Goal: Task Accomplishment & Management: Use online tool/utility

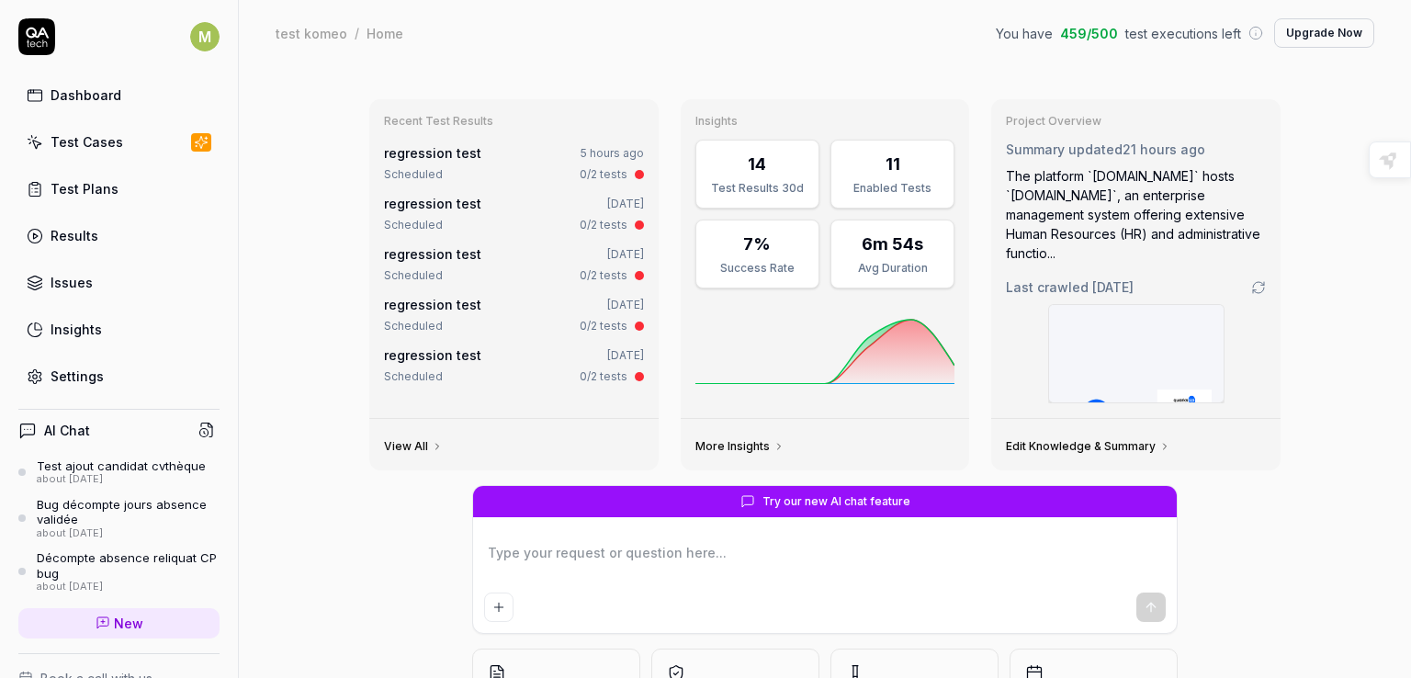
type textarea "*"
click at [781, 248] on div "7%" at bounding box center [757, 243] width 100 height 25
click at [739, 445] on link "More Insights" at bounding box center [739, 446] width 89 height 15
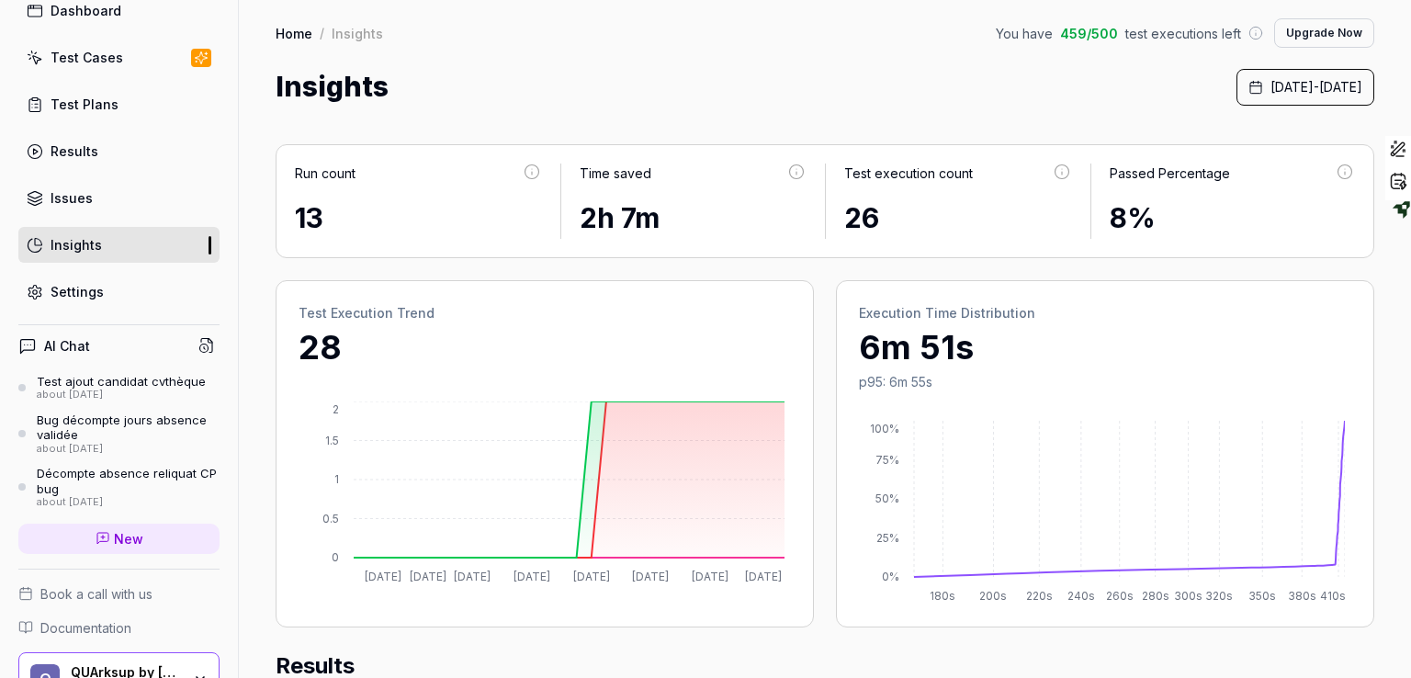
scroll to position [43, 0]
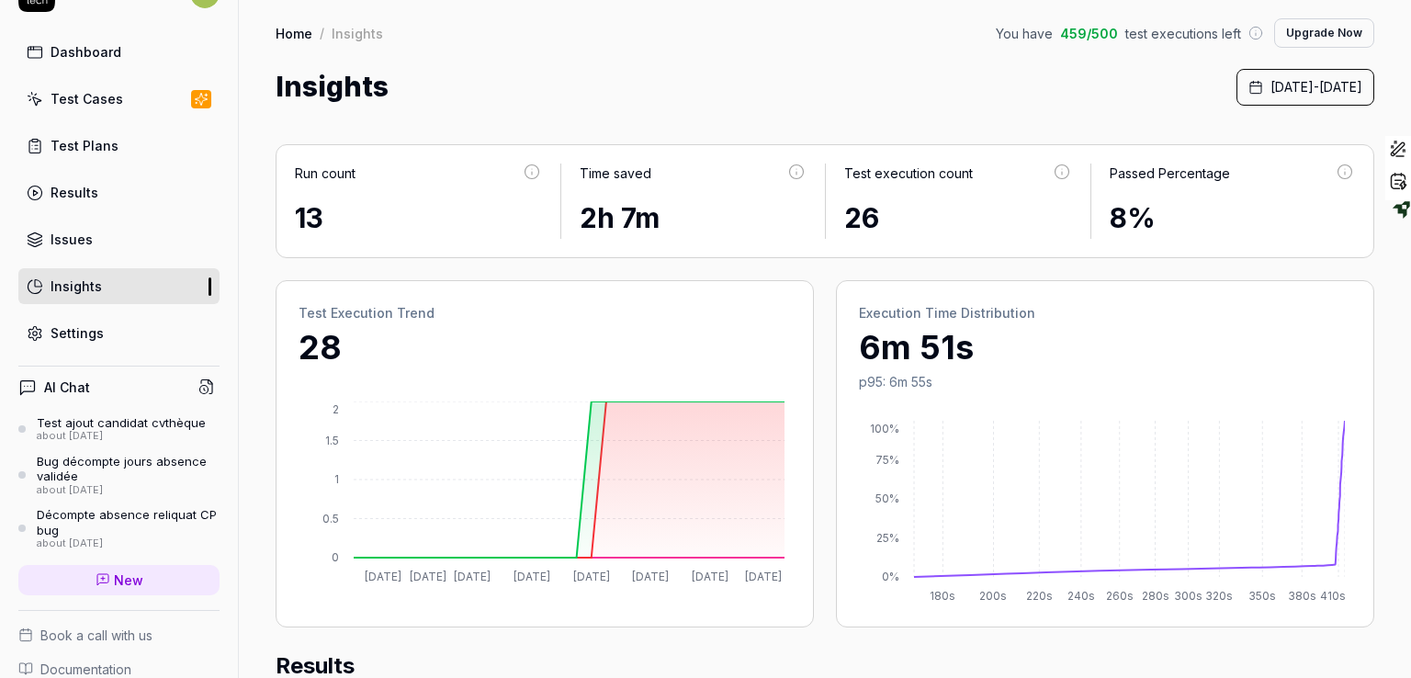
click at [100, 328] on div "Settings" at bounding box center [77, 332] width 53 height 19
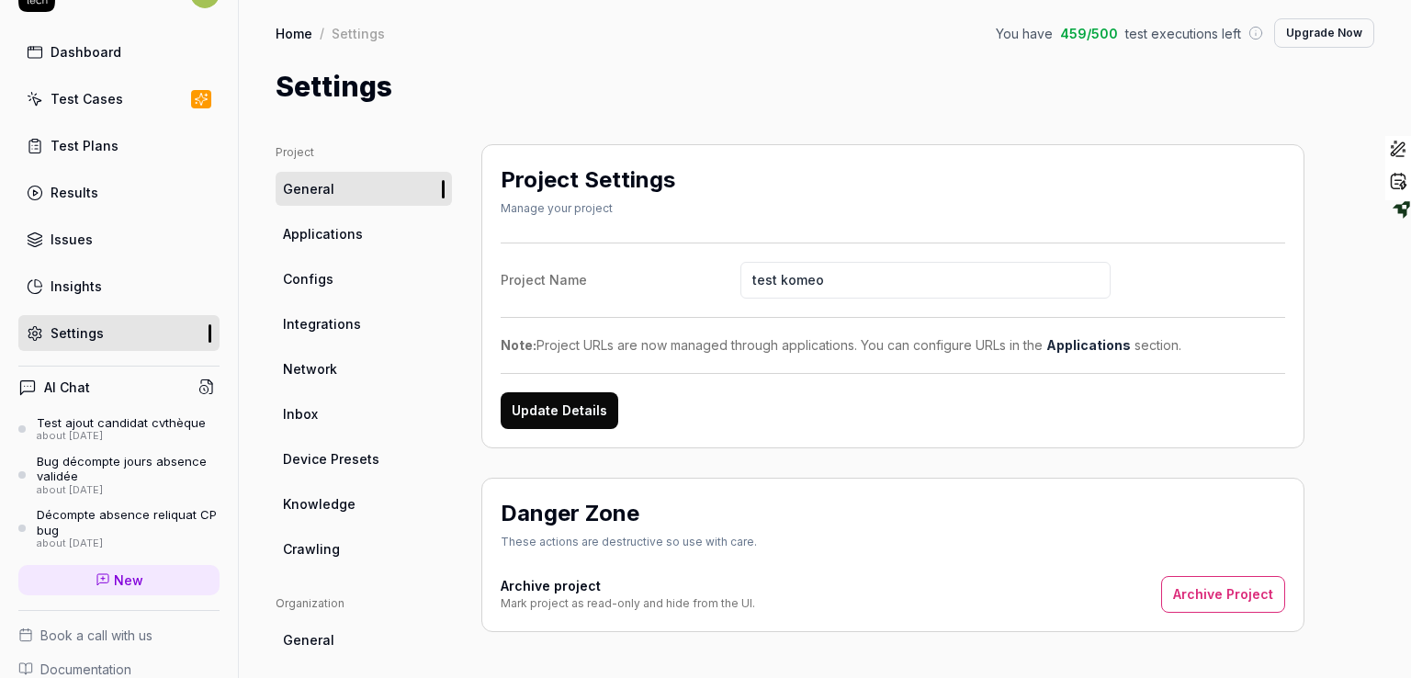
click at [309, 239] on span "Applications" at bounding box center [323, 233] width 80 height 19
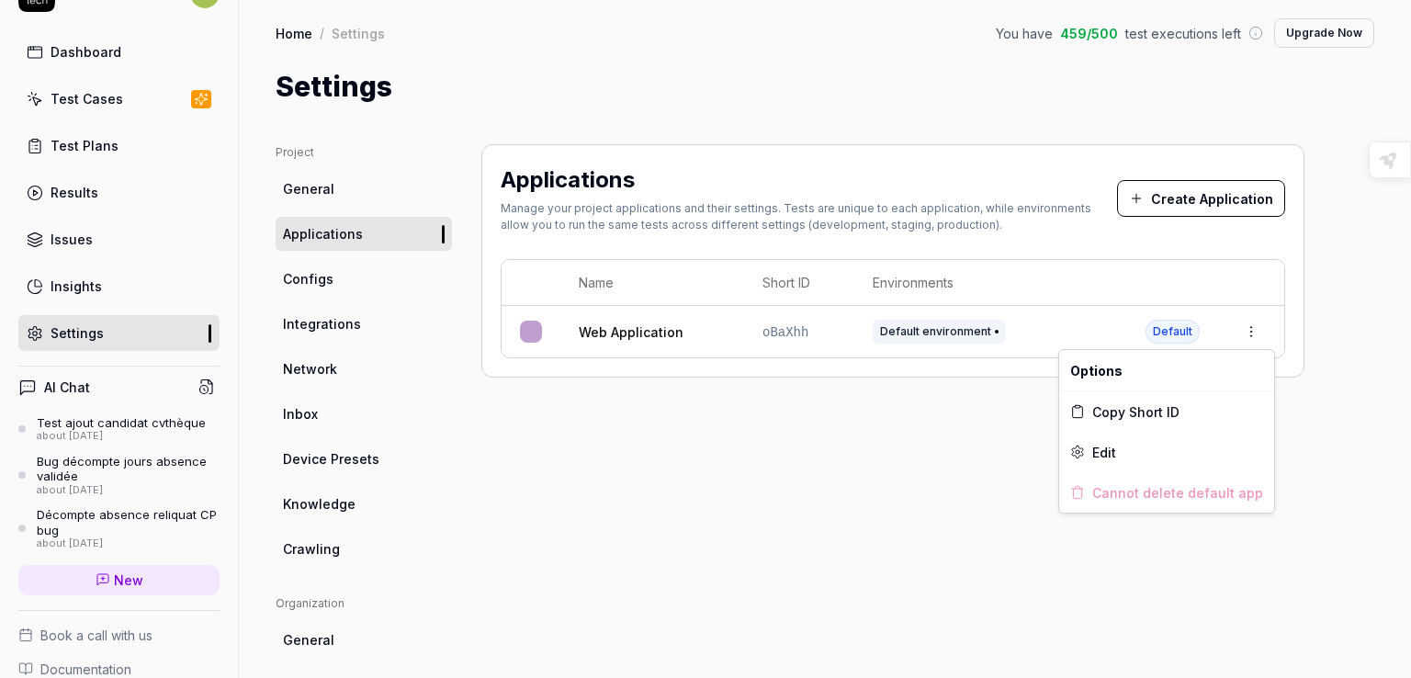
click at [1251, 328] on html "M Dashboard Test Cases Test Plans Results Issues Insights Settings AI Chat Test…" at bounding box center [705, 339] width 1411 height 678
click at [1146, 455] on div "Edit" at bounding box center [1166, 452] width 215 height 40
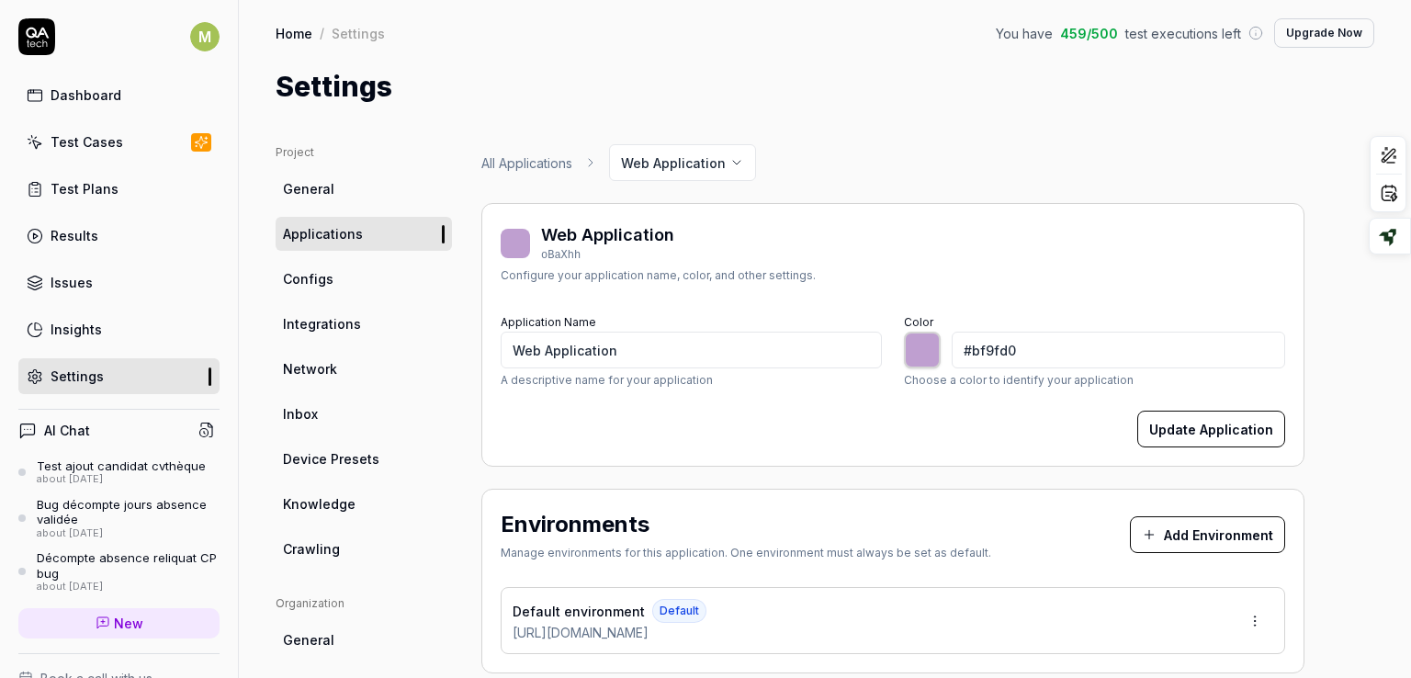
click at [292, 276] on span "Configs" at bounding box center [308, 278] width 51 height 19
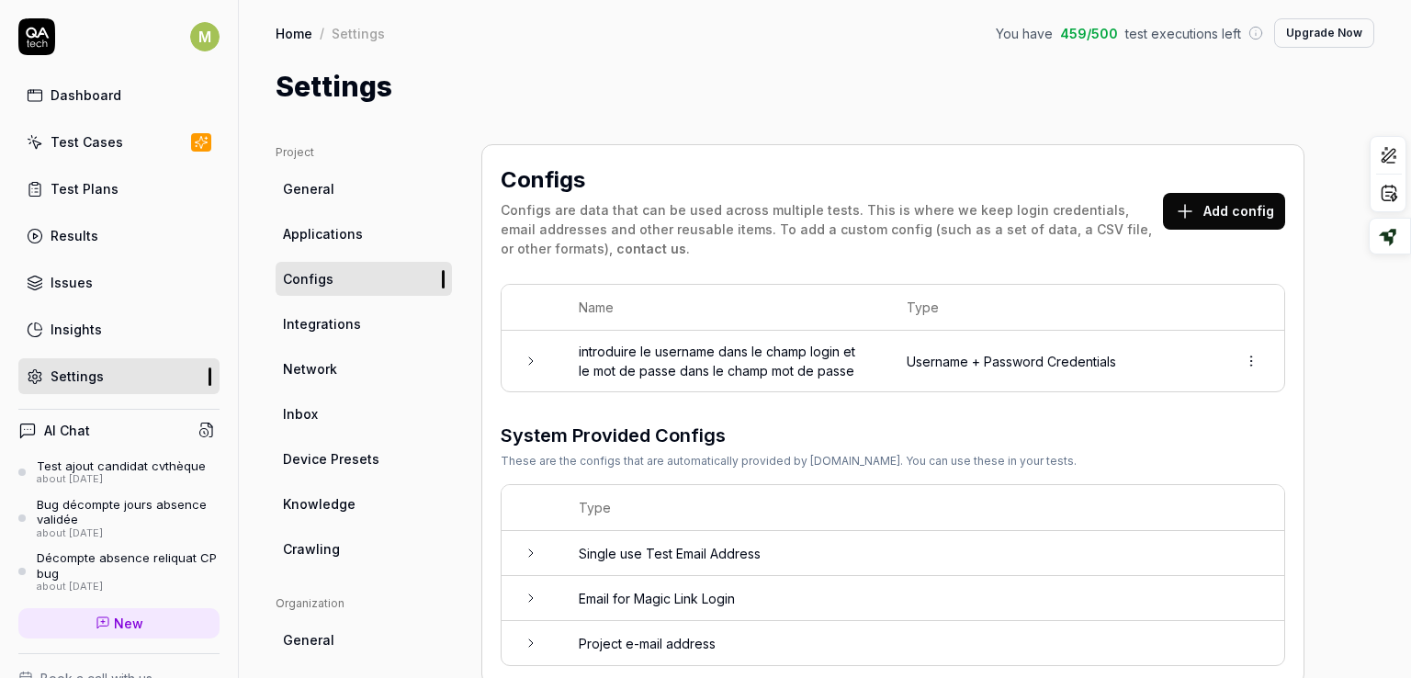
click at [1209, 209] on button "Add config" at bounding box center [1224, 211] width 122 height 37
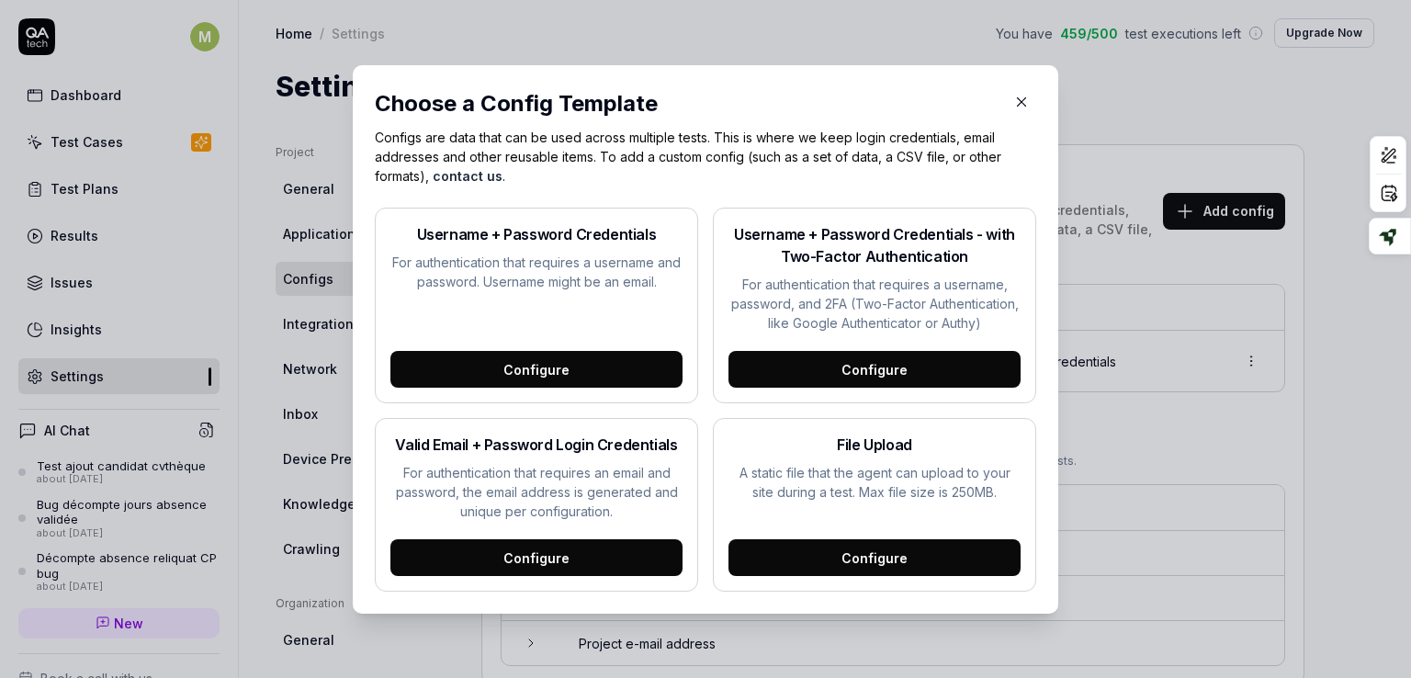
click at [1018, 101] on icon "button" at bounding box center [1022, 101] width 8 height 8
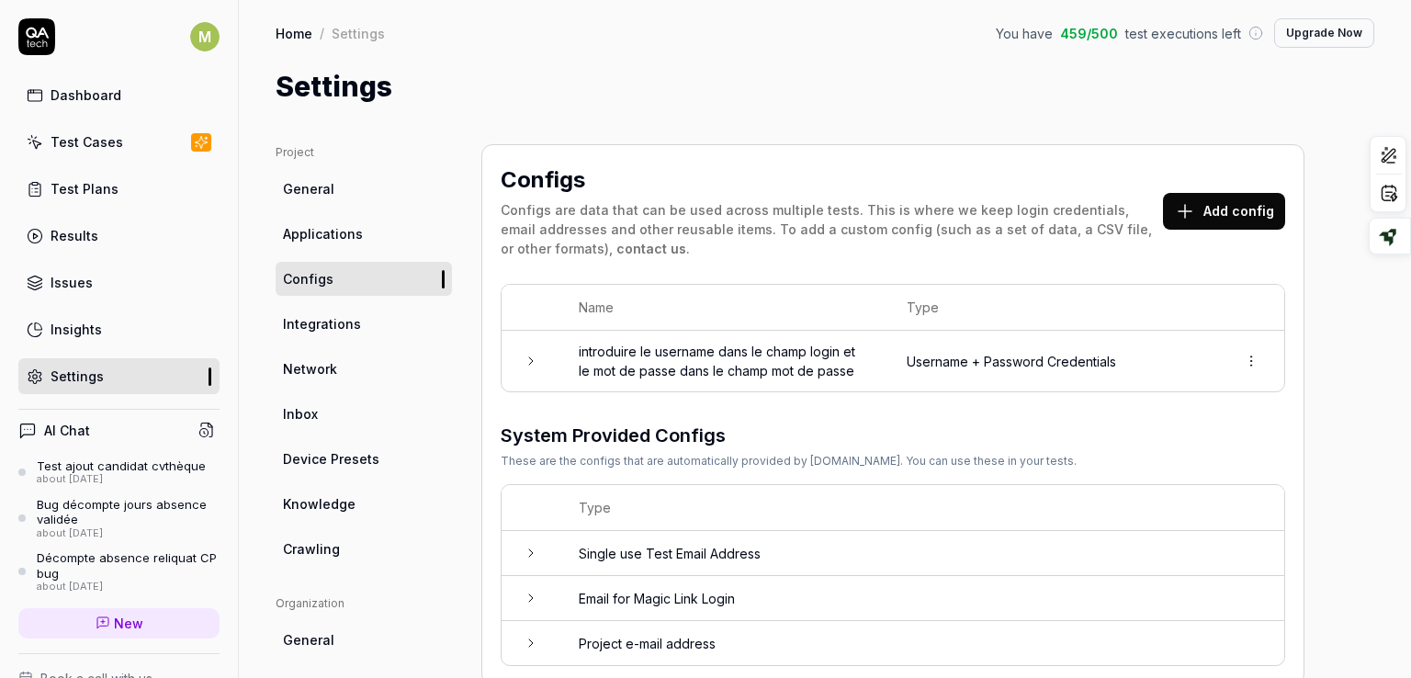
click at [302, 325] on span "Integrations" at bounding box center [322, 323] width 78 height 19
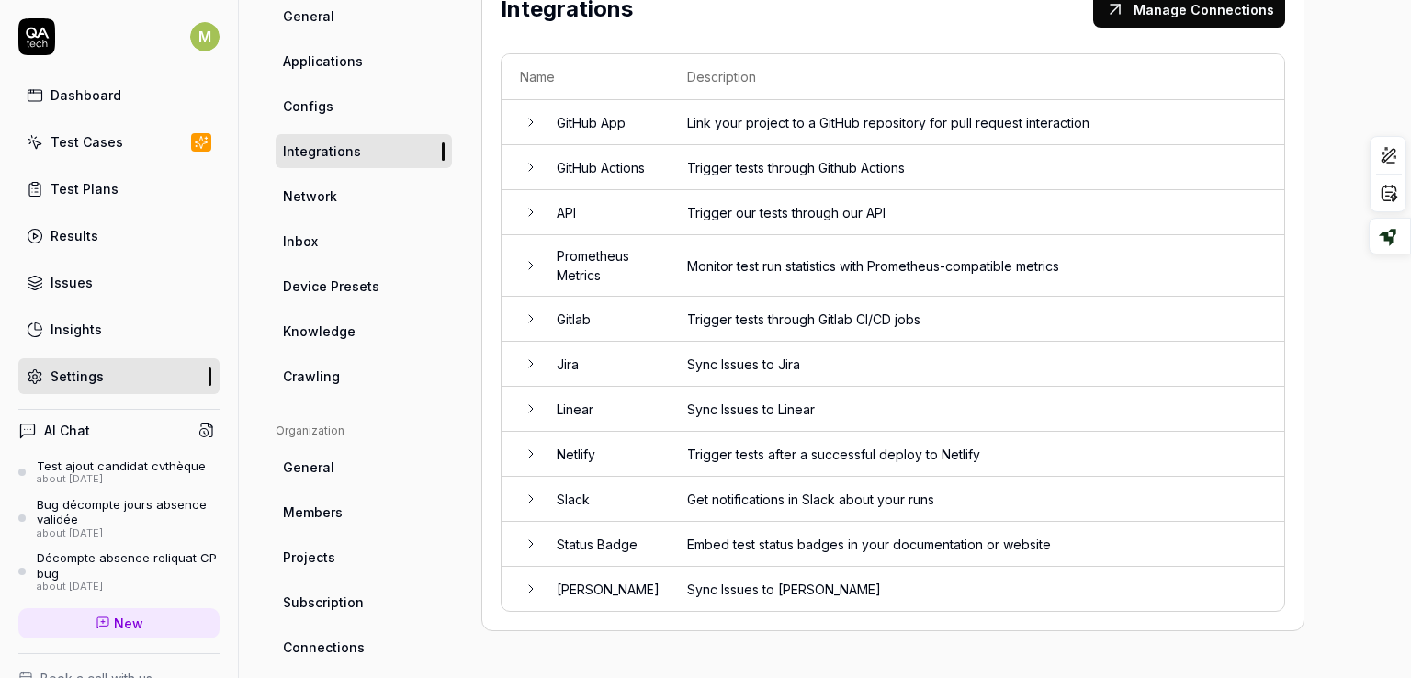
scroll to position [162, 0]
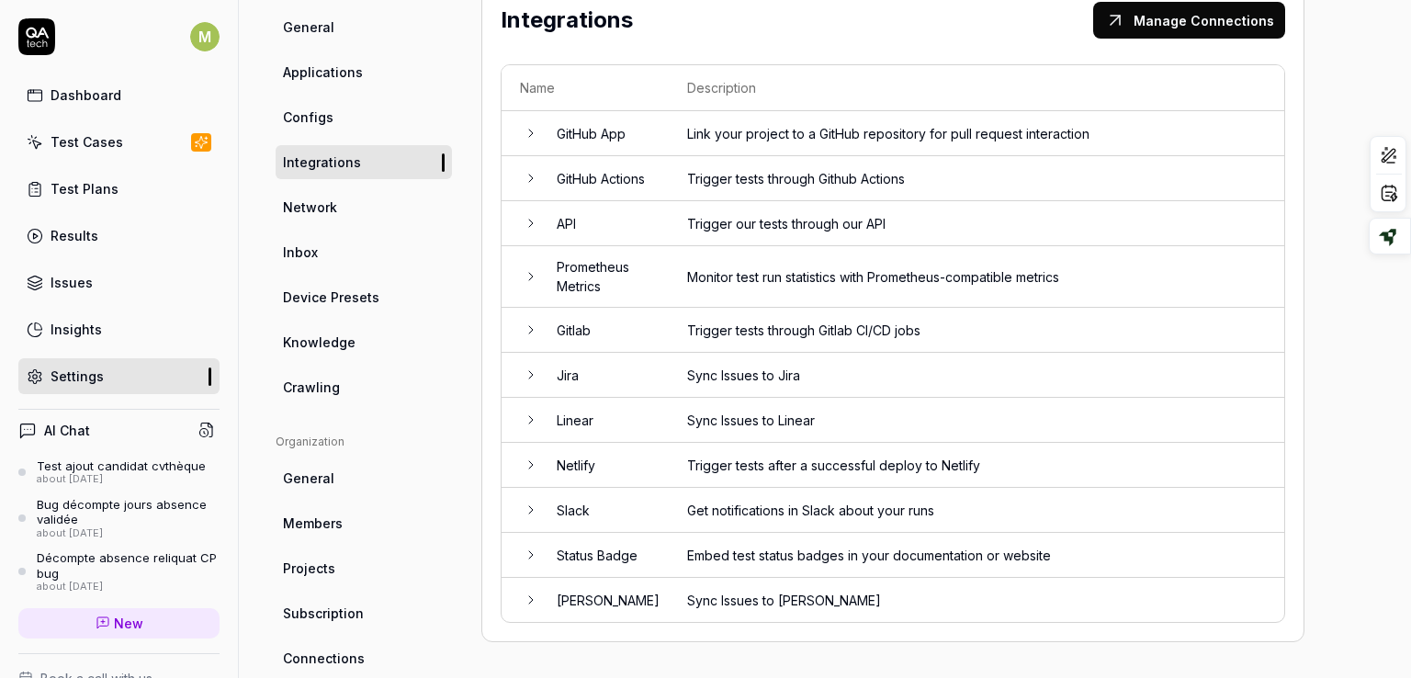
click at [532, 226] on icon at bounding box center [530, 223] width 15 height 15
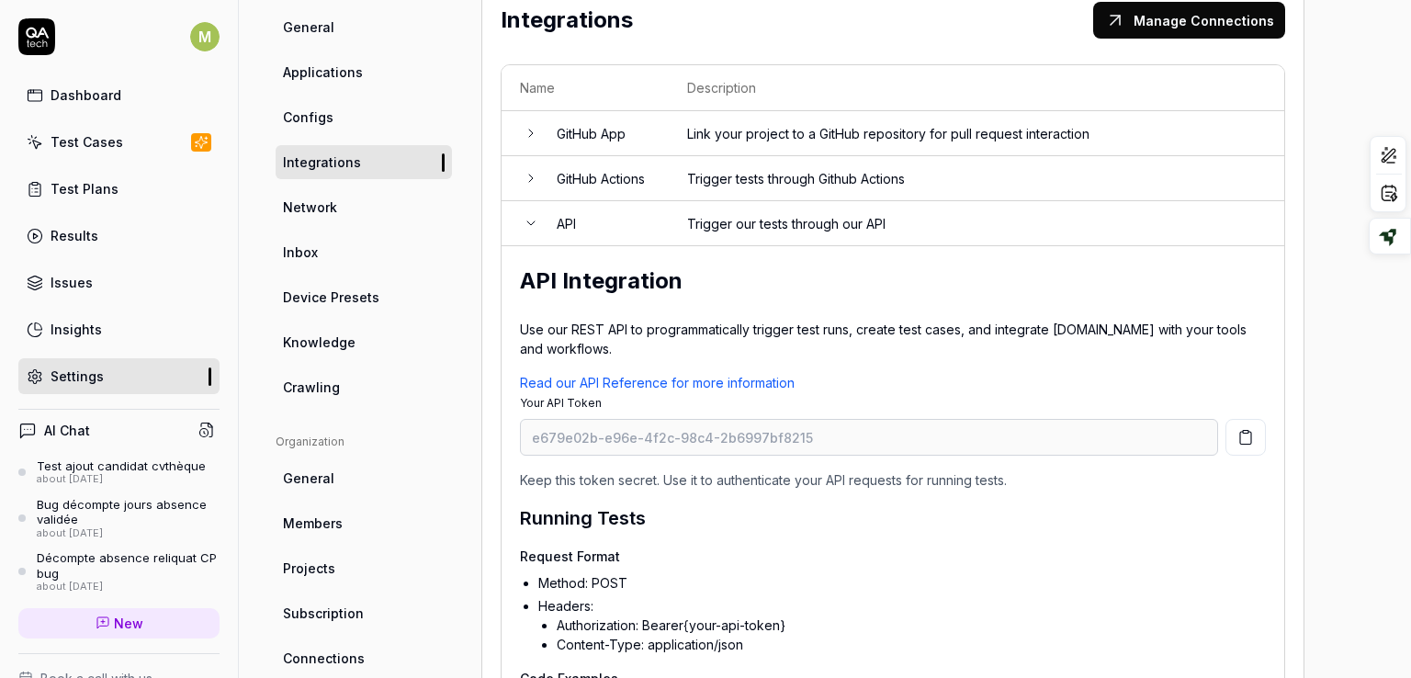
scroll to position [143, 0]
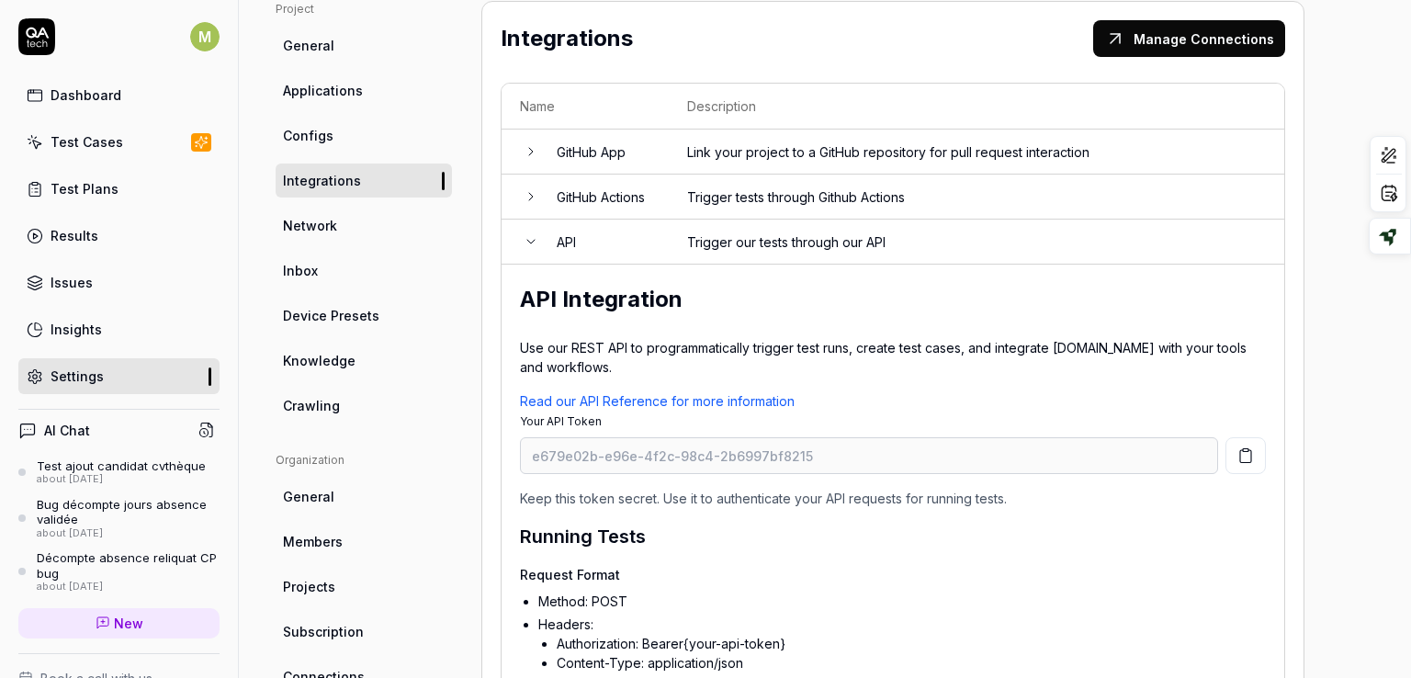
click at [528, 244] on icon at bounding box center [530, 241] width 15 height 15
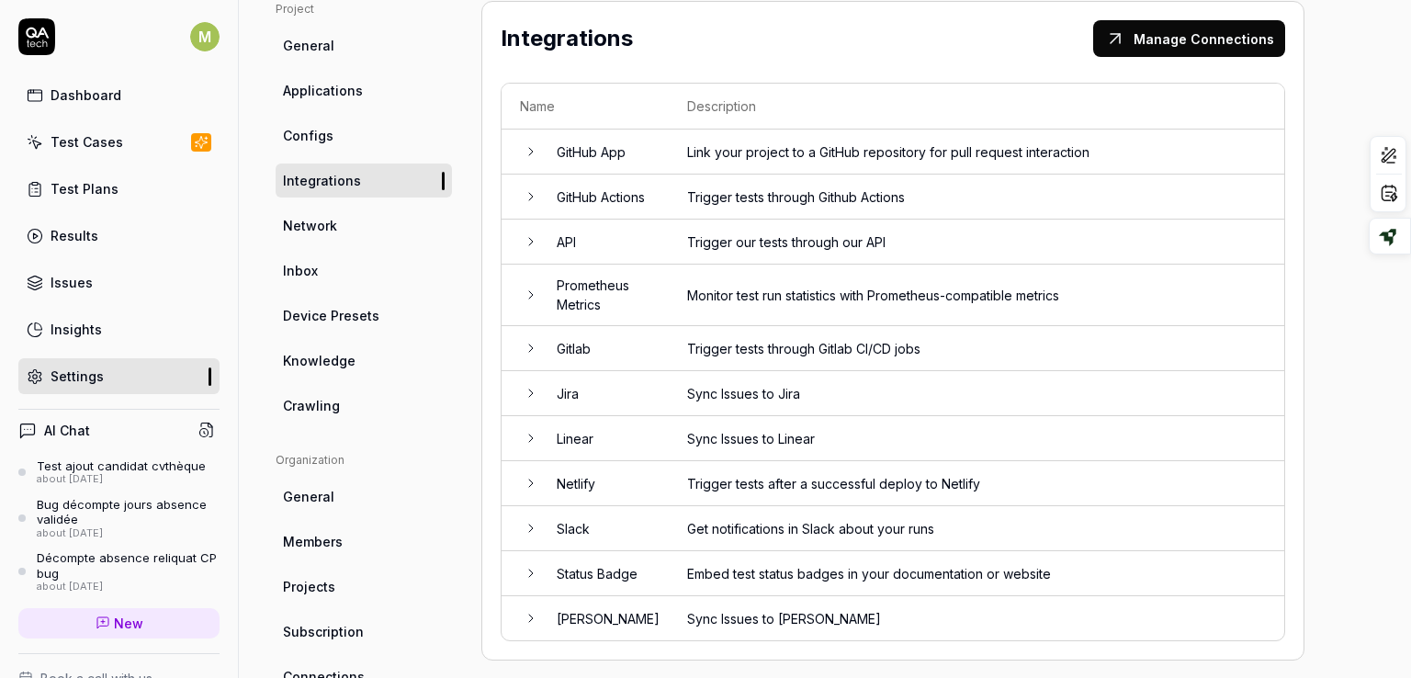
click at [517, 385] on td at bounding box center [519, 393] width 37 height 45
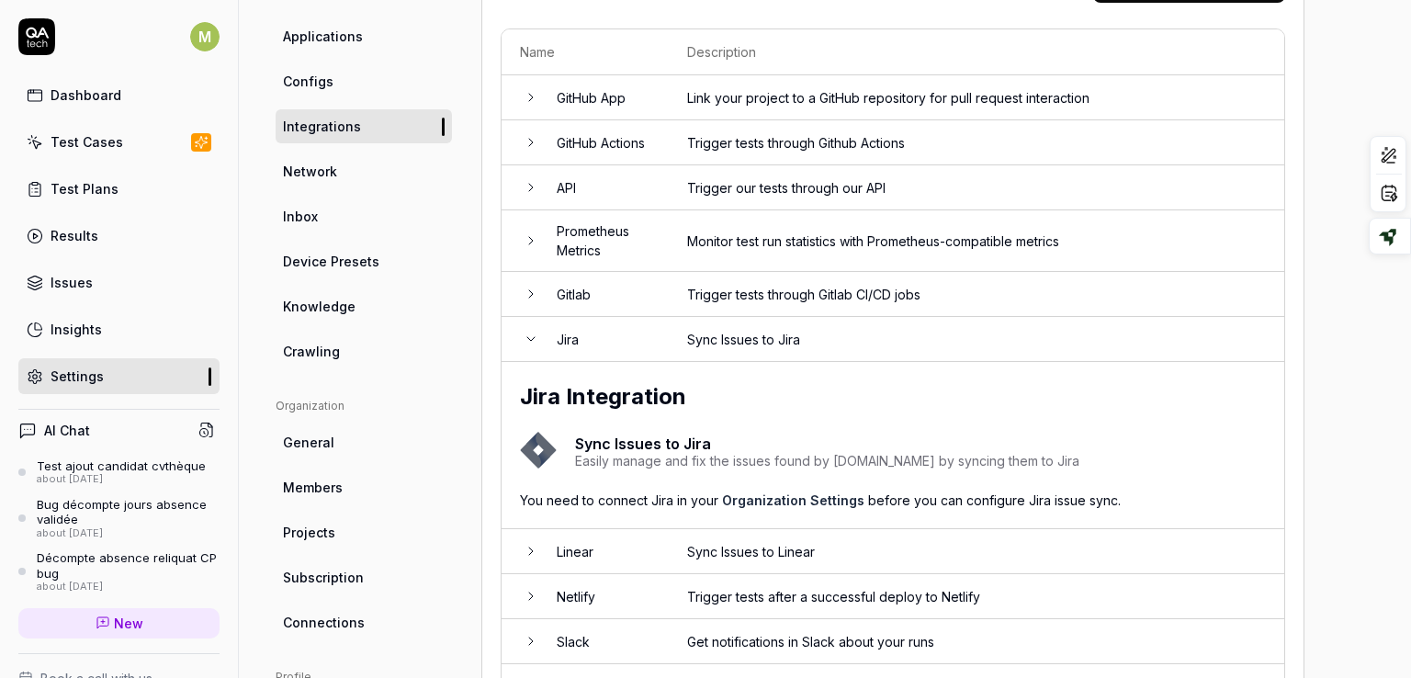
scroll to position [142, 0]
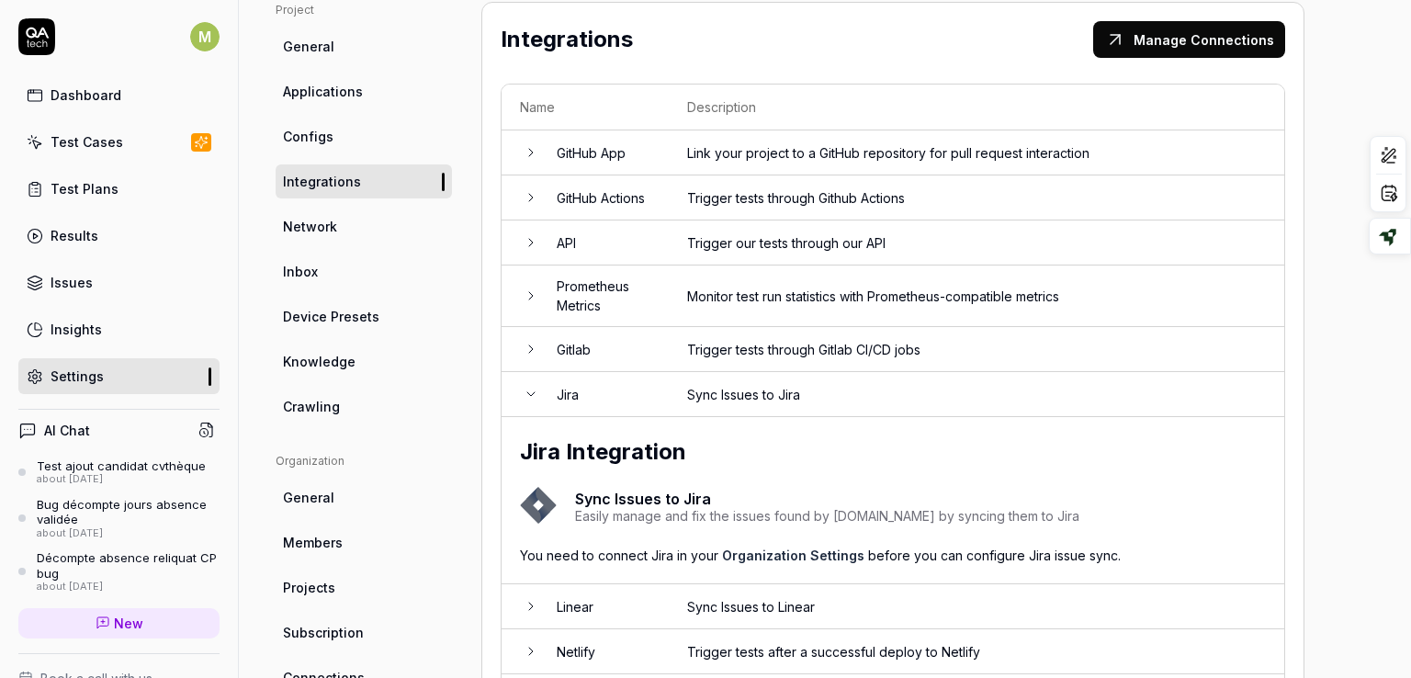
click at [319, 365] on span "Knowledge" at bounding box center [319, 361] width 73 height 19
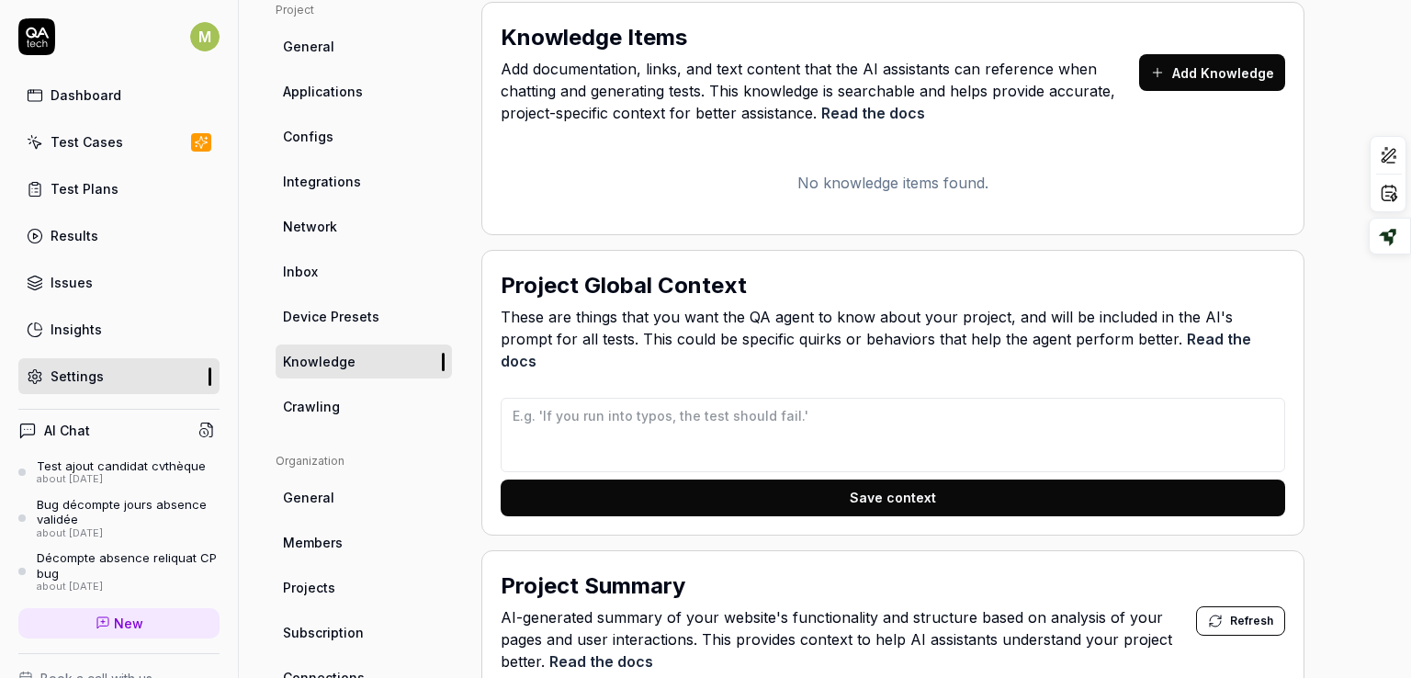
click at [1205, 66] on button "Add Knowledge" at bounding box center [1212, 72] width 146 height 37
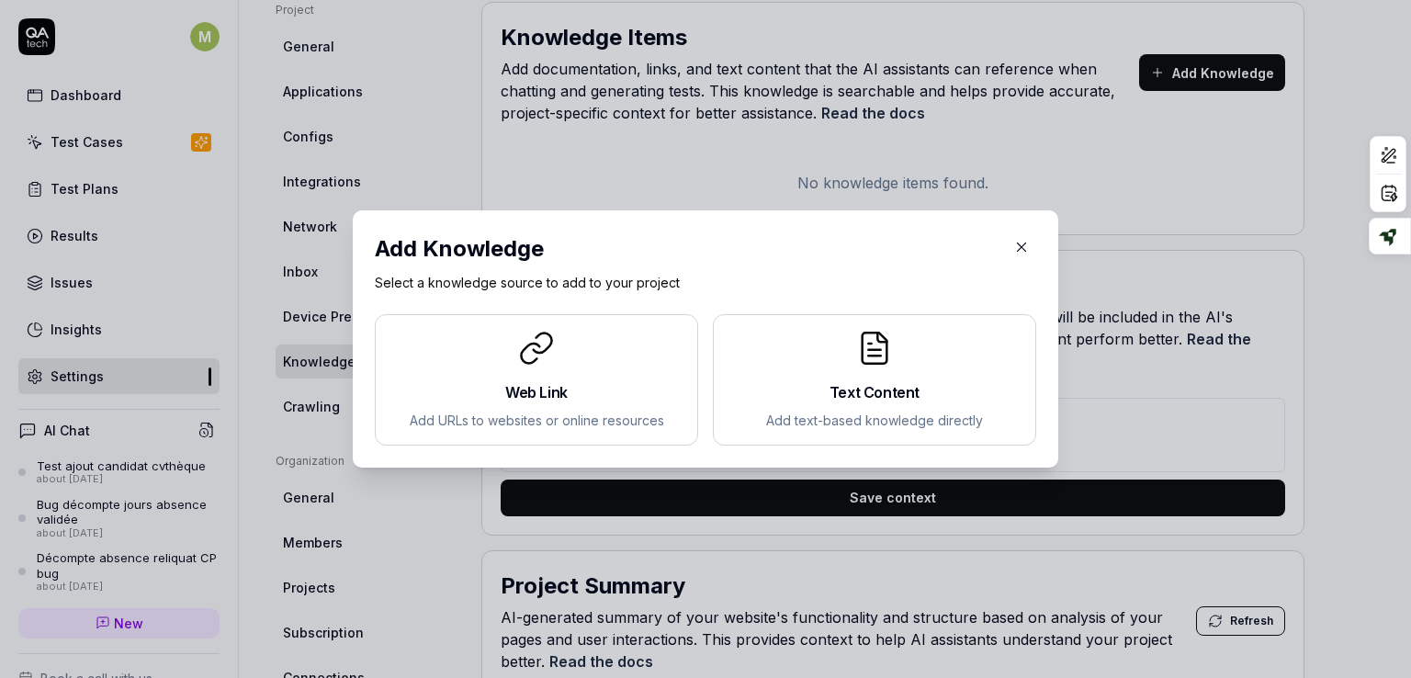
click at [1018, 249] on icon "button" at bounding box center [1022, 247] width 8 height 8
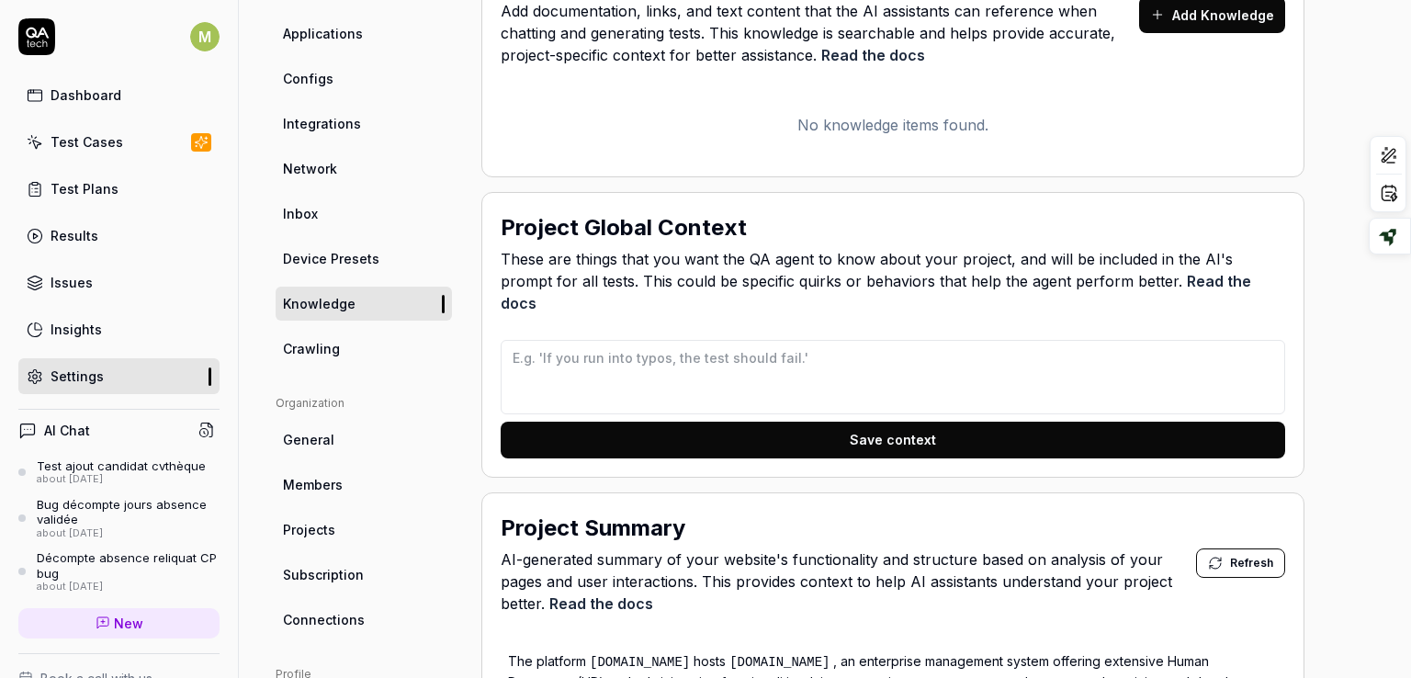
scroll to position [220, 0]
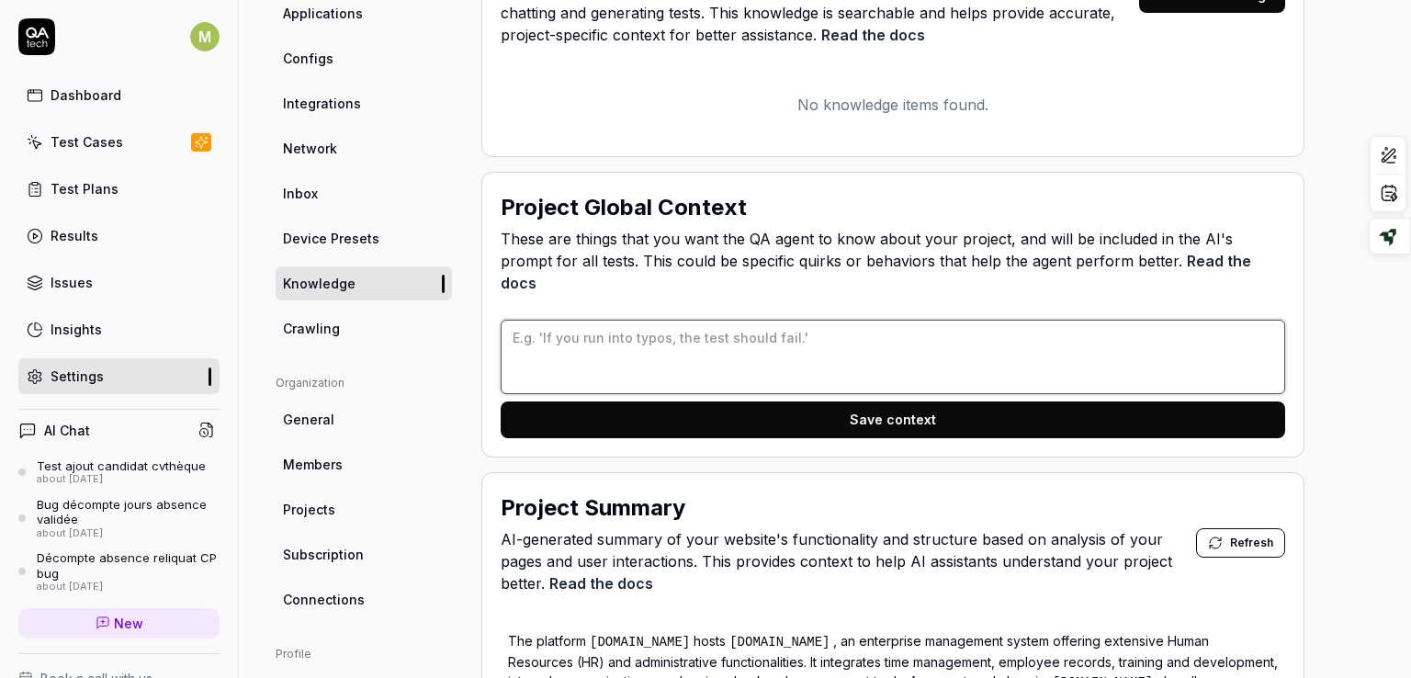
click at [901, 320] on textarea at bounding box center [893, 357] width 784 height 74
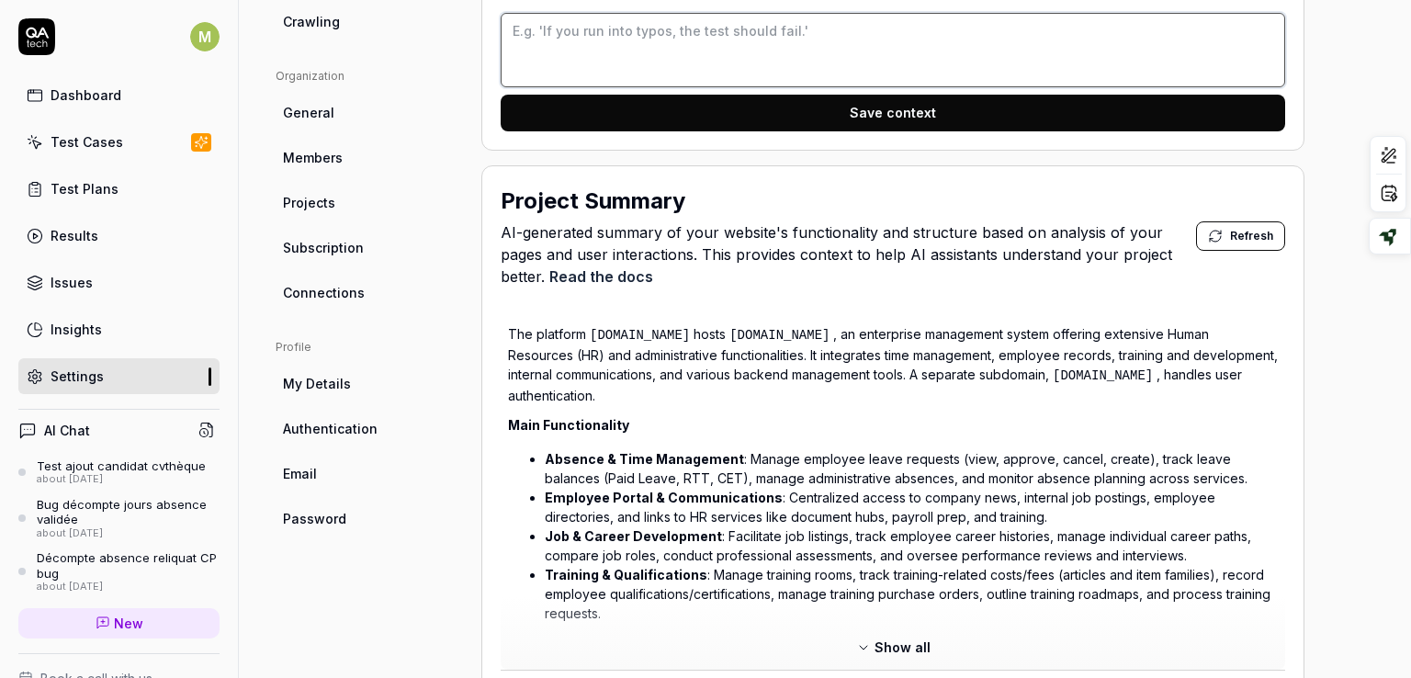
scroll to position [546, 0]
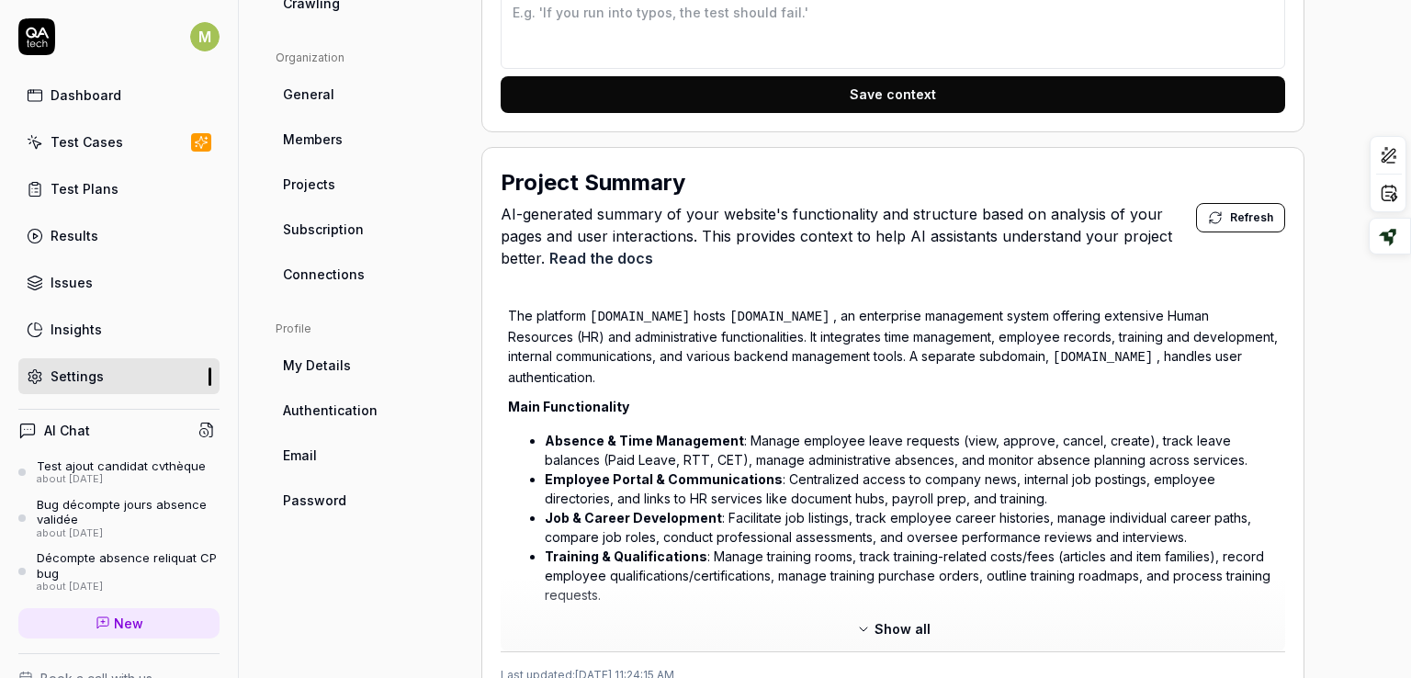
click at [884, 619] on span "Show all" at bounding box center [902, 628] width 56 height 19
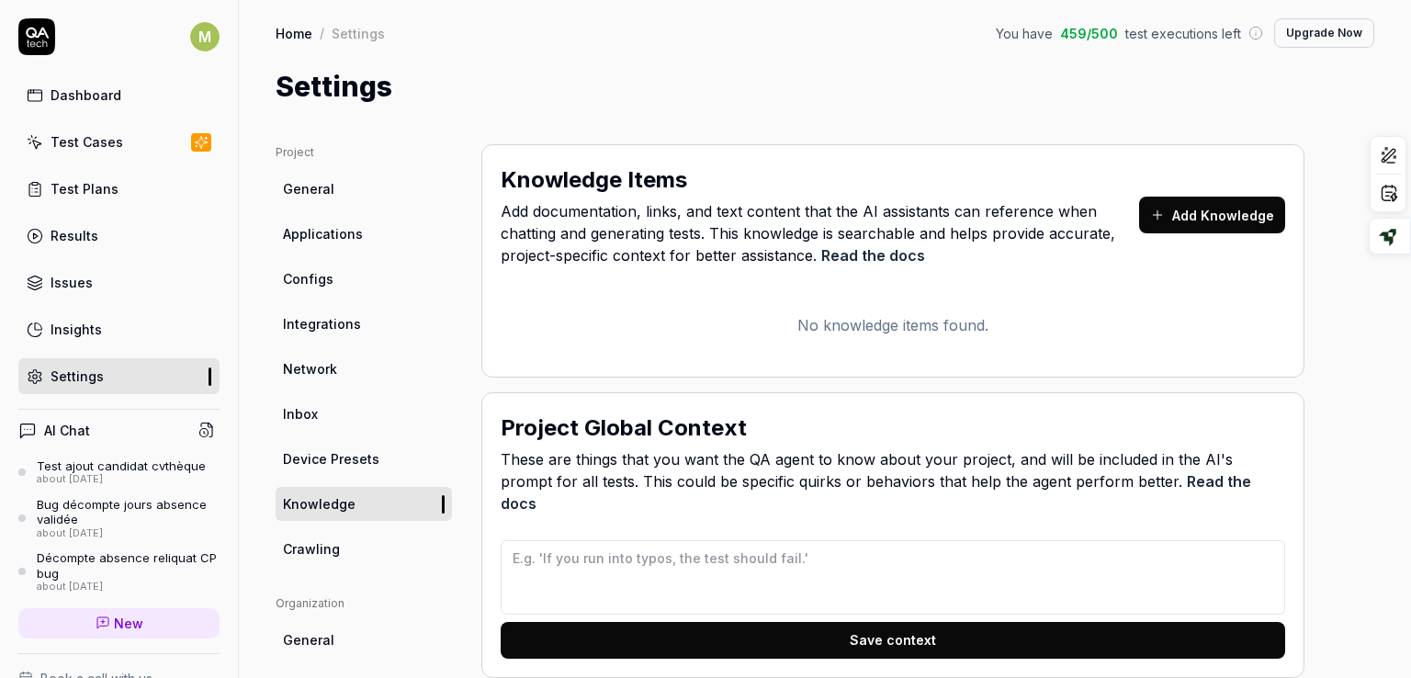
scroll to position [194, 0]
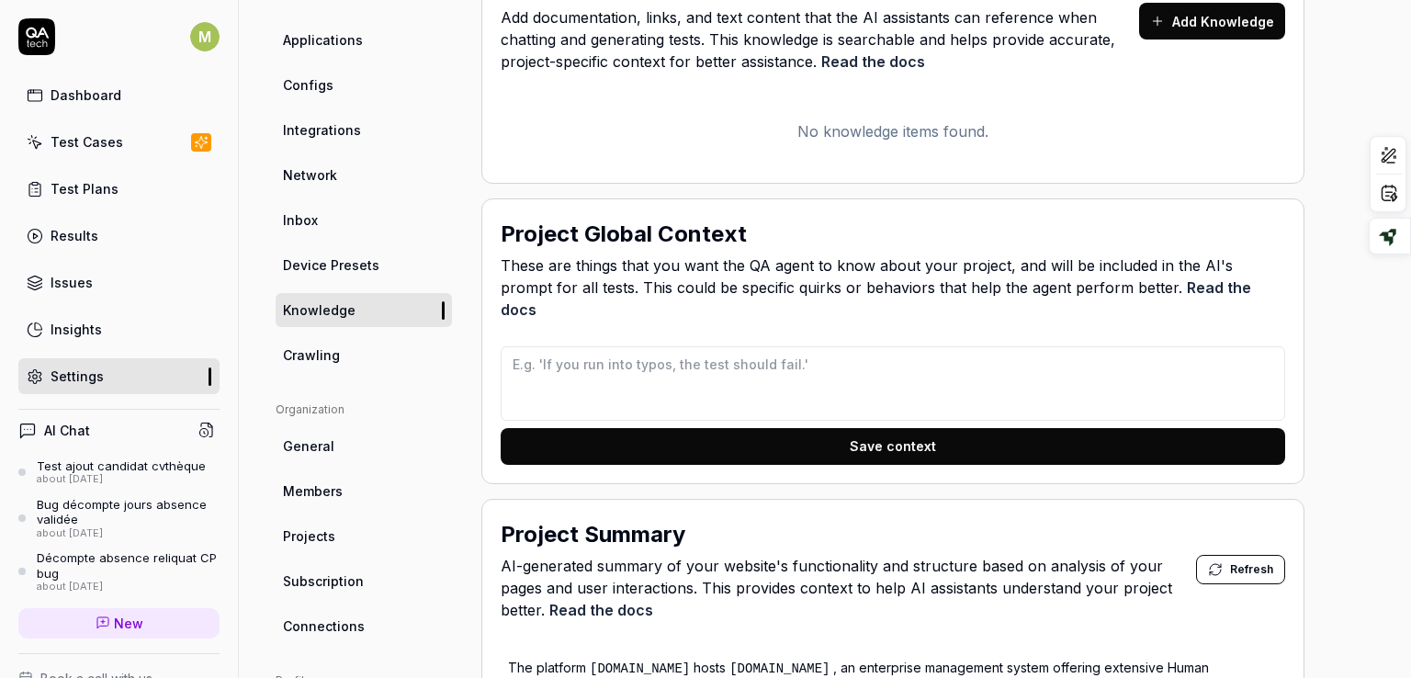
click at [313, 354] on span "Crawling" at bounding box center [311, 354] width 57 height 19
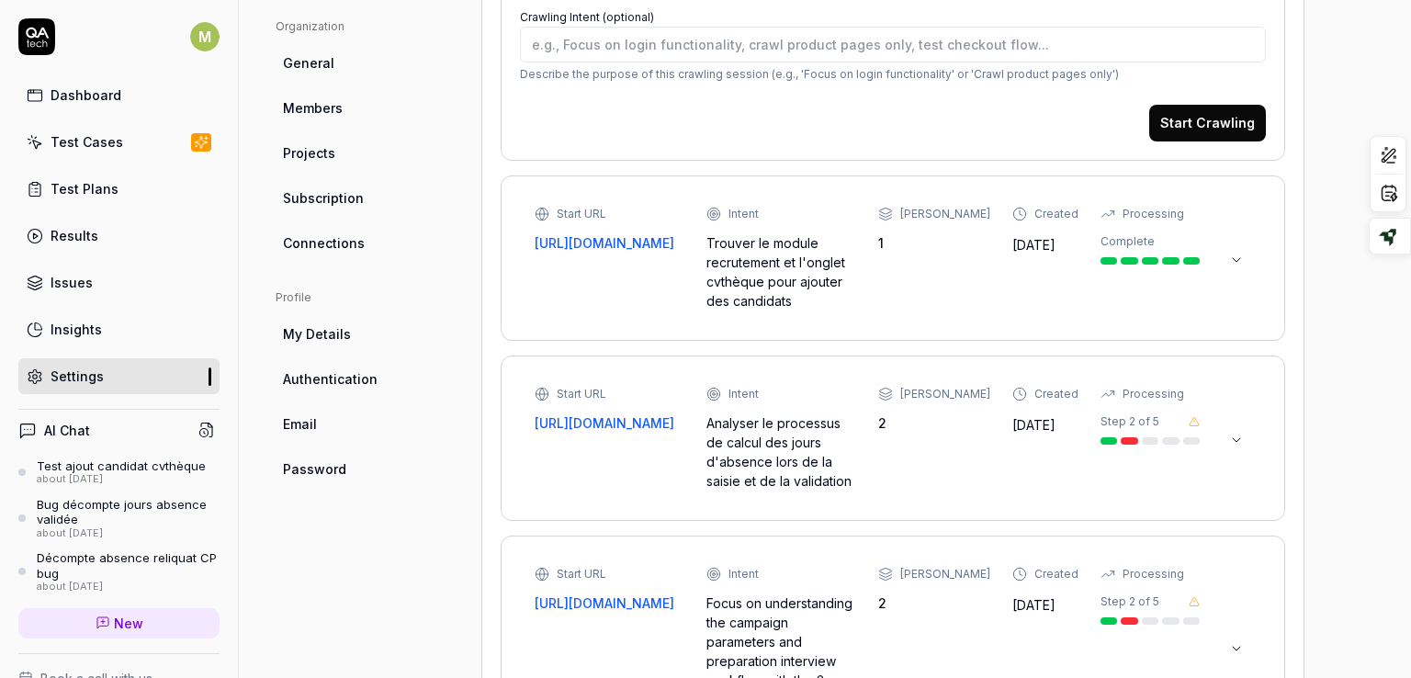
scroll to position [581, 0]
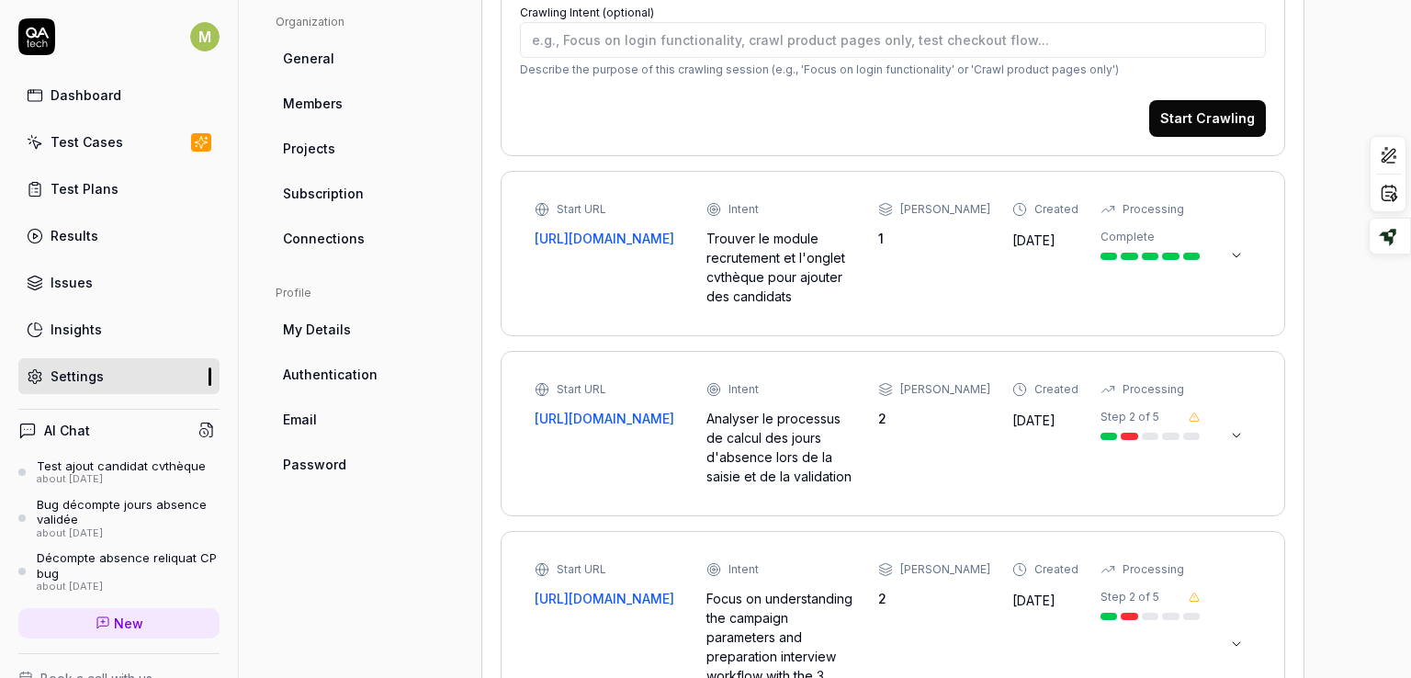
click at [333, 63] on link "General" at bounding box center [364, 58] width 176 height 34
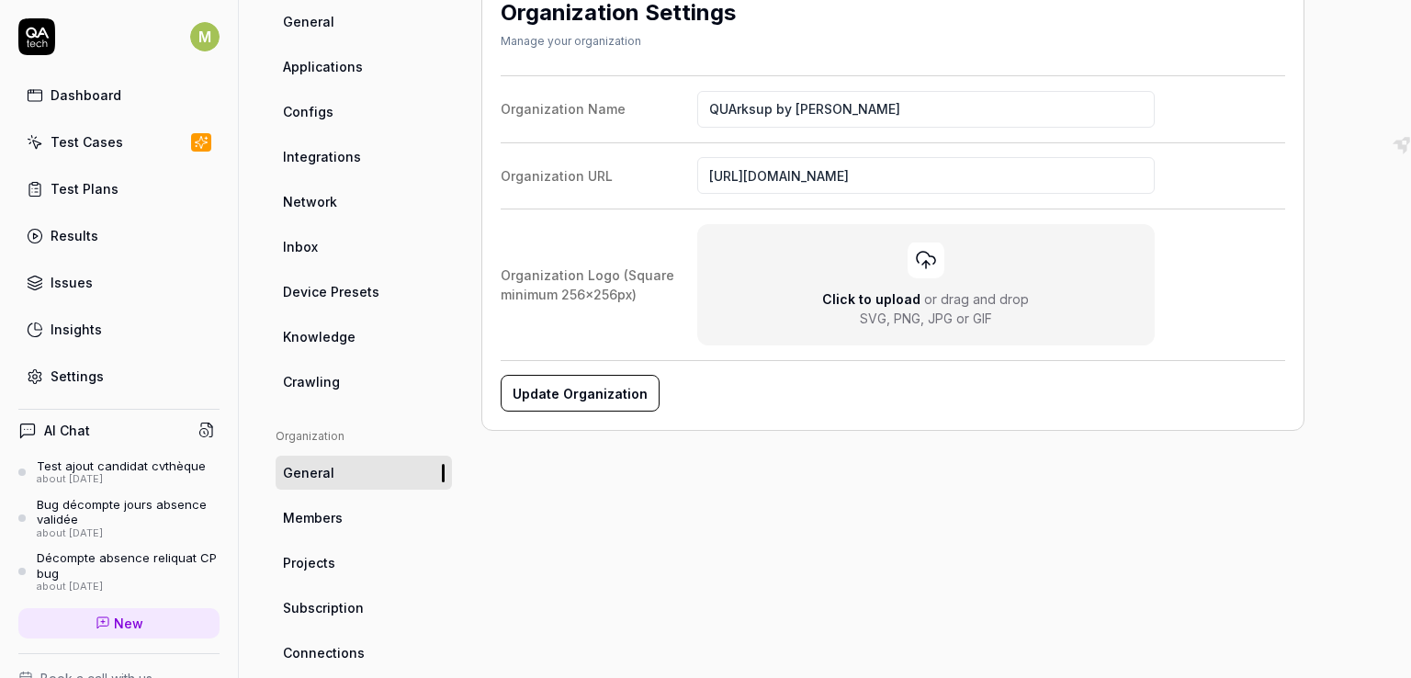
scroll to position [209, 0]
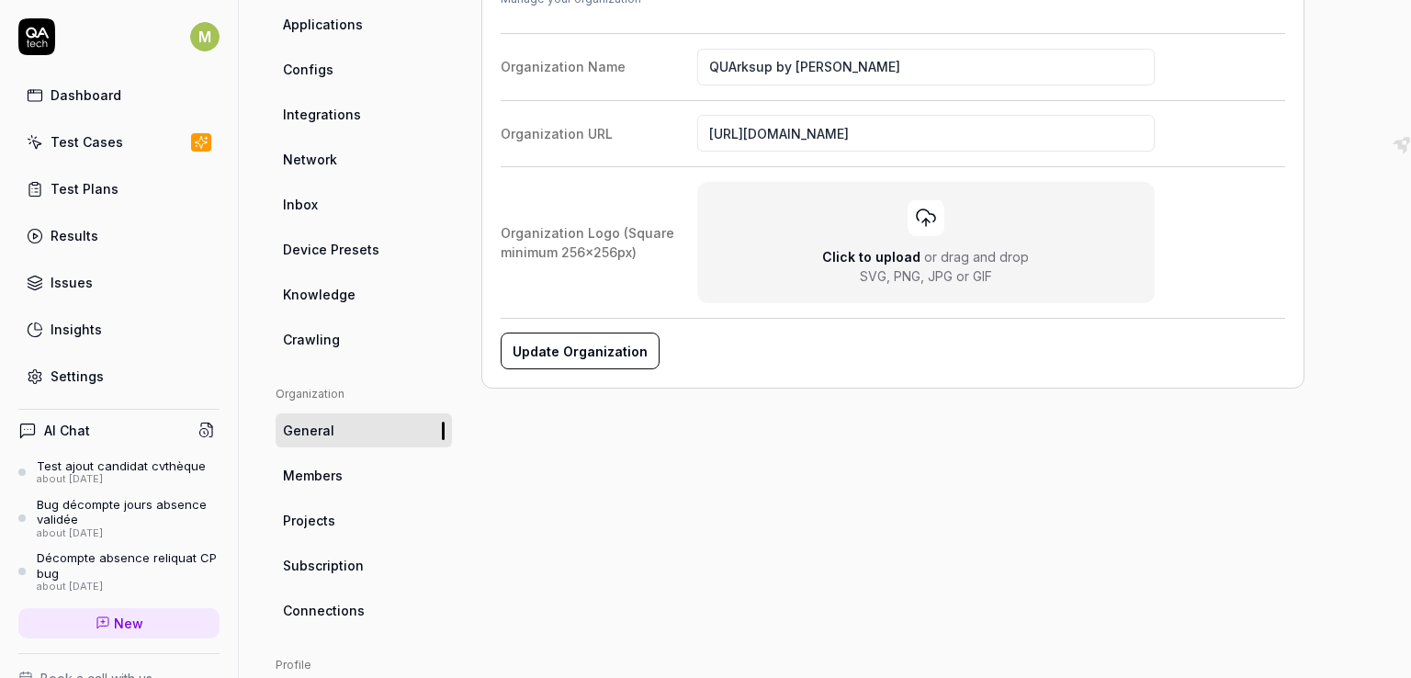
click at [312, 491] on link "Members" at bounding box center [364, 475] width 176 height 34
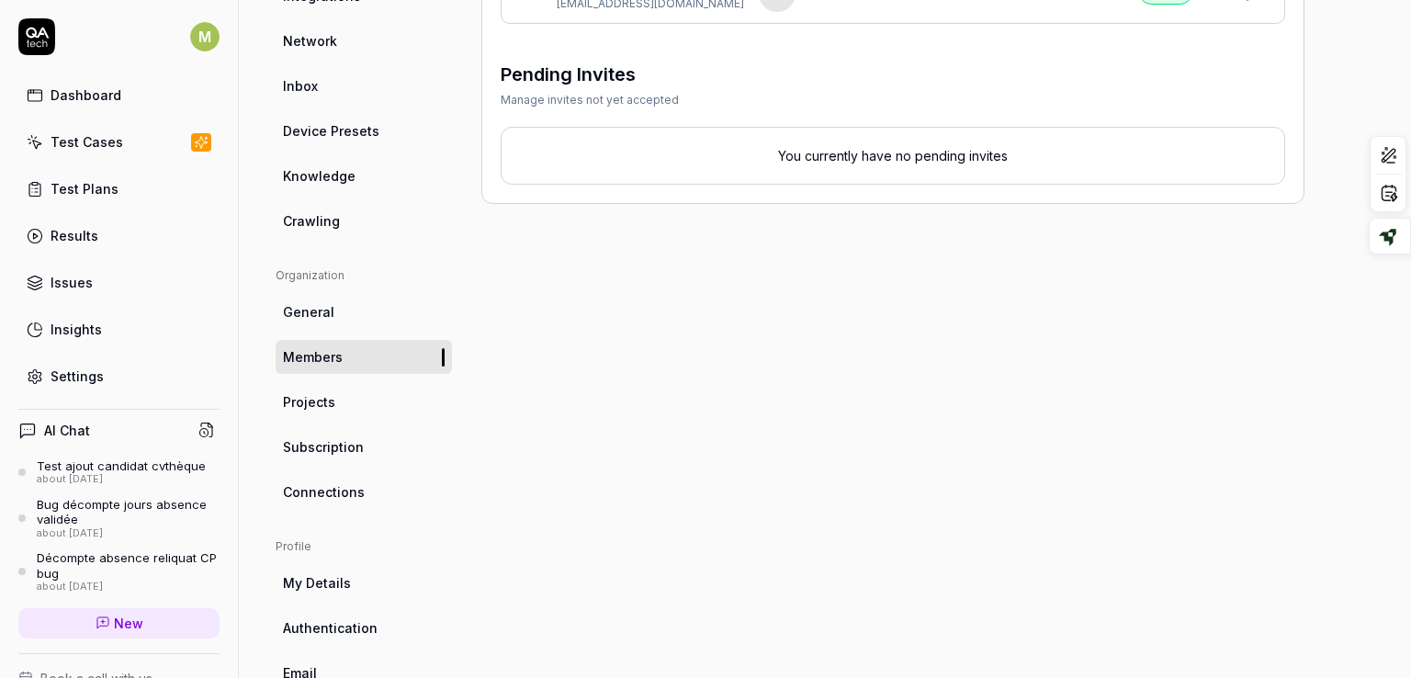
scroll to position [336, 0]
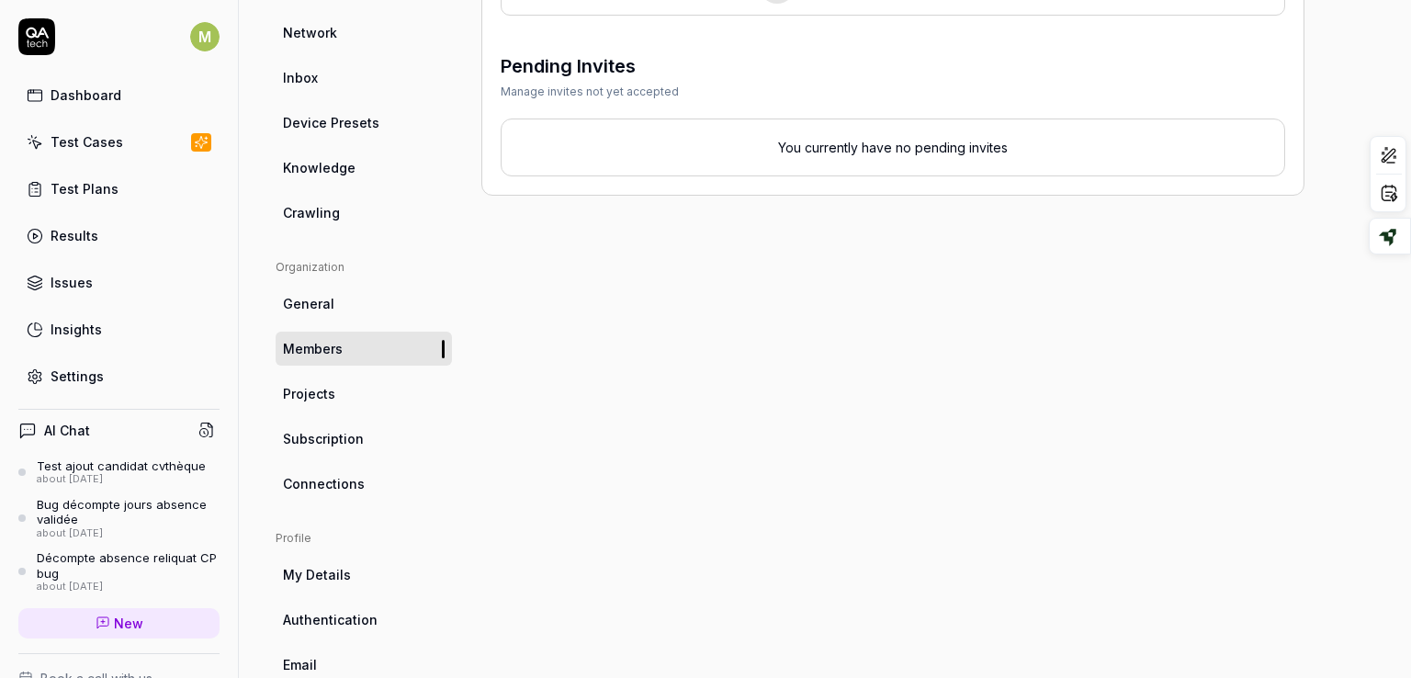
click at [312, 390] on span "Projects" at bounding box center [309, 393] width 52 height 19
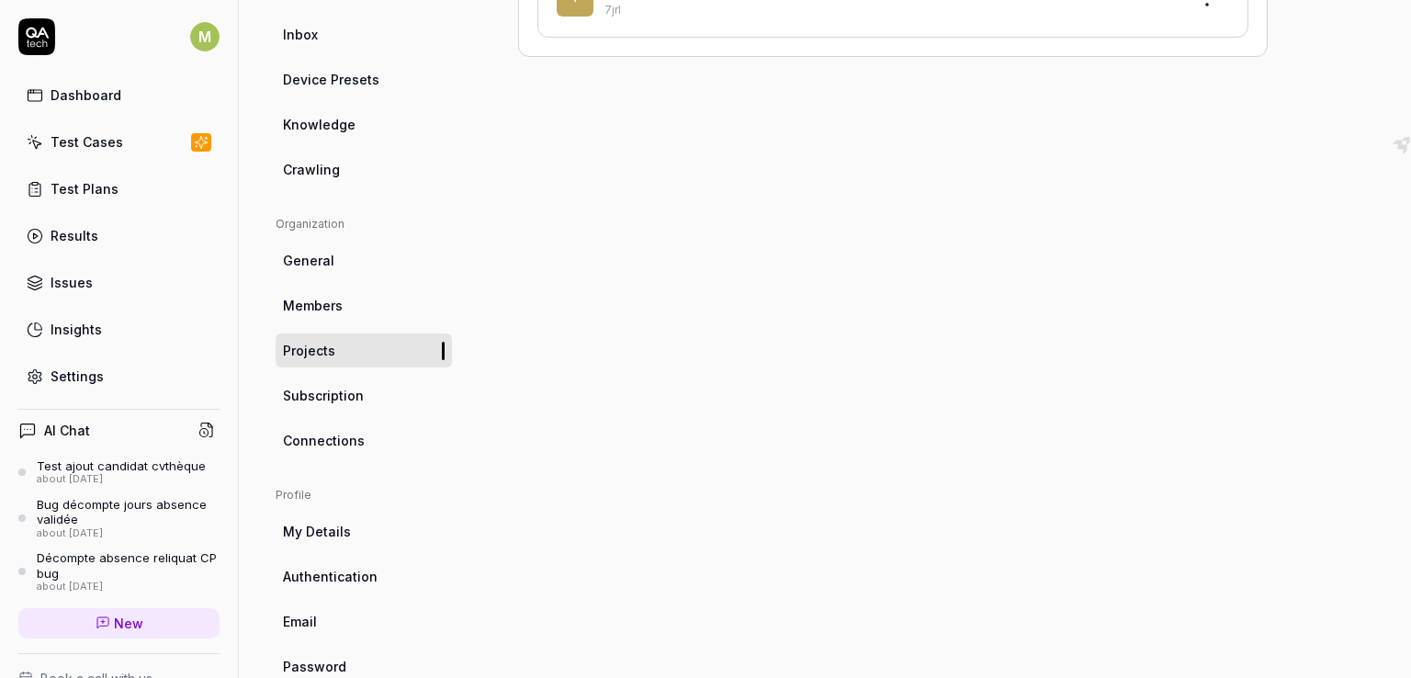
scroll to position [386, 0]
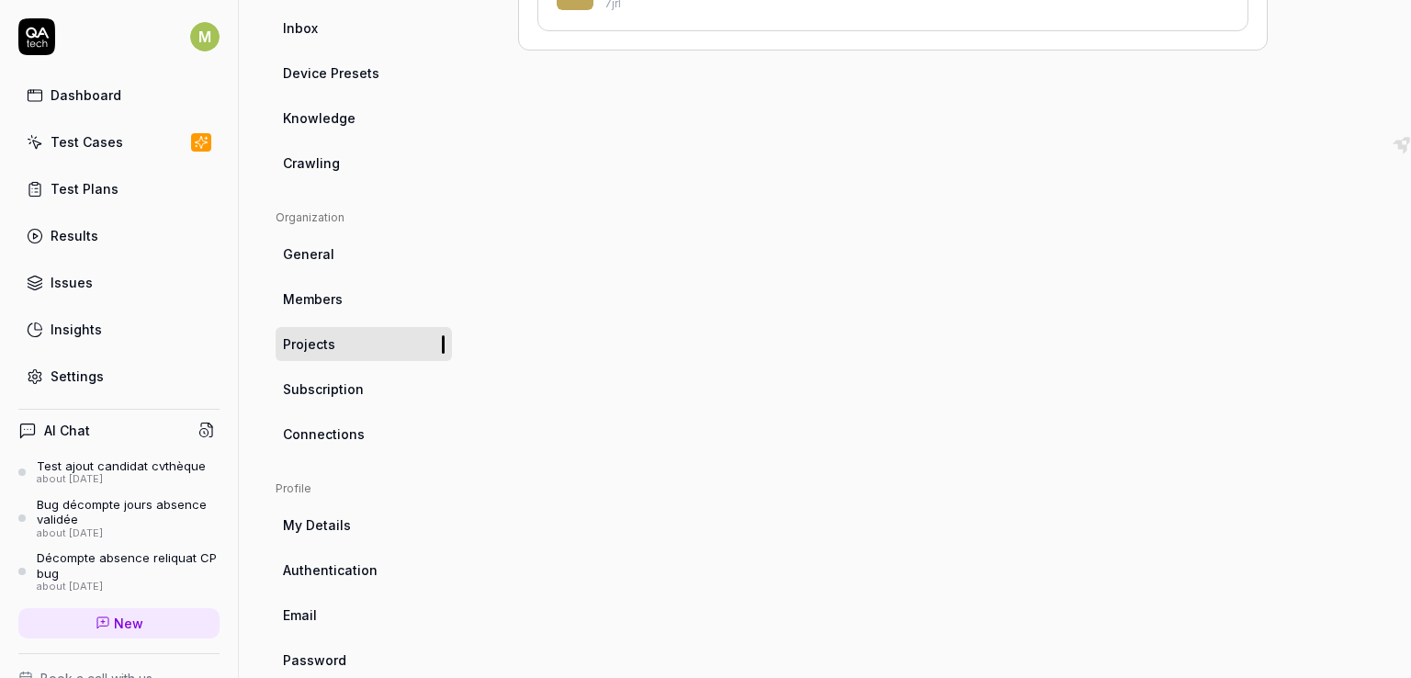
click at [311, 377] on link "Subscription" at bounding box center [364, 389] width 176 height 34
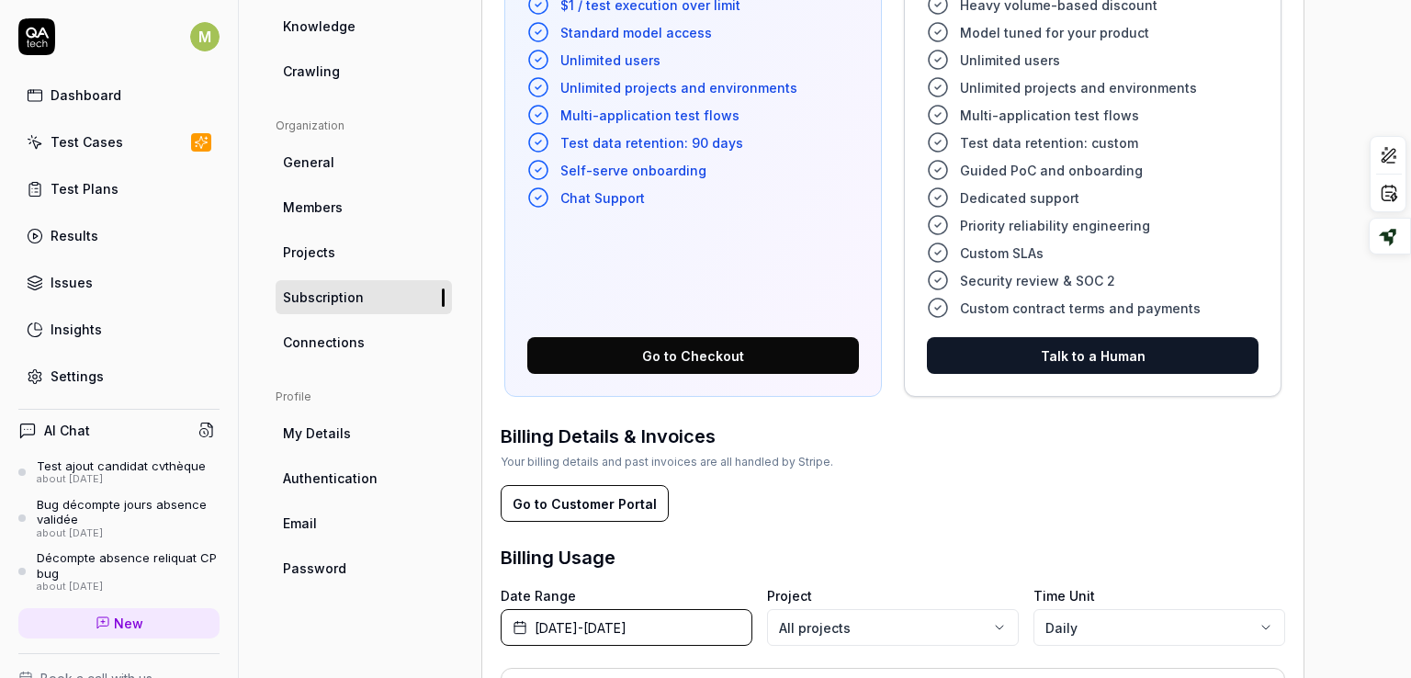
scroll to position [599, 0]
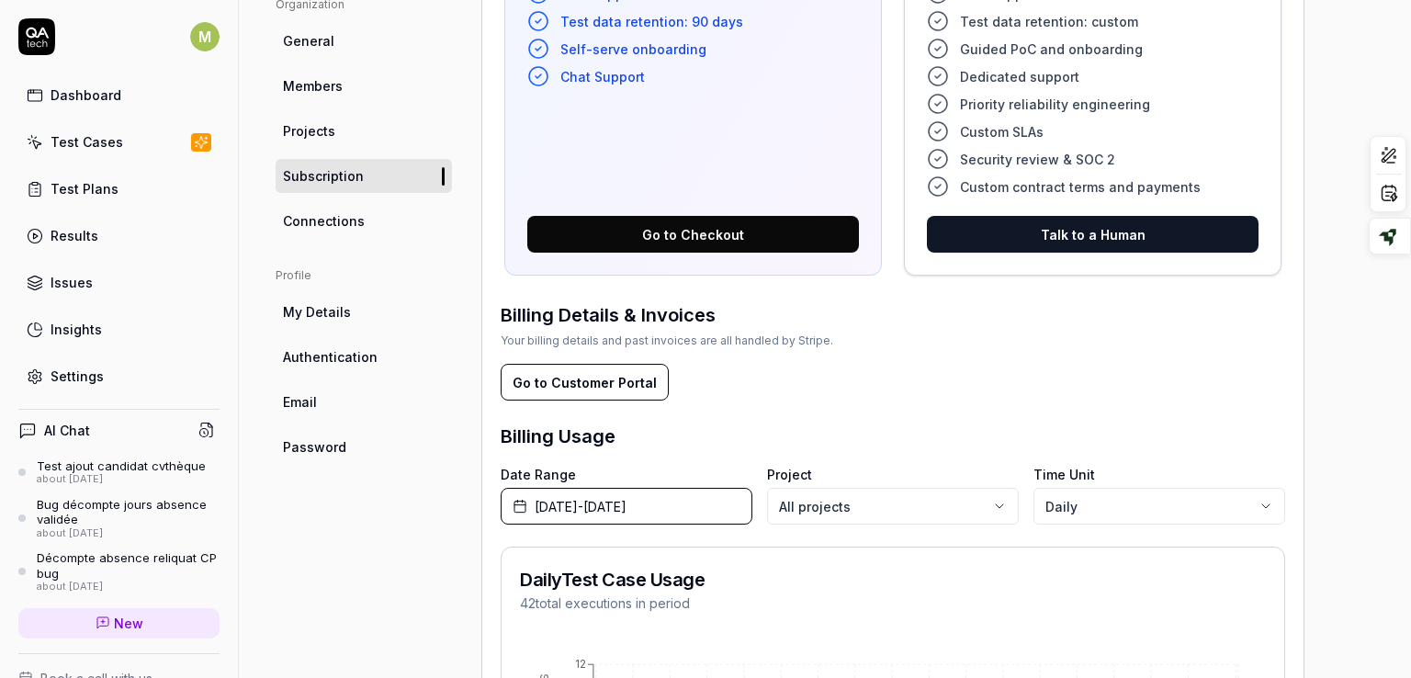
click at [320, 321] on link "My Details" at bounding box center [364, 312] width 176 height 34
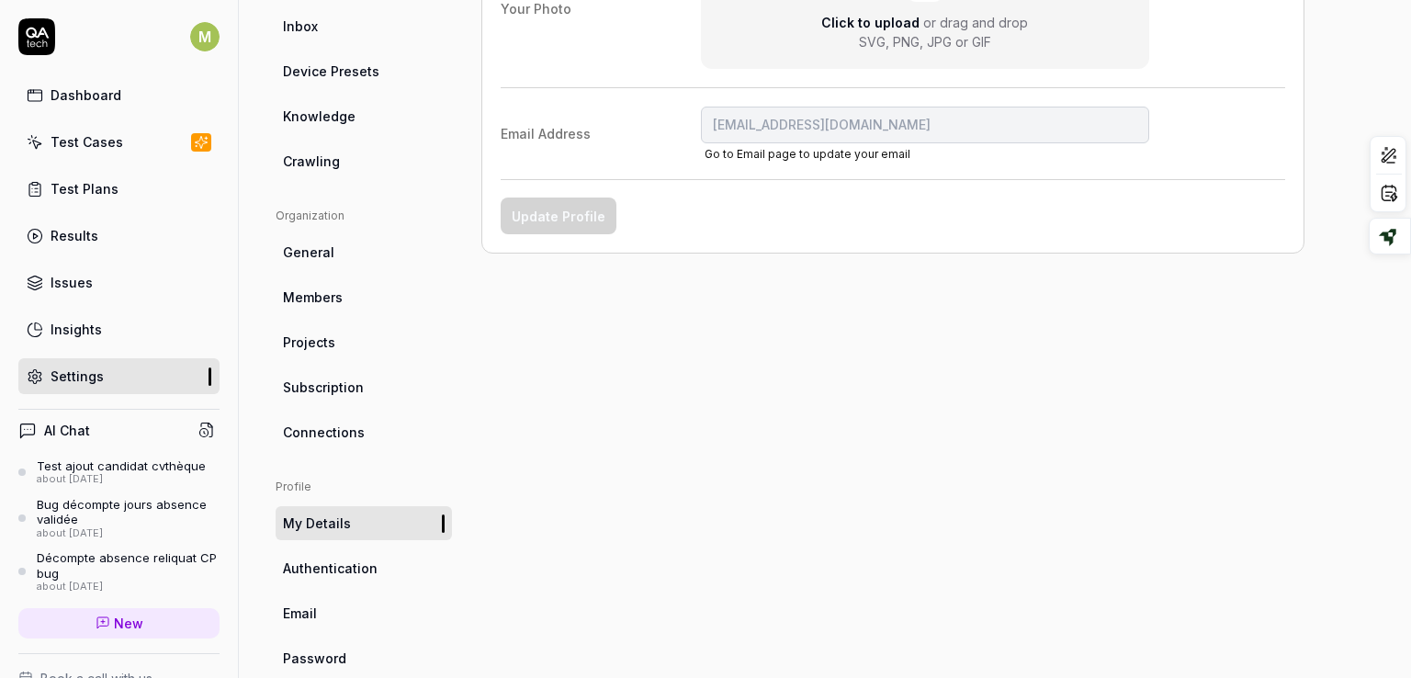
scroll to position [422, 0]
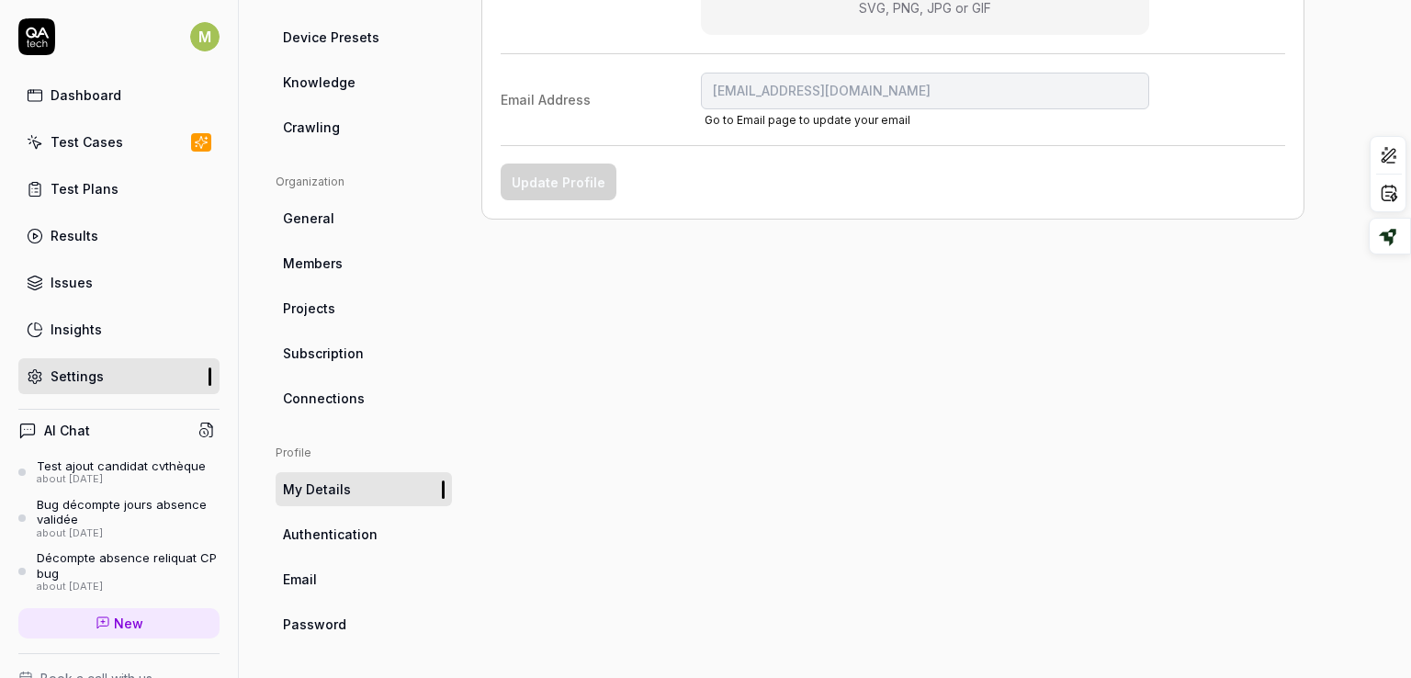
click at [367, 527] on span "Authentication" at bounding box center [330, 533] width 95 height 19
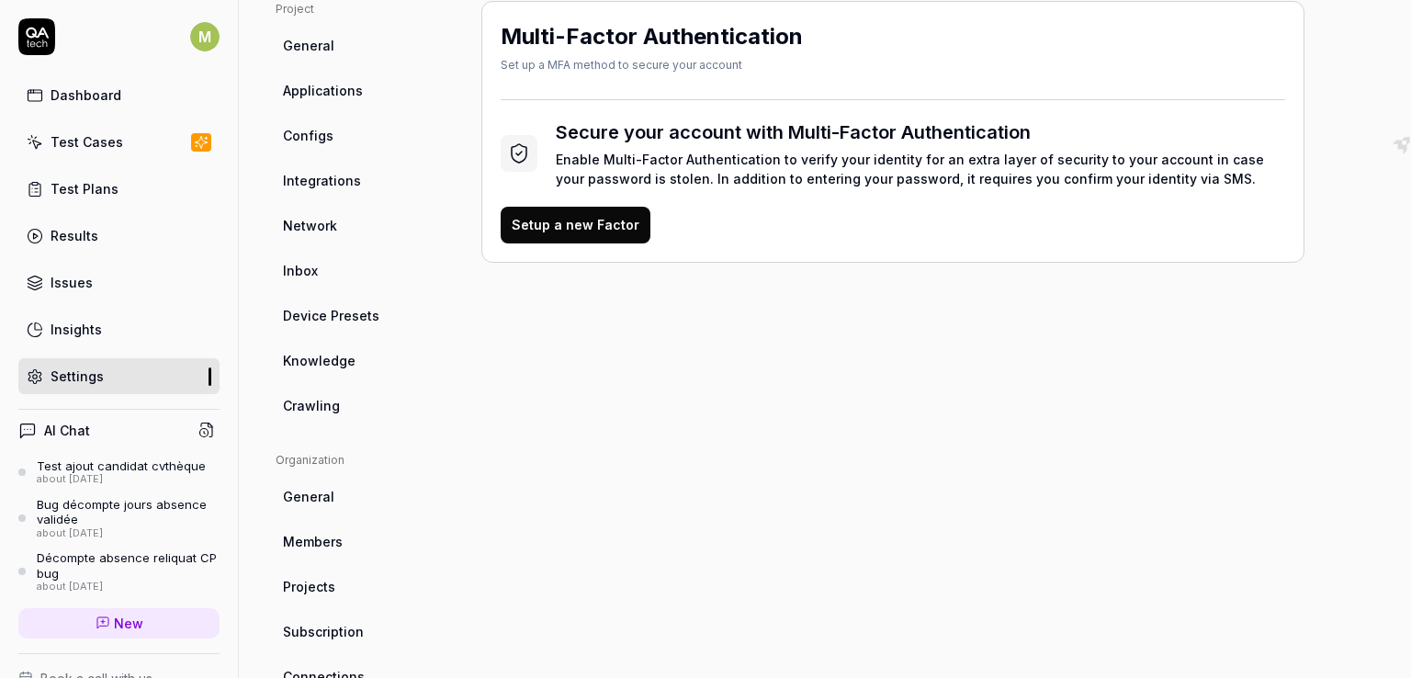
scroll to position [422, 0]
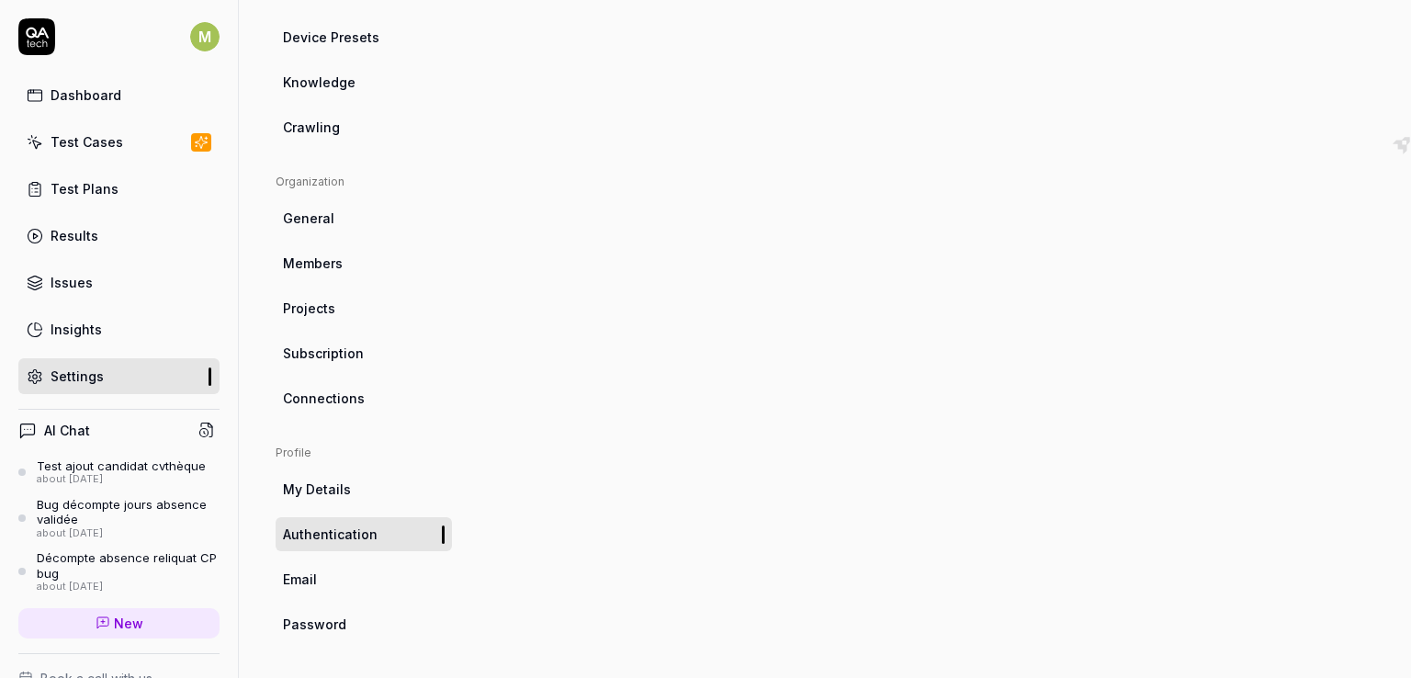
click at [304, 580] on span "Email" at bounding box center [300, 578] width 34 height 19
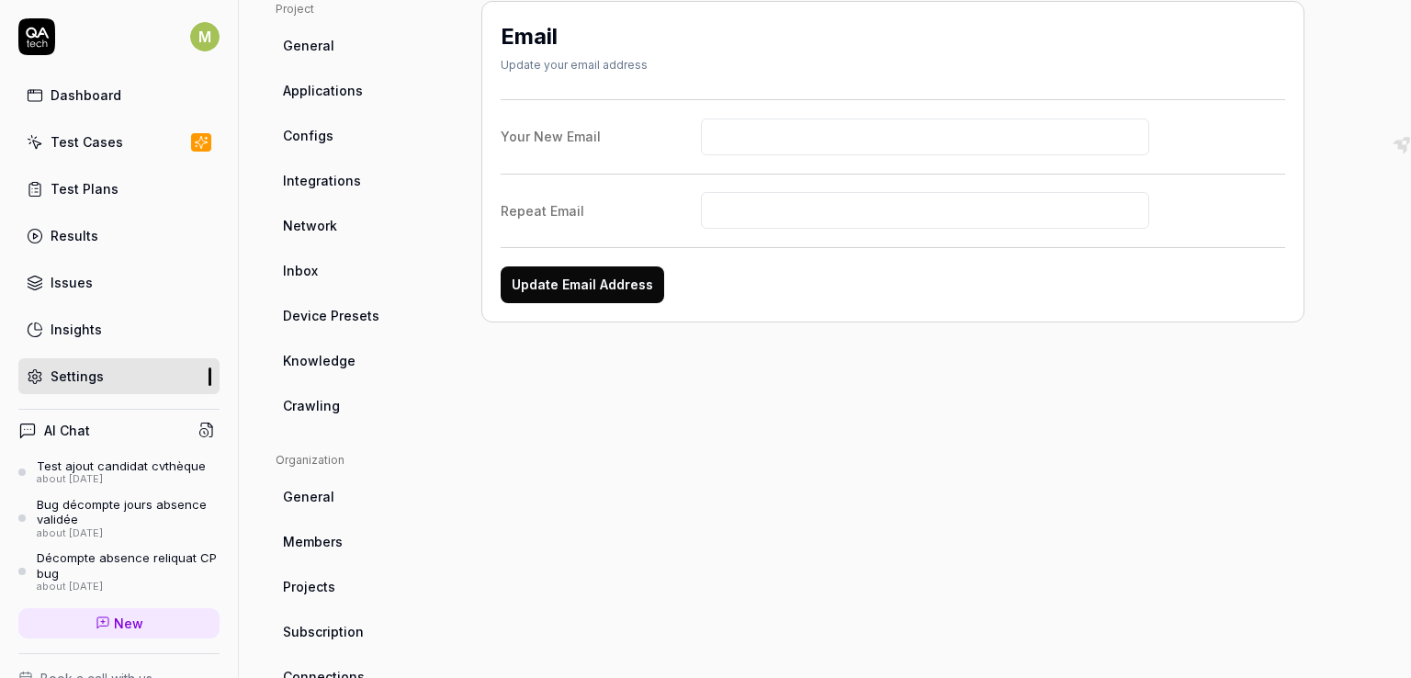
click at [81, 421] on h4 "AI Chat" at bounding box center [67, 430] width 46 height 19
click at [200, 429] on circle at bounding box center [204, 433] width 8 height 8
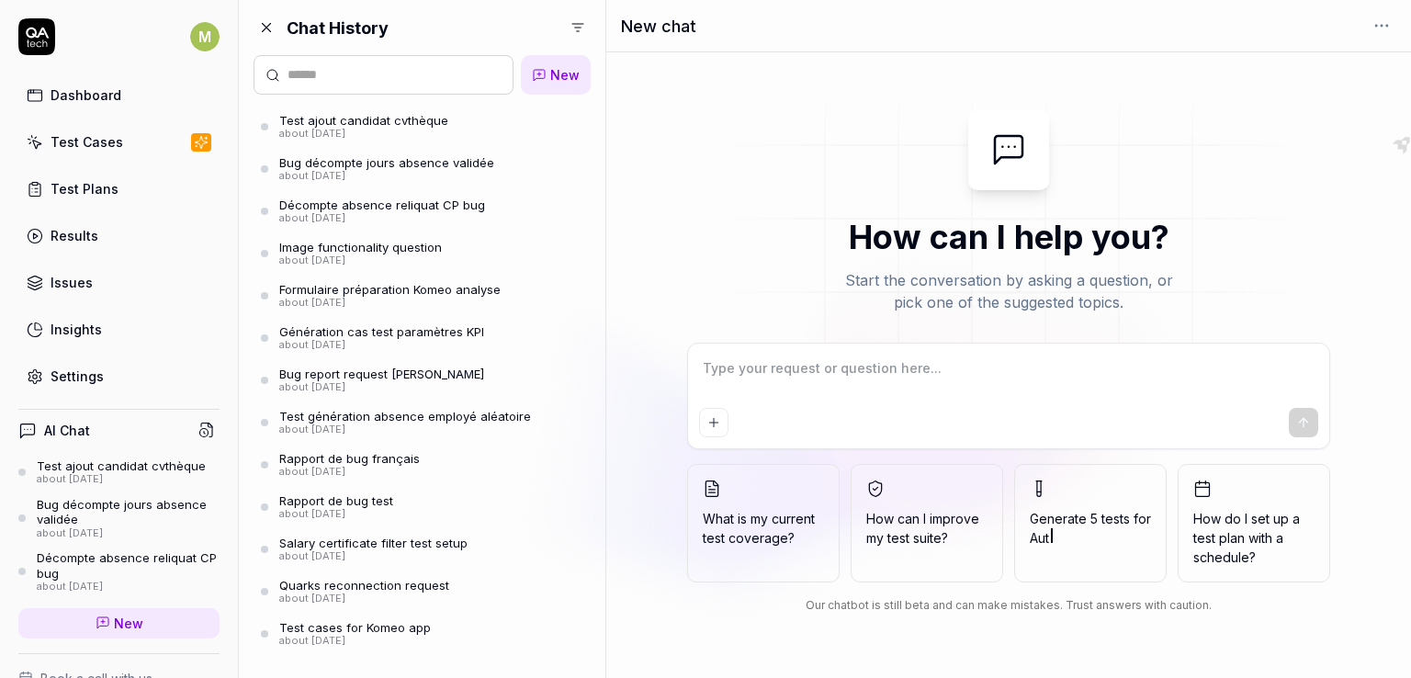
click at [97, 425] on div "AI Chat" at bounding box center [118, 430] width 201 height 27
click at [57, 429] on h4 "AI Chat" at bounding box center [67, 430] width 46 height 19
type textarea "*"
click at [133, 623] on span "New" at bounding box center [128, 622] width 29 height 19
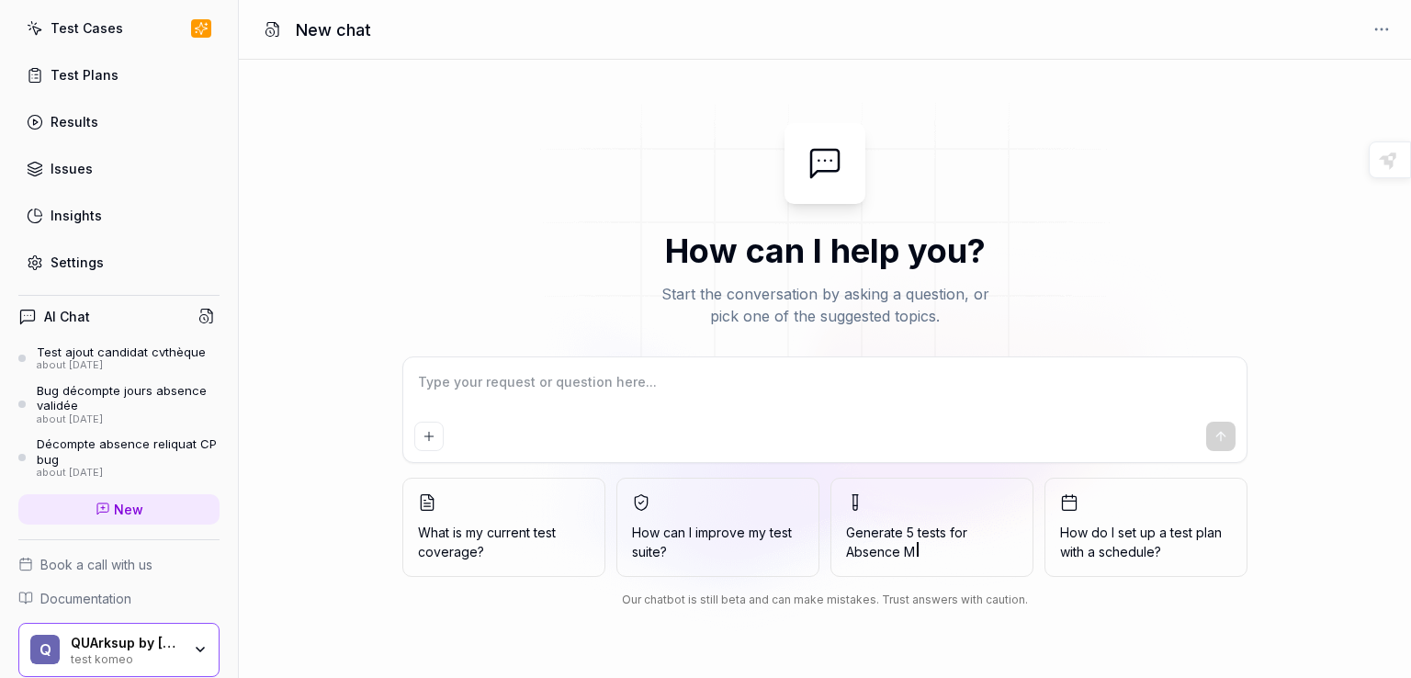
scroll to position [120, 0]
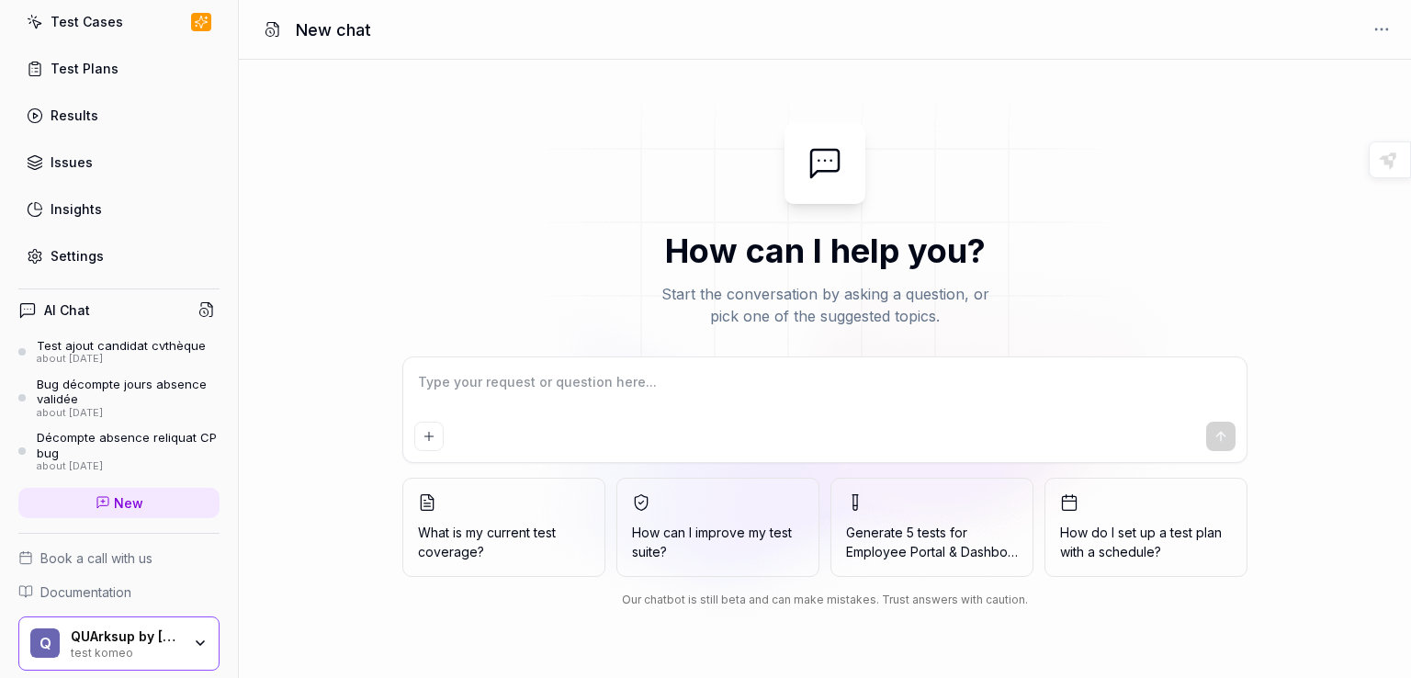
click at [139, 353] on div "about [DATE]" at bounding box center [121, 359] width 169 height 13
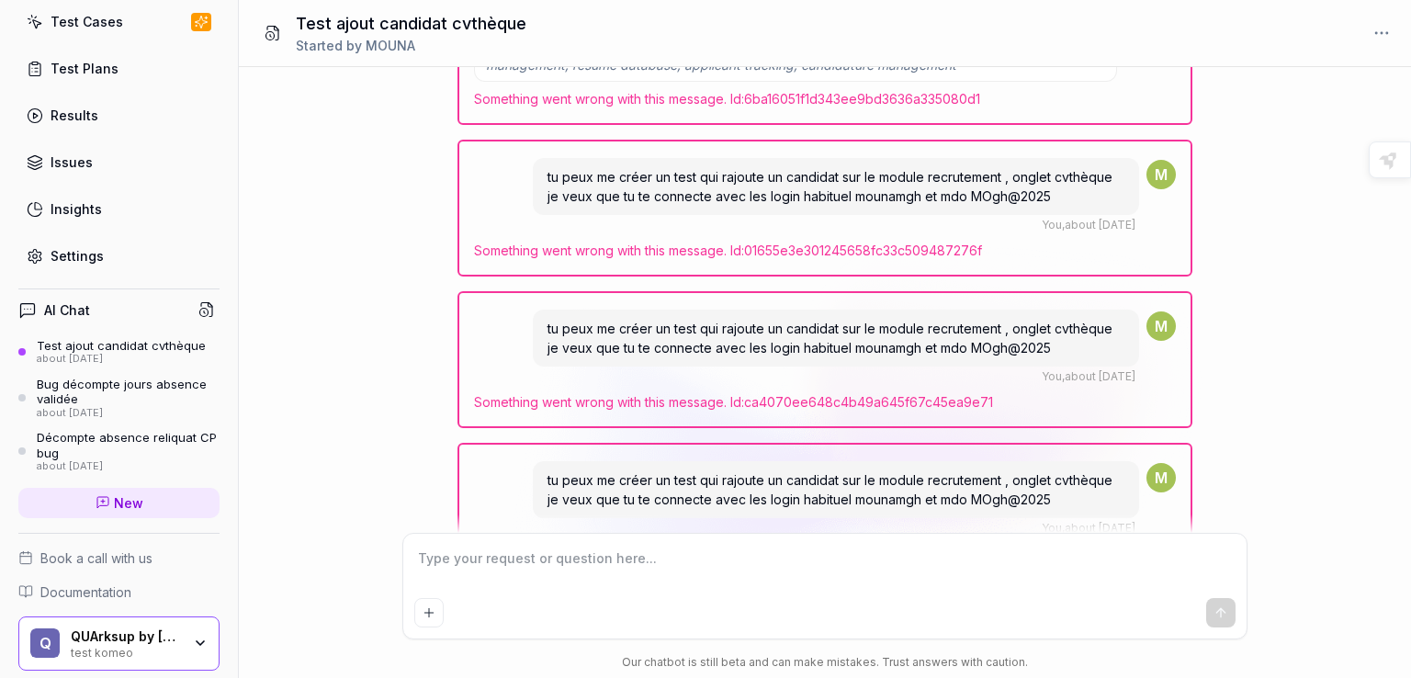
scroll to position [907, 0]
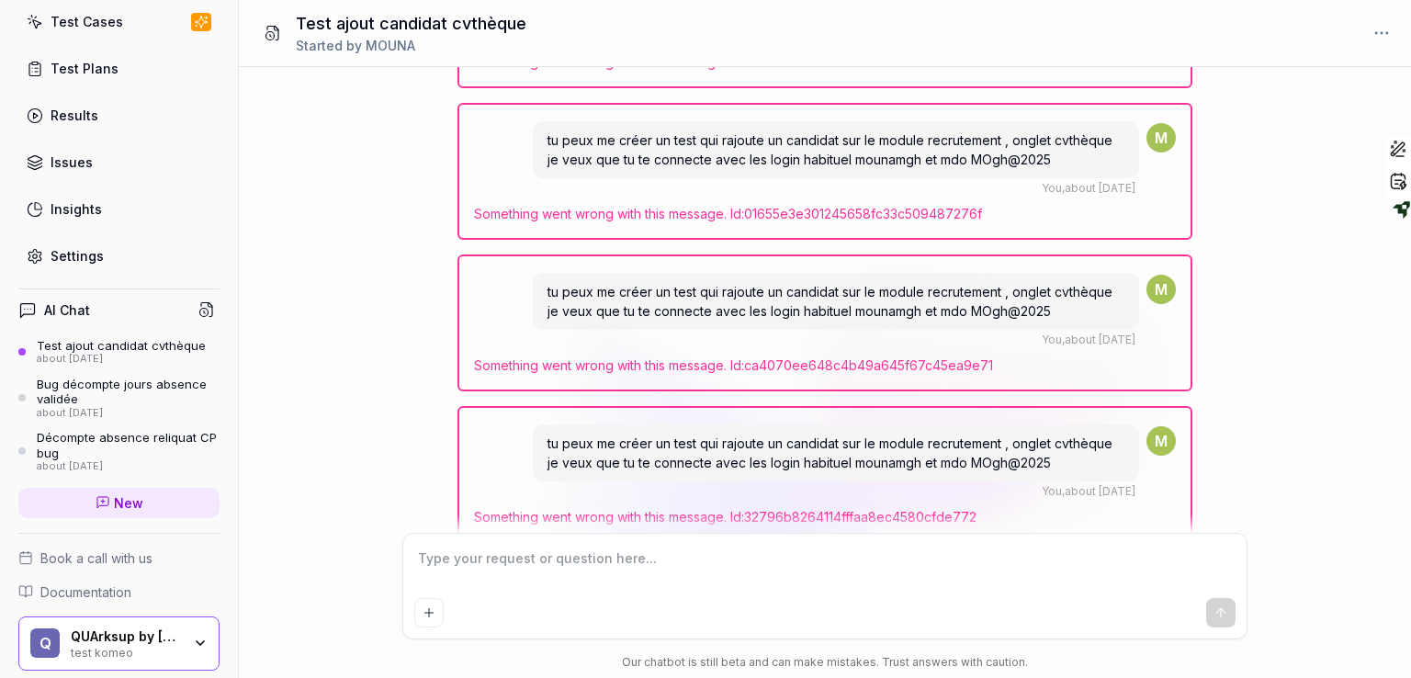
drag, startPoint x: 1399, startPoint y: 438, endPoint x: 1398, endPoint y: 424, distance: 13.8
click at [1398, 424] on div "tu peux me créer un test qui rajoute un candidat sur le module recrutement , on…" at bounding box center [825, 300] width 1172 height 466
drag, startPoint x: 1205, startPoint y: 238, endPoint x: 1208, endPoint y: 334, distance: 96.5
click at [1208, 334] on div "tu peux me créer un test qui rajoute un candidat sur le module recrutement , on…" at bounding box center [825, 300] width 1172 height 466
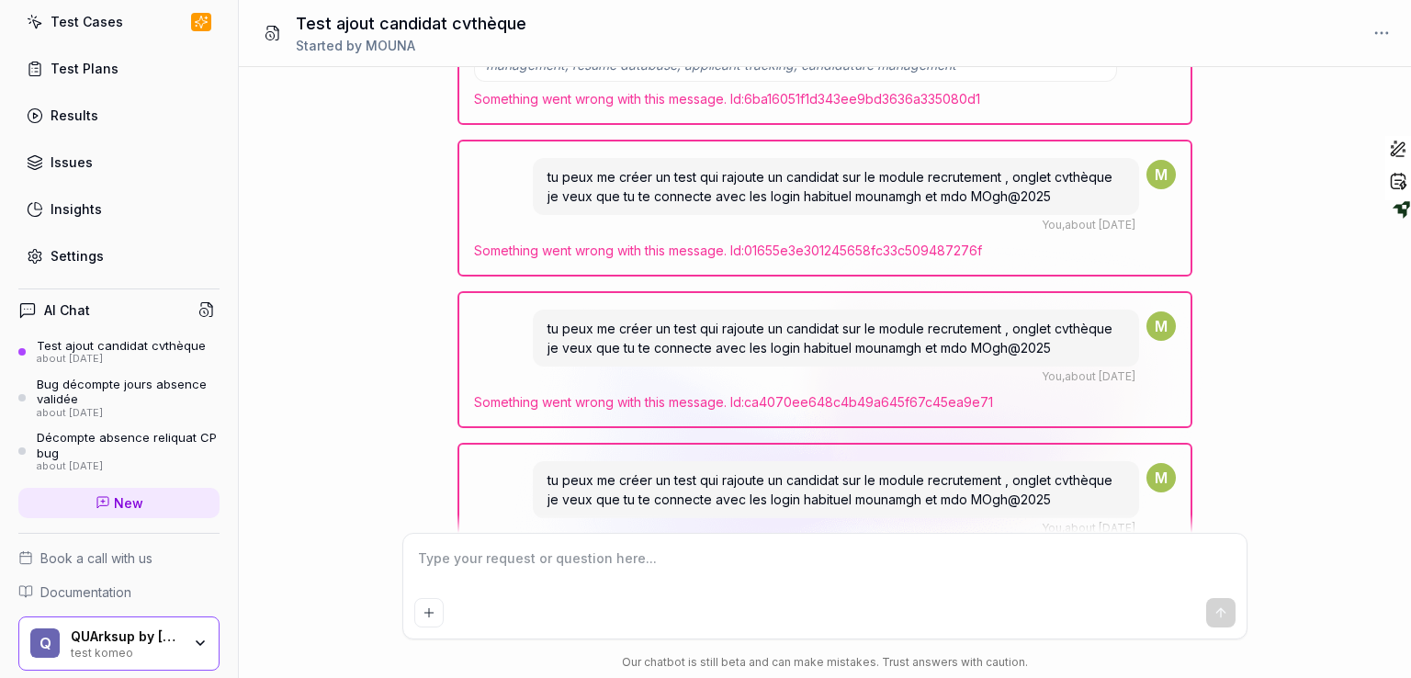
click at [139, 354] on div "about [DATE]" at bounding box center [121, 359] width 169 height 13
type textarea "*"
click at [114, 506] on span "New" at bounding box center [128, 502] width 29 height 19
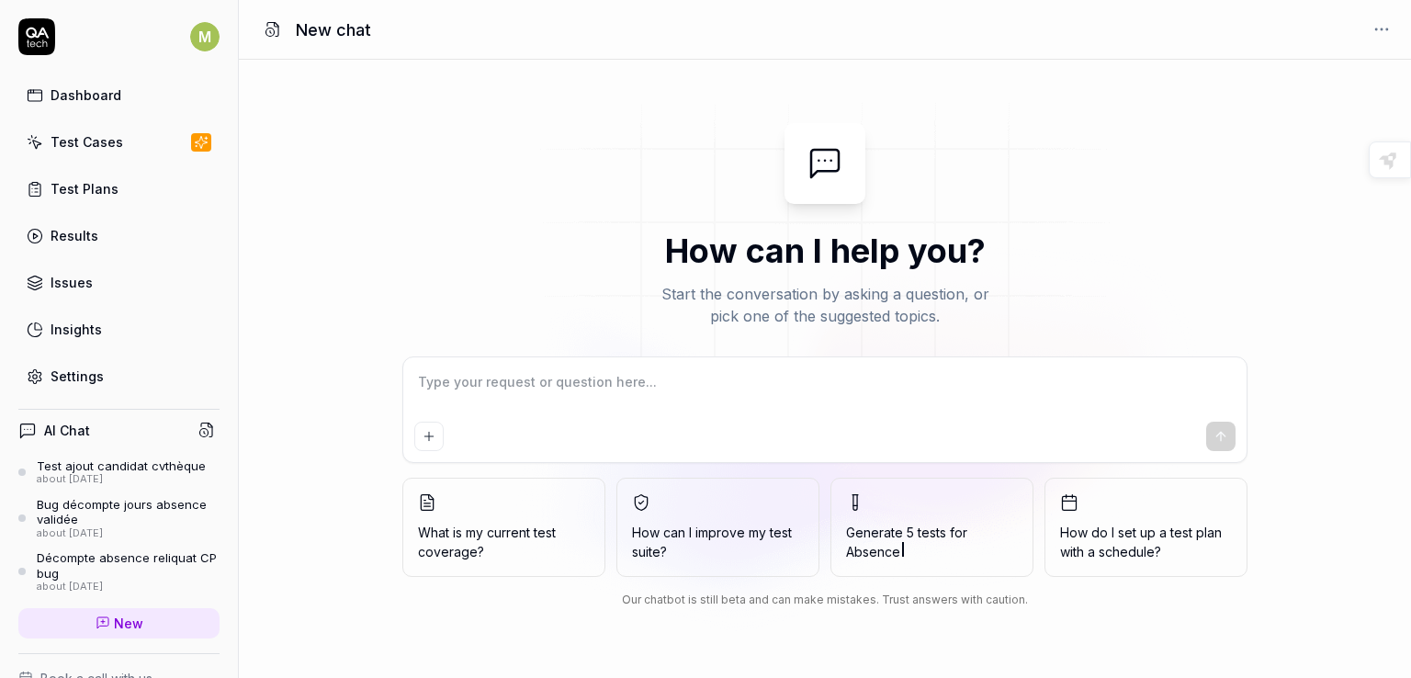
type textarea "*"
click at [538, 383] on textarea at bounding box center [824, 391] width 821 height 46
type textarea "T"
type textarea "*"
type textarea "TU"
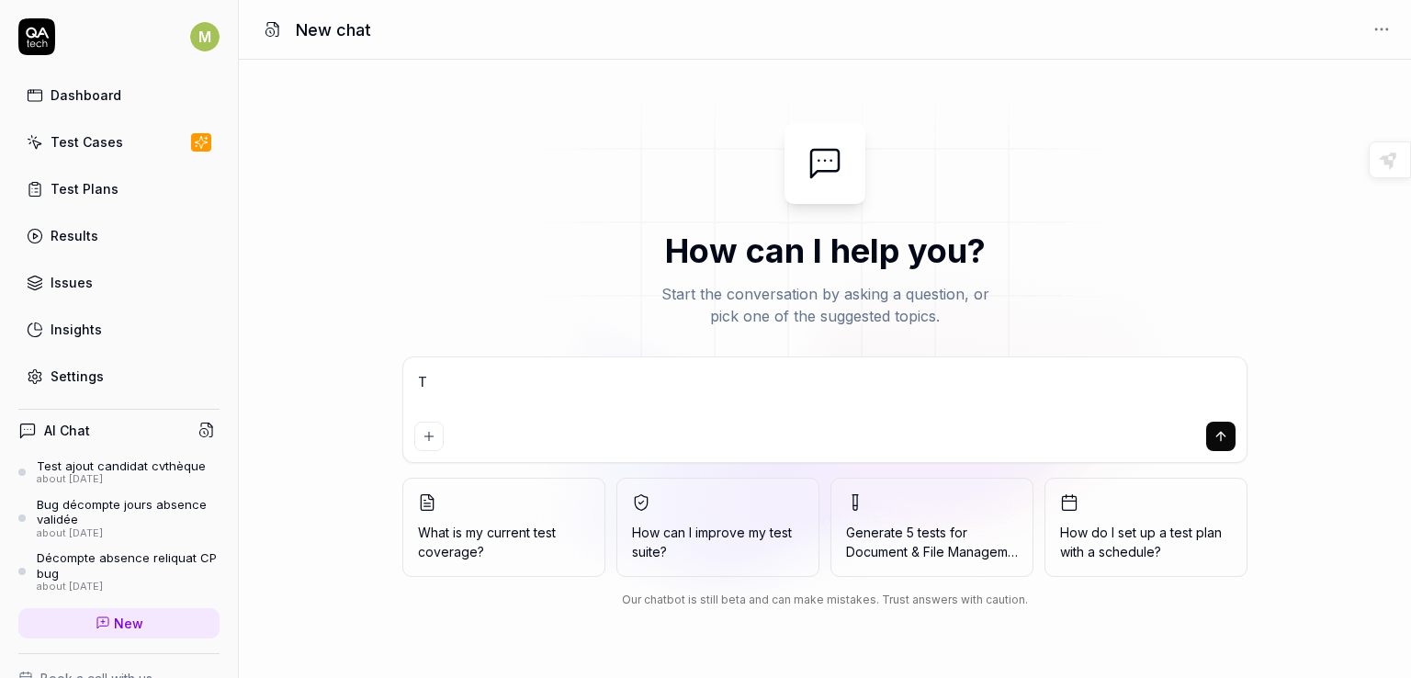
type textarea "*"
type textarea "TU"
type textarea "*"
type textarea "TU"
type textarea "*"
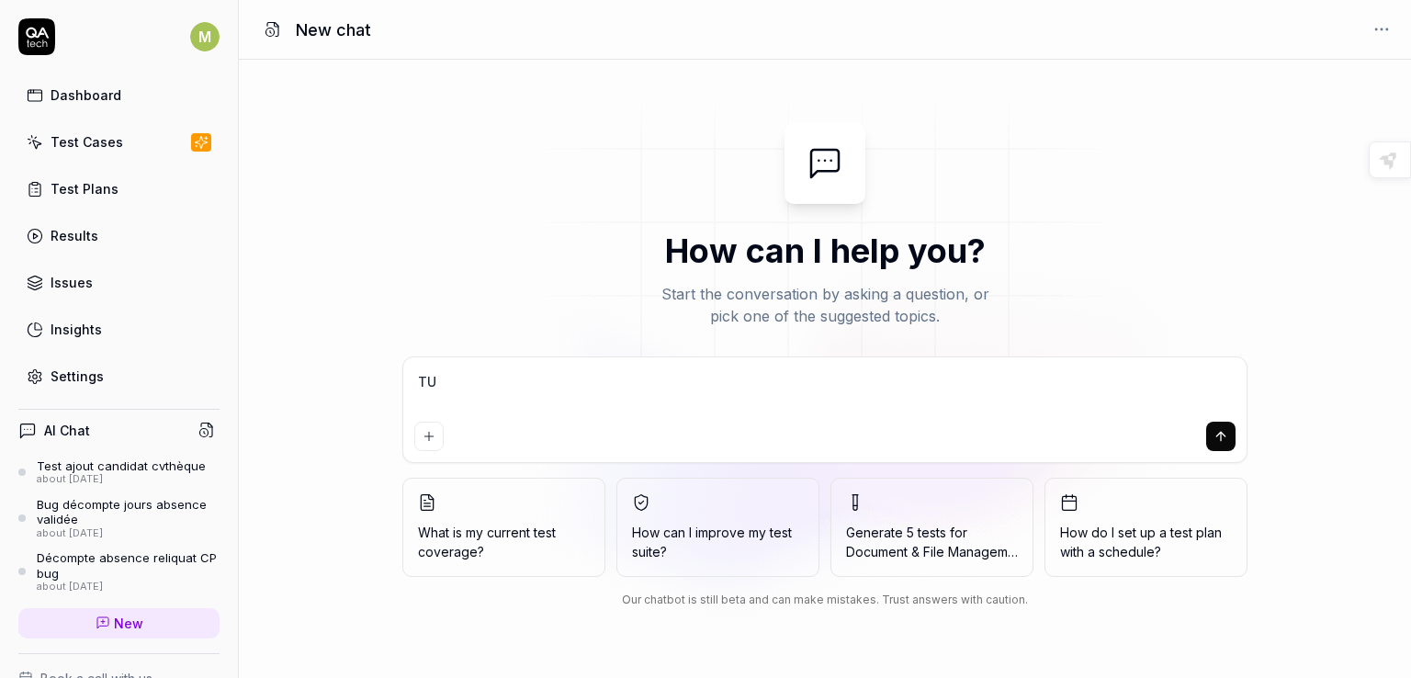
type textarea "T"
type textarea "*"
type textarea "Tu"
type textarea "*"
type textarea "Tu"
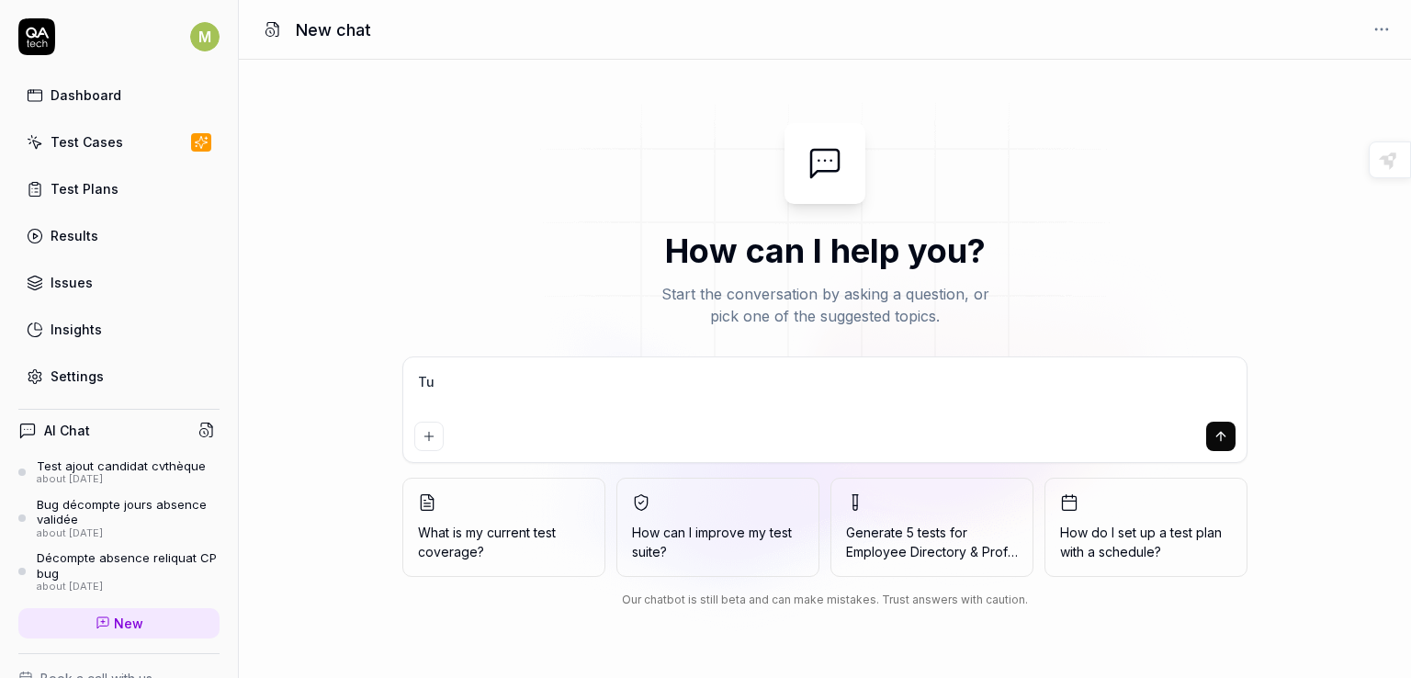
type textarea "*"
type textarea "Tu p"
type textarea "*"
type textarea "Tu pe"
type textarea "*"
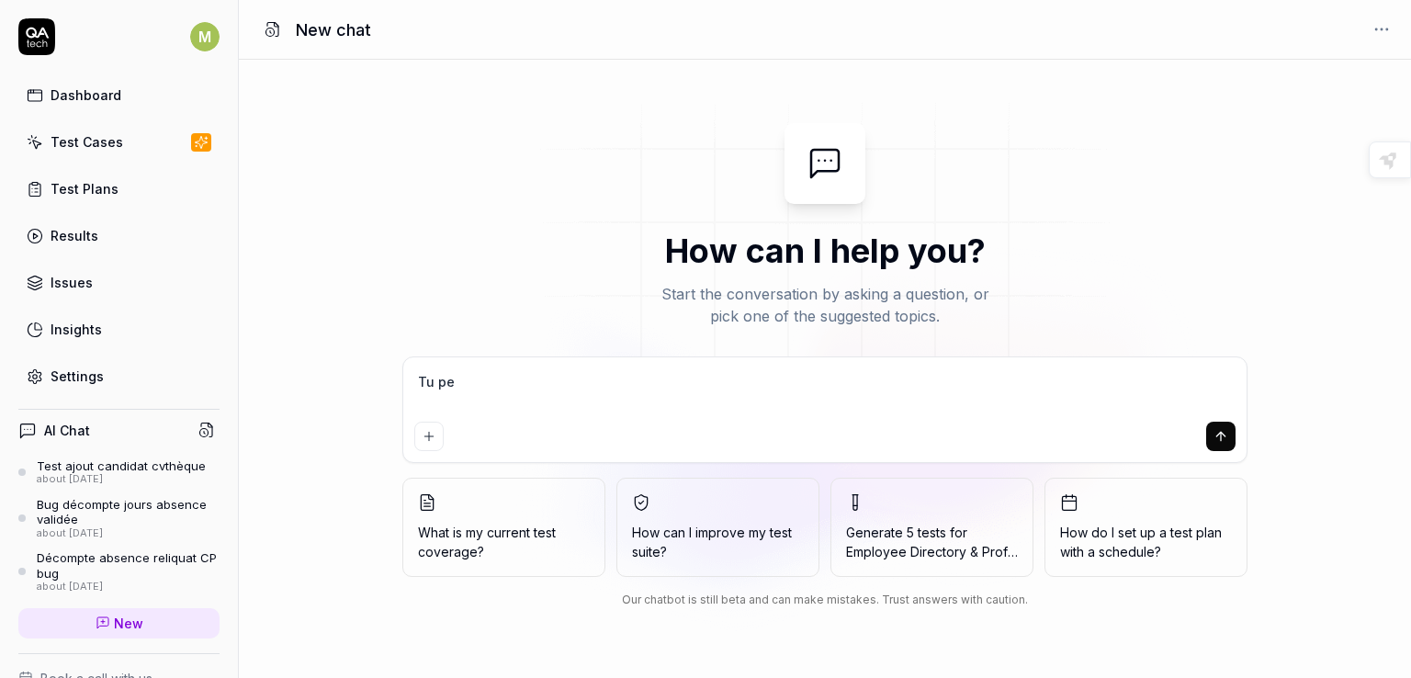
type textarea "Tu peu"
type textarea "*"
type textarea "Tu peux"
type textarea "*"
type textarea "Tu peux"
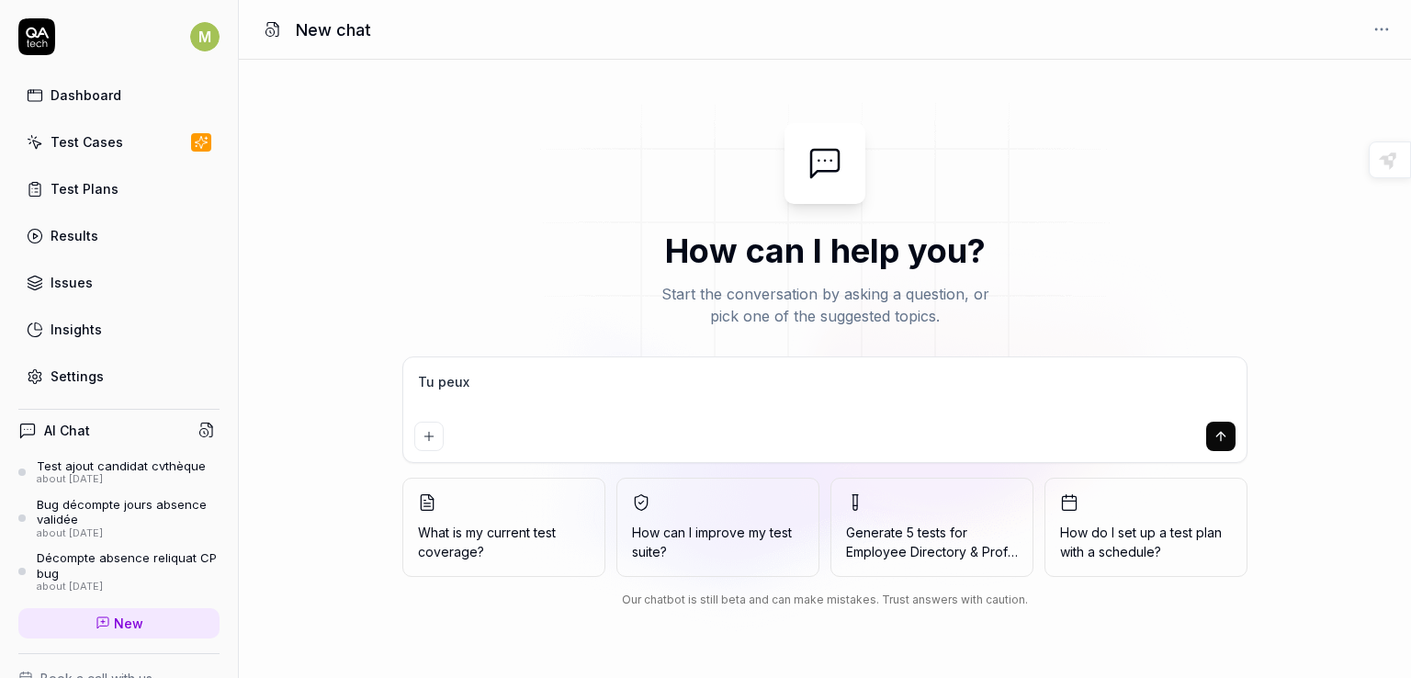
type textarea "*"
type textarea "Tu peux m"
type textarea "*"
type textarea "Tu peux me"
type textarea "*"
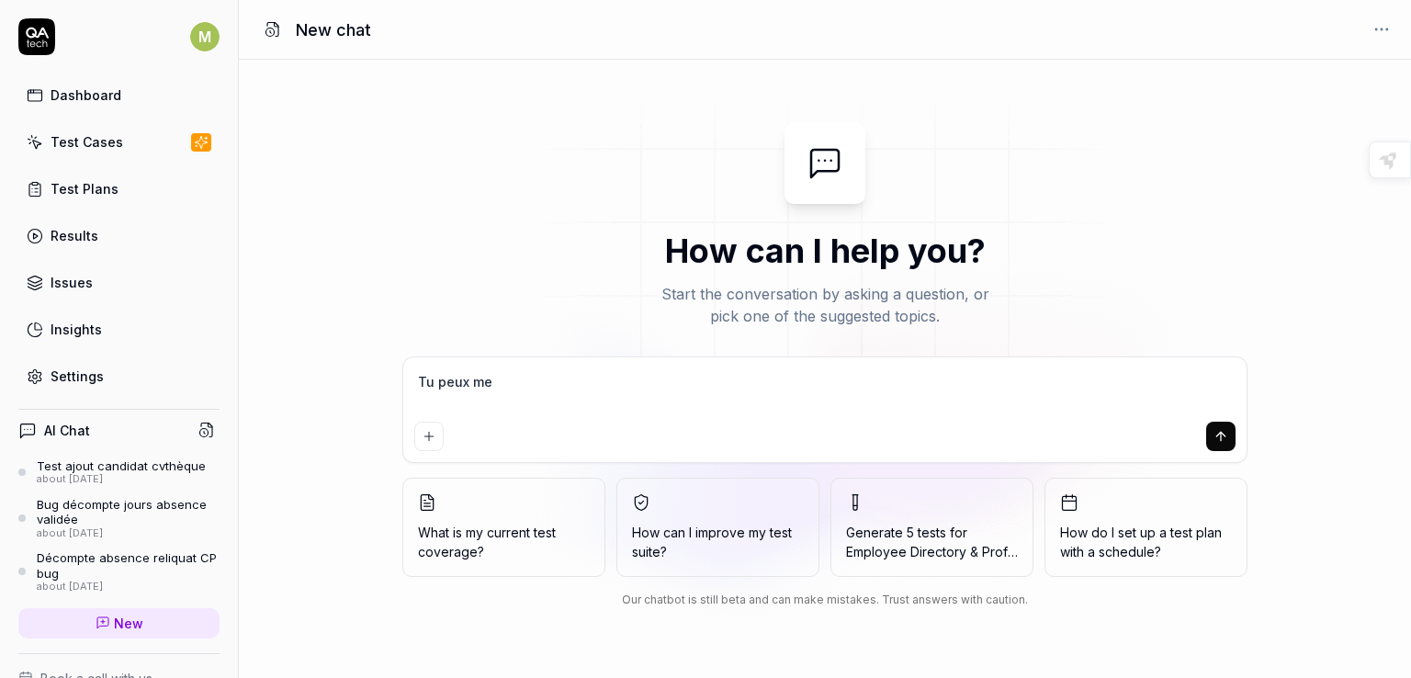
type textarea "Tu peux me"
type textarea "*"
type textarea "Tu peux me c"
type textarea "*"
type textarea "Tu peux me cr"
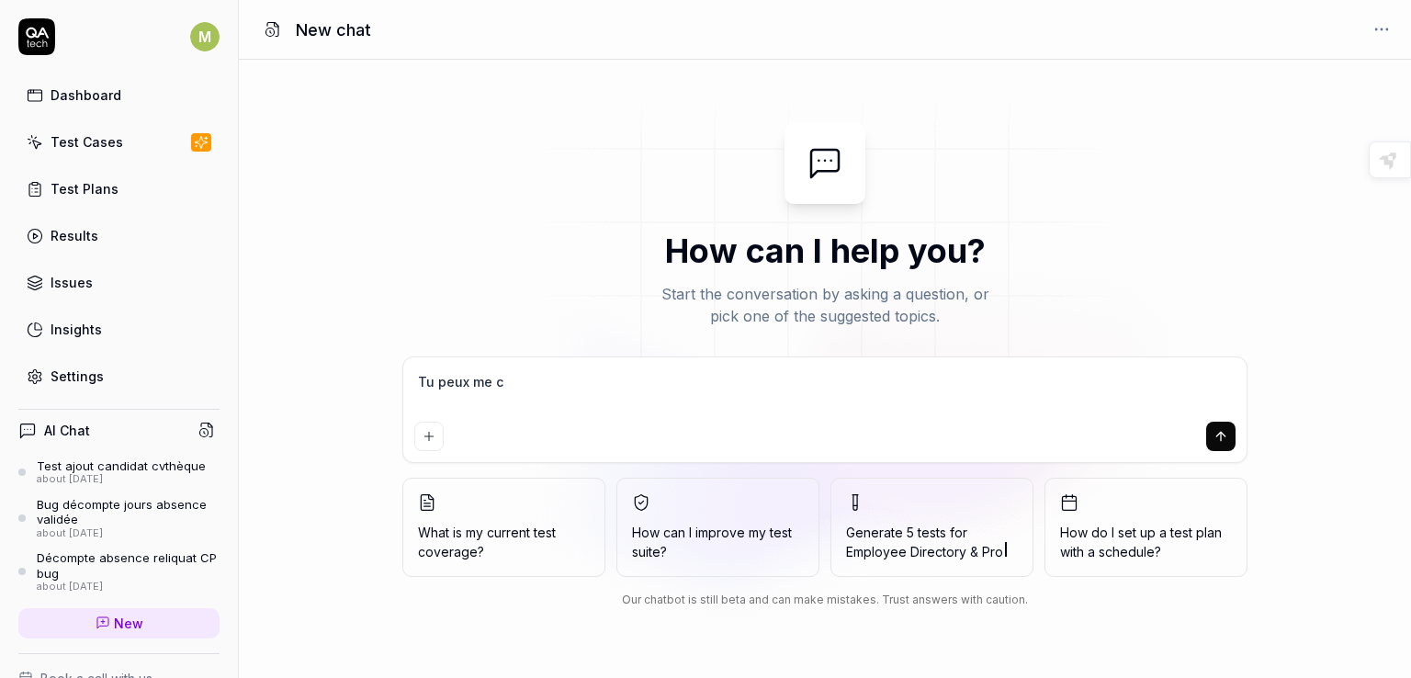
type textarea "*"
type textarea "Tu peux me cré"
type textarea "*"
type textarea "Tu peux me crée"
type textarea "*"
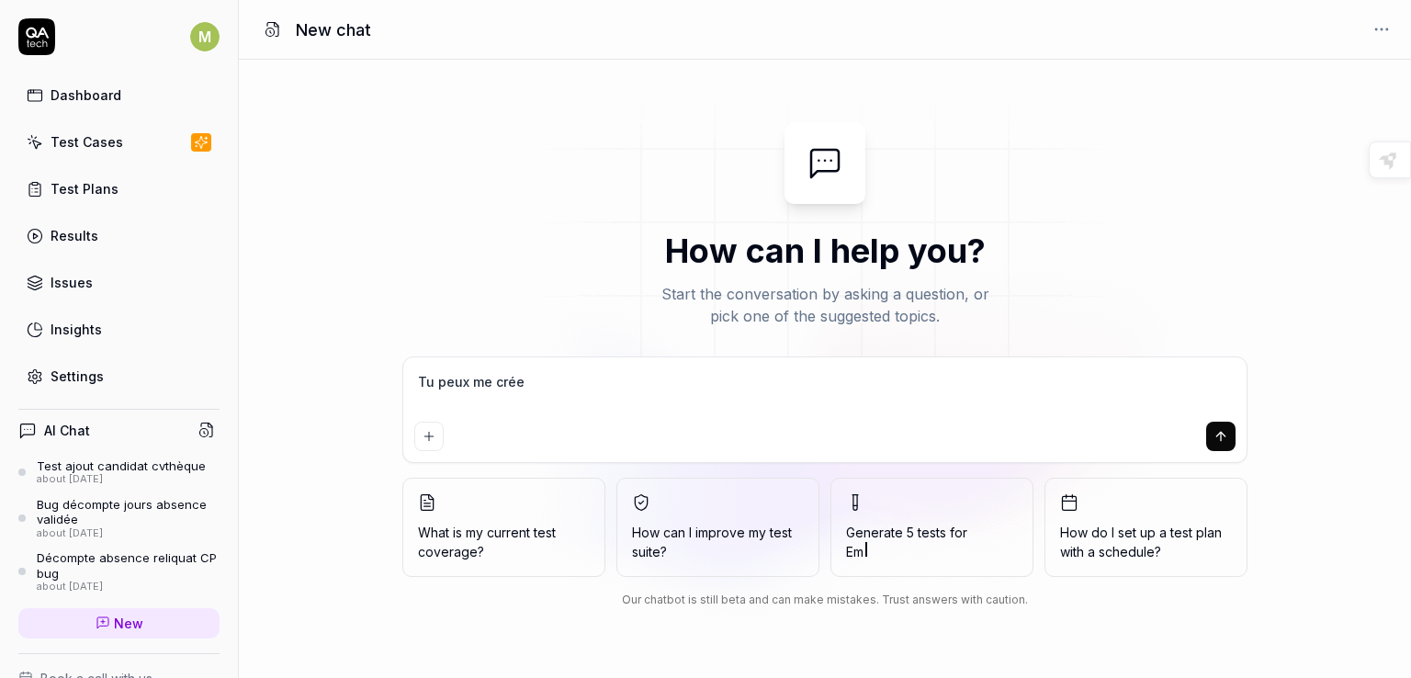
type textarea "Tu peux me créer"
type textarea "*"
type textarea "Tu peux me créer"
type textarea "*"
type textarea "Tu peux me créer u"
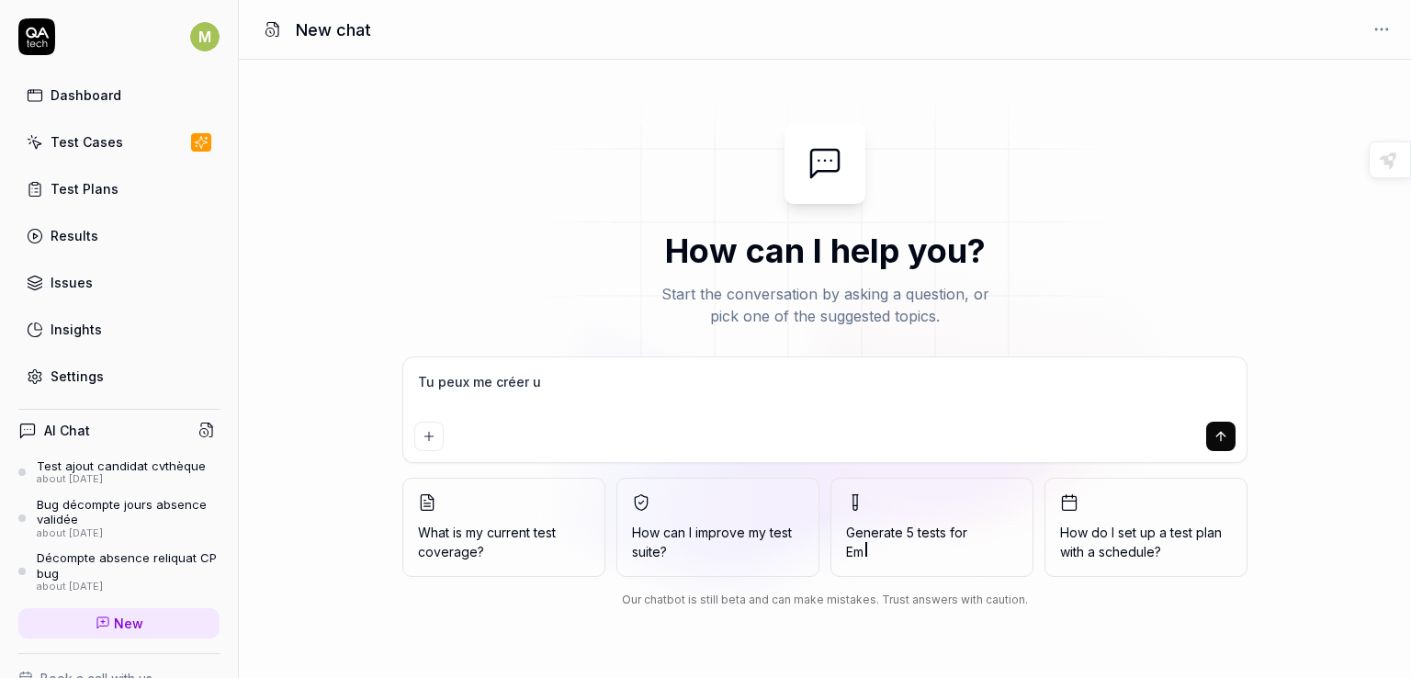
type textarea "*"
type textarea "Tu peux me créer un"
type textarea "*"
type textarea "Tu peux me créer un"
type textarea "*"
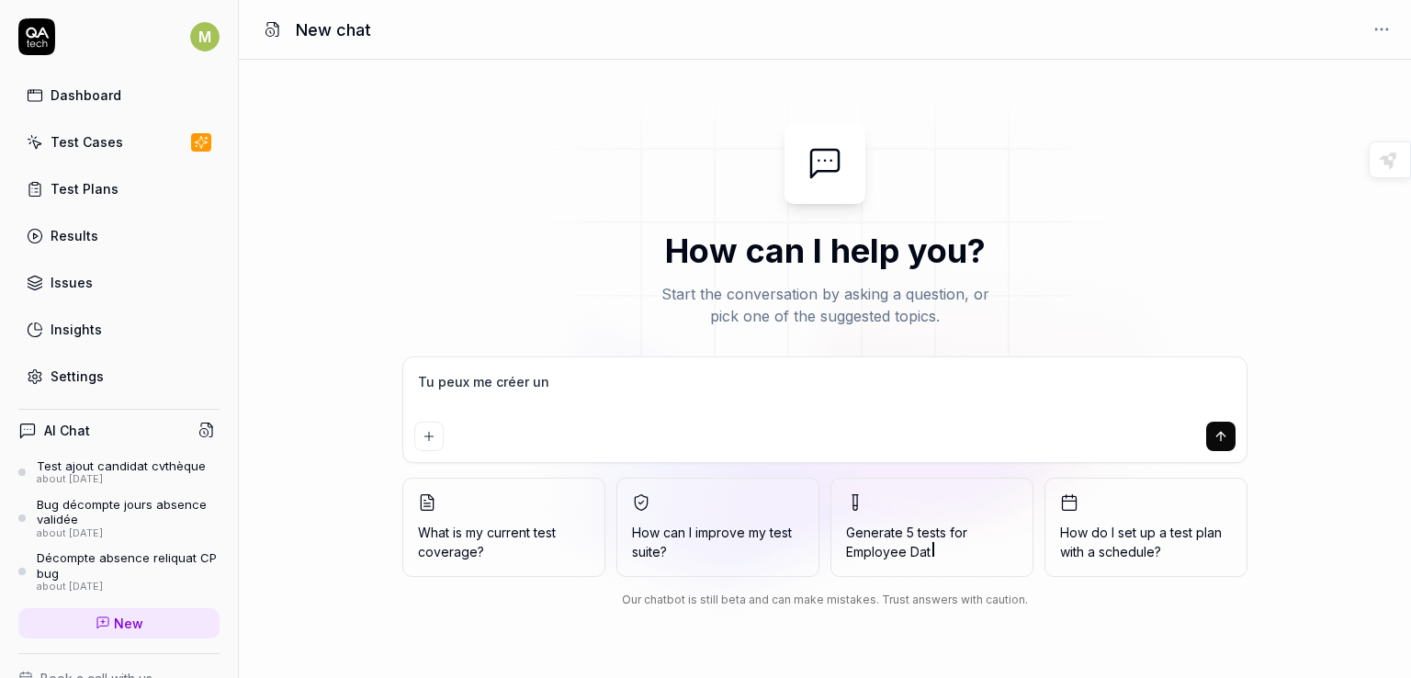
type textarea "Tu peux me créer un t"
type textarea "*"
type textarea "Tu peux me créer un te"
type textarea "*"
type textarea "Tu peux me créer un tes"
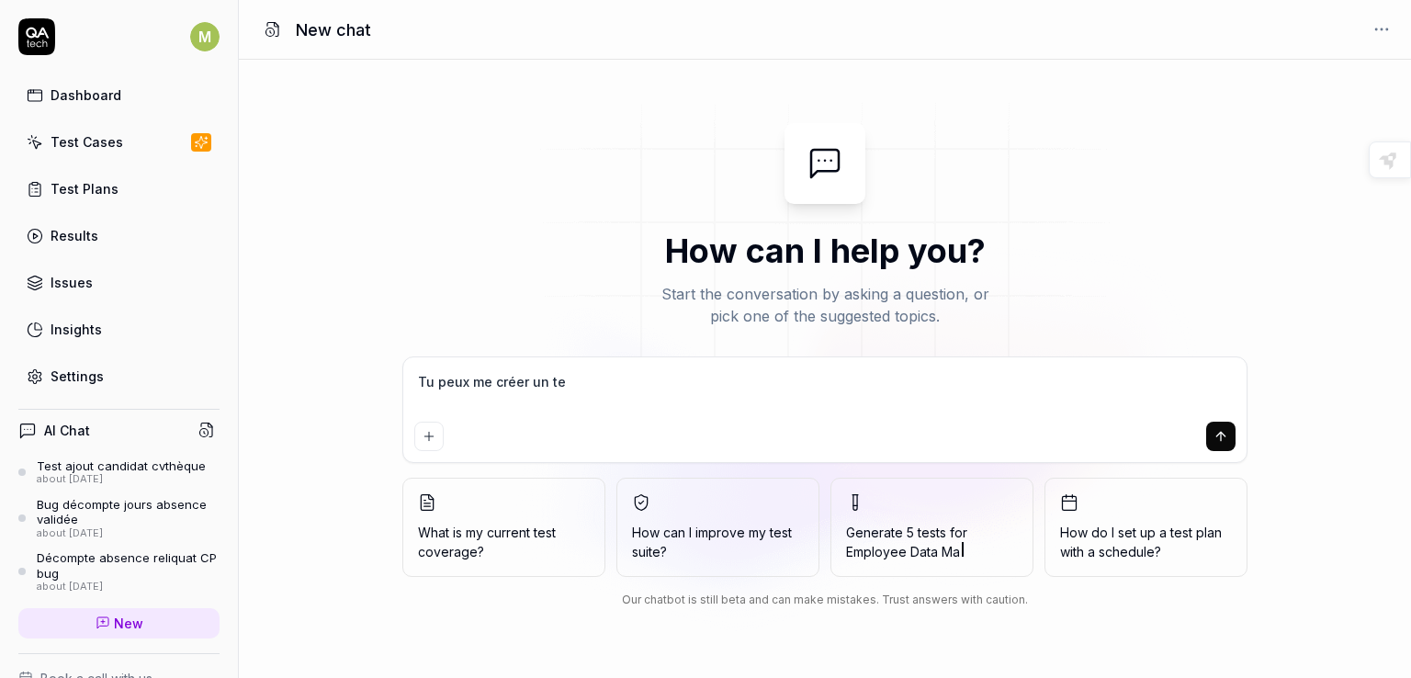
type textarea "*"
type textarea "Tu peux me créer un test"
type textarea "*"
type textarea "Tu peux me créer un test"
type textarea "*"
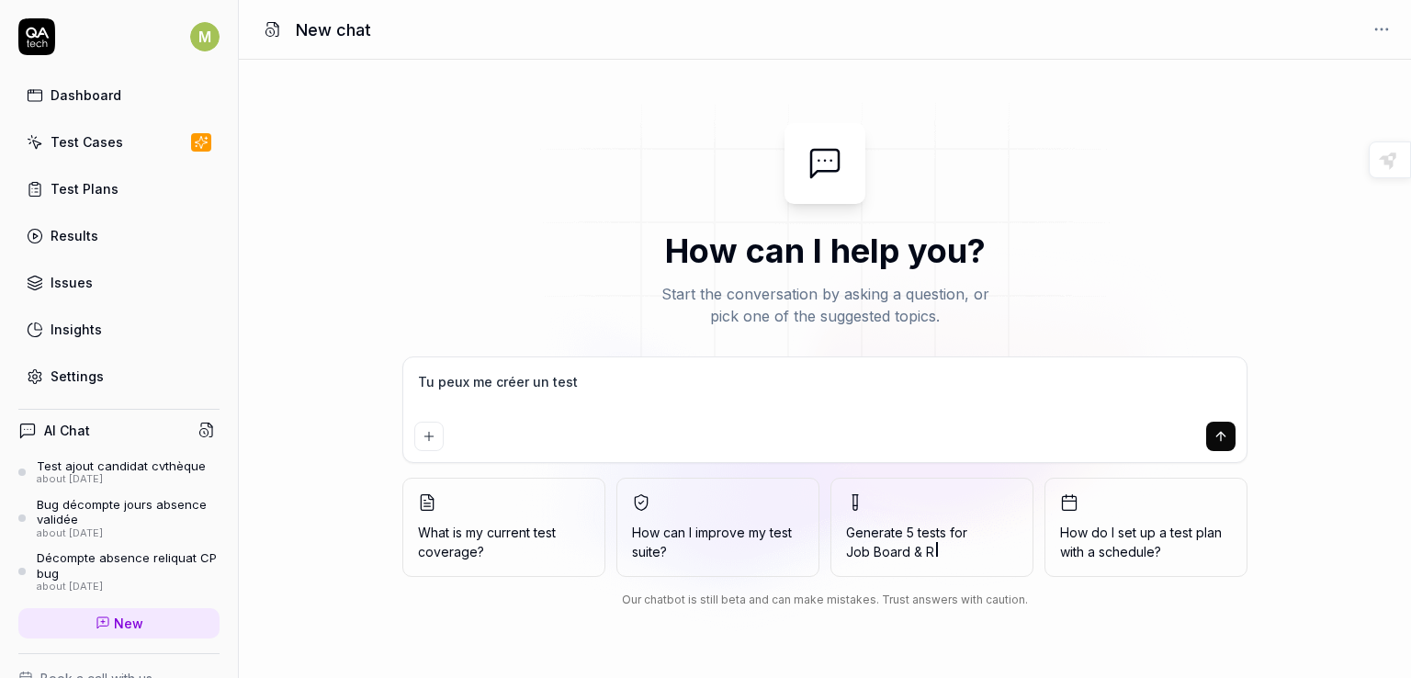
type textarea "Tu peux me créer un test q"
type textarea "*"
type textarea "Tu peux me créer un test qu"
type textarea "*"
type textarea "Tu peux me créer un test qui"
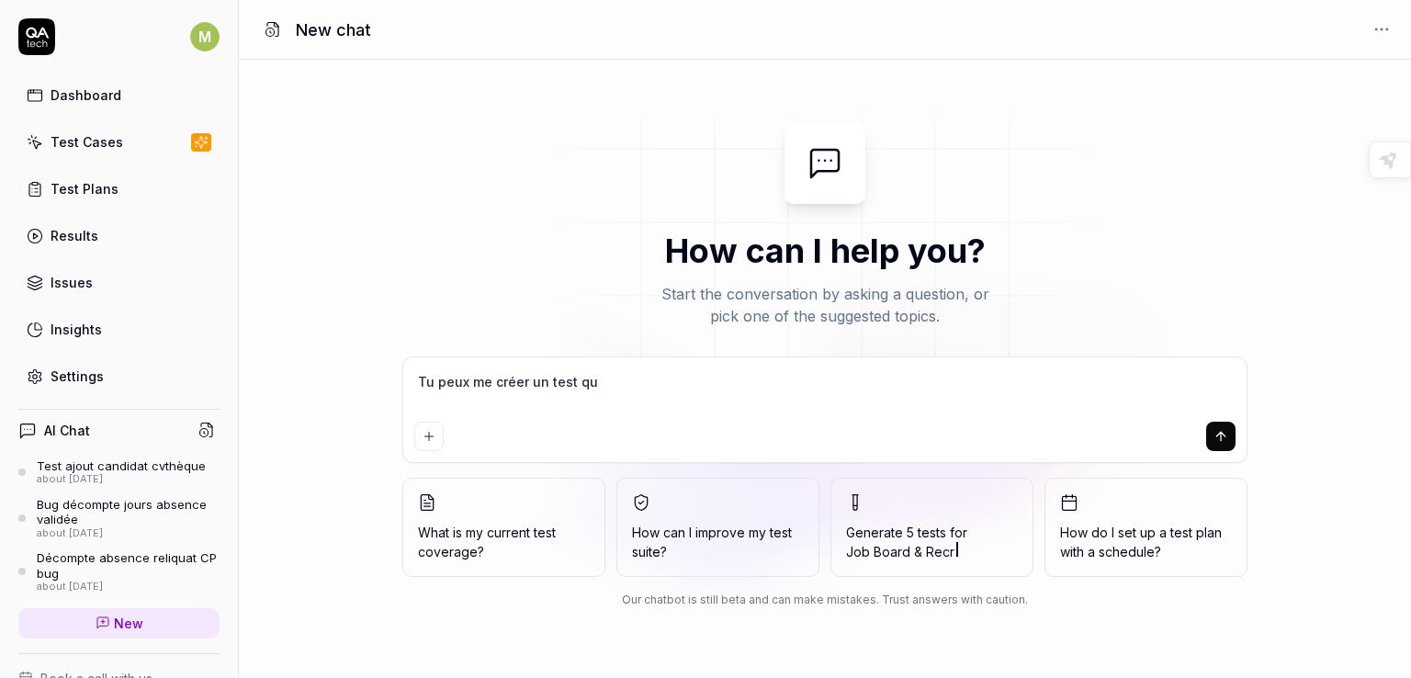
type textarea "*"
type textarea "Tu peux me créer un test qui"
type textarea "*"
type textarea "Tu peux me créer un test qui"
type textarea "*"
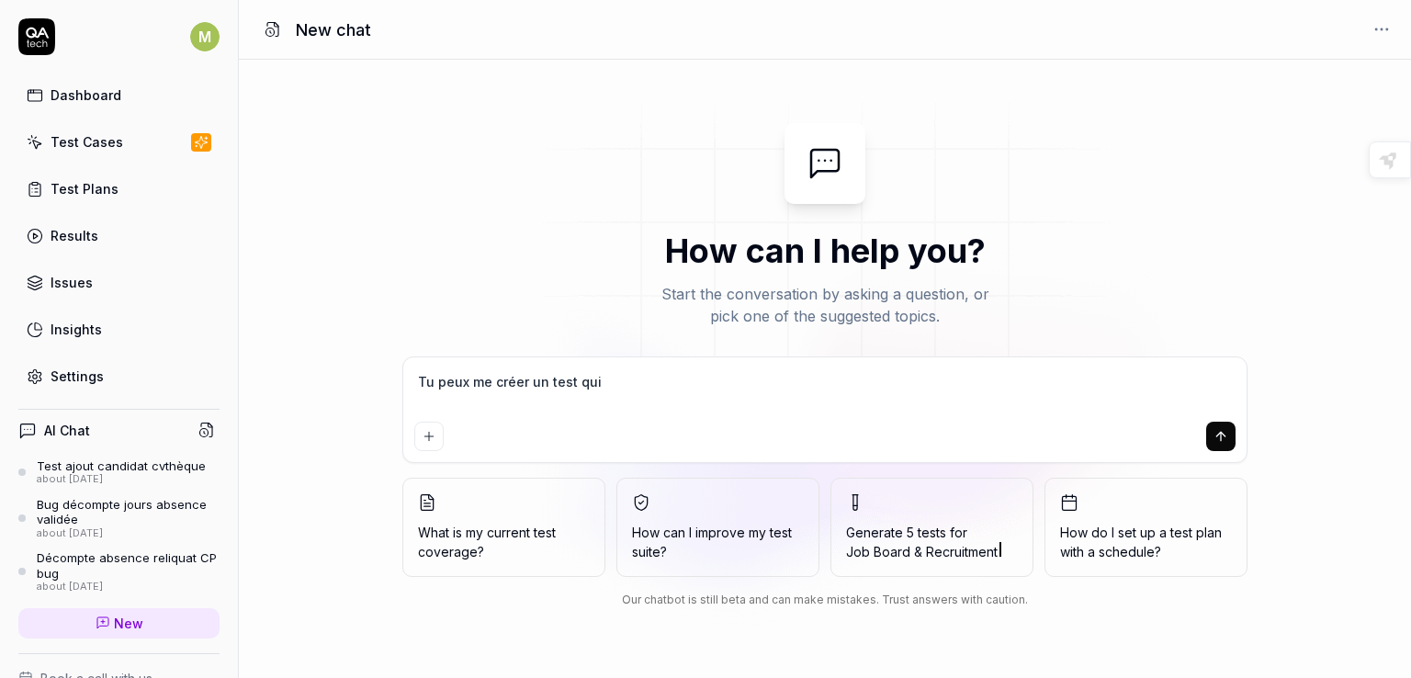
type textarea "Tu peux me créer un test qu"
type textarea "*"
type textarea "Tu peux me créer un test q"
type textarea "*"
type textarea "Tu peux me créer un test"
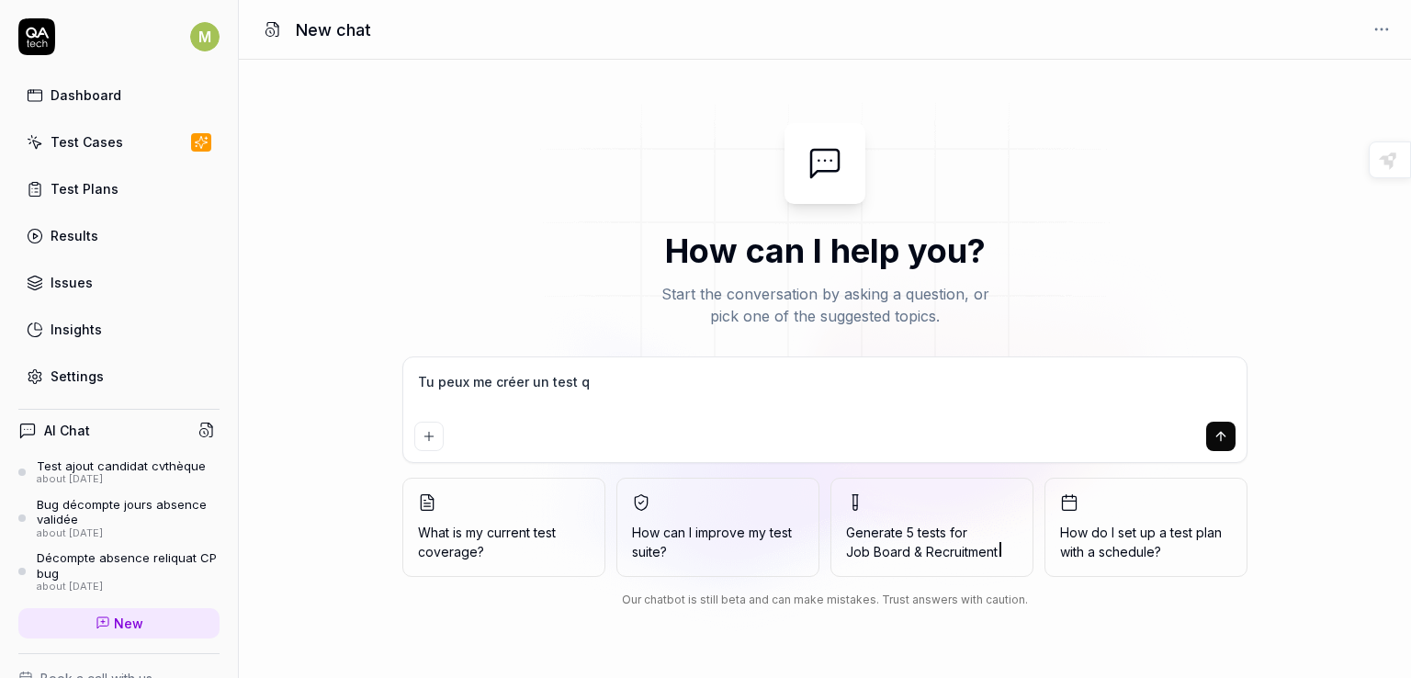
type textarea "*"
type textarea "Tu peux me créer un test p"
type textarea "*"
type textarea "Tu peux me créer un test po"
type textarea "*"
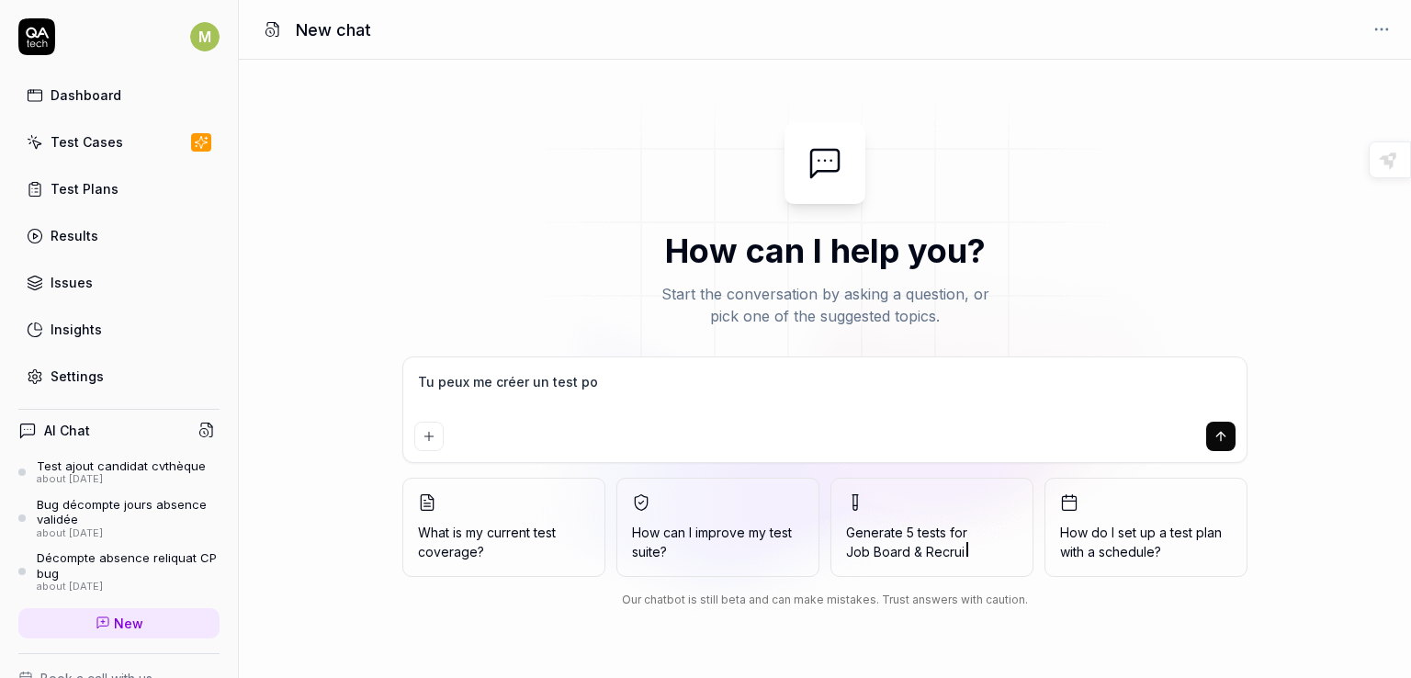
type textarea "Tu peux me créer un test pou"
type textarea "*"
type textarea "Tu peux me créer un test pour"
type textarea "*"
type textarea "Tu peux me créer un test pour"
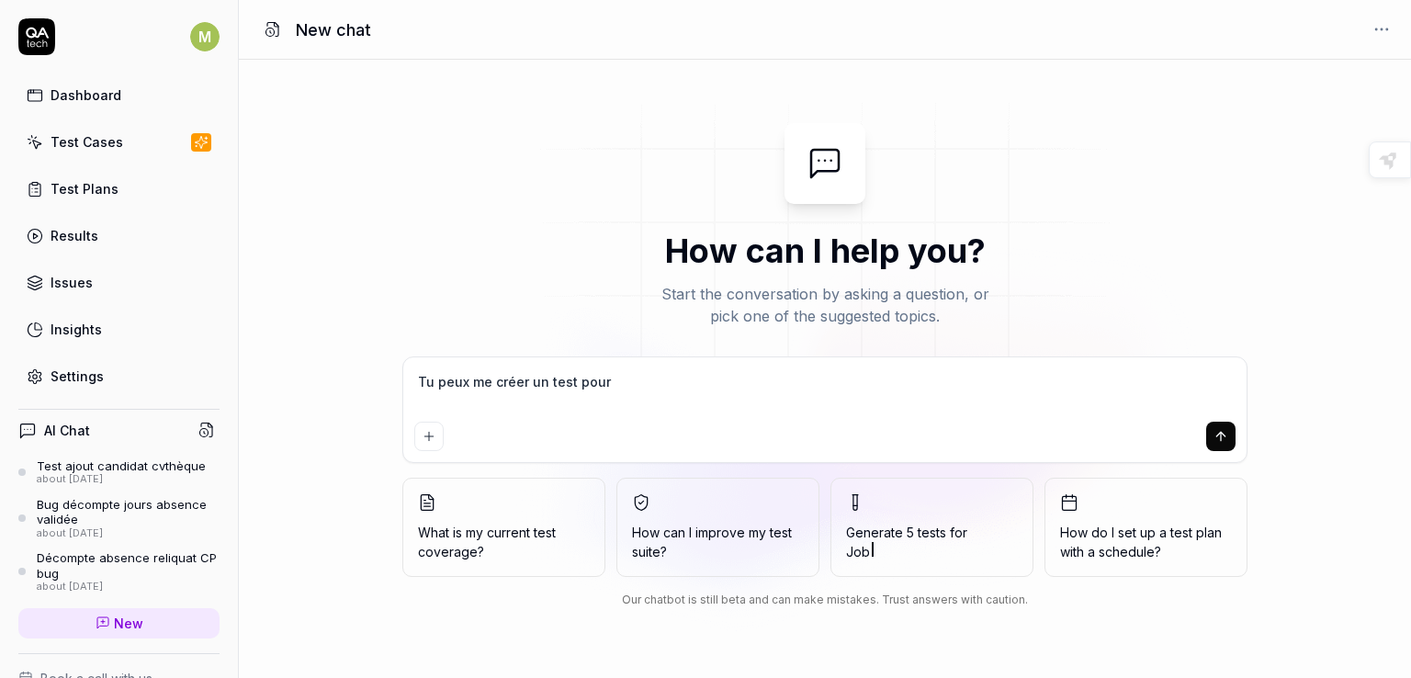
type textarea "*"
type textarea "Tu peux me créer un test pour r"
type textarea "*"
type textarea "Tu peux me créer un test pour ra"
type textarea "*"
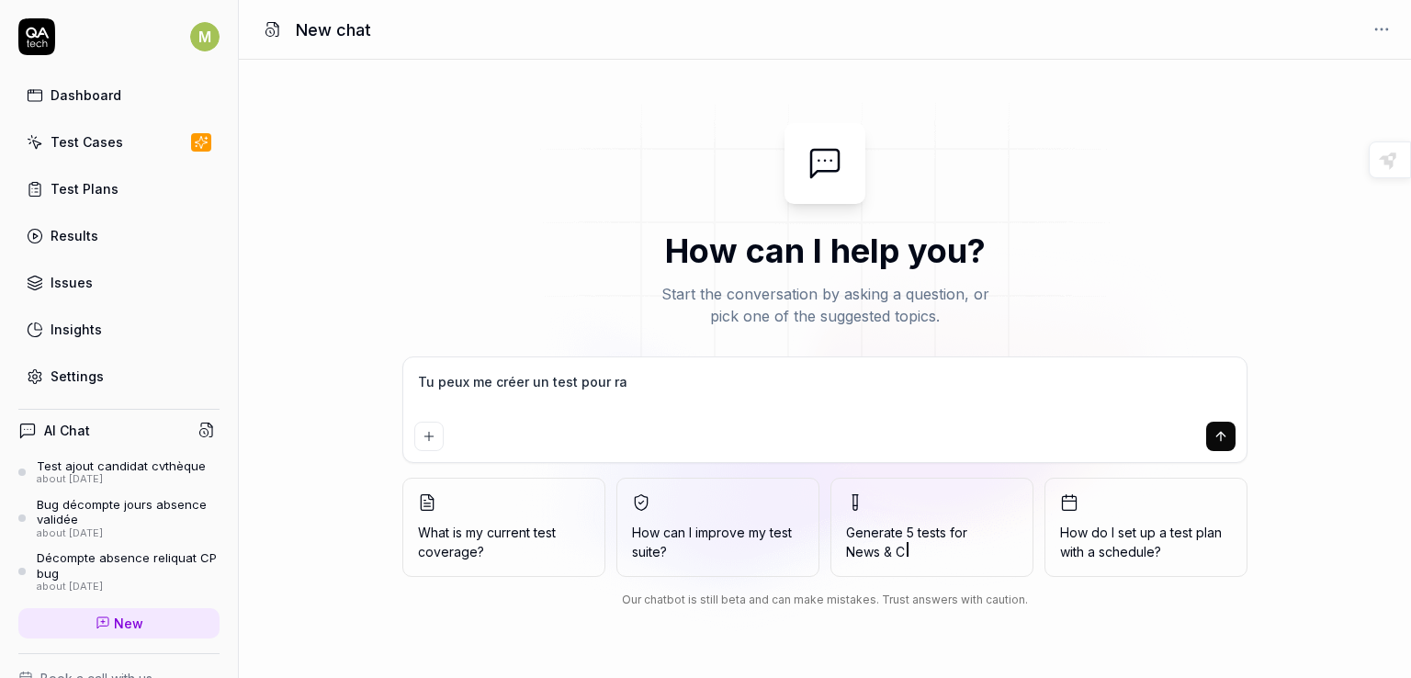
type textarea "Tu peux me créer un test pour raj"
type textarea "*"
type textarea "Tu peux me créer un test pour rajo"
type textarea "*"
type textarea "Tu peux me créer un test pour rajou"
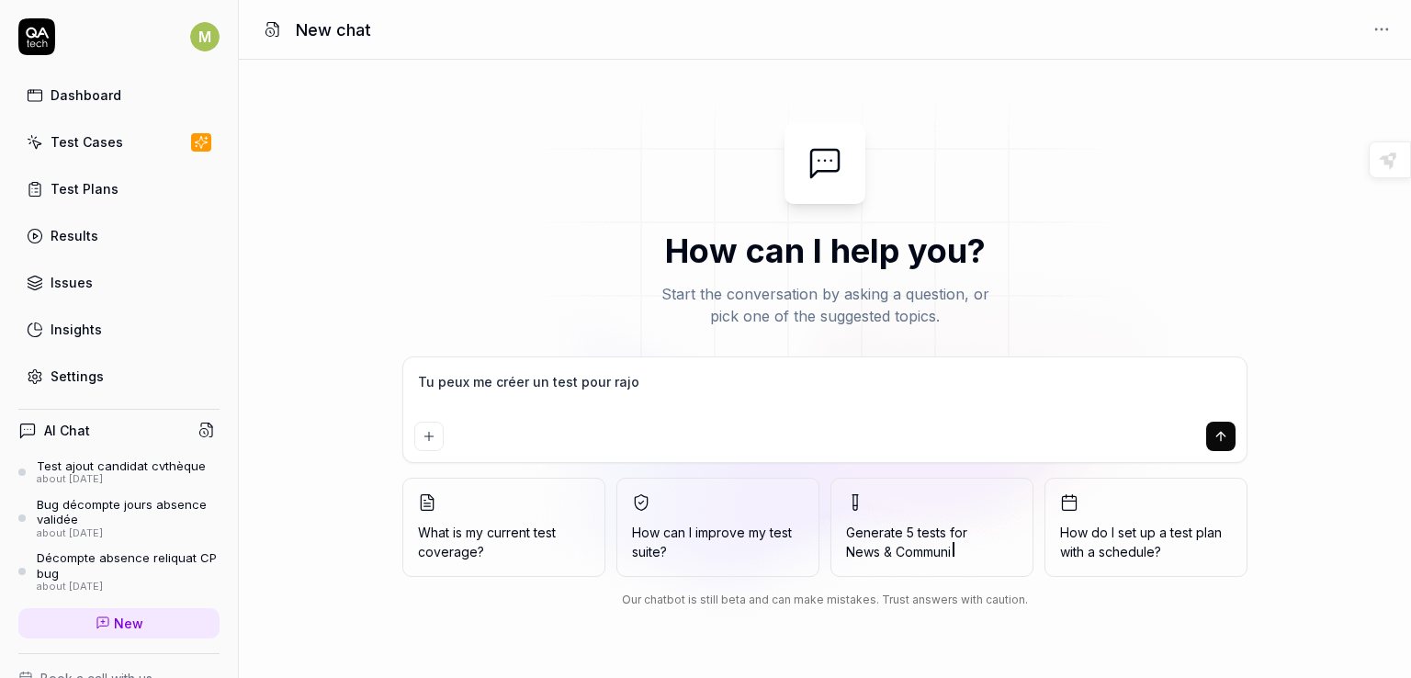
type textarea "*"
type textarea "Tu peux me créer un test pour rajout"
type textarea "*"
type textarea "Tu peux me créer un test pour rajoute"
type textarea "*"
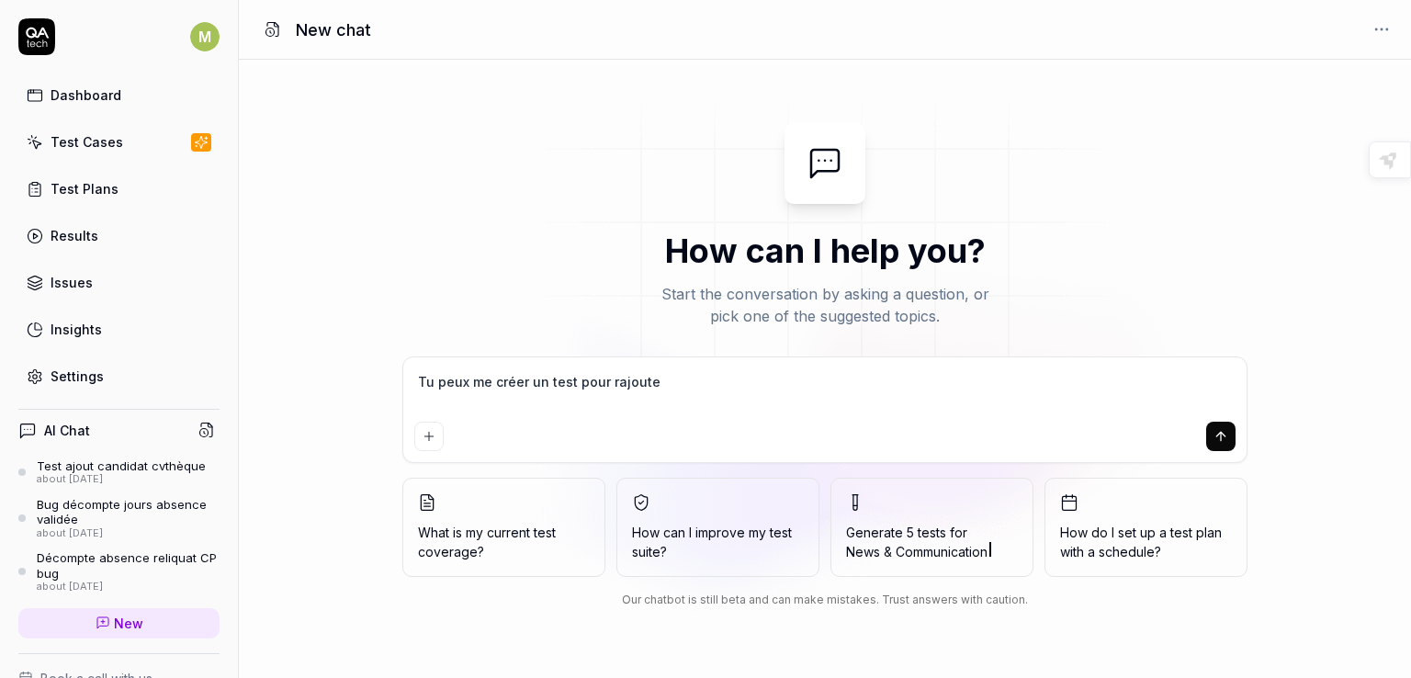
type textarea "Tu peux me créer un test pour rajouter"
type textarea "*"
type textarea "Tu peux me créer un test pour rajouter"
type textarea "*"
type textarea "Tu peux me créer un test pour rajouter u"
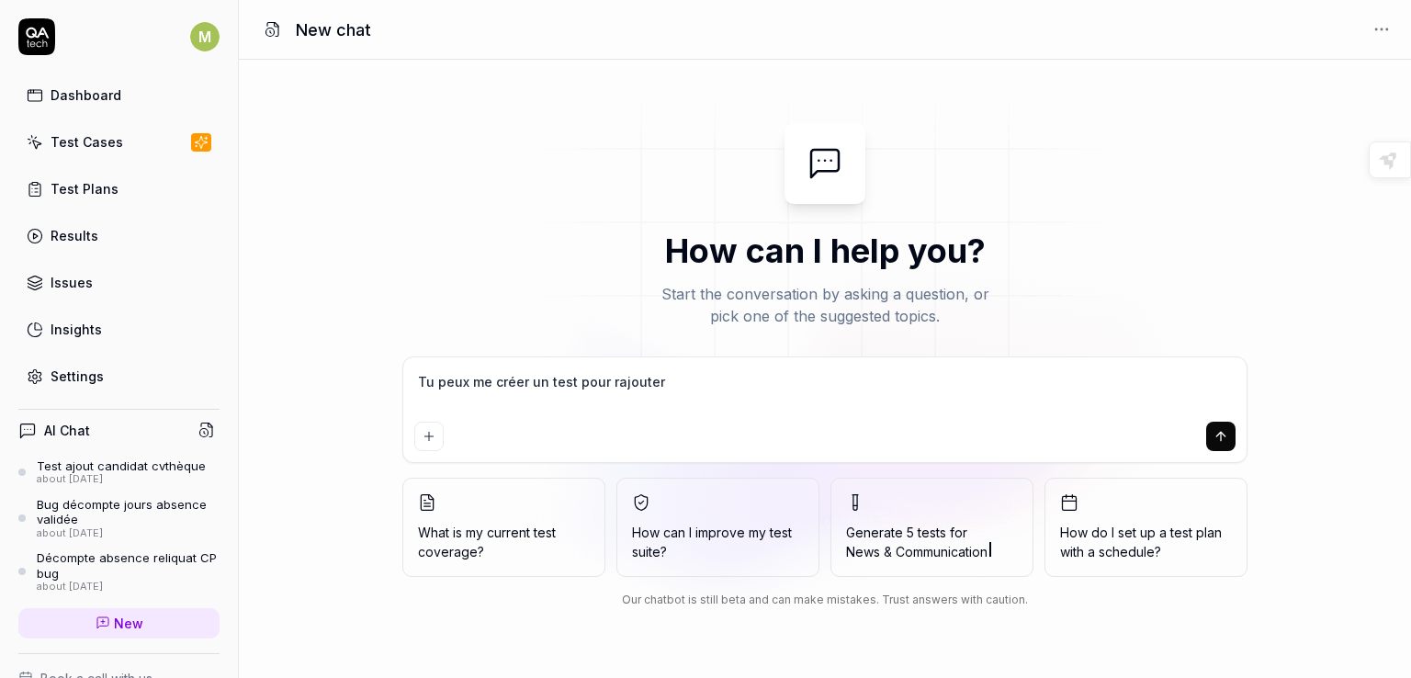
type textarea "*"
type textarea "Tu peux me créer un test pour rajouter un"
type textarea "*"
type textarea "Tu peux me créer un test pour rajouter un"
type textarea "*"
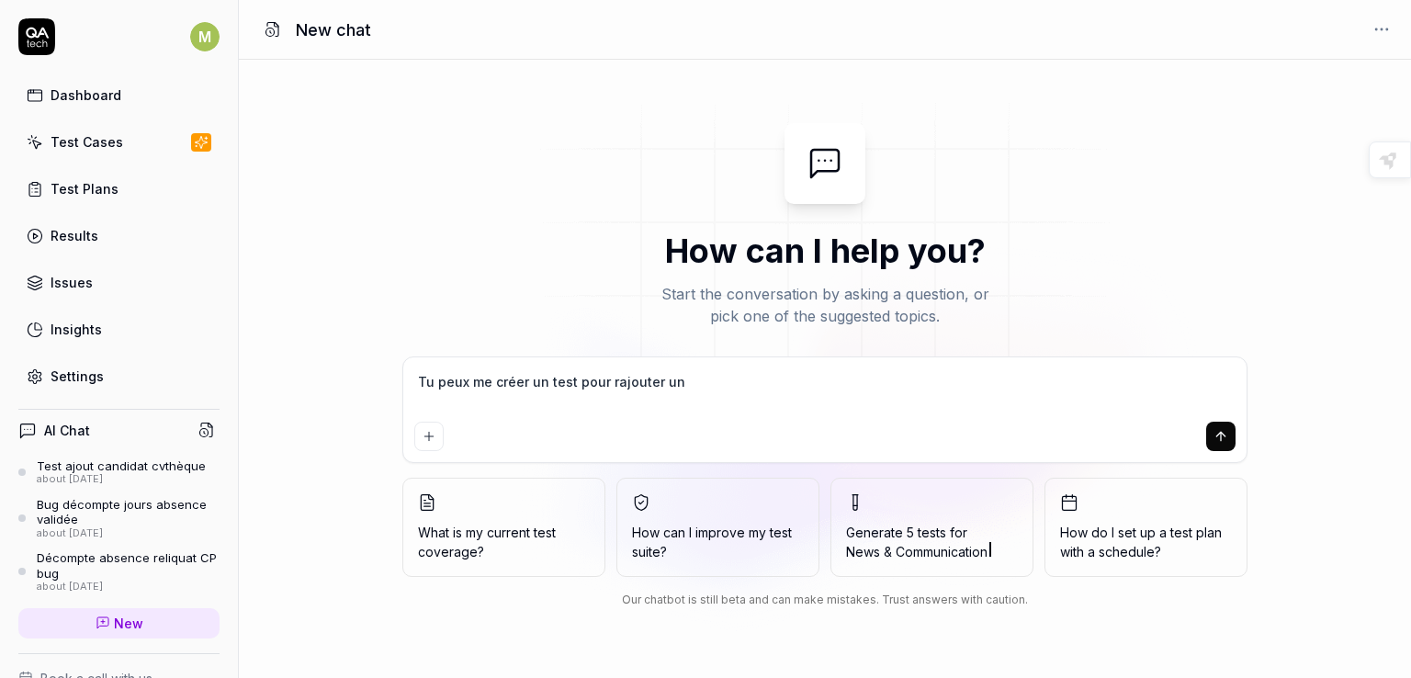
type textarea "Tu peux me créer un test pour rajouter un c"
type textarea "*"
type textarea "Tu peux me créer un test pour rajouter un ca"
type textarea "*"
type textarea "Tu peux me créer un test pour rajouter un can"
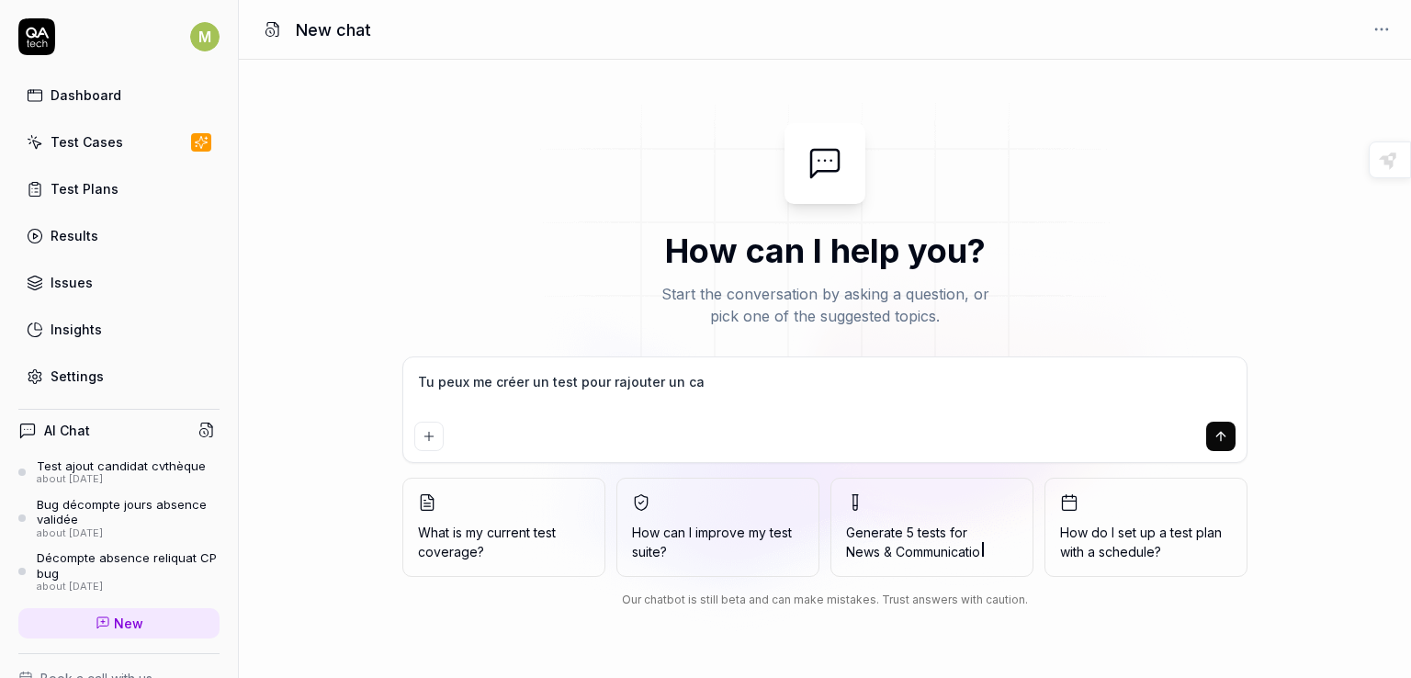
type textarea "*"
type textarea "Tu peux me créer un test pour rajouter un cand"
type textarea "*"
type textarea "Tu peux me créer un test pour rajouter un candi"
type textarea "*"
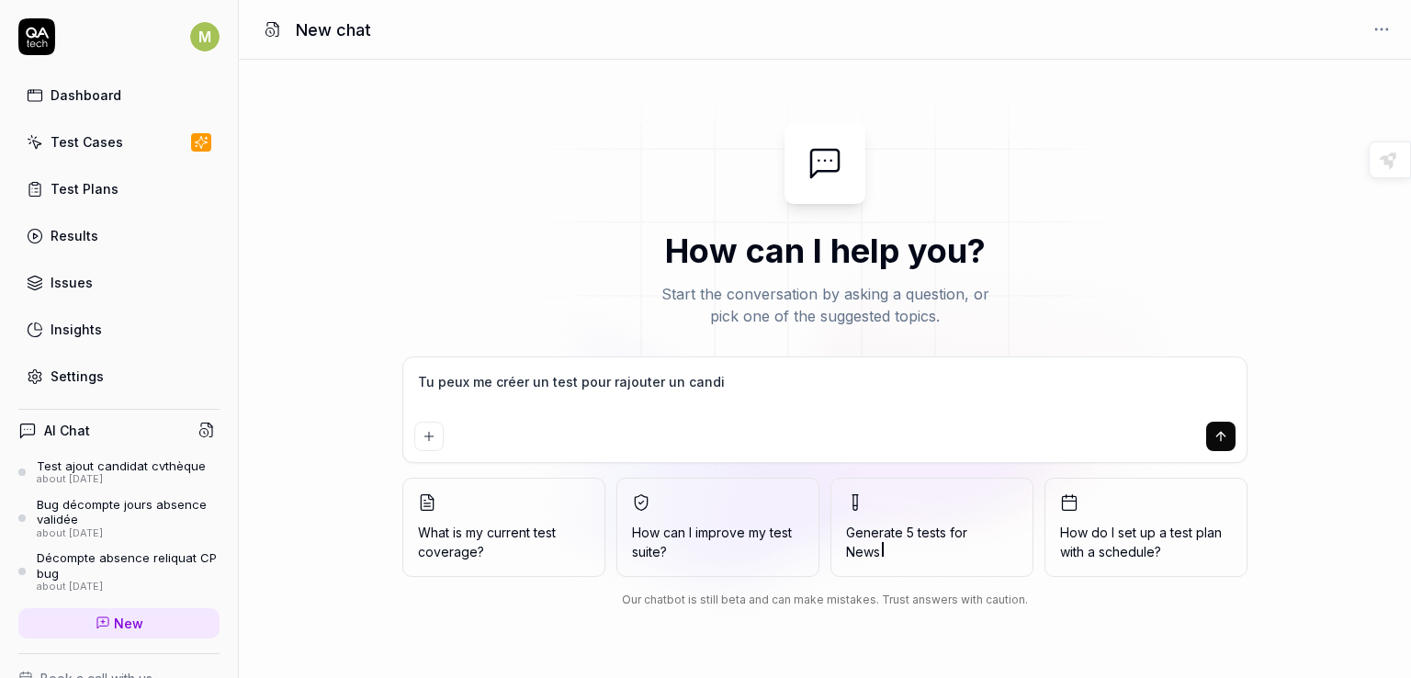
type textarea "Tu peux me créer un test pour rajouter un candid"
type textarea "*"
type textarea "Tu peux me créer un test pour rajouter un candida"
type textarea "*"
type textarea "Tu peux me créer un test pour rajouter un candidat"
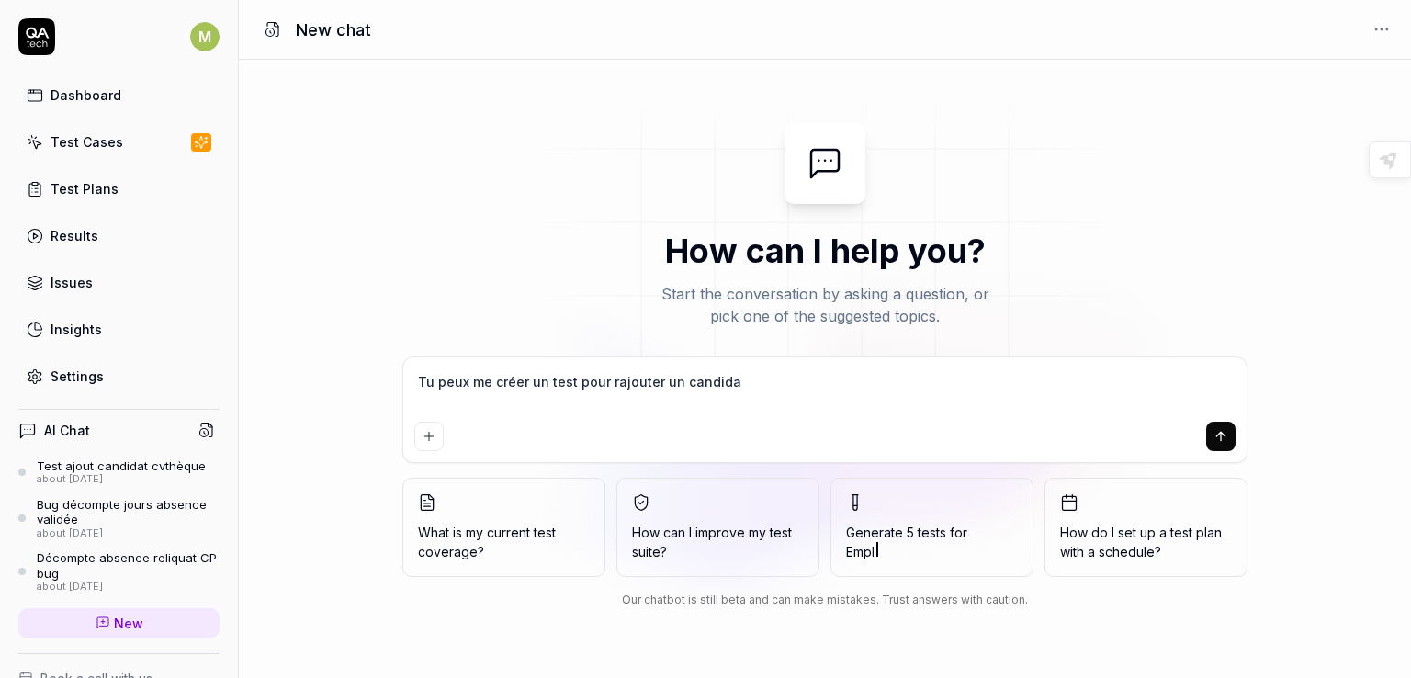
type textarea "*"
type textarea "Tu peux me créer un test pour rajouter un candidat"
type textarea "*"
type textarea "Tu peux me créer un test pour rajouter un candidat s"
type textarea "*"
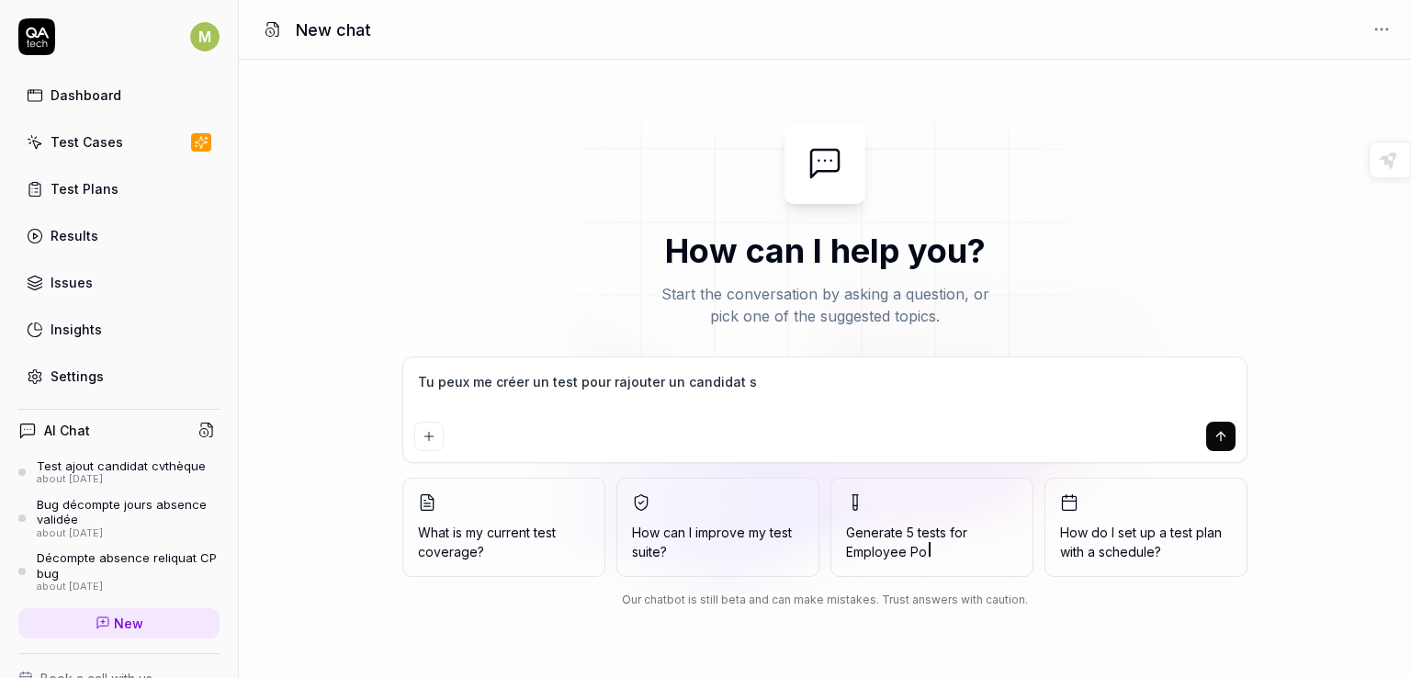
type textarea "Tu peux me créer un test pour rajouter un candidat su"
type textarea "*"
type textarea "Tu peux me créer un test pour rajouter un candidat sur"
type textarea "*"
type textarea "Tu peux me créer un test pour rajouter un candidat sur"
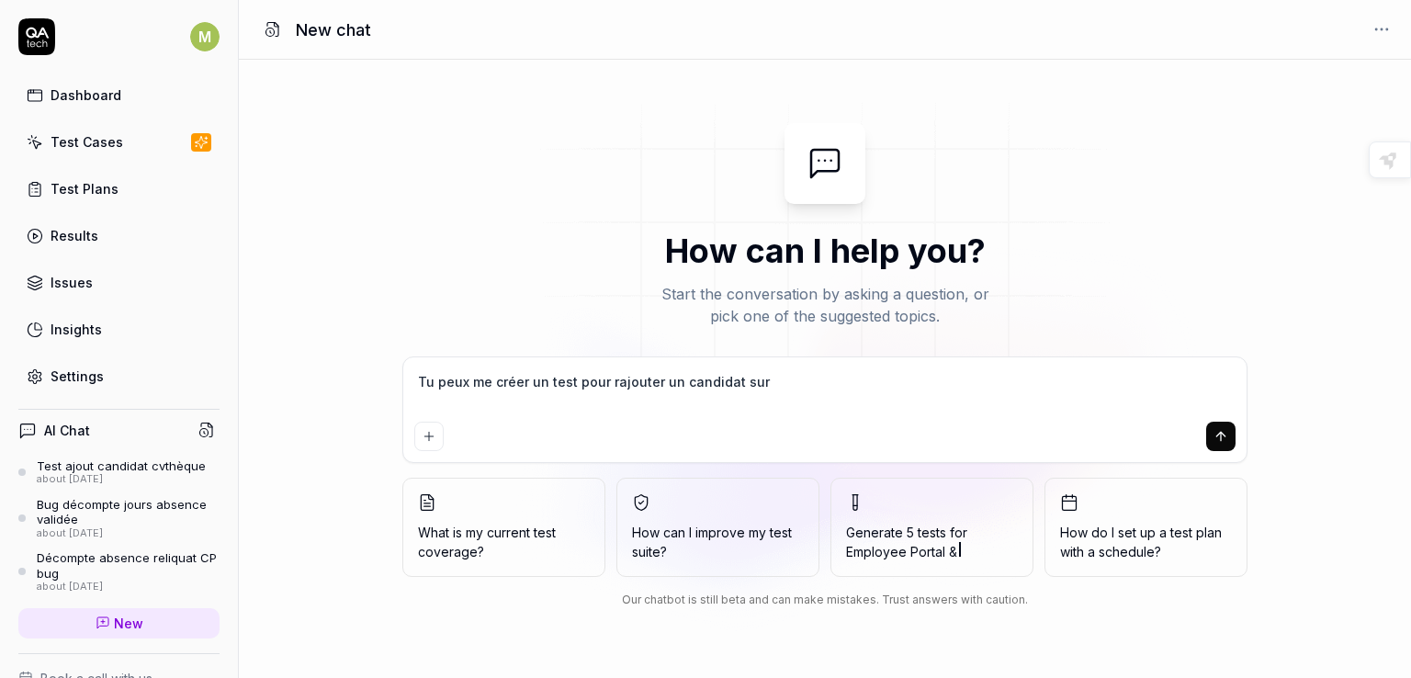
type textarea "*"
type textarea "Tu peux me créer un test pour rajouter un candidat sur l"
type textarea "*"
type textarea "Tu peux me créer un test pour rajouter un candidat sur le"
type textarea "*"
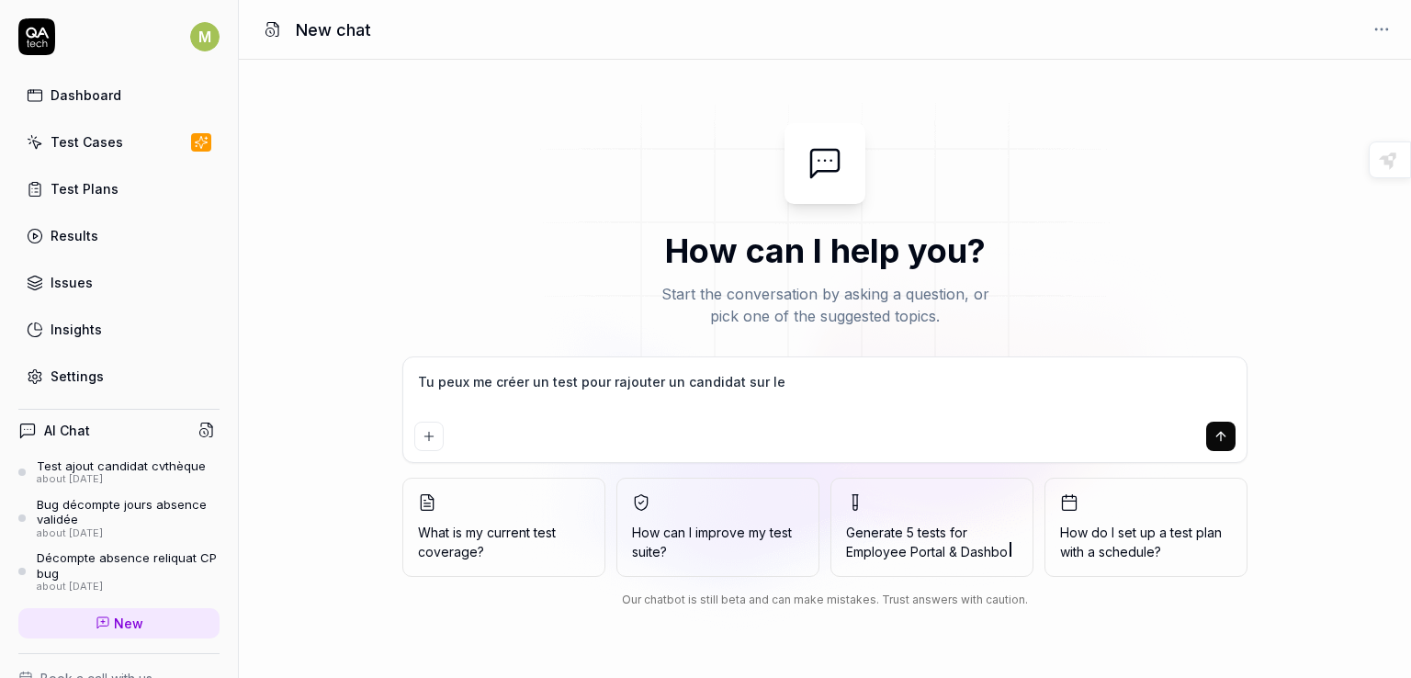
type textarea "Tu peux me créer un test pour rajouter un candidat sur le"
type textarea "*"
type textarea "Tu peux me créer un test pour rajouter un candidat sur le m"
type textarea "*"
type textarea "Tu peux me créer un test pour rajouter un candidat sur le mo"
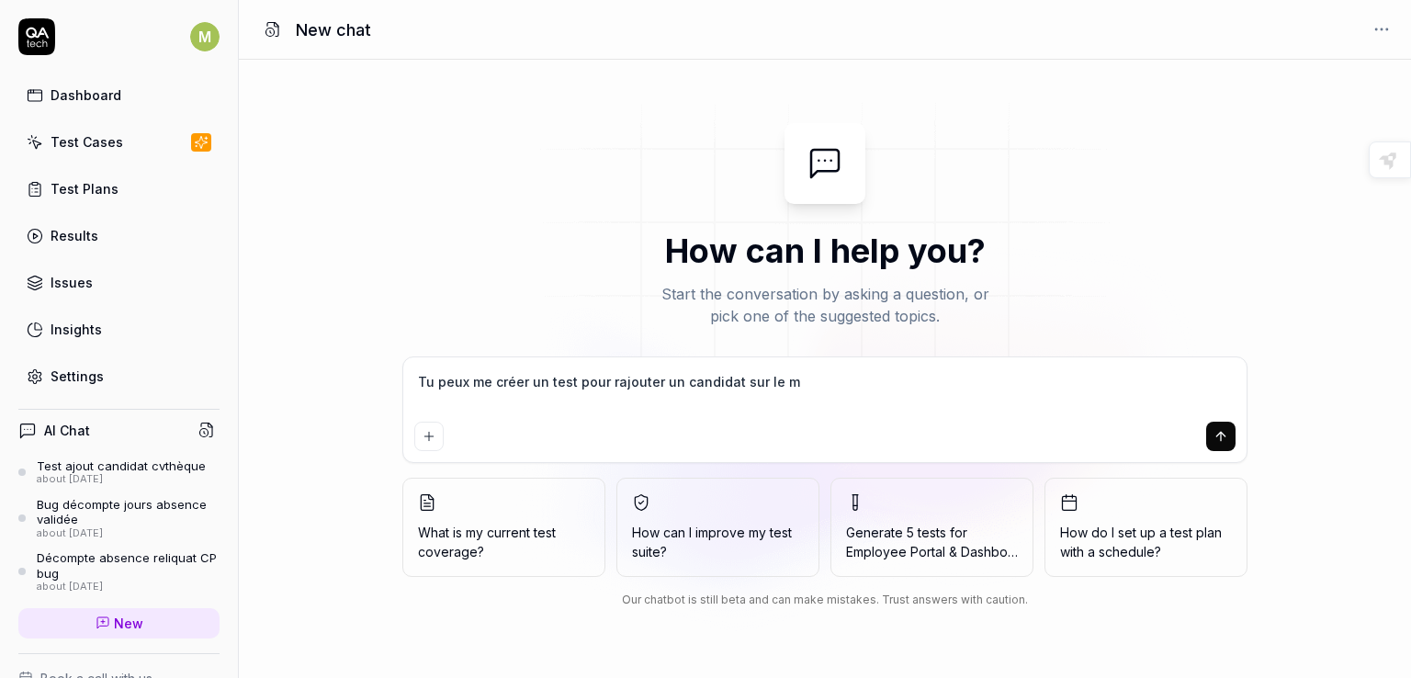
type textarea "*"
type textarea "Tu peux me créer un test pour rajouter un candidat sur le mod"
type textarea "*"
type textarea "Tu peux me créer un test pour rajouter un candidat sur le modu"
type textarea "*"
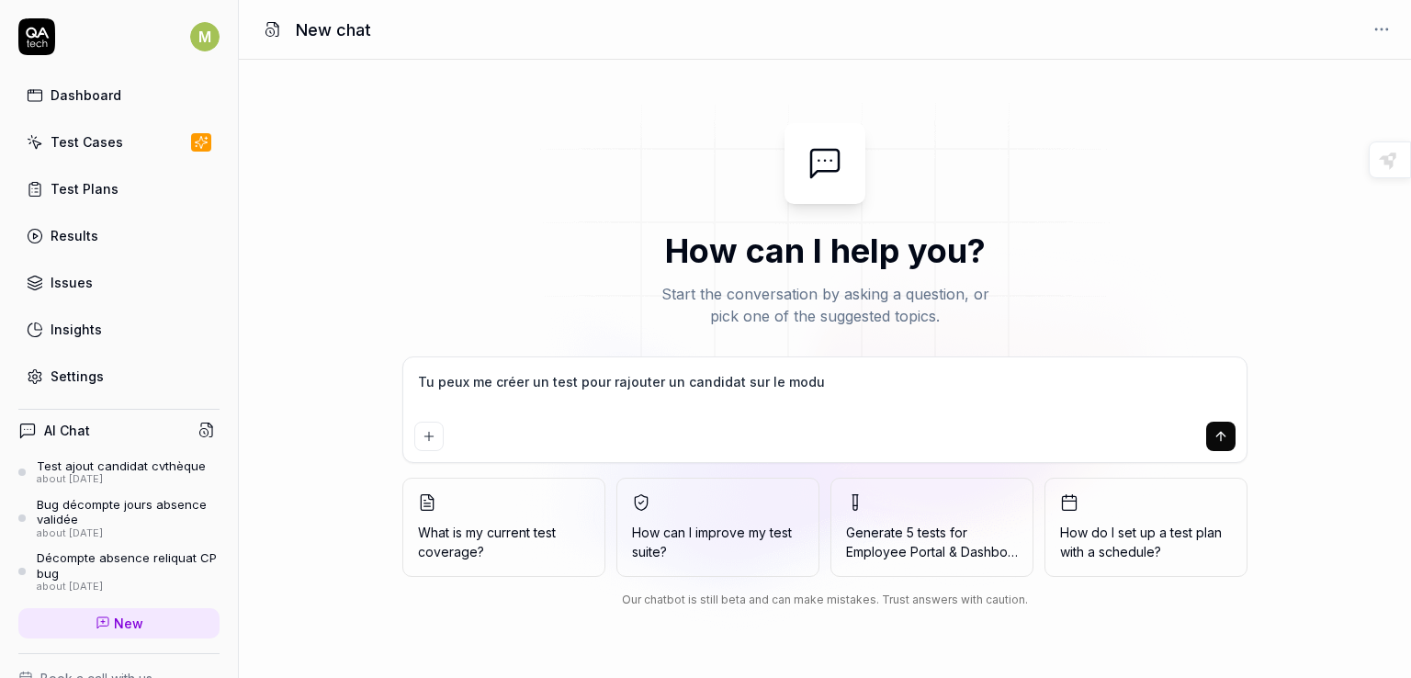
type textarea "Tu peux me créer un test pour rajouter un candidat sur le modul"
type textarea "*"
type textarea "Tu peux me créer un test pour rajouter un candidat sur le module"
type textarea "*"
type textarea "Tu peux me créer un test pour rajouter un candidat sur le module"
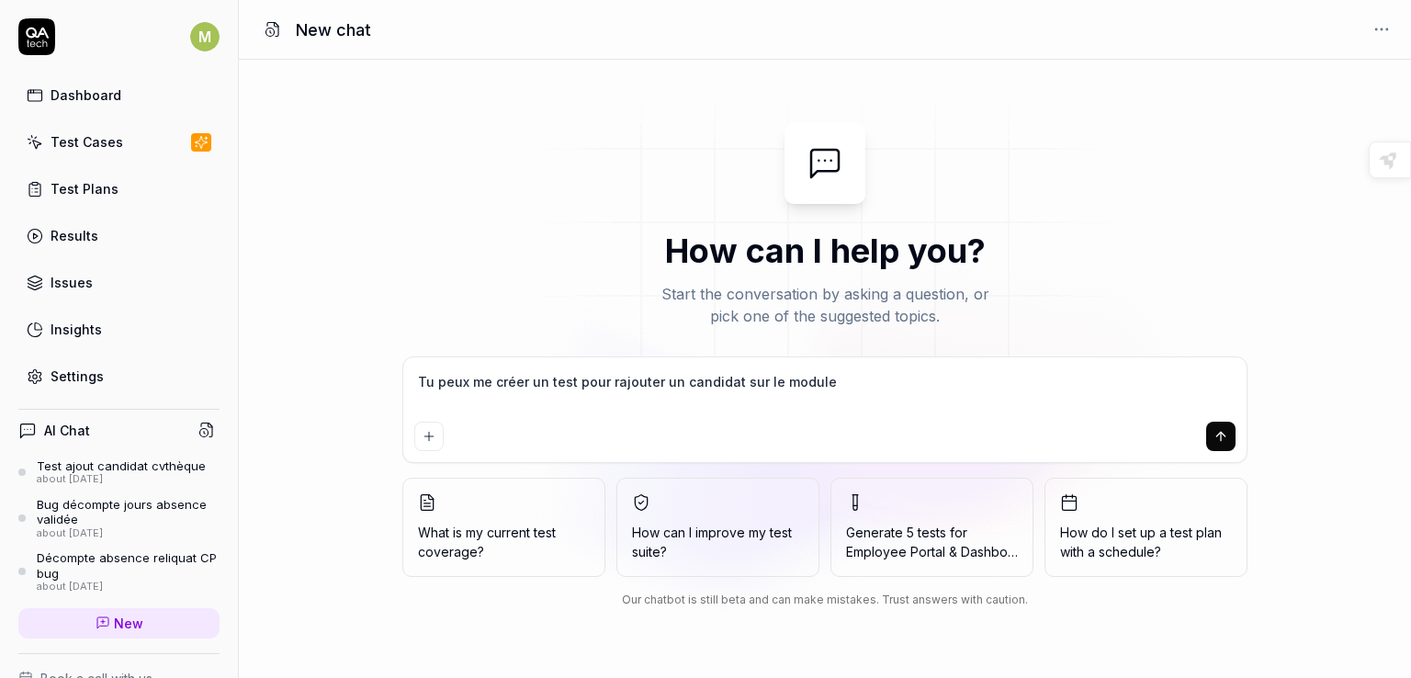
type textarea "*"
type textarea "Tu peux me créer un test pour rajouter un candidat sur le module r"
type textarea "*"
type textarea "Tu peux me créer un test pour rajouter un candidat sur le module re"
type textarea "*"
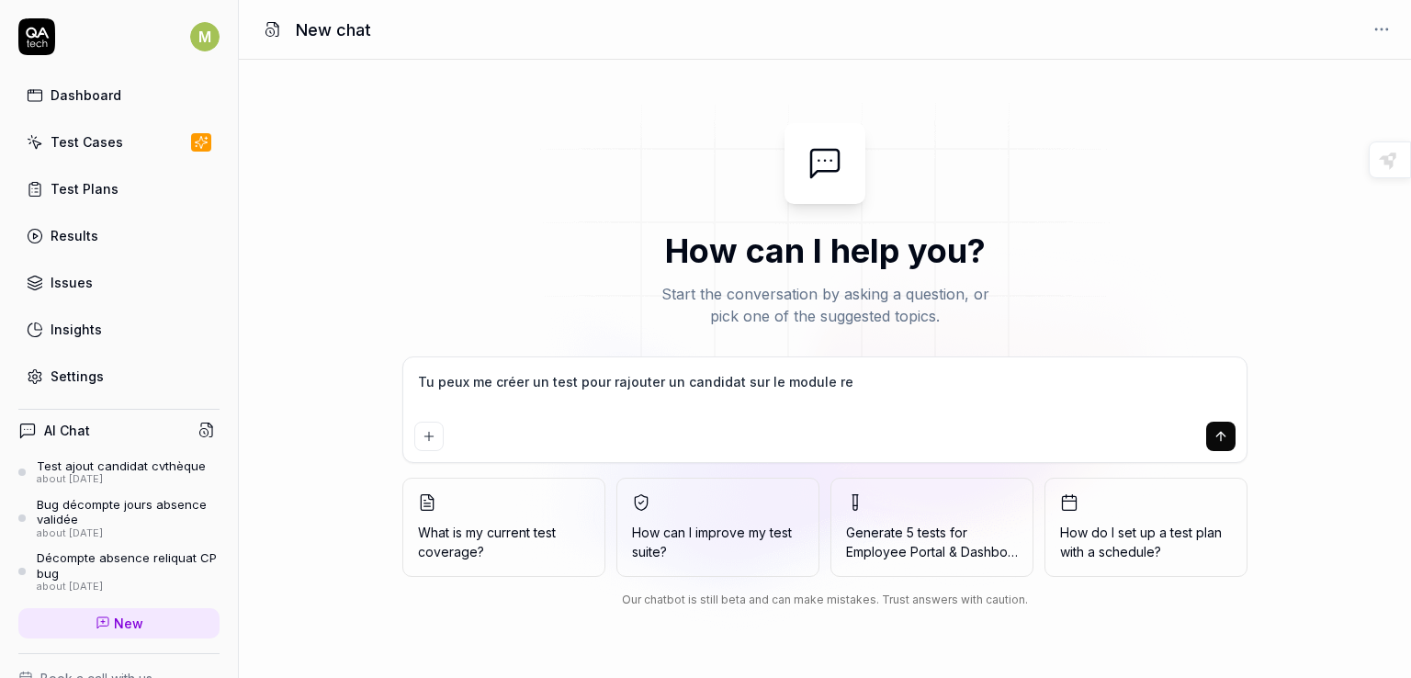
type textarea "Tu peux me créer un test pour rajouter un candidat sur le module rec"
type textarea "*"
type textarea "Tu peux me créer un test pour rajouter un candidat sur le module recr"
type textarea "*"
type textarea "Tu peux me créer un test pour rajouter un candidat sur le module recru"
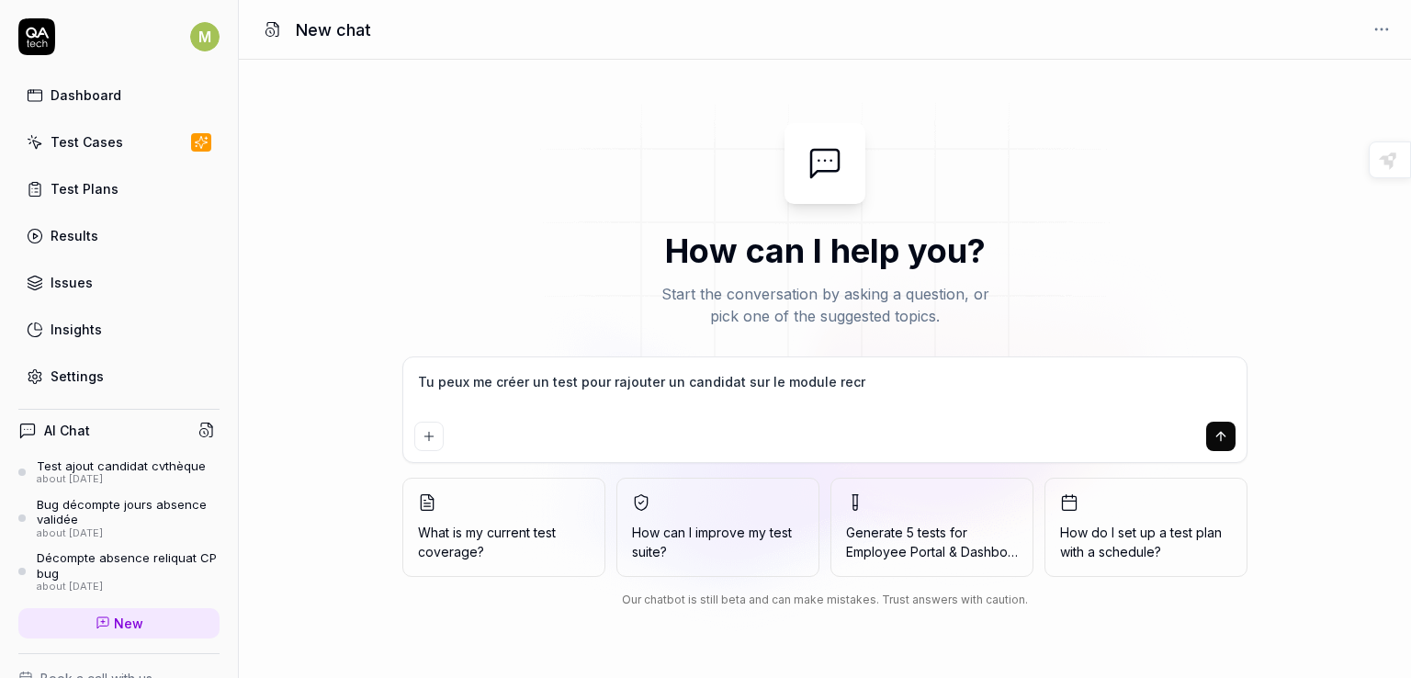
type textarea "*"
type textarea "Tu peux me créer un test pour rajouter un candidat sur le module recrut"
type textarea "*"
type textarea "Tu peux me créer un test pour rajouter un candidat sur le module recrute"
type textarea "*"
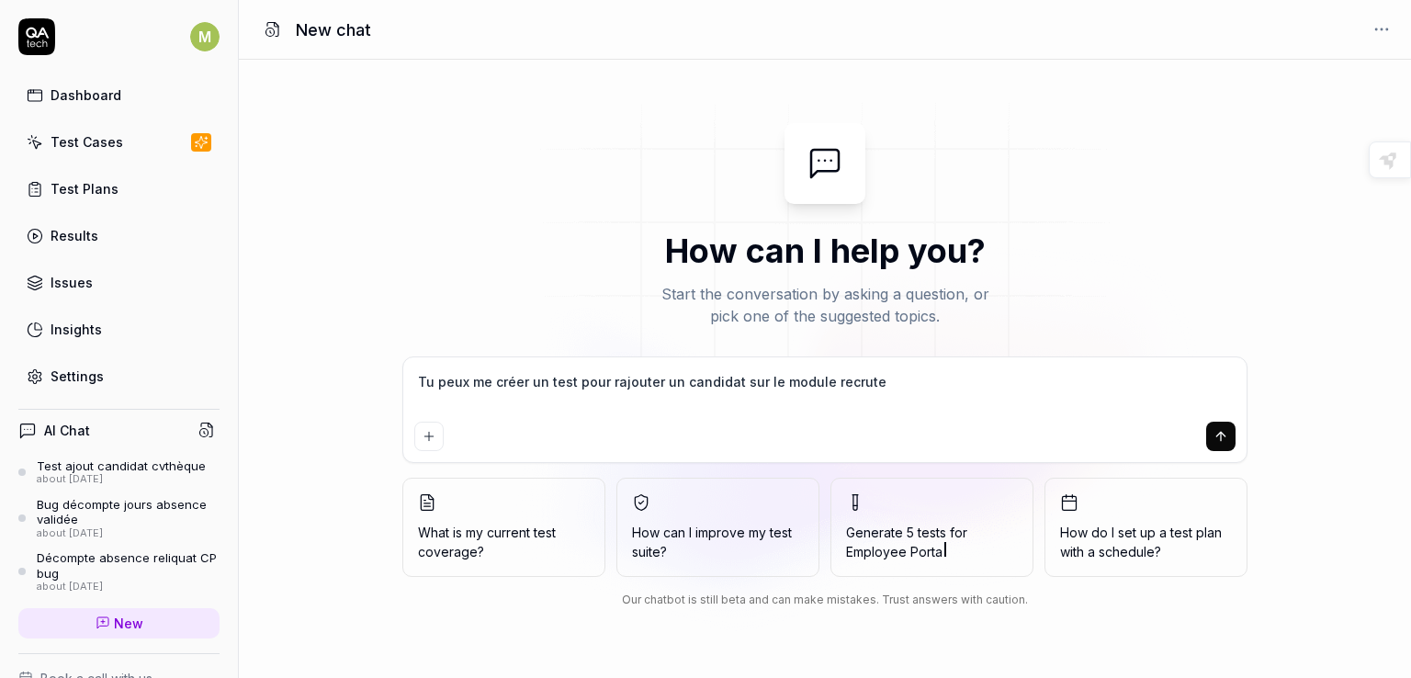
type textarea "Tu peux me créer un test pour rajouter un candidat sur le module recrutem"
type textarea "*"
type textarea "Tu peux me créer un test pour rajouter un candidat sur le module recruteme"
type textarea "*"
type textarea "Tu peux me créer un test pour rajouter un candidat sur le module recrutemen"
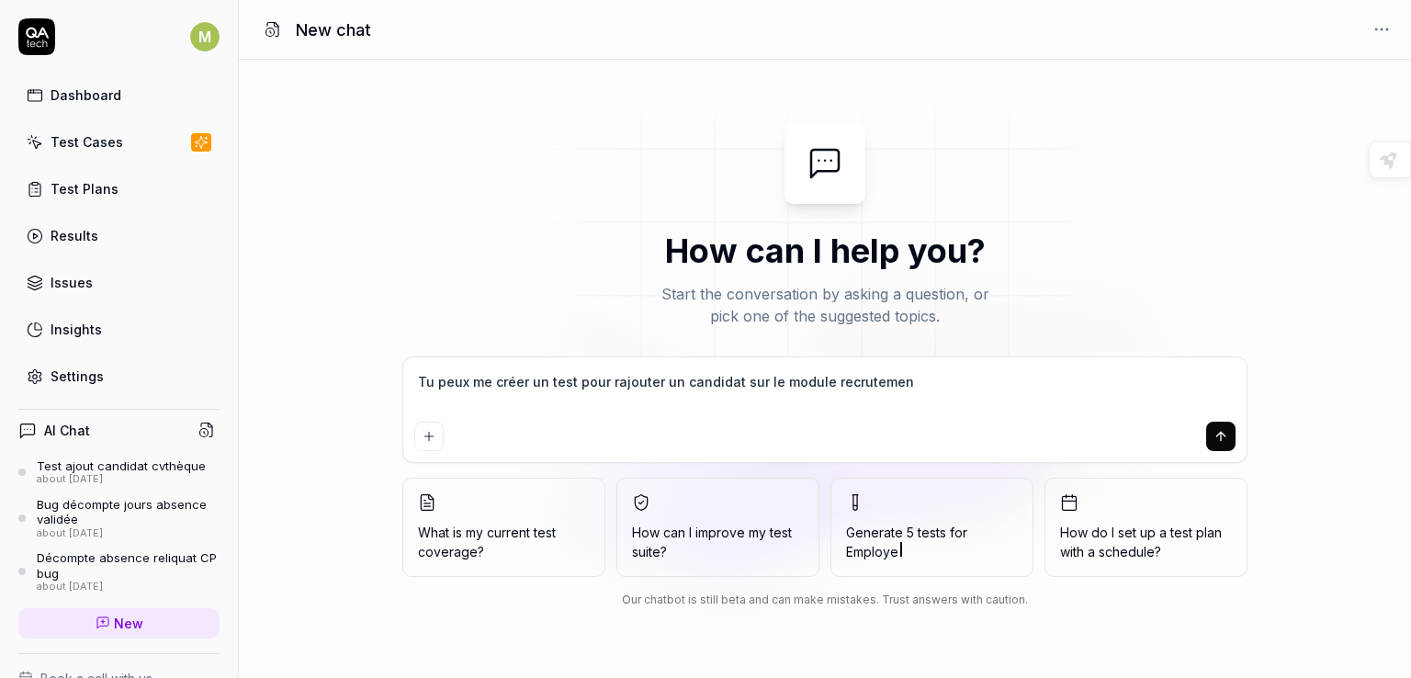
type textarea "*"
type textarea "Tu peux me créer un test pour rajouter un candidat sur le module recrutement"
type textarea "*"
type textarea "Tu peux me créer un test pour rajouter un candidat sur le module recrutement?"
type textarea "*"
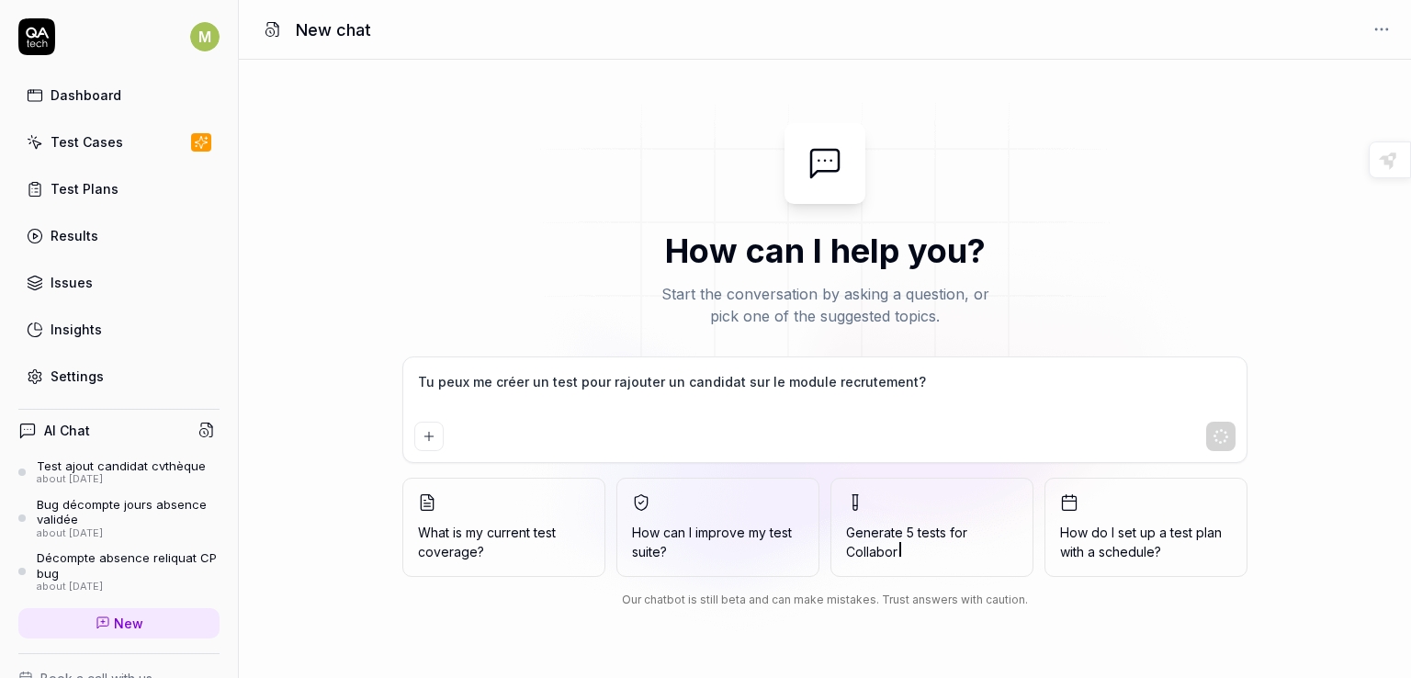
type textarea "Tu peux me créer un test pour rajouter un candidat sur le module recrutement?"
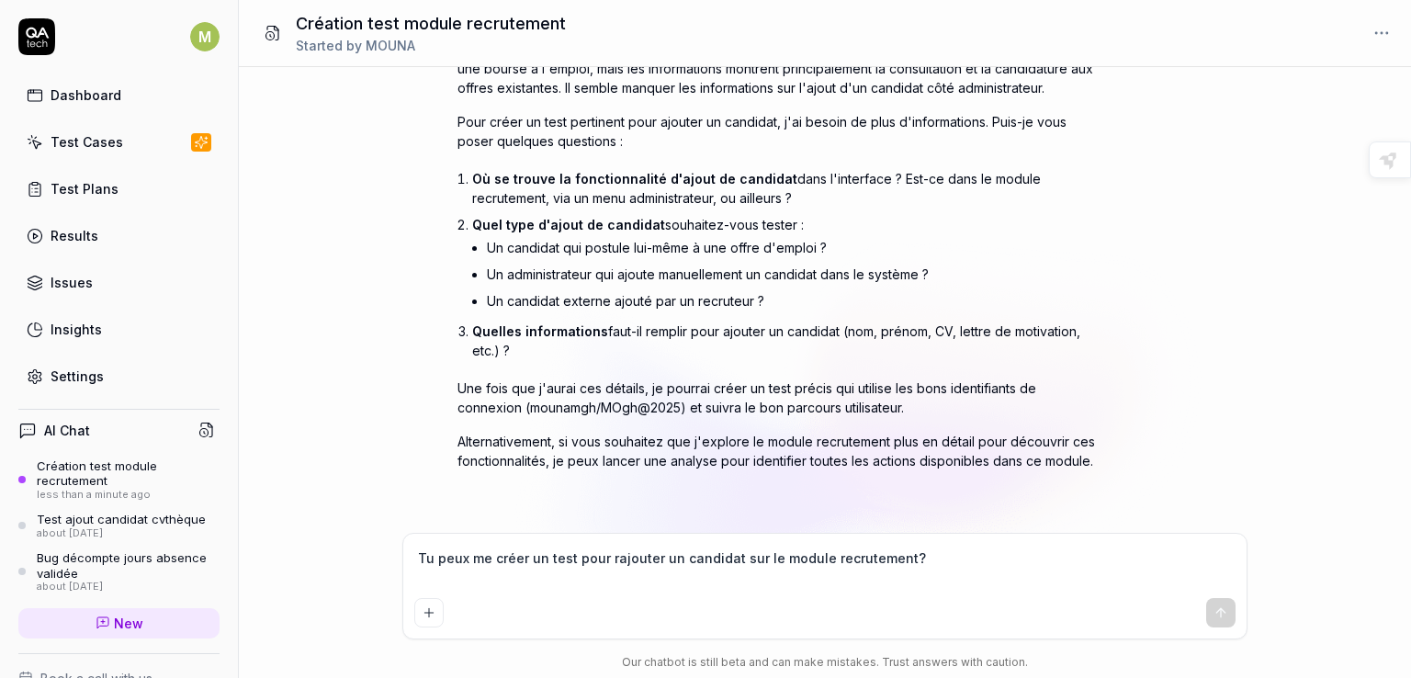
scroll to position [162, 0]
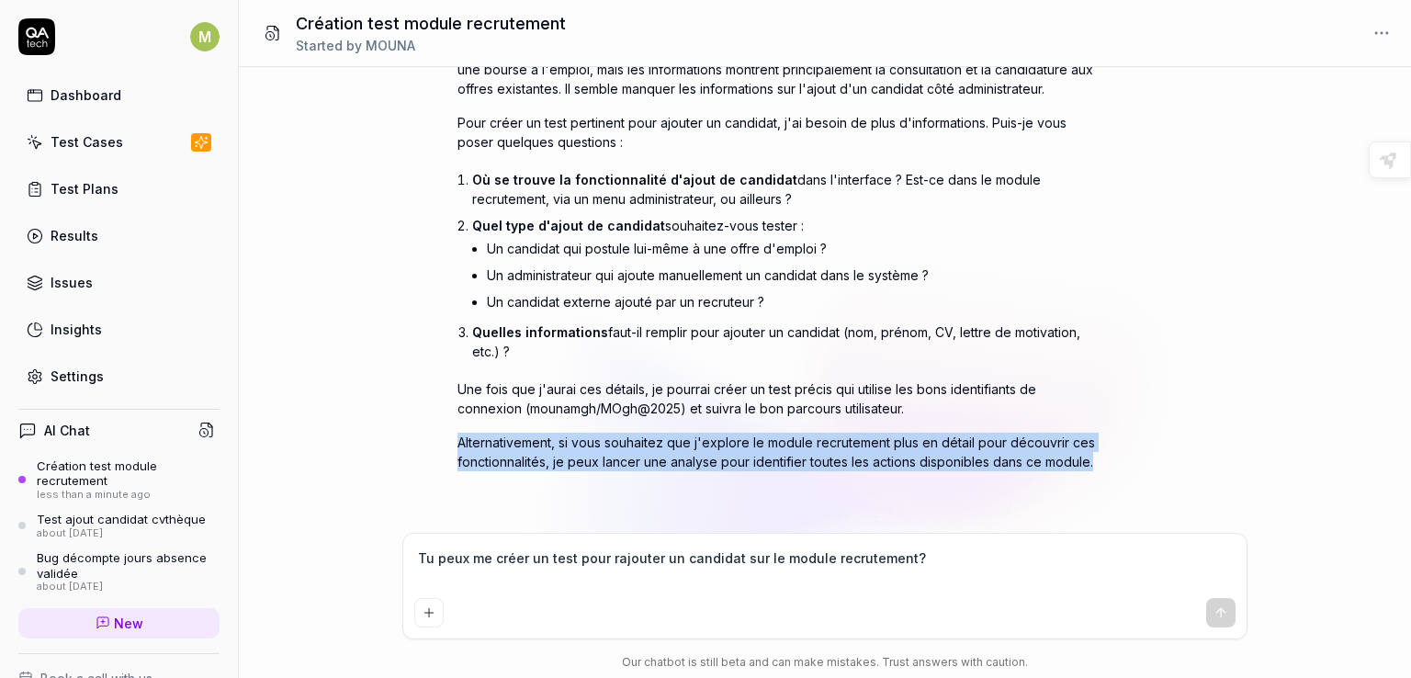
drag, startPoint x: 1359, startPoint y: 400, endPoint x: 1155, endPoint y: 467, distance: 214.6
click at [1157, 467] on div "Tu peux me créer un test pour rajouter un candidat sur le module recrutement? Y…" at bounding box center [825, 300] width 1172 height 466
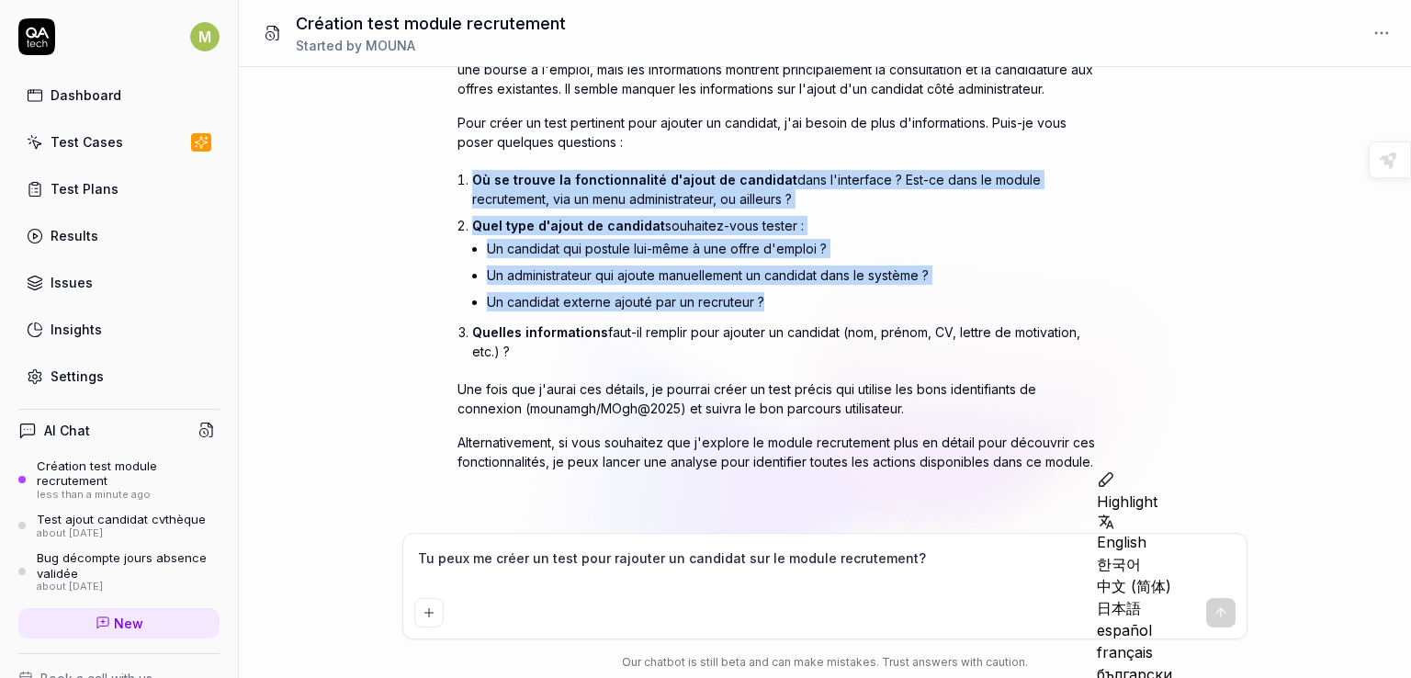
drag, startPoint x: 1209, startPoint y: 339, endPoint x: 1253, endPoint y: 146, distance: 197.8
click at [1253, 146] on div "Tu peux me créer un test pour rajouter un candidat sur le module recrutement? Y…" at bounding box center [825, 300] width 1172 height 466
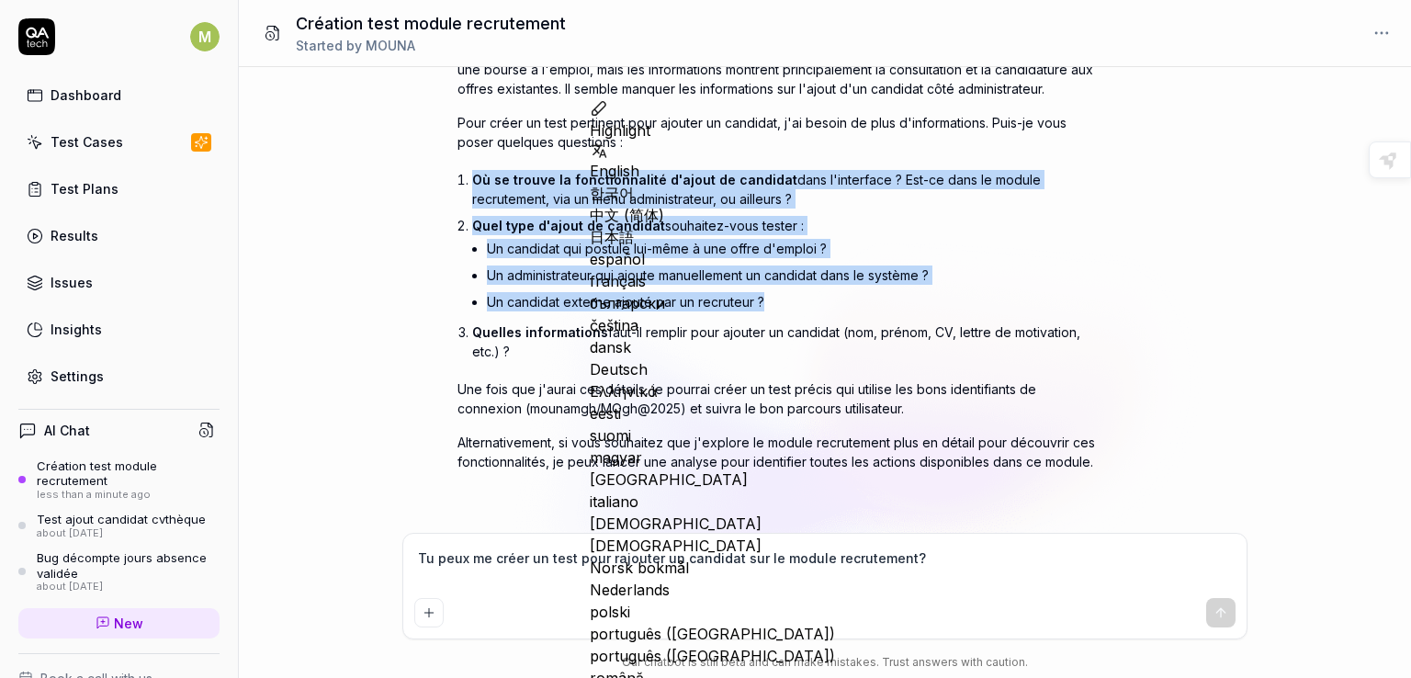
click at [1171, 332] on div "Show reasoning Je vais d'abord explorer le module recrutement pour comprendre l…" at bounding box center [824, 254] width 735 height 523
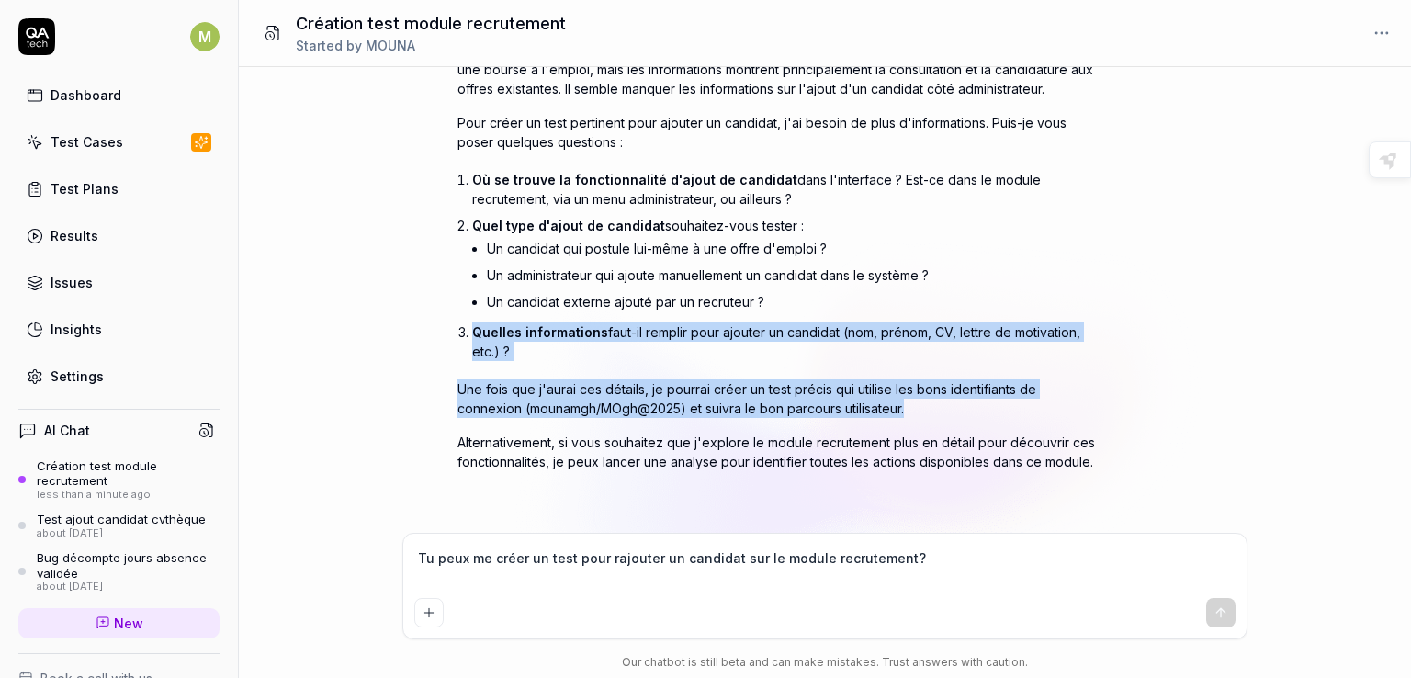
drag, startPoint x: 1403, startPoint y: 409, endPoint x: 1389, endPoint y: 334, distance: 75.8
click at [1389, 334] on div "Tu peux me créer un test pour rajouter un candidat sur le module recrutement? Y…" at bounding box center [825, 300] width 1172 height 466
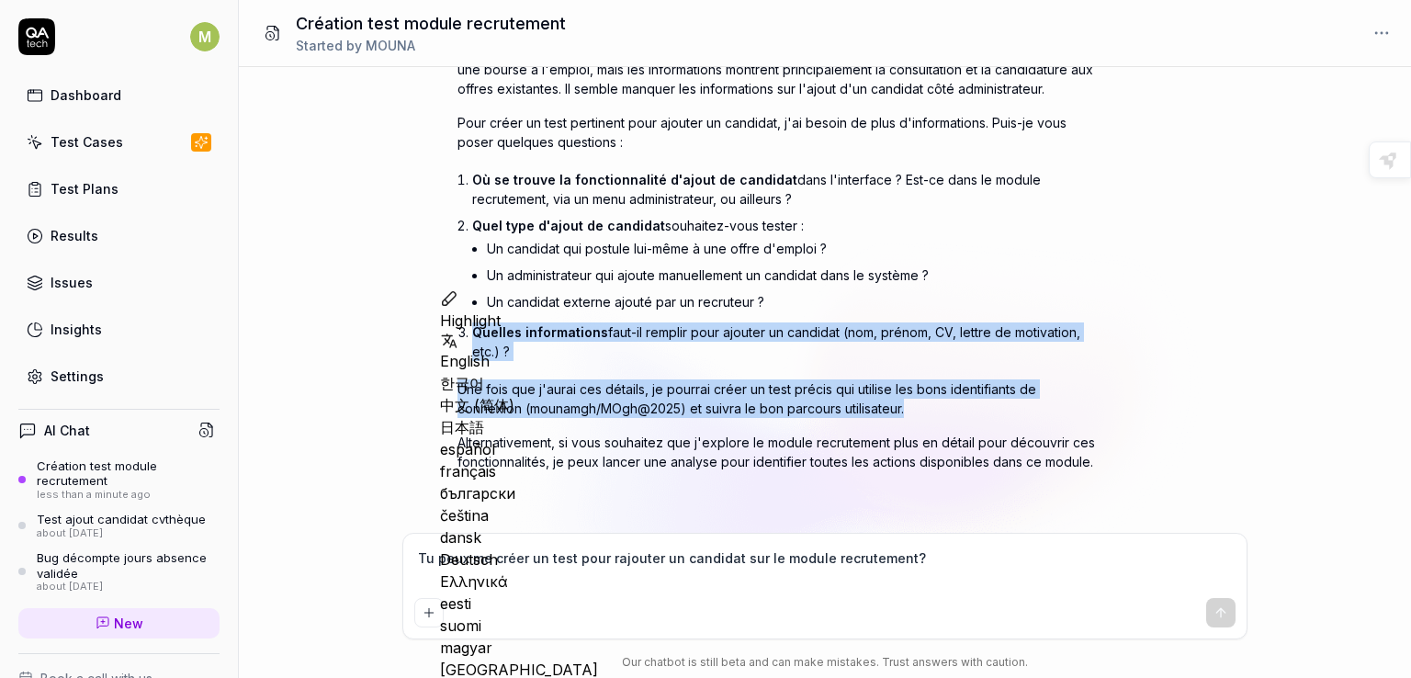
click at [1005, 366] on div "D'après mes recherches, je vois qu'il existe effectivement un module de recrute…" at bounding box center [778, 255] width 643 height 431
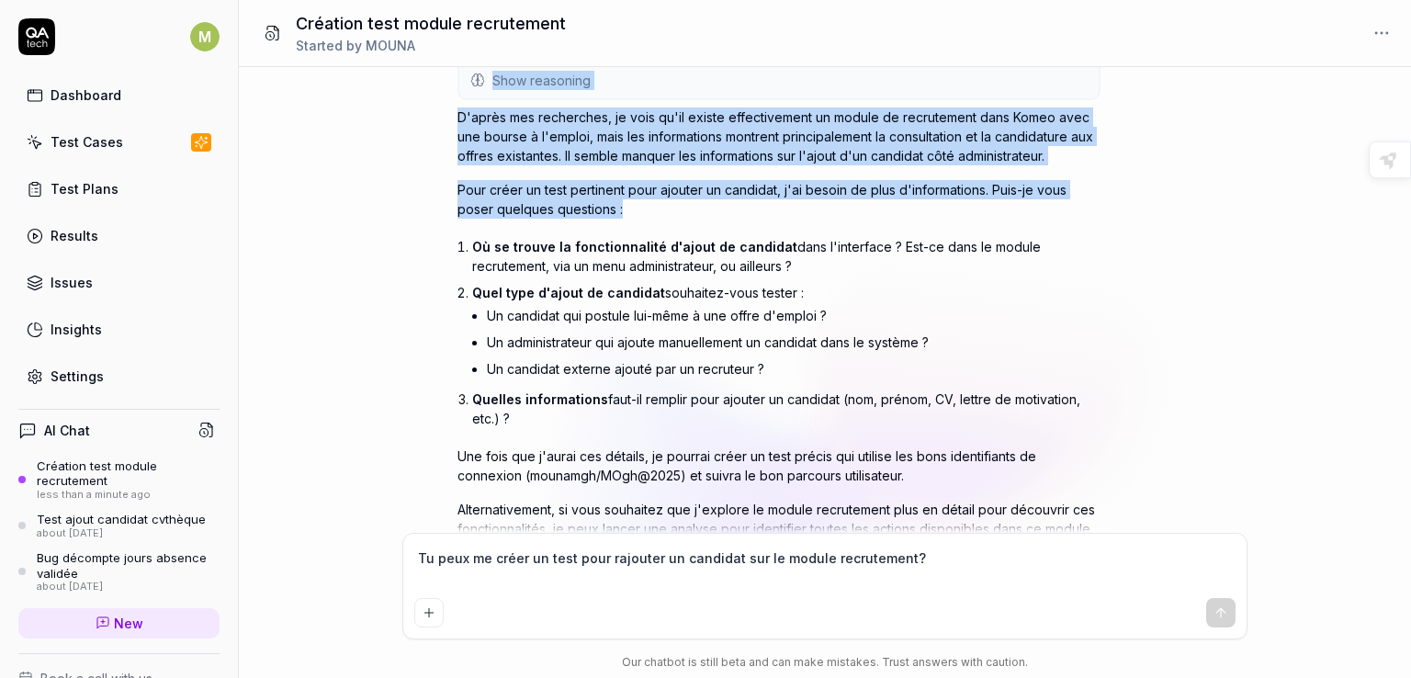
scroll to position [0, 0]
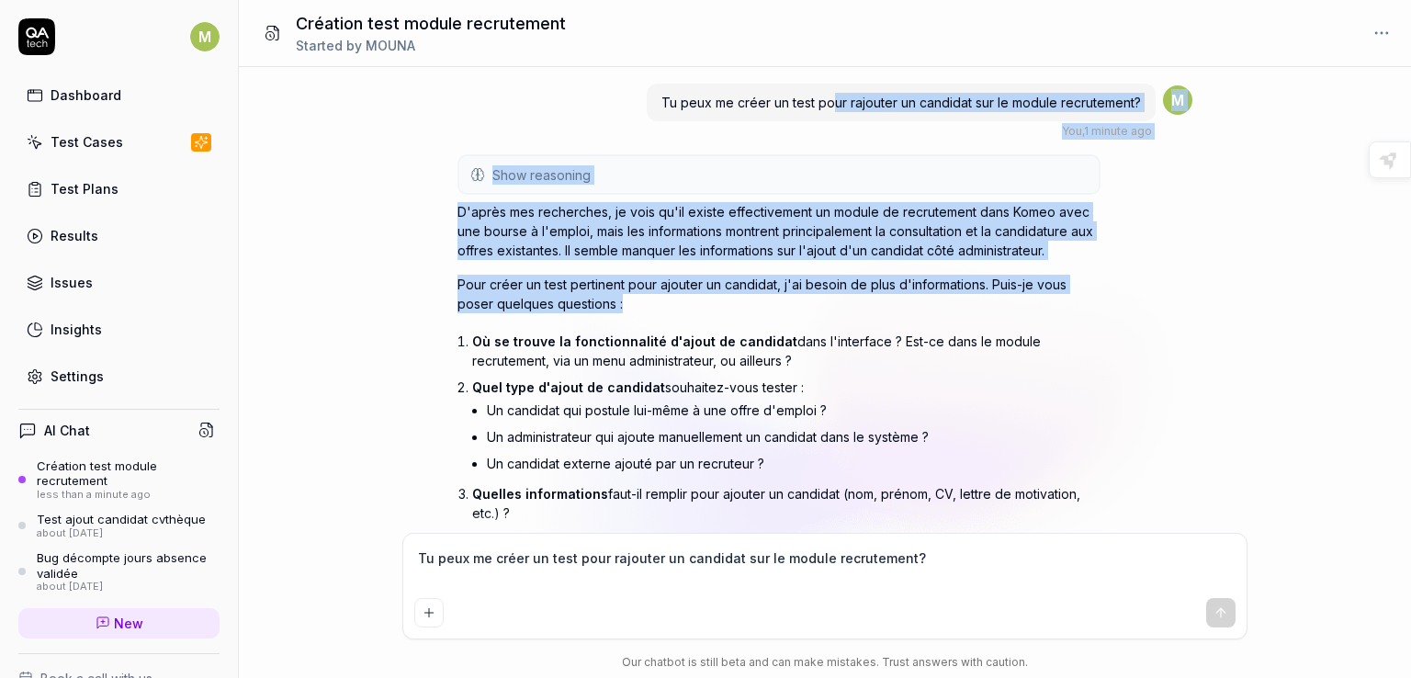
drag, startPoint x: 840, startPoint y: 137, endPoint x: 833, endPoint y: 124, distance: 14.8
click at [833, 124] on div "Tu peux me créer un test pour rajouter un candidat sur le module recrutement? Y…" at bounding box center [824, 379] width 735 height 595
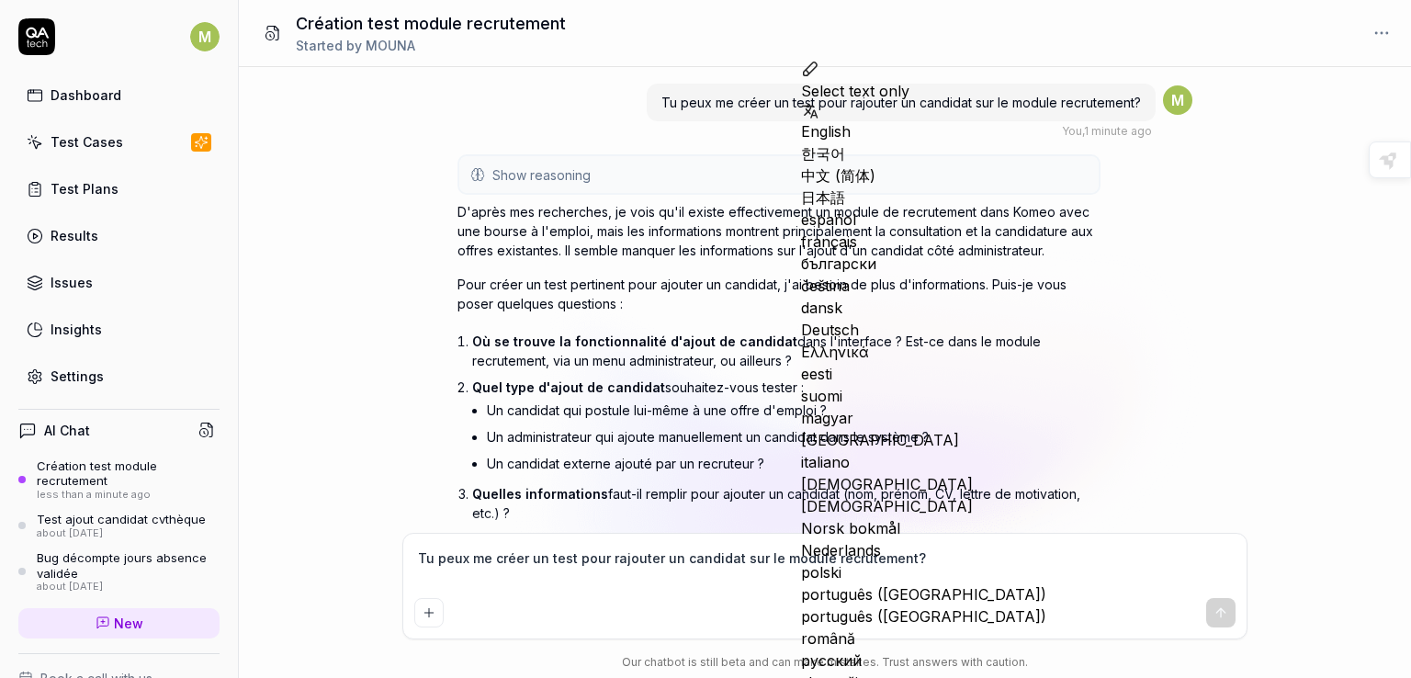
click at [1065, 351] on p "Où se trouve la fonctionnalité d'ajout de candidat dans l'interface ? Est-ce da…" at bounding box center [786, 351] width 628 height 39
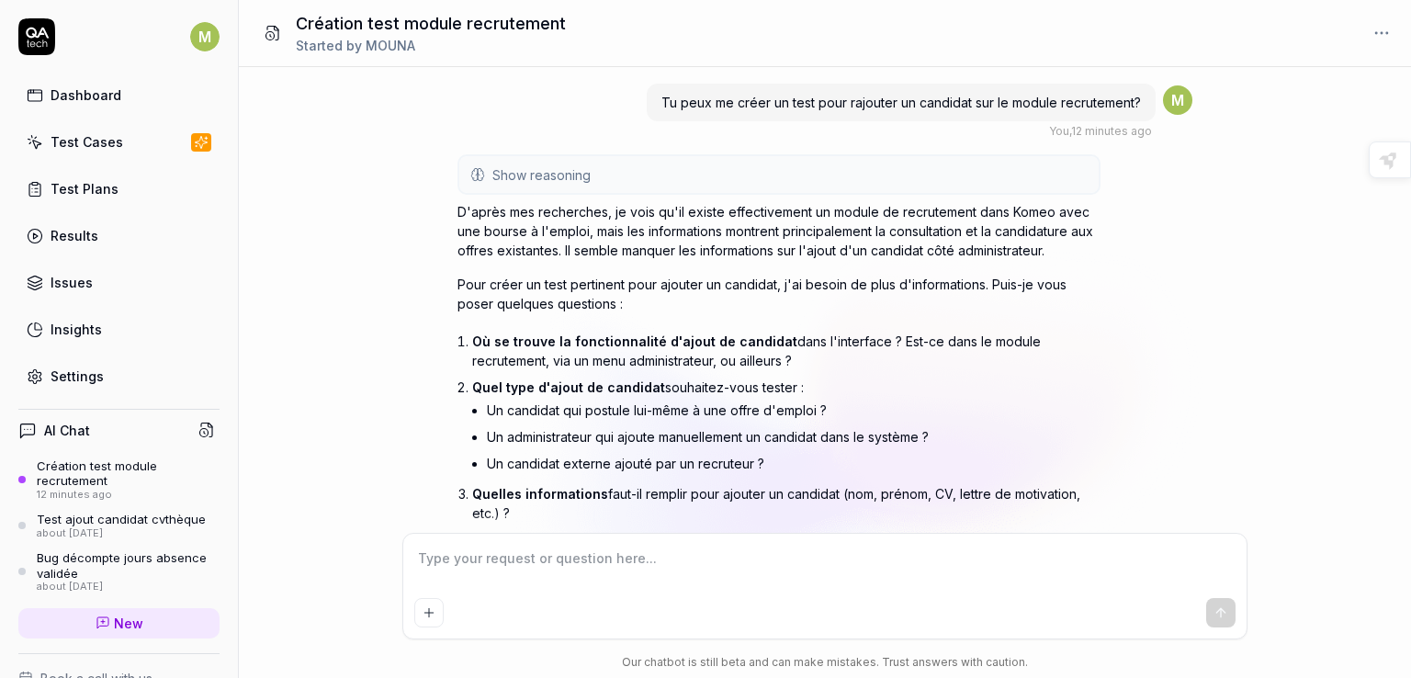
scroll to position [162, 0]
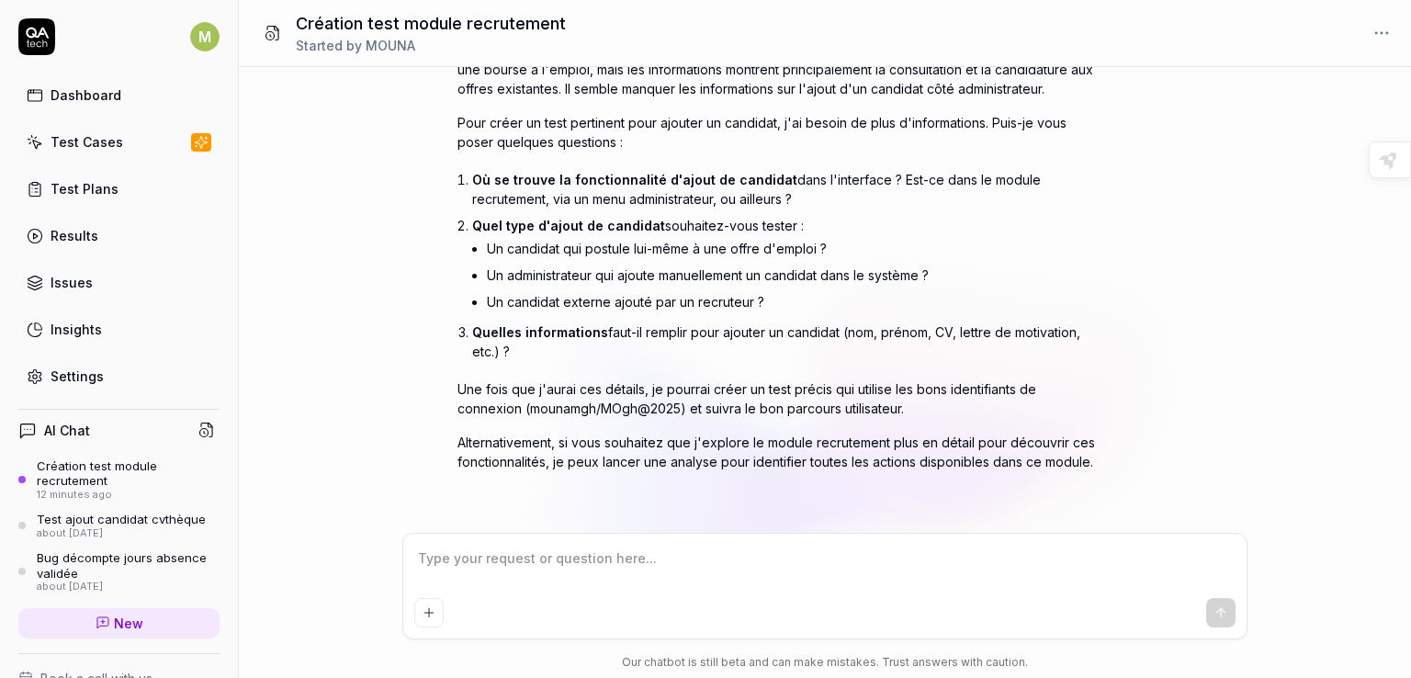
click at [726, 567] on textarea at bounding box center [824, 568] width 821 height 46
type textarea "*"
type textarea "j"
type textarea "*"
type textarea "je"
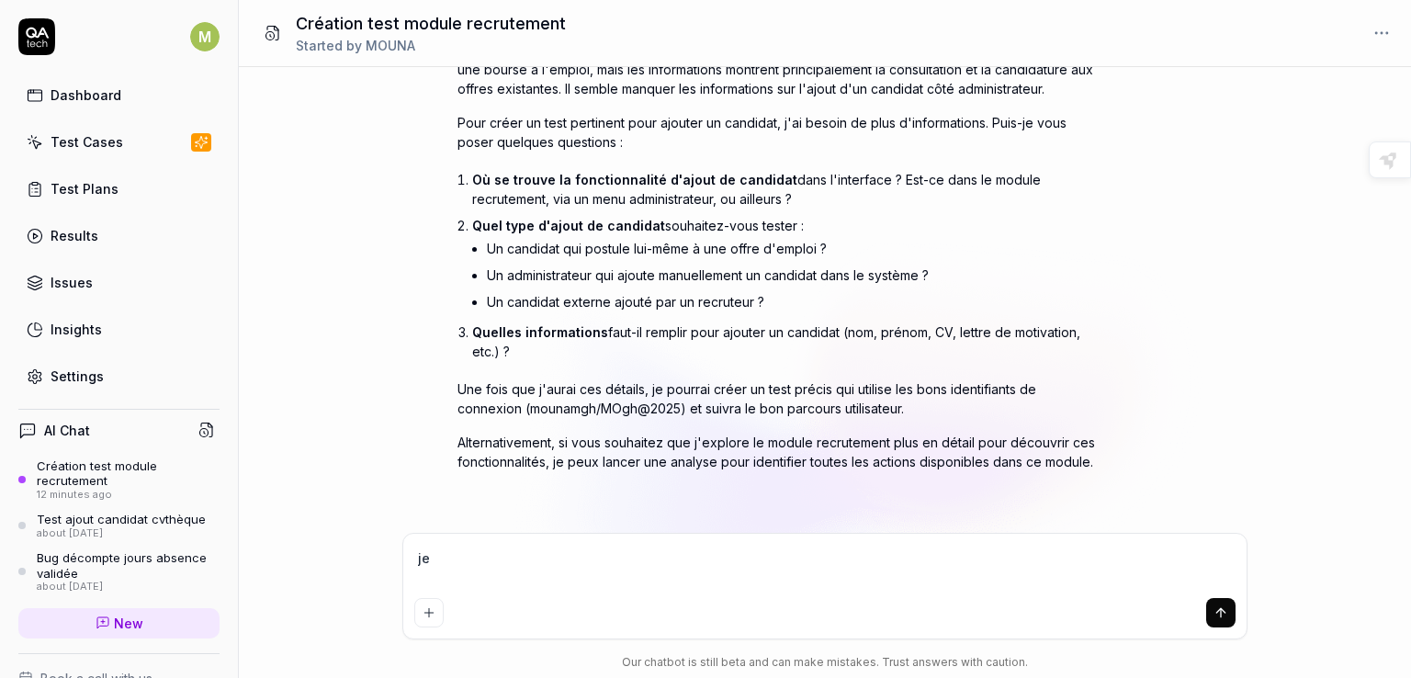
type textarea "*"
type textarea "je"
type textarea "*"
type textarea "je v"
type textarea "*"
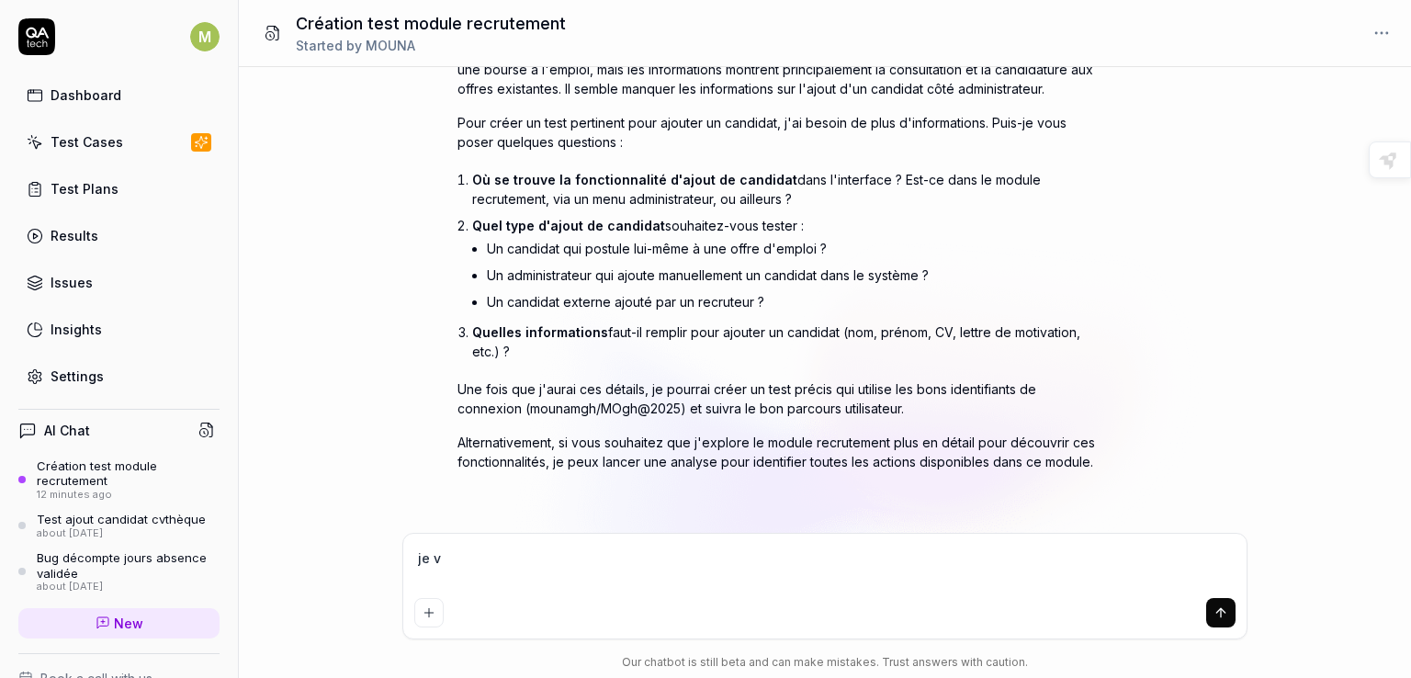
type textarea "je"
type textarea "*"
type textarea "je"
type textarea "*"
type textarea "j"
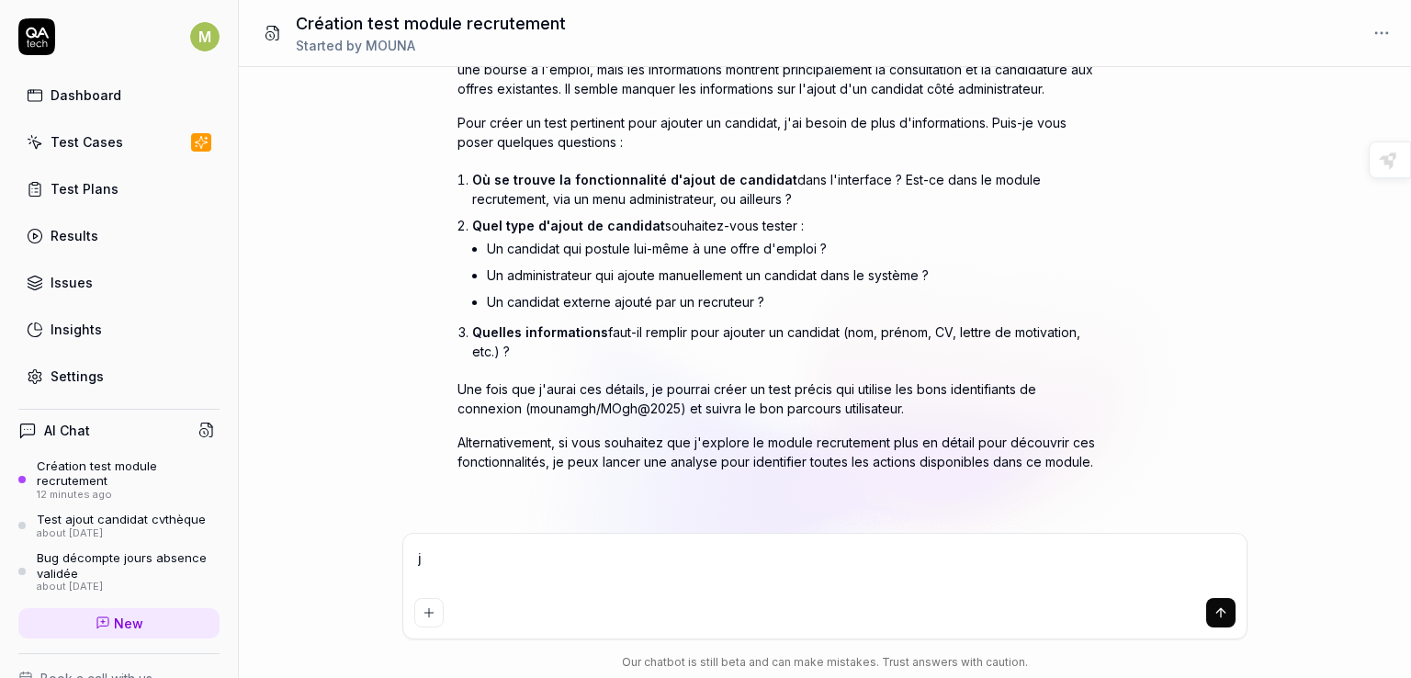
type textarea "*"
type textarea "j"
type textarea "*"
type textarea "je"
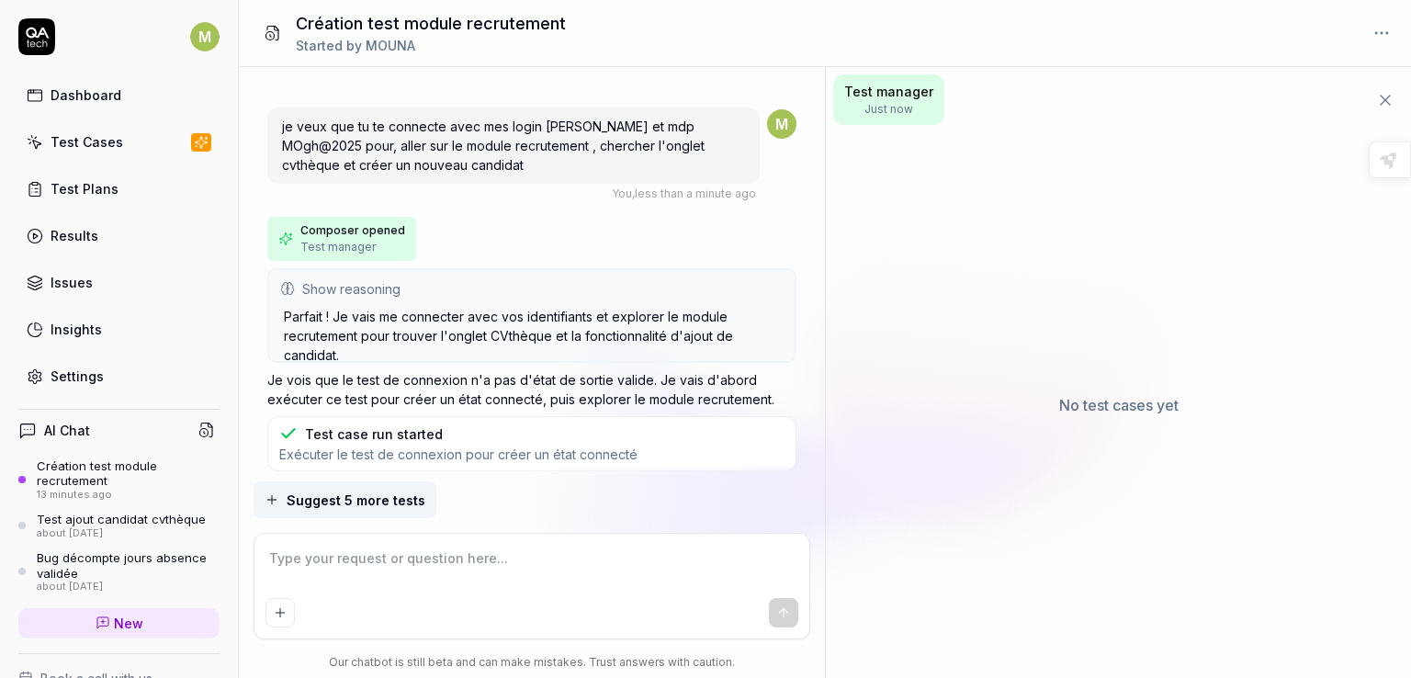
scroll to position [659, 0]
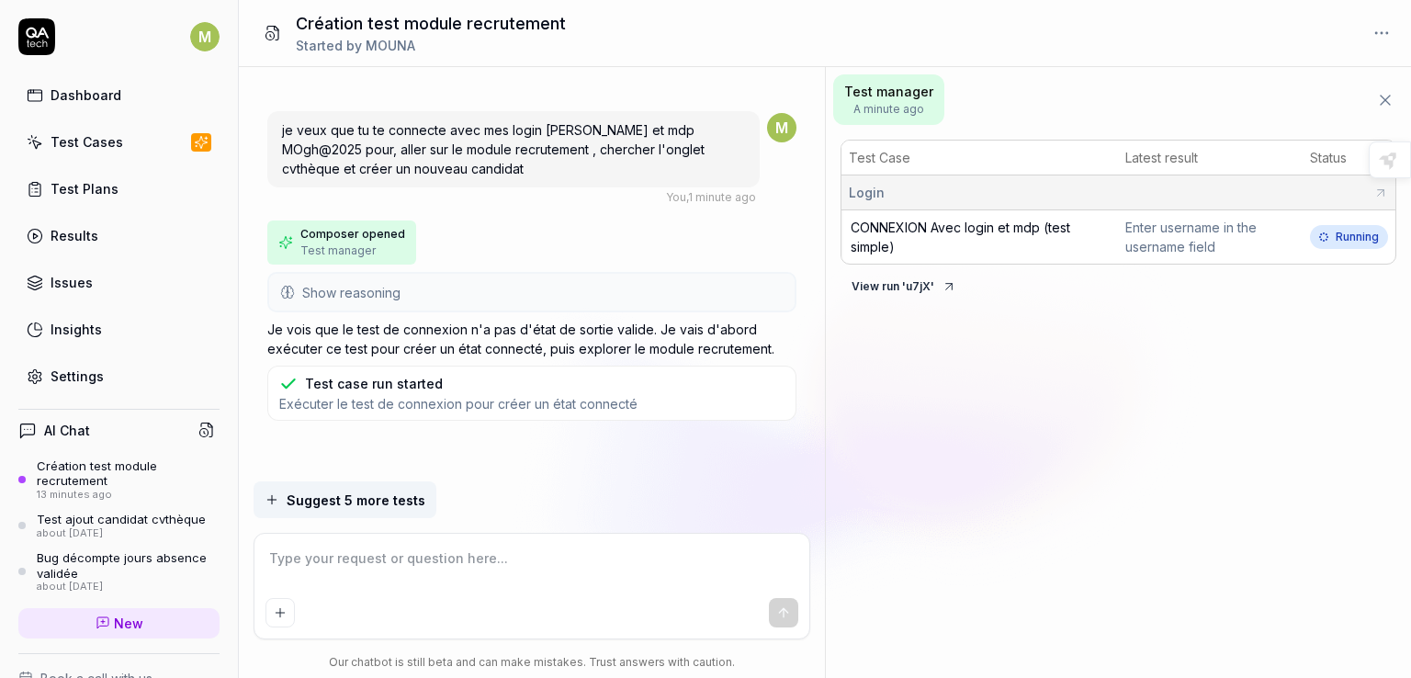
click at [73, 373] on div "Settings" at bounding box center [77, 375] width 53 height 19
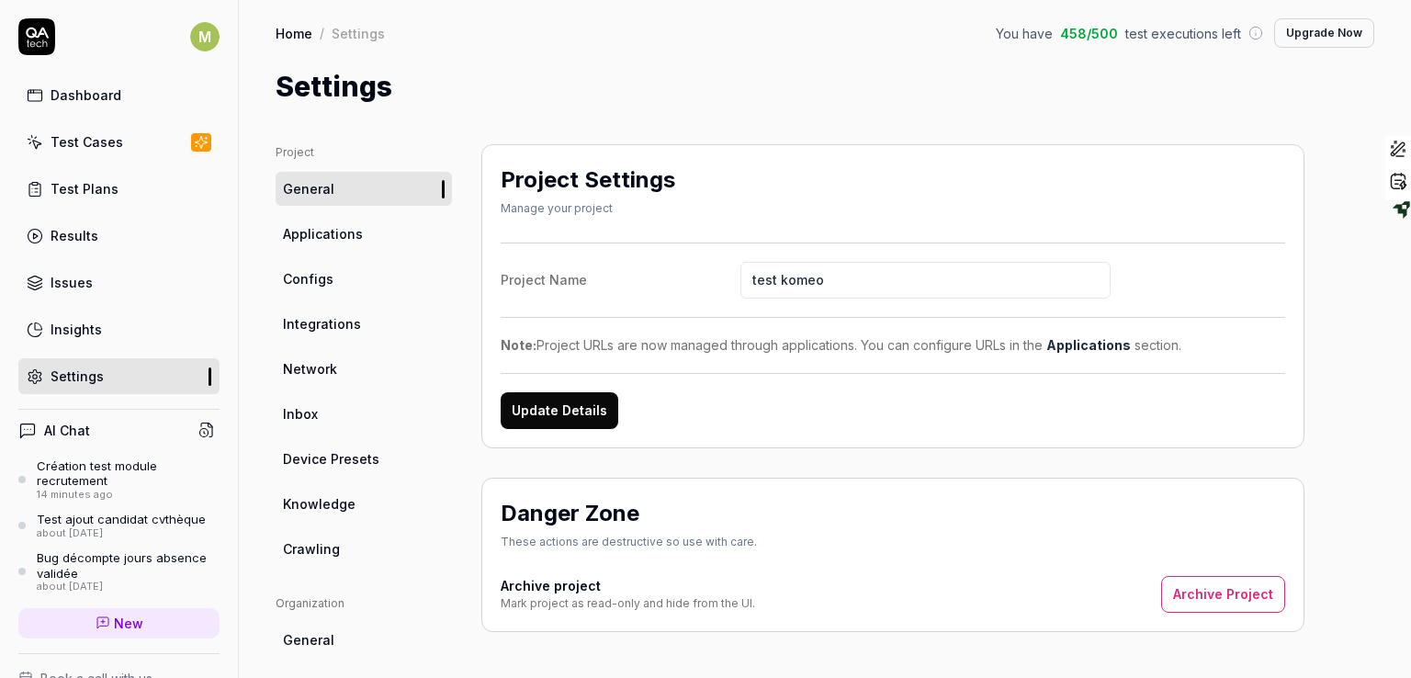
click at [323, 286] on span "Configs" at bounding box center [308, 278] width 51 height 19
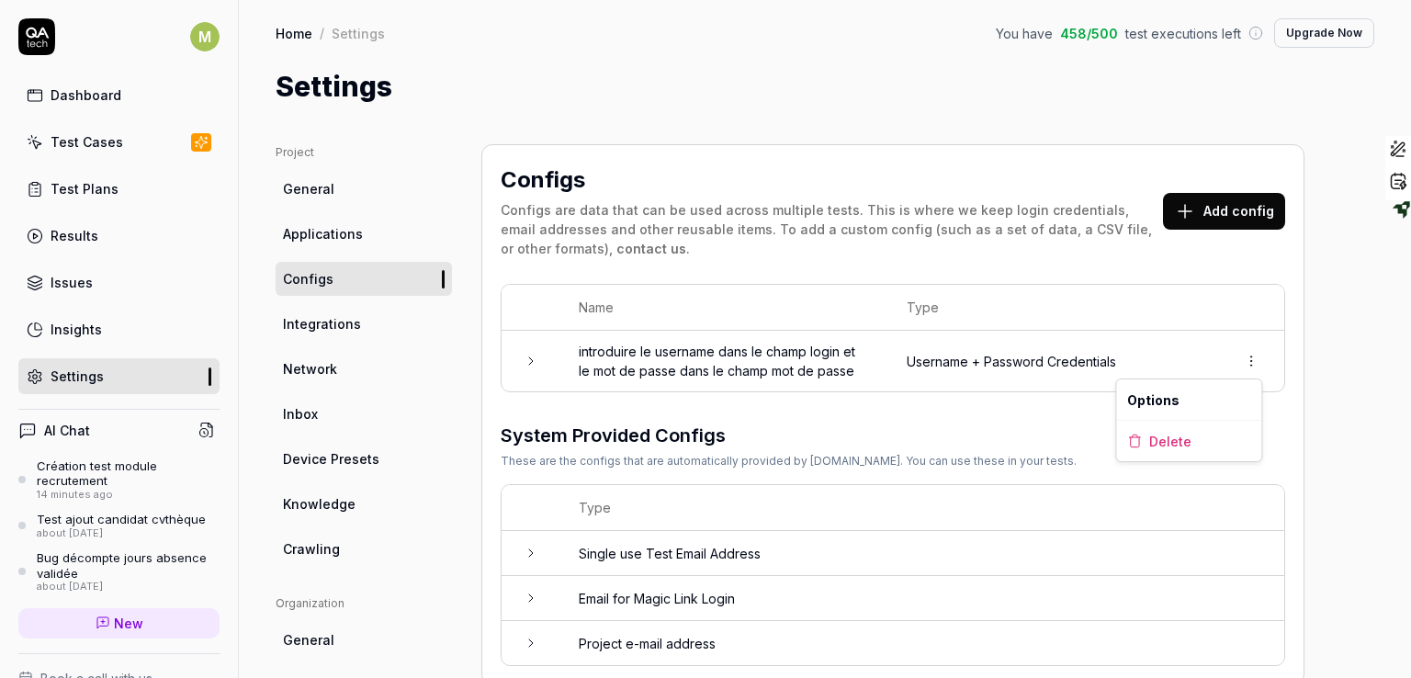
click at [1253, 355] on html "M Dashboard Test Cases Test Plans Results Issues Insights Settings AI Chat Créa…" at bounding box center [705, 339] width 1411 height 678
click at [947, 395] on html "M Dashboard Test Cases Test Plans Results Issues Insights Settings AI Chat Créa…" at bounding box center [705, 339] width 1411 height 678
click at [532, 354] on icon at bounding box center [530, 361] width 15 height 15
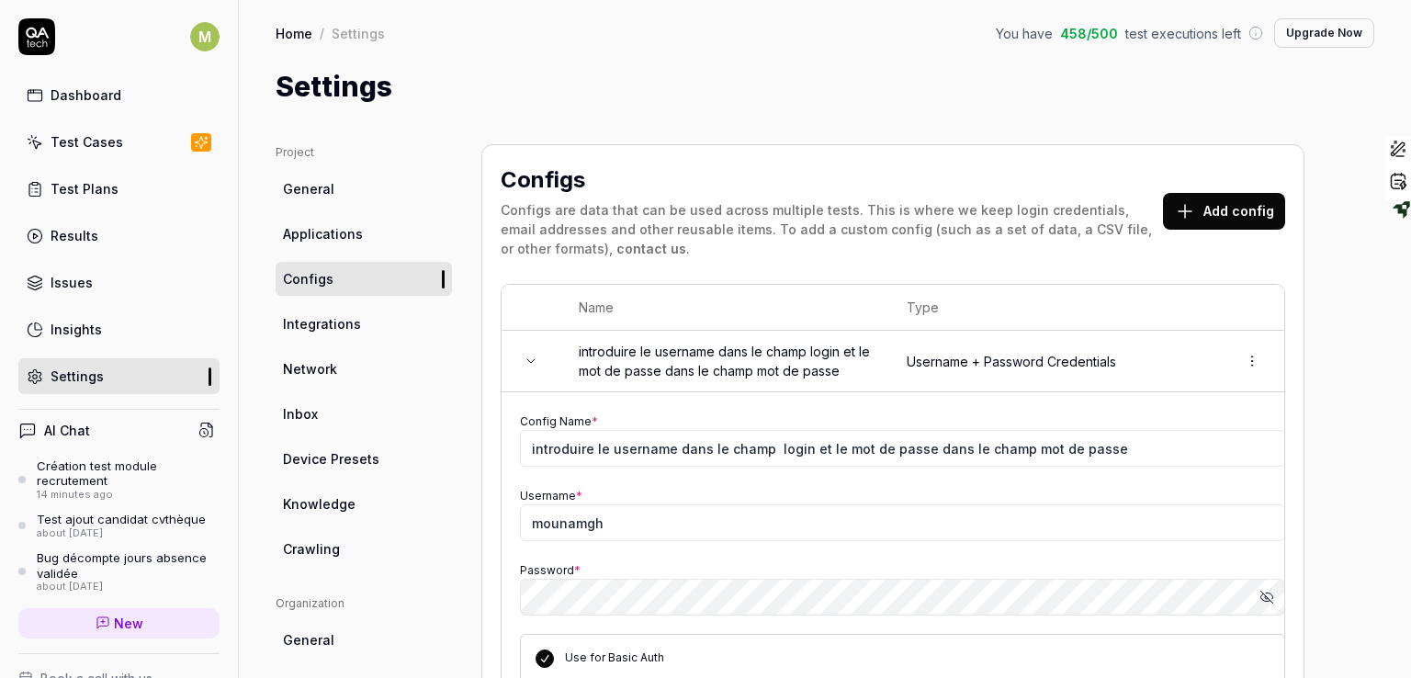
click at [1268, 591] on icon "button" at bounding box center [1266, 597] width 15 height 15
click at [96, 626] on icon at bounding box center [103, 622] width 15 height 15
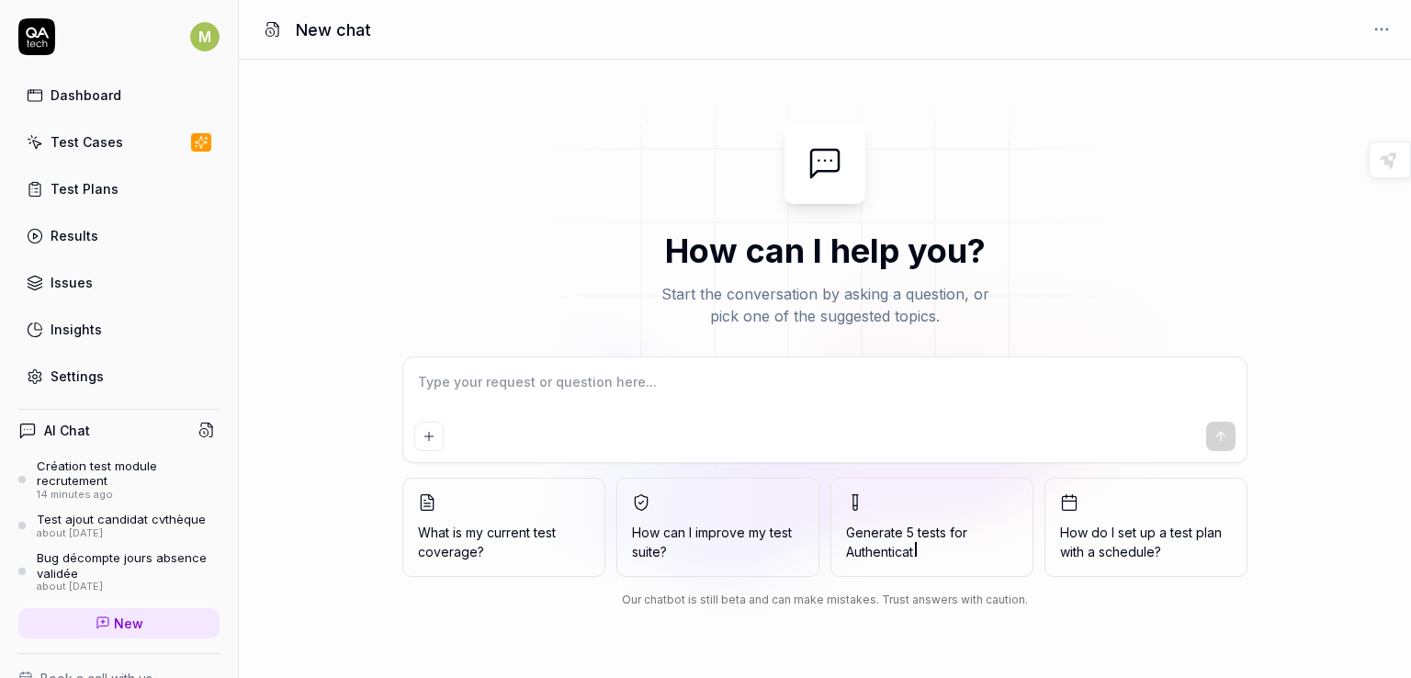
click at [111, 467] on div "Création test module recrutement" at bounding box center [128, 473] width 183 height 30
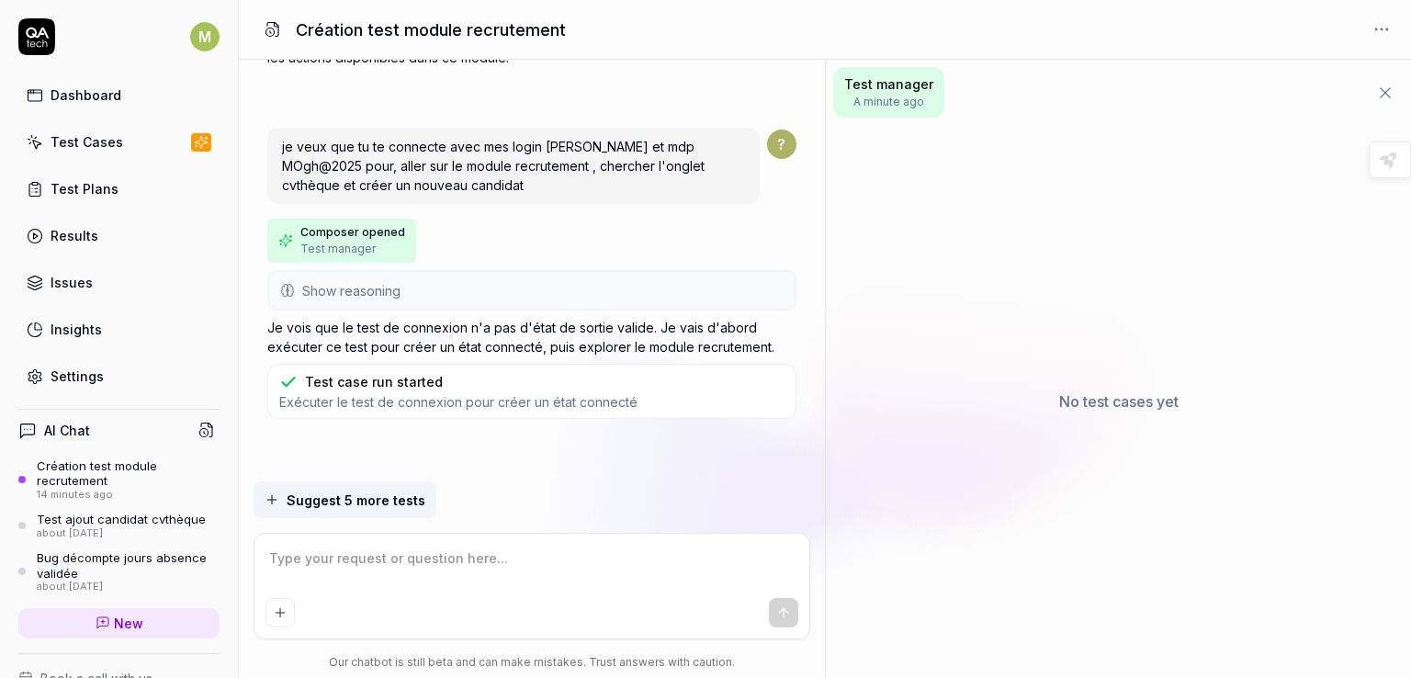
click at [111, 467] on div "Création test module recrutement" at bounding box center [128, 473] width 183 height 30
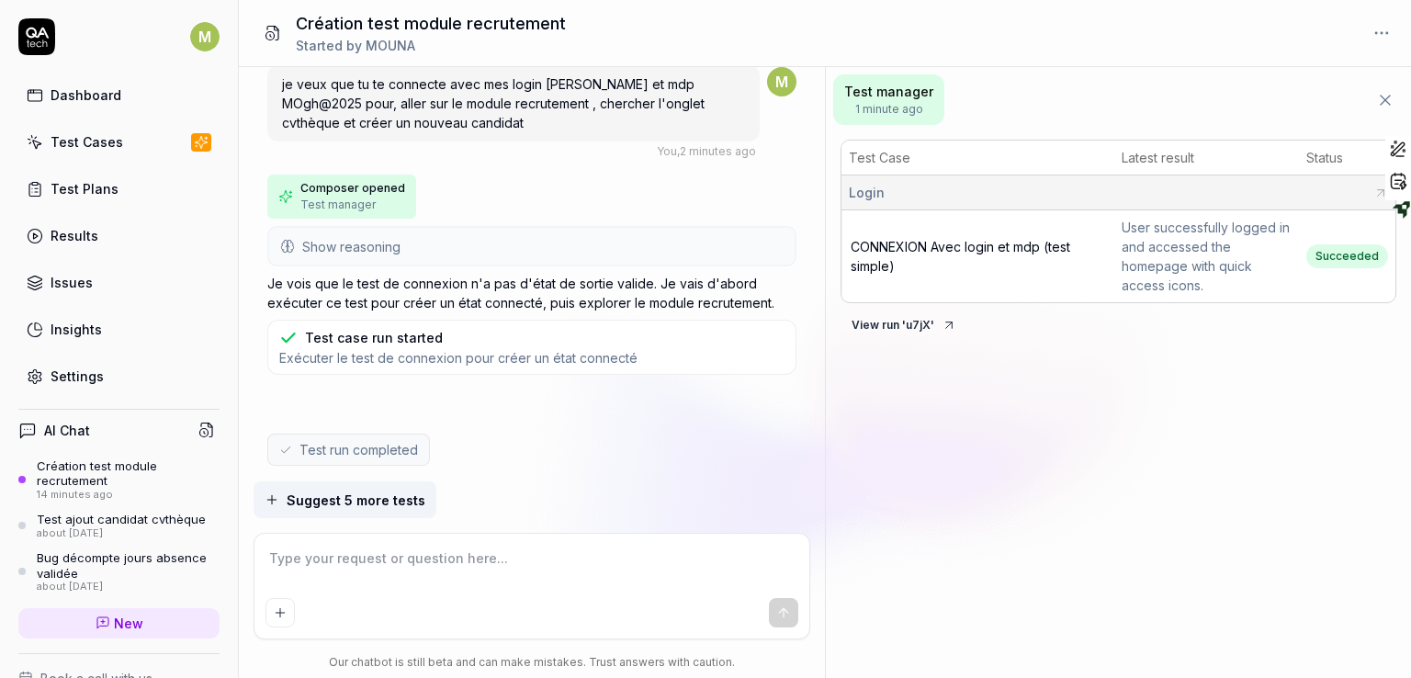
scroll to position [735, 0]
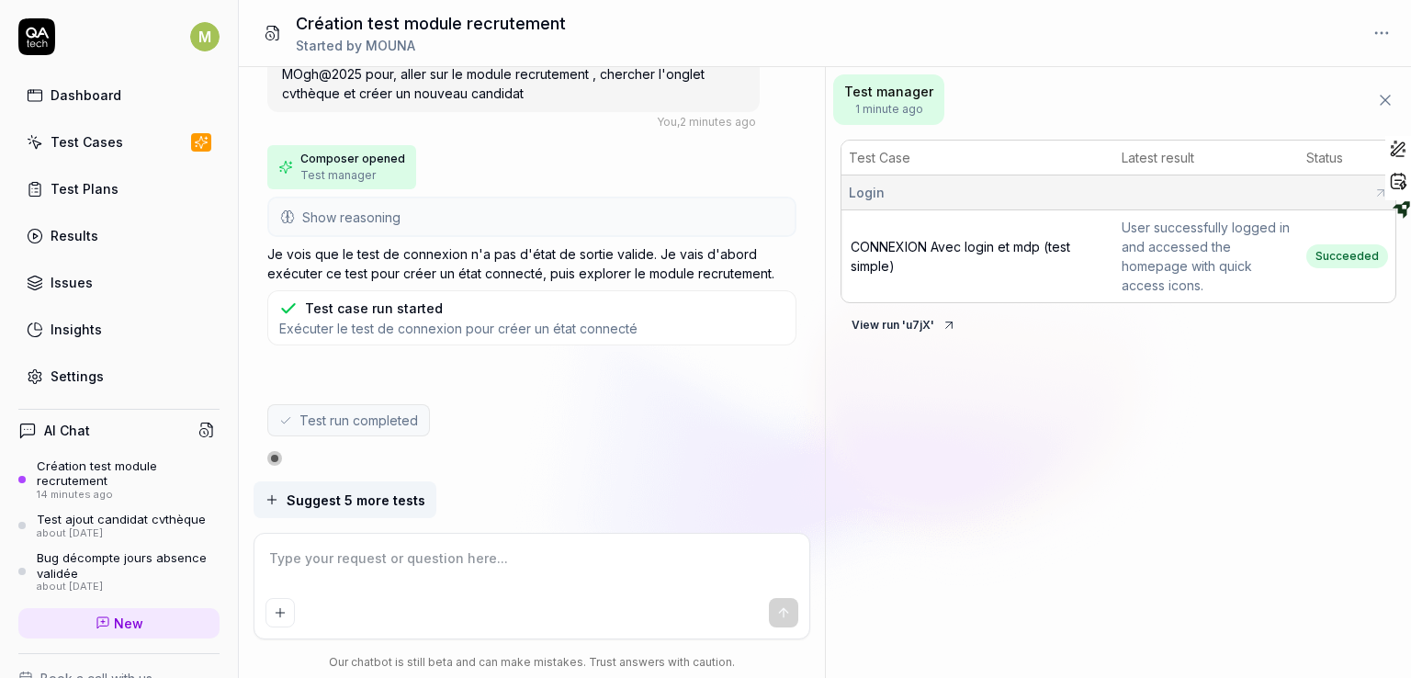
click at [391, 497] on span "Suggest 5 more tests" at bounding box center [356, 499] width 139 height 19
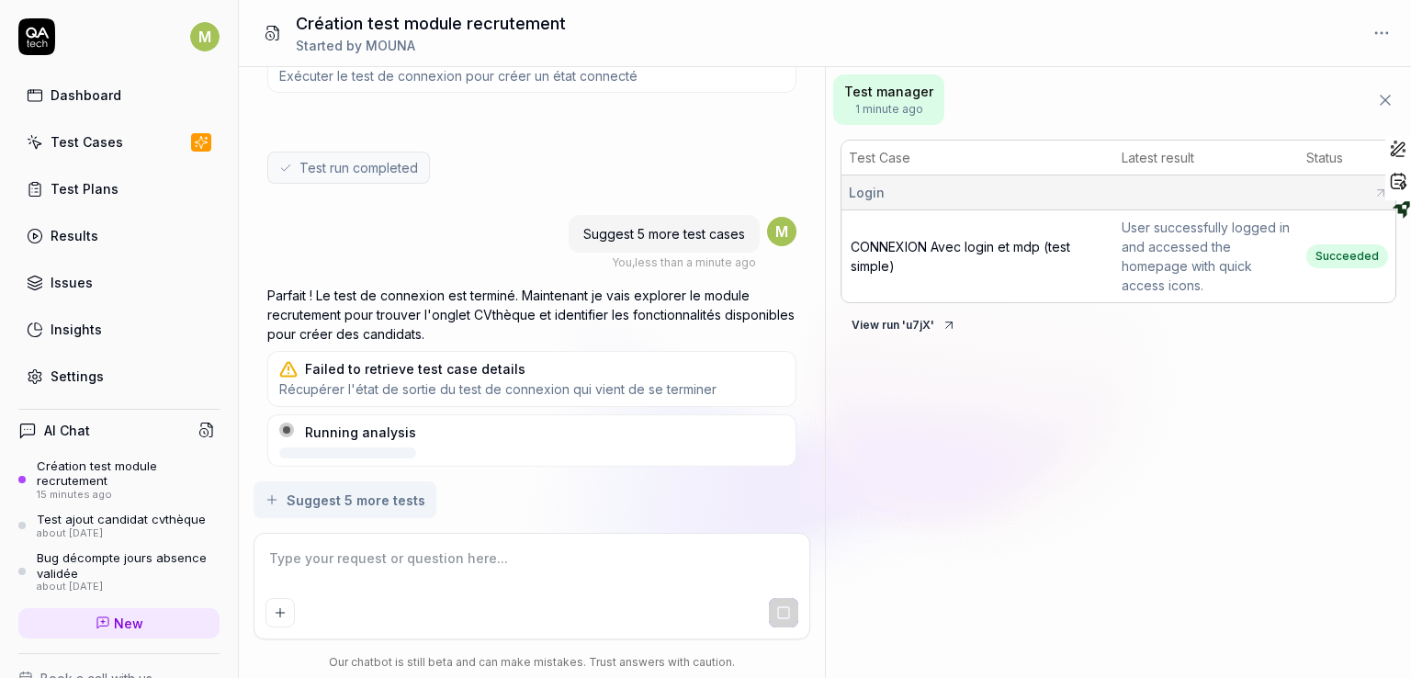
scroll to position [1043, 0]
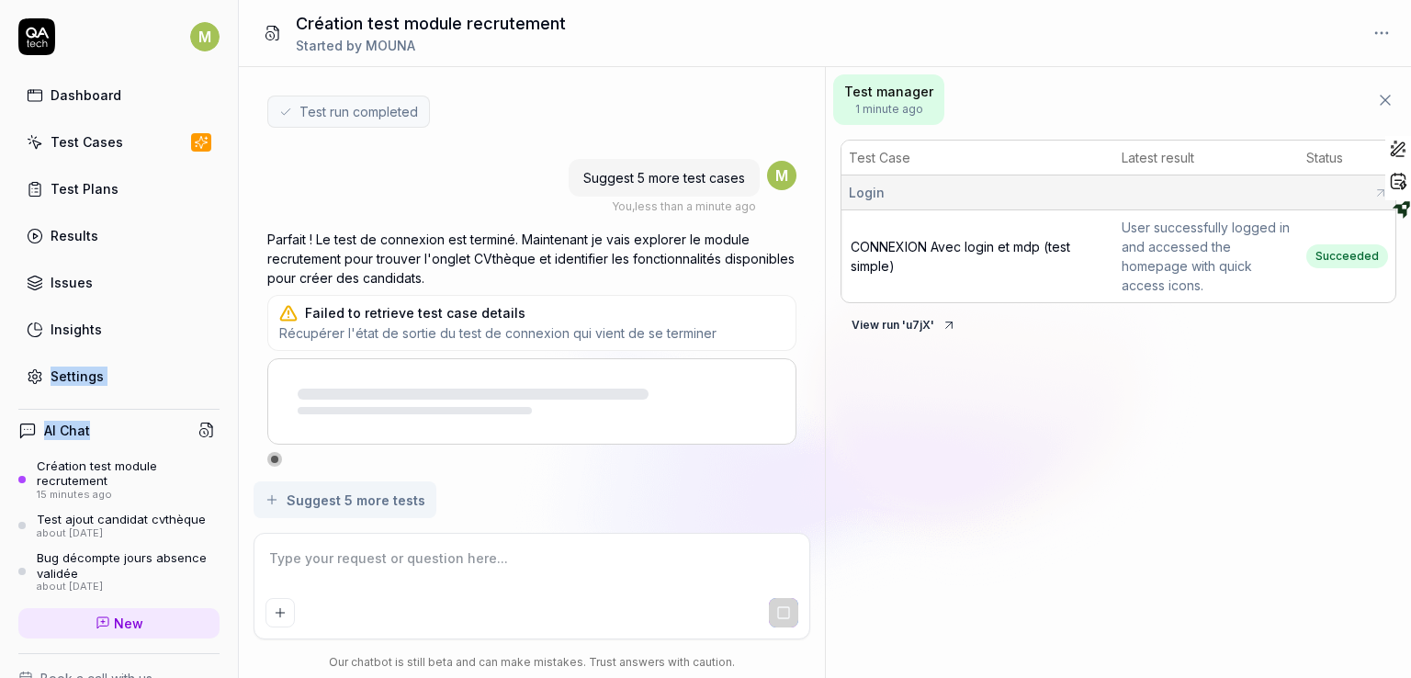
drag, startPoint x: 222, startPoint y: 306, endPoint x: 223, endPoint y: 445, distance: 139.6
click at [223, 445] on div "M Dashboard Test Cases Test Plans Results Issues Insights Settings AI Chat Créa…" at bounding box center [119, 339] width 239 height 678
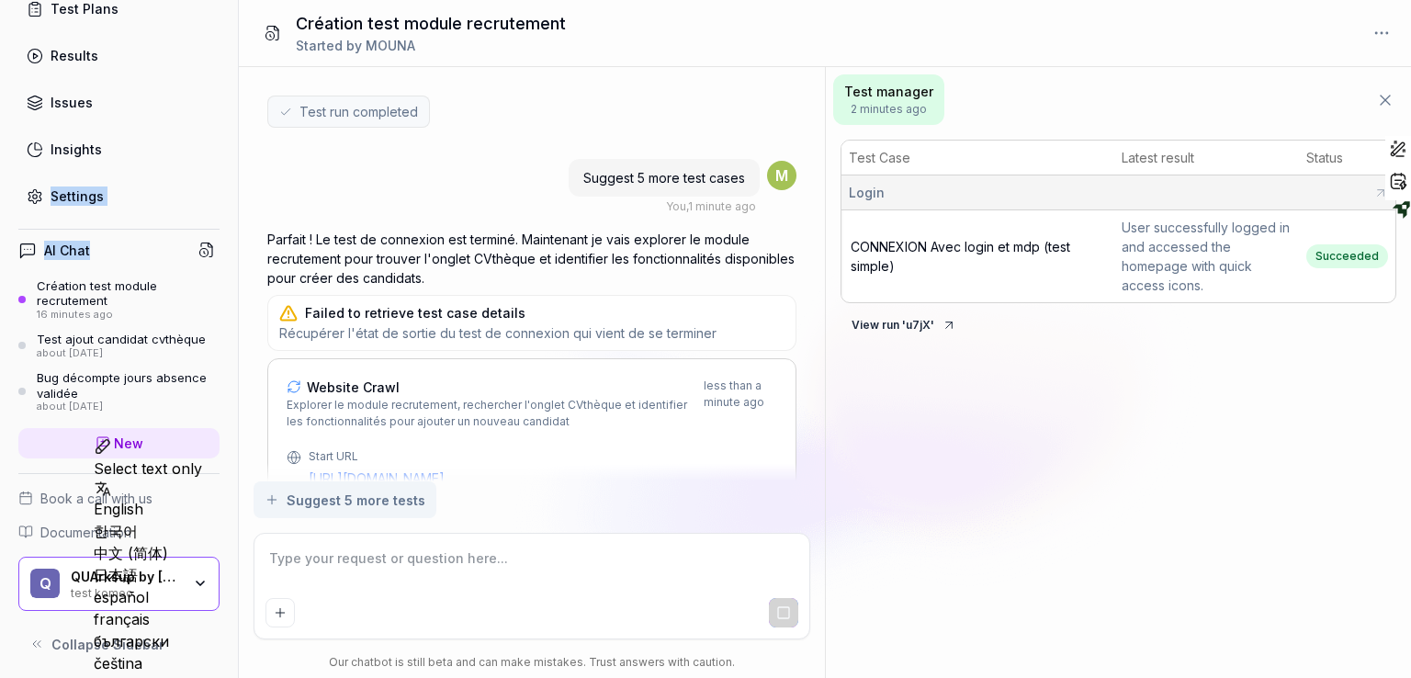
scroll to position [1156, 0]
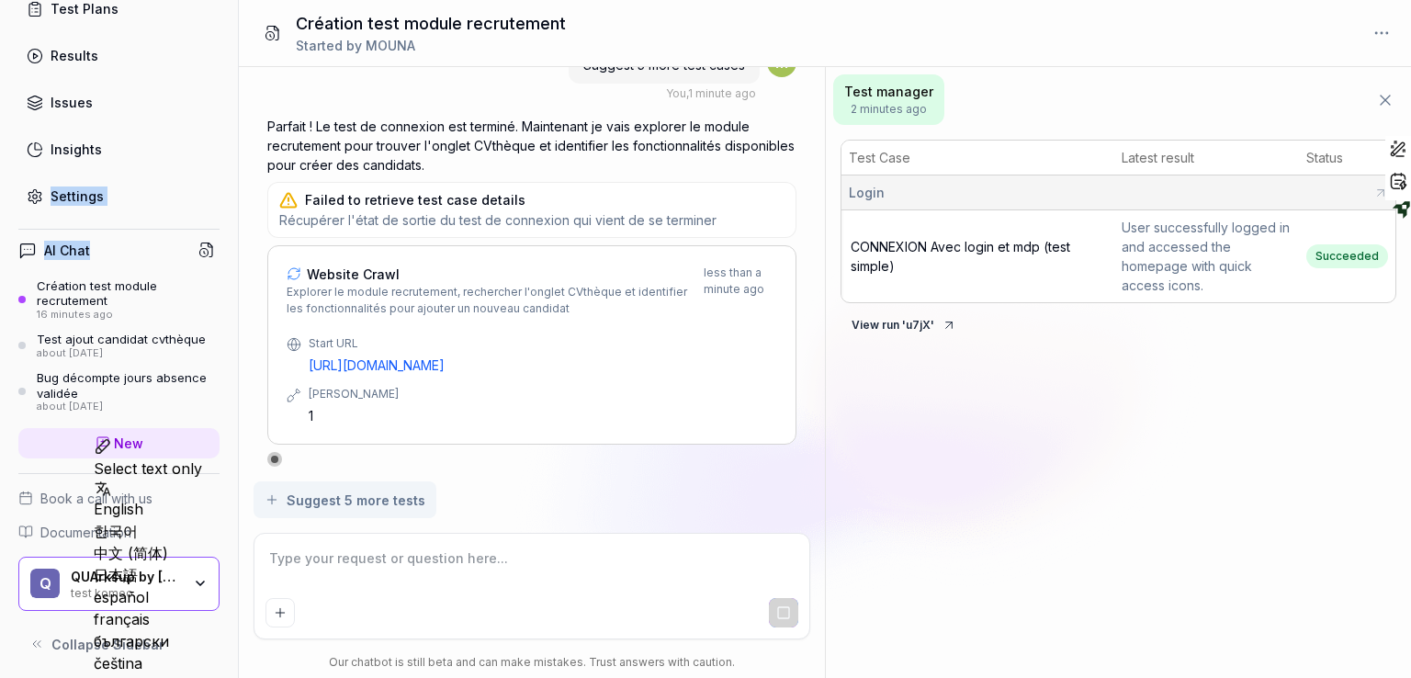
click at [874, 321] on button "View run ' u7jX '" at bounding box center [903, 324] width 127 height 29
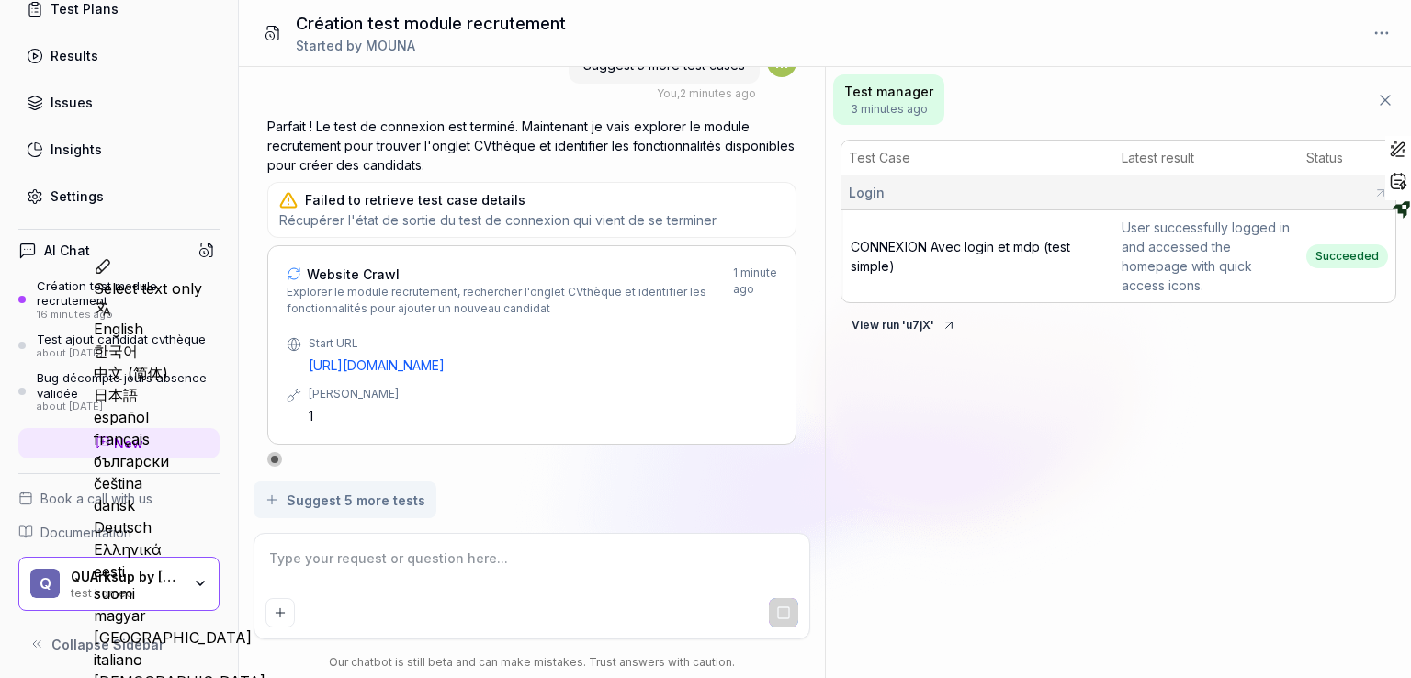
click at [1345, 258] on span "Succeeded" at bounding box center [1347, 256] width 82 height 24
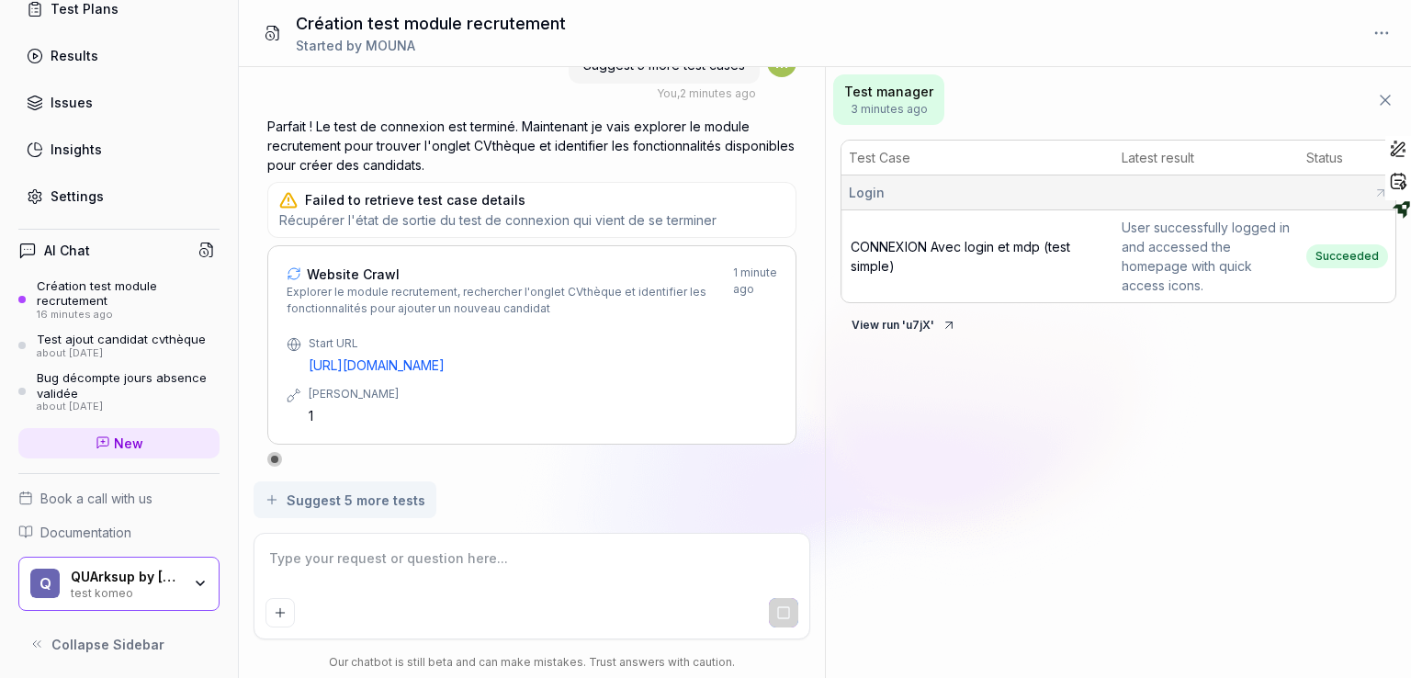
click at [1389, 97] on icon at bounding box center [1385, 100] width 18 height 18
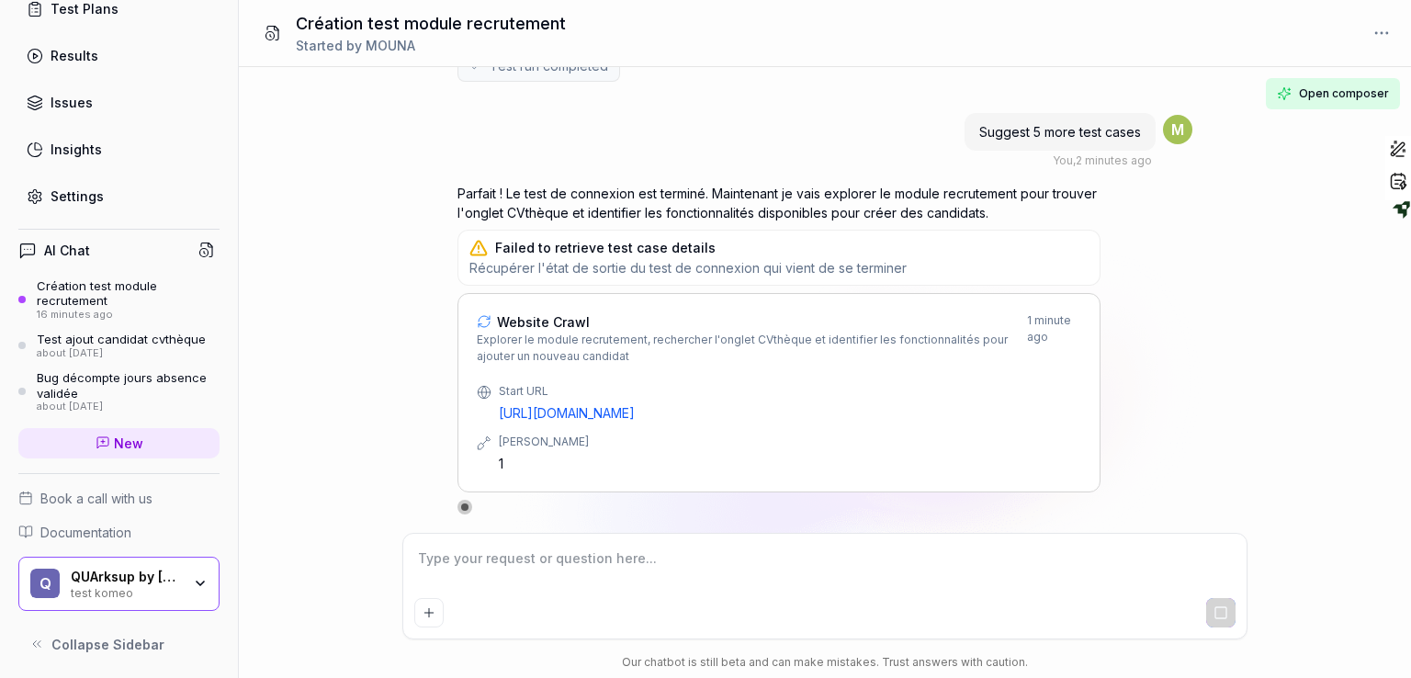
scroll to position [988, 0]
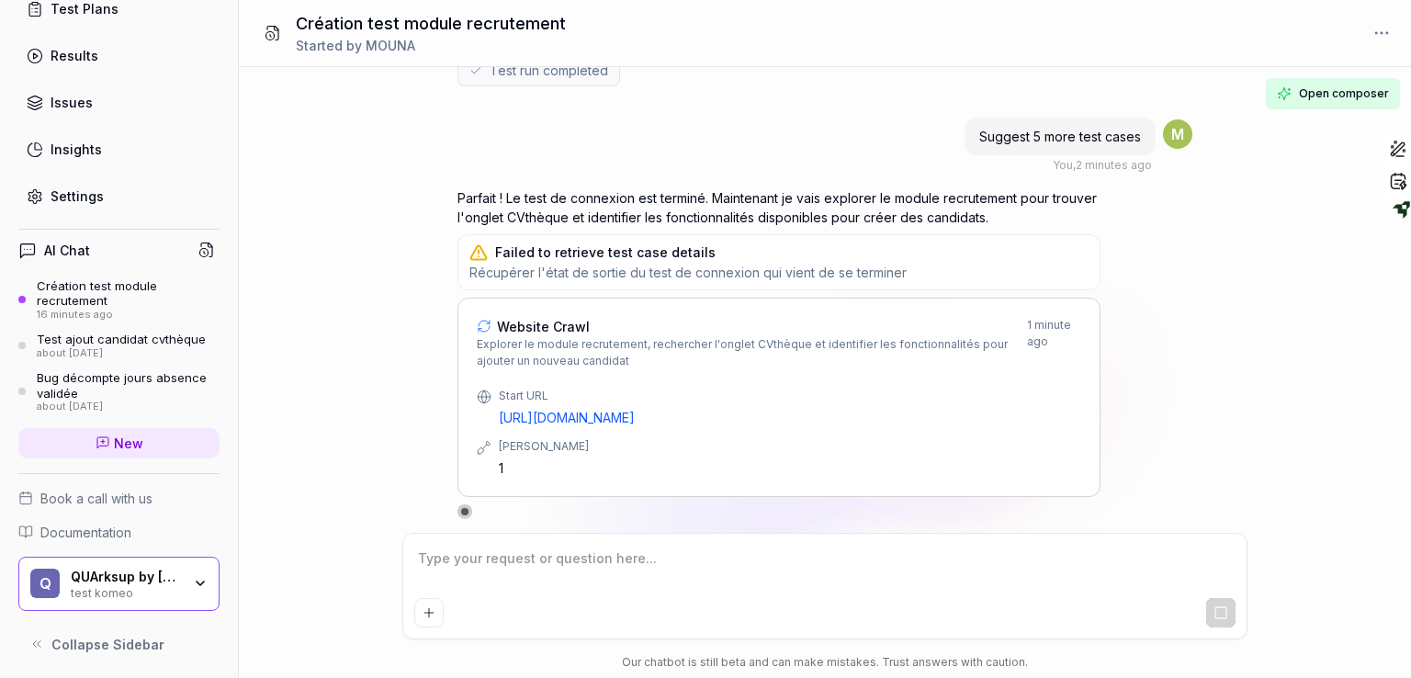
click at [1345, 103] on button "Open composer" at bounding box center [1333, 93] width 134 height 31
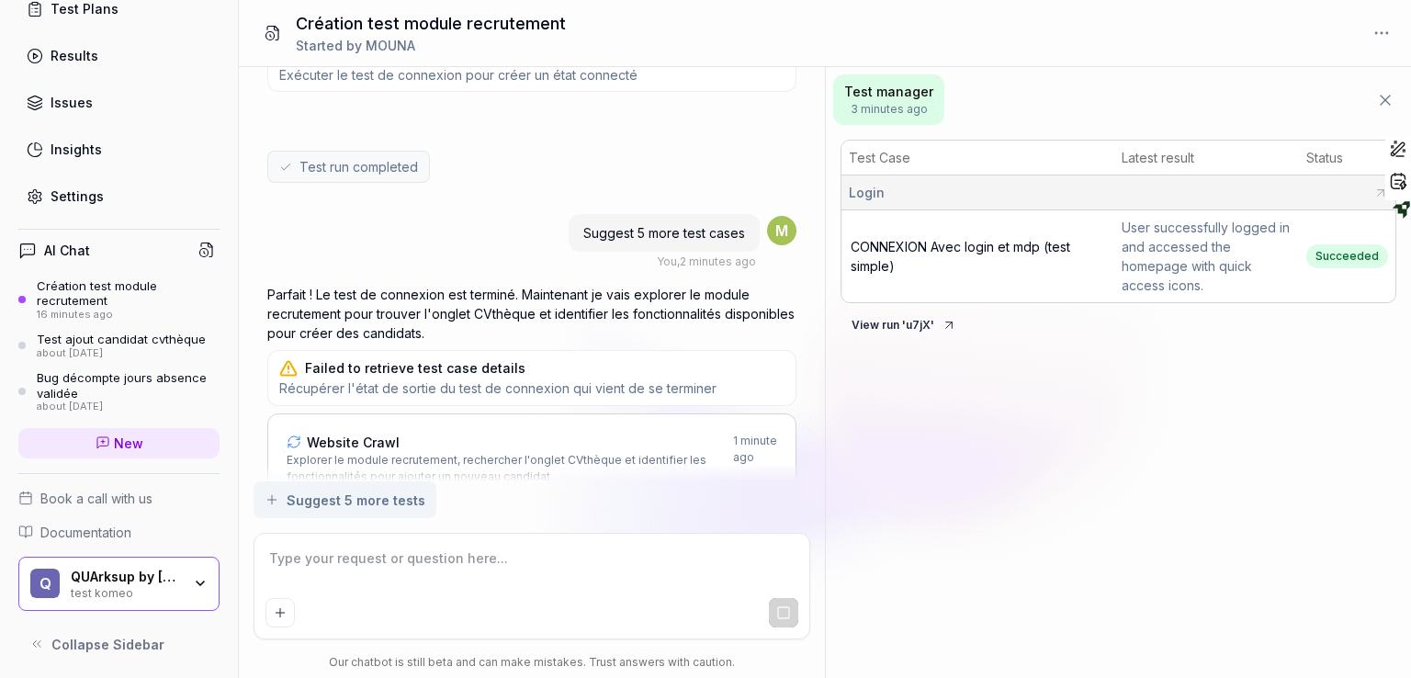
scroll to position [1156, 0]
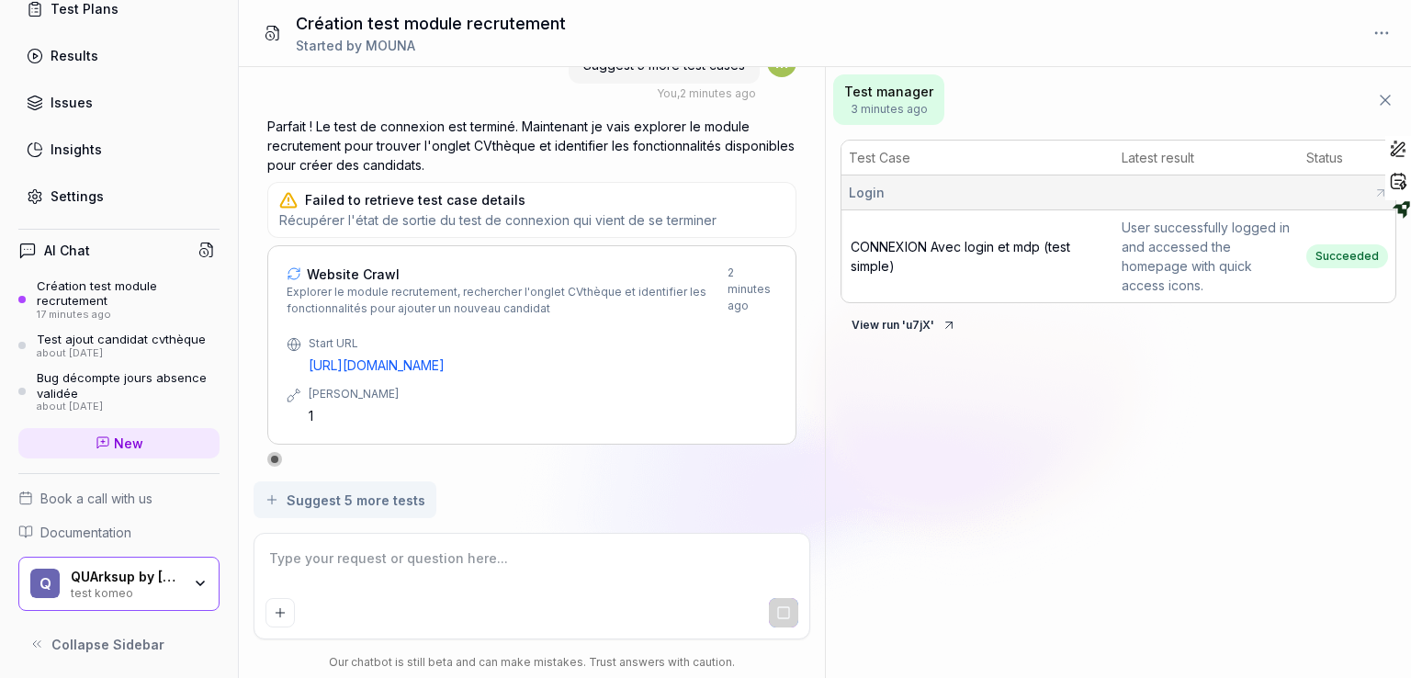
click at [480, 365] on link "https://komeo.qupdev.net/intra-jobs" at bounding box center [543, 364] width 468 height 19
click at [673, 121] on p "Parfait ! Le test de connexion est terminé. Maintenant je vais explorer le modu…" at bounding box center [531, 146] width 529 height 58
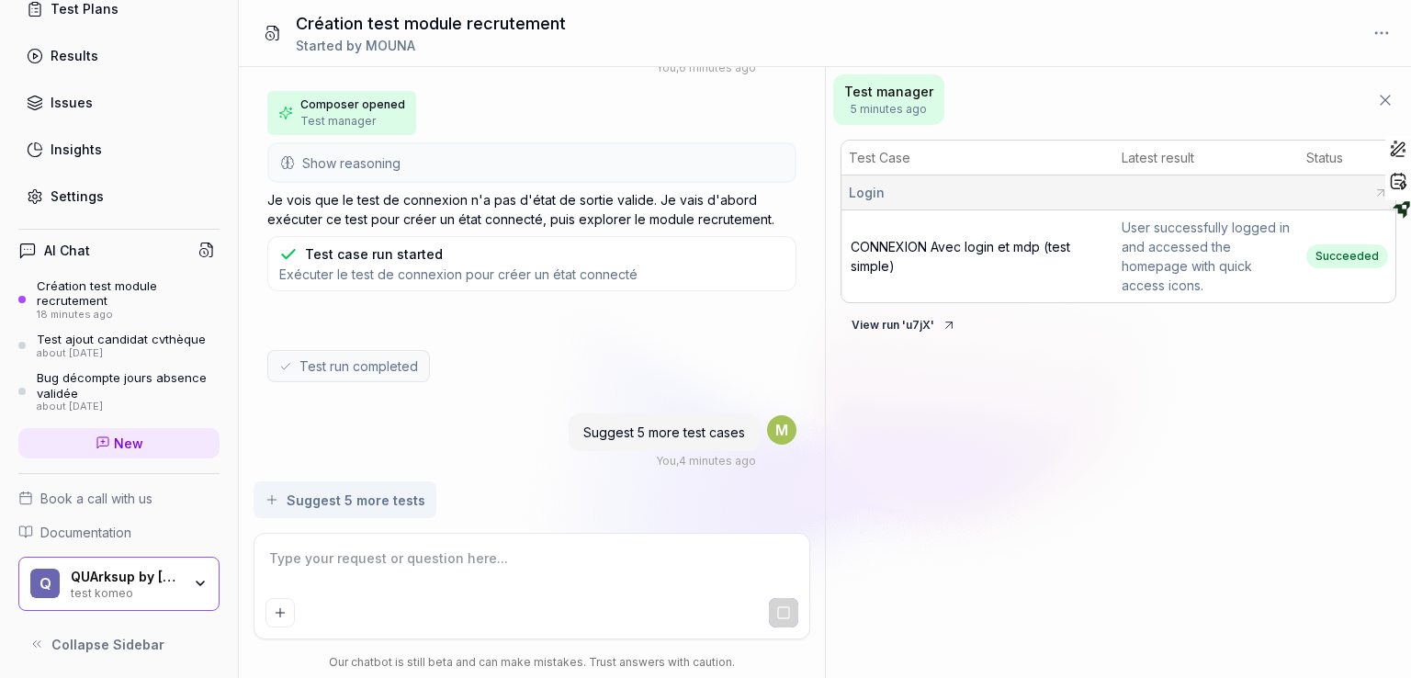
scroll to position [715, 0]
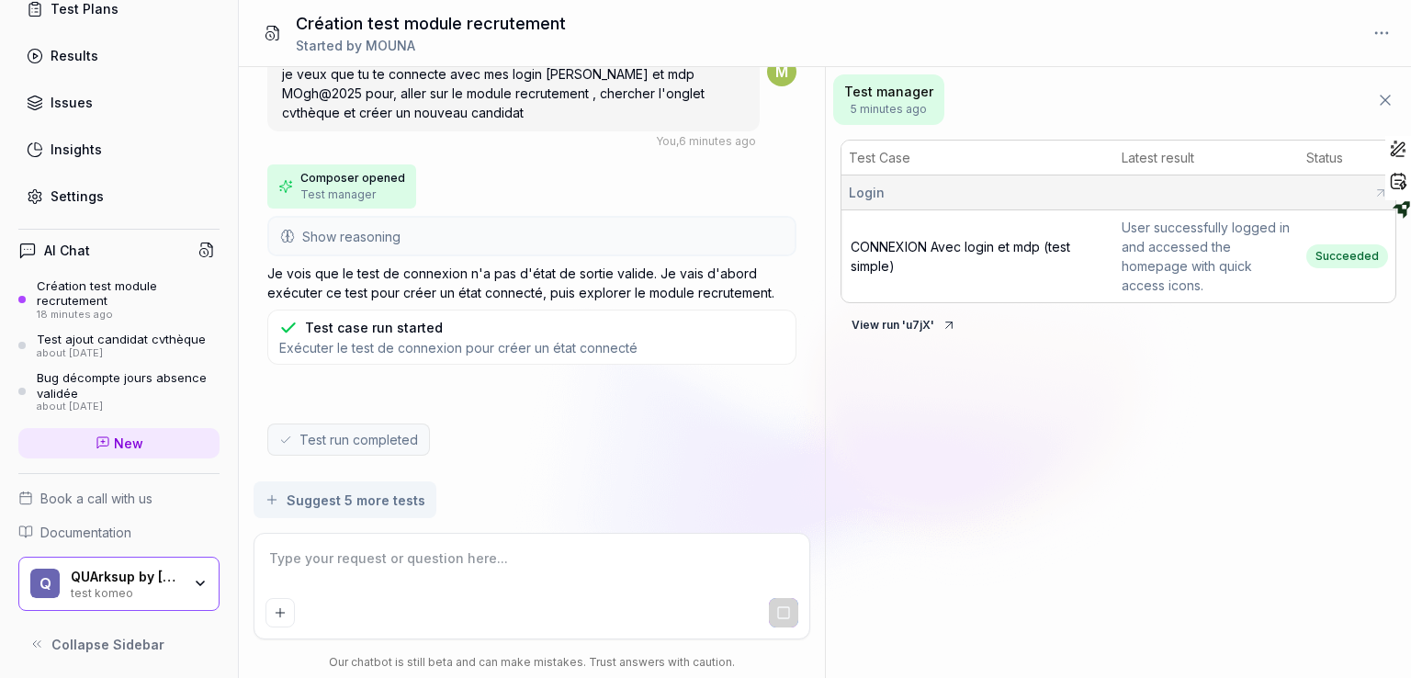
click at [536, 568] on textarea at bounding box center [531, 568] width 533 height 46
type textarea "*"
type textarea "J"
type textarea "*"
type textarea "JE"
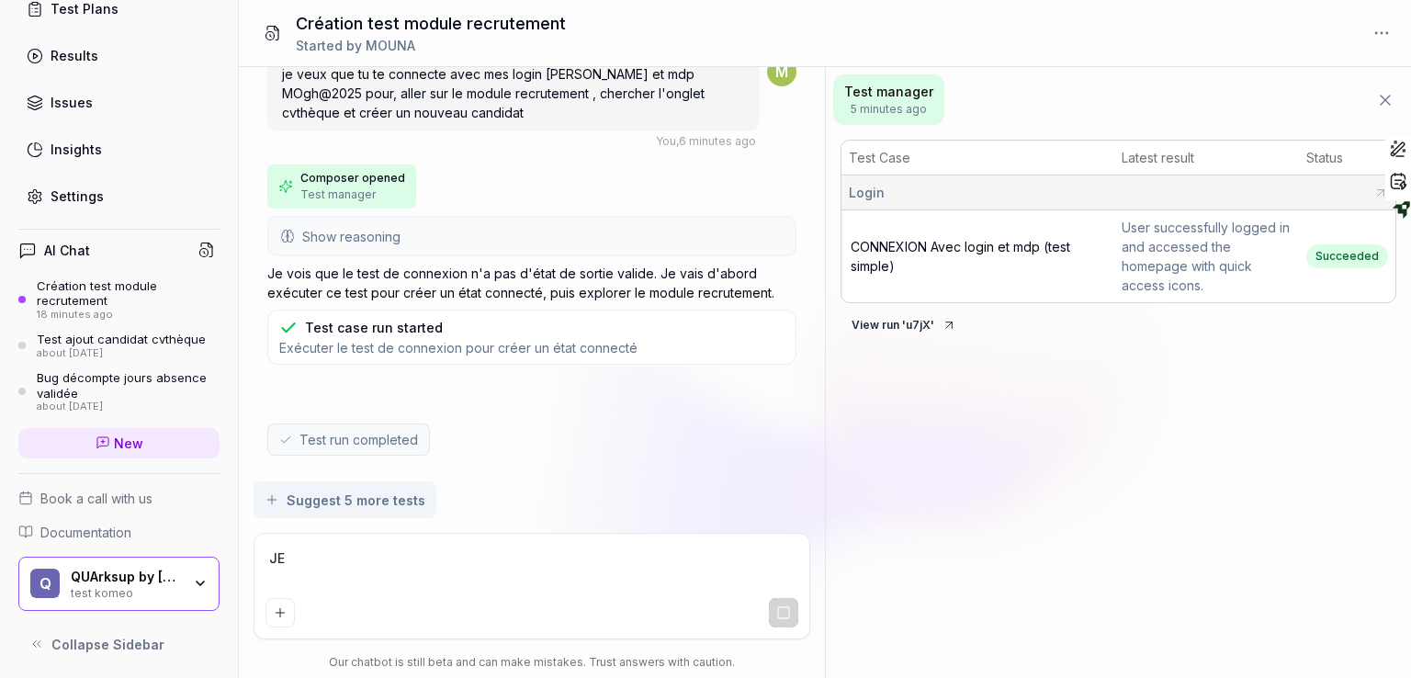
type textarea "*"
type textarea "JE v"
click at [111, 348] on div "about [DATE]" at bounding box center [121, 353] width 169 height 13
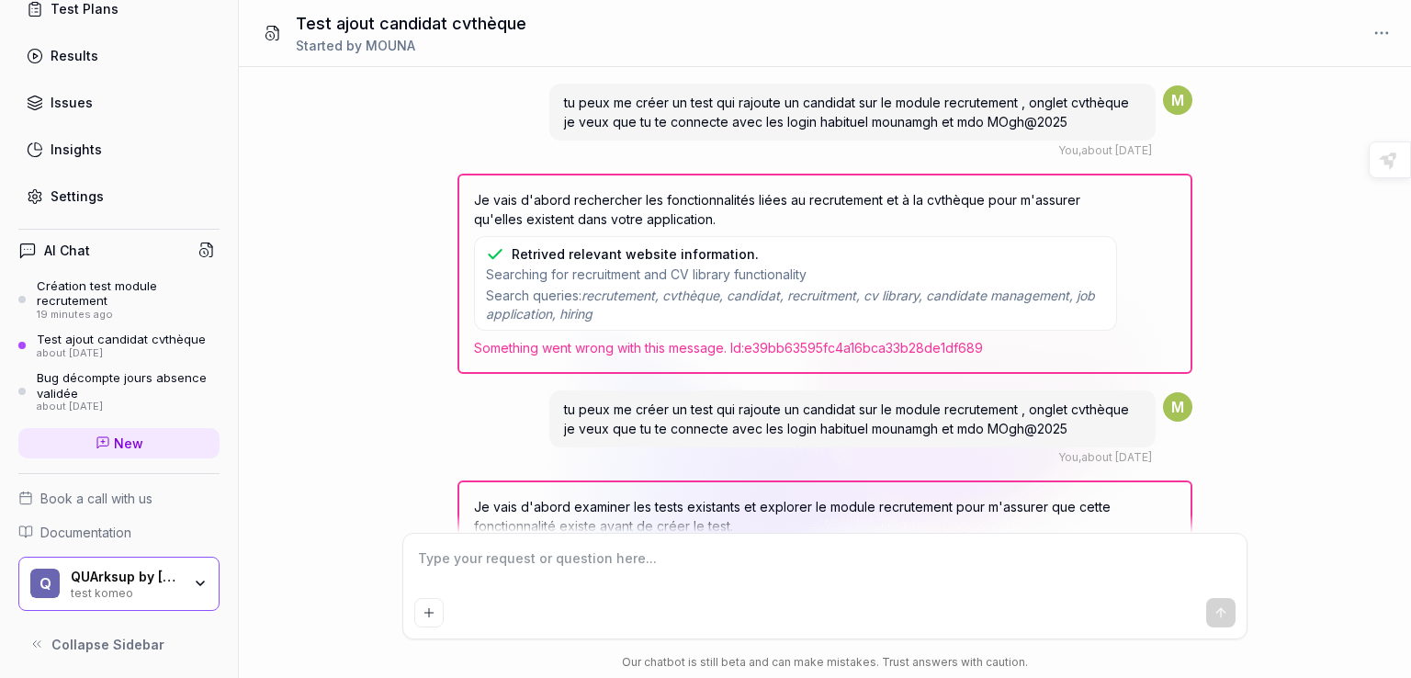
scroll to position [970, 0]
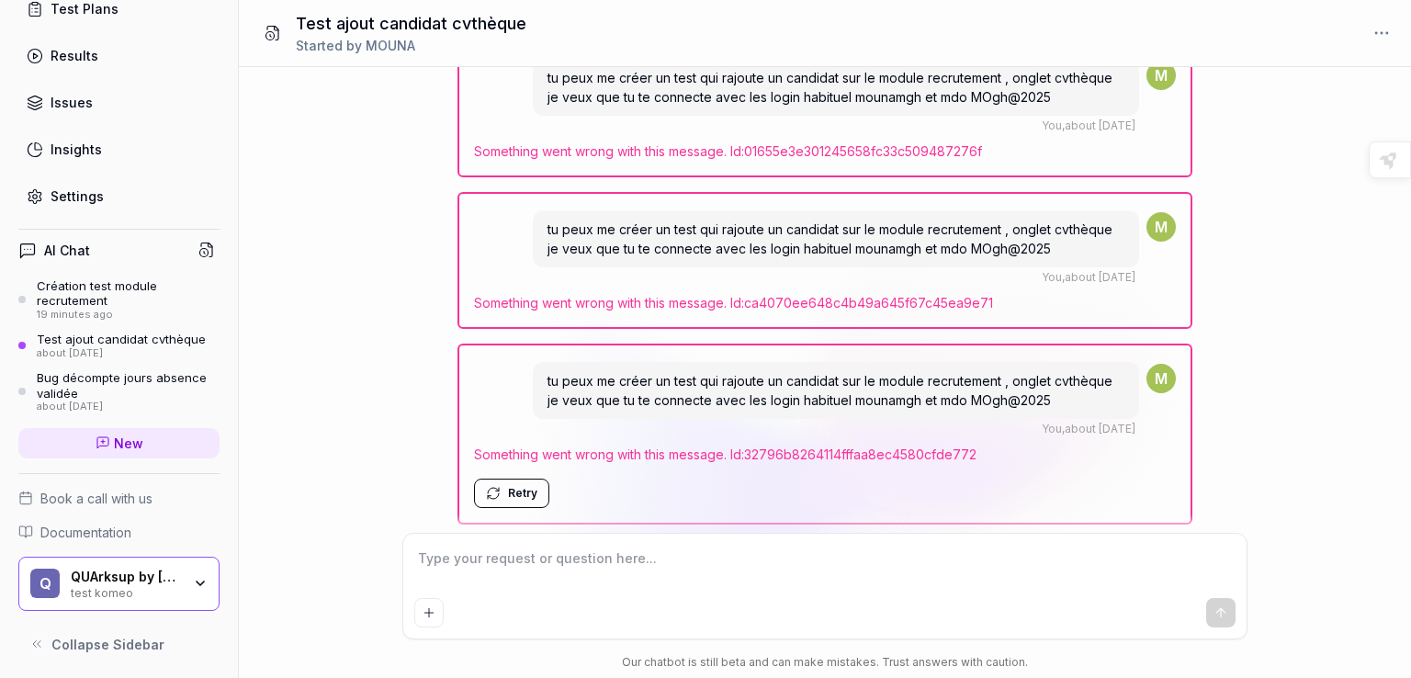
type textarea "*"
click at [1306, 292] on div "tu peux me créer un test qui rajoute un candidat sur le module recrutement , on…" at bounding box center [825, 300] width 1172 height 466
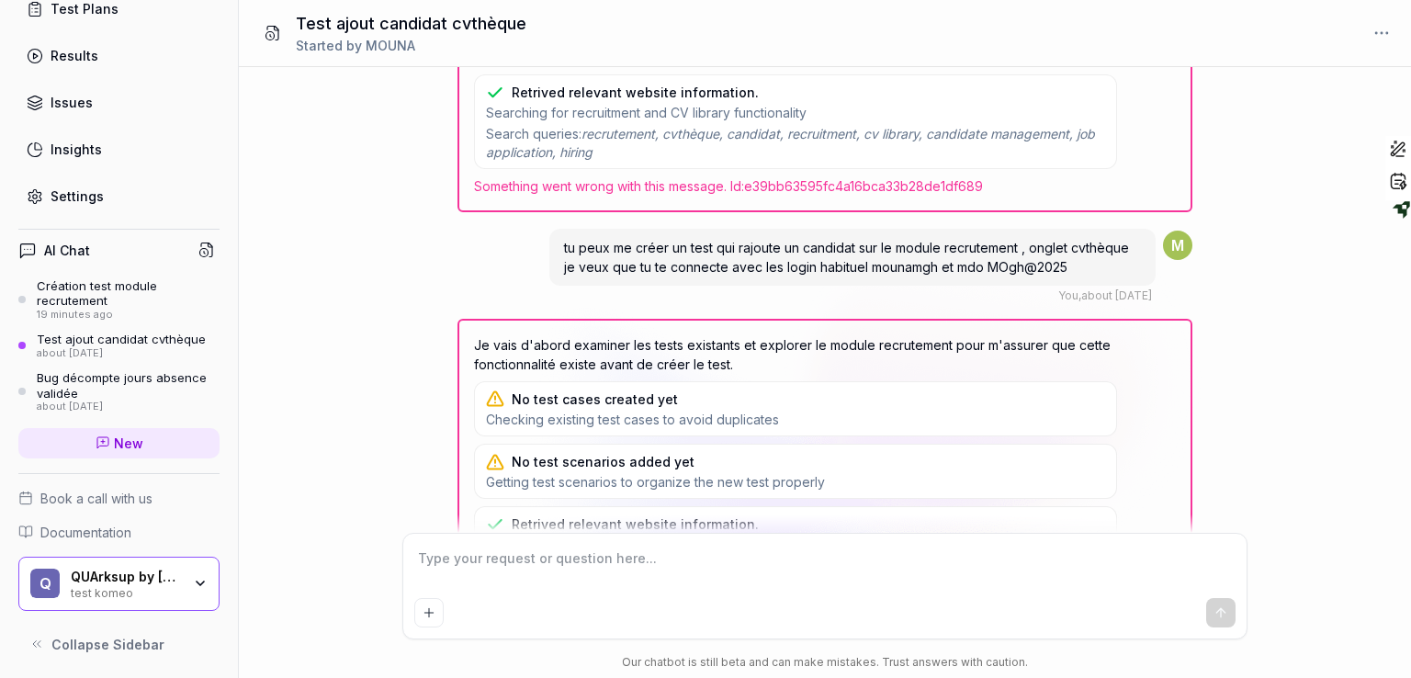
scroll to position [0, 0]
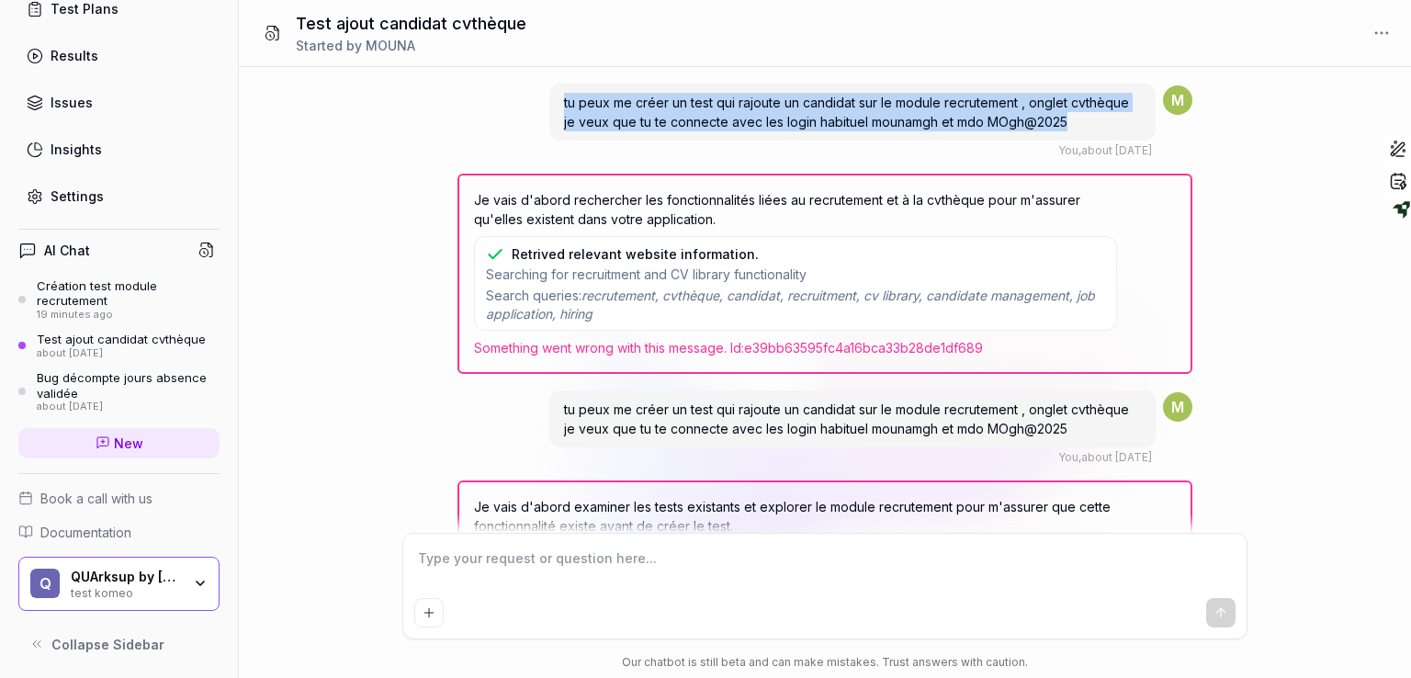
drag, startPoint x: 1081, startPoint y: 121, endPoint x: 548, endPoint y: 104, distance: 533.0
click at [549, 104] on div "tu peux me créer un test qui rajoute un candidat sur le module recrutement , on…" at bounding box center [852, 112] width 606 height 57
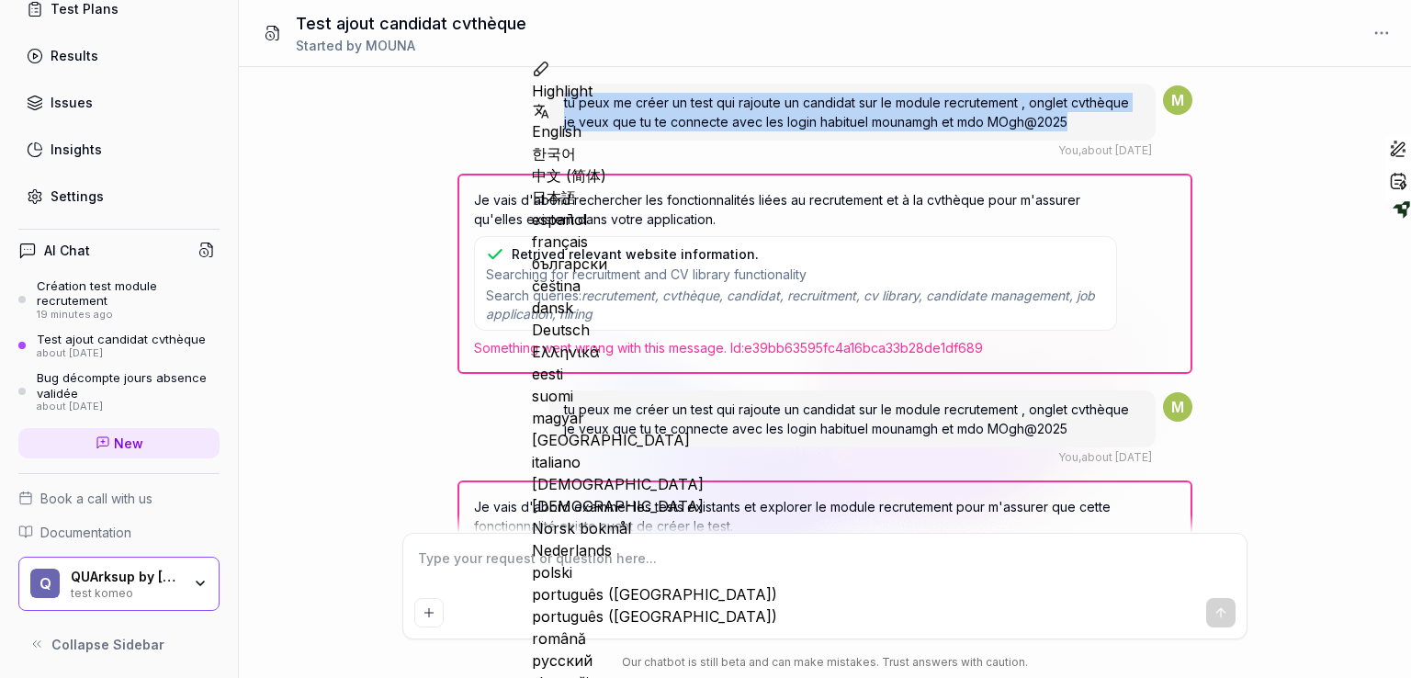
copy span "tu peux me créer un test qui rajoute un candidat sur le module recrutement , on…"
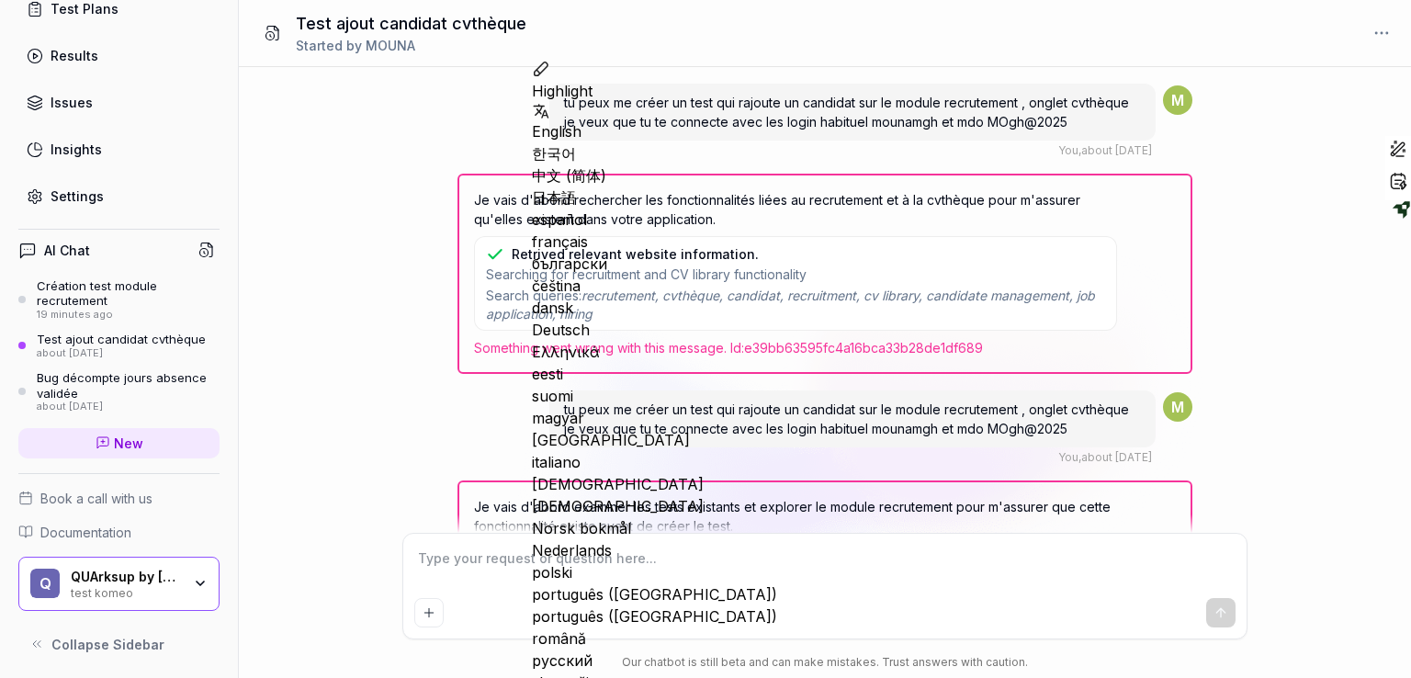
click at [123, 447] on span "New" at bounding box center [128, 442] width 29 height 19
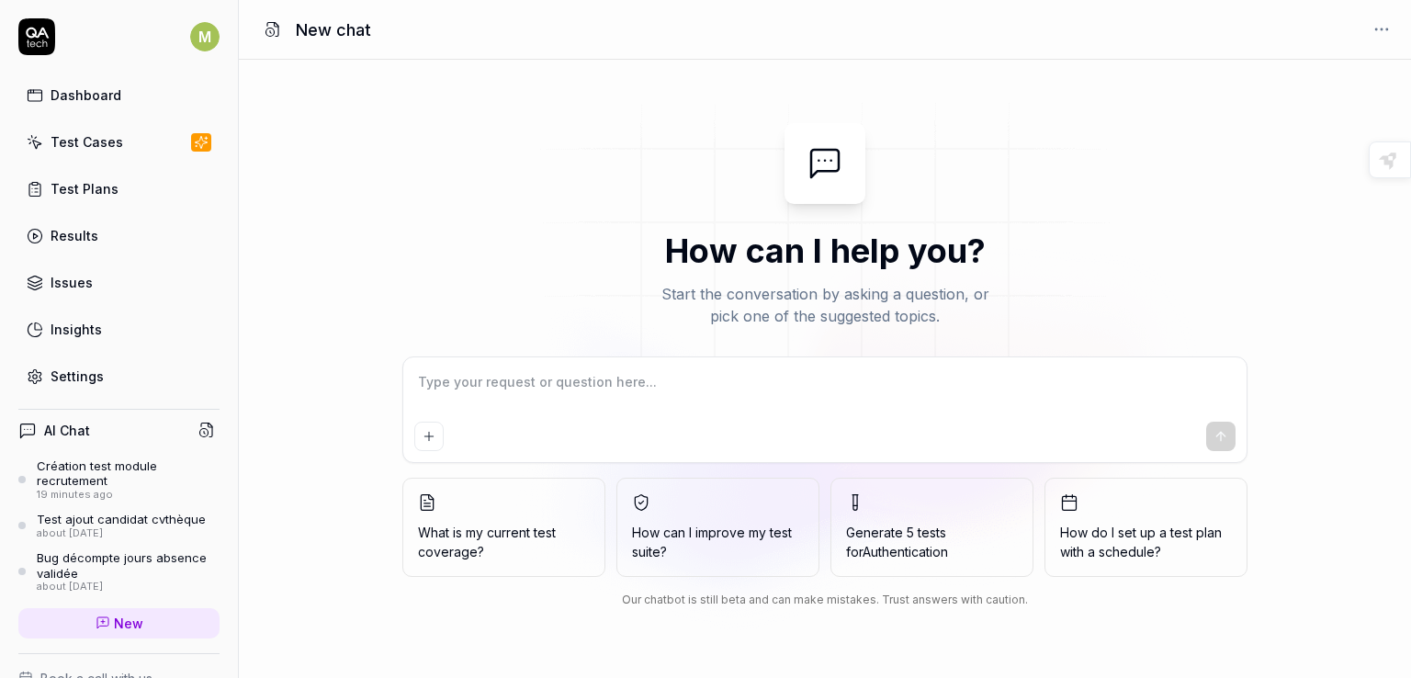
type textarea "*"
type textarea "tu peux me créer un test qui rajoute un candidat sur le module recrutement , on…"
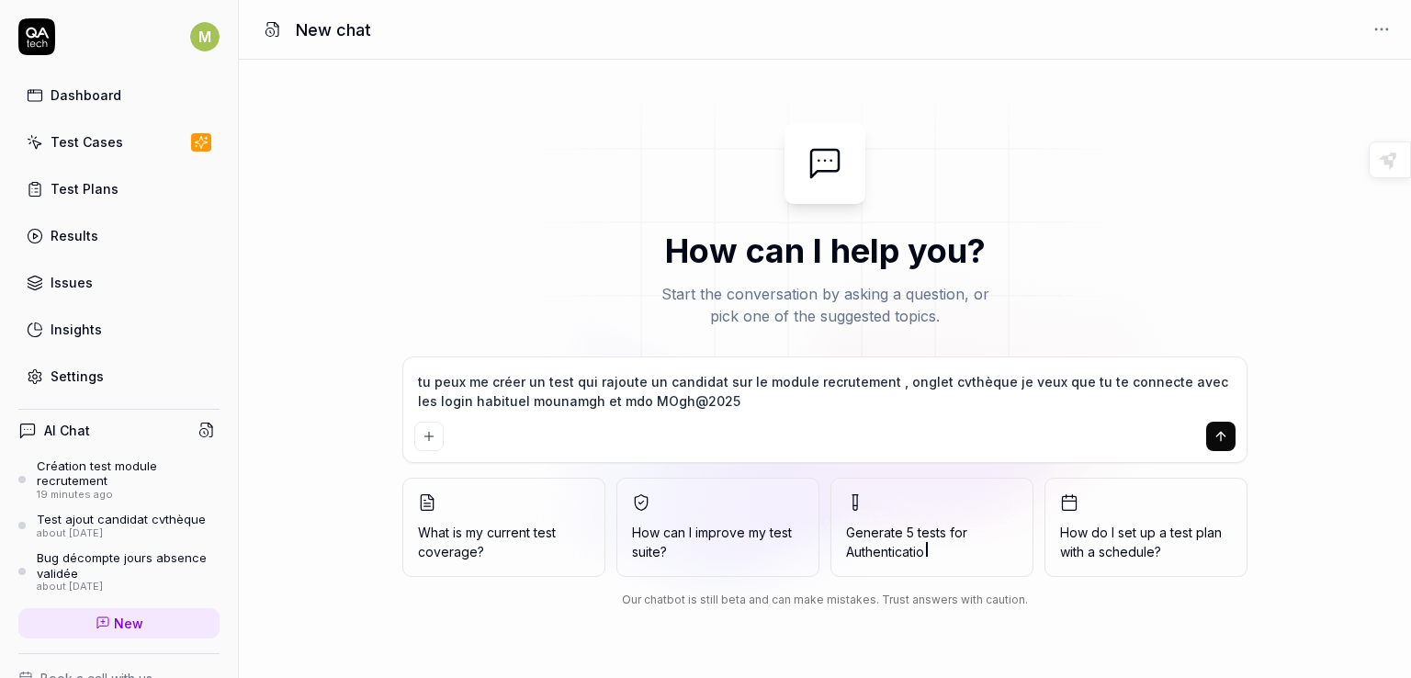
type textarea "*"
type textarea "tu peux me créer un test qui rajoute un candidat sur le module recrutement , on…"
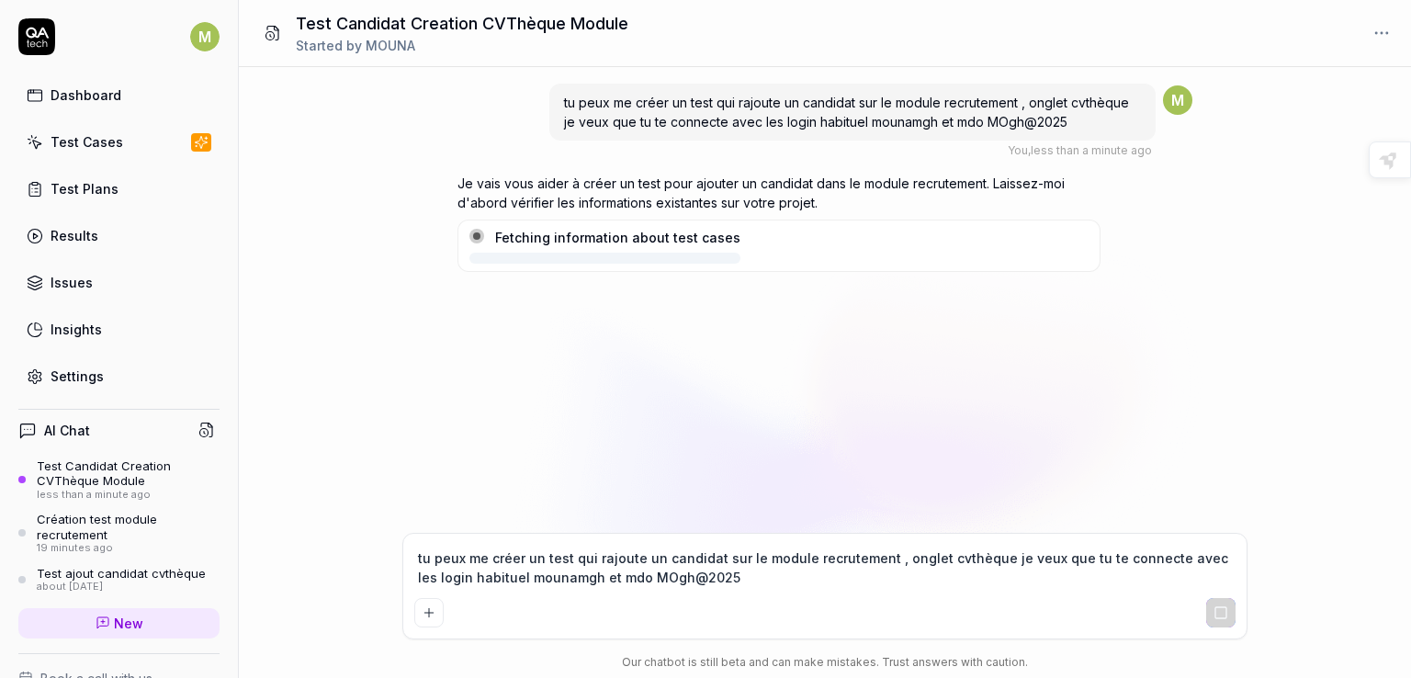
click at [1117, 115] on div "tu peux me créer un test qui rajoute un candidat sur le module recrutement , on…" at bounding box center [852, 112] width 606 height 57
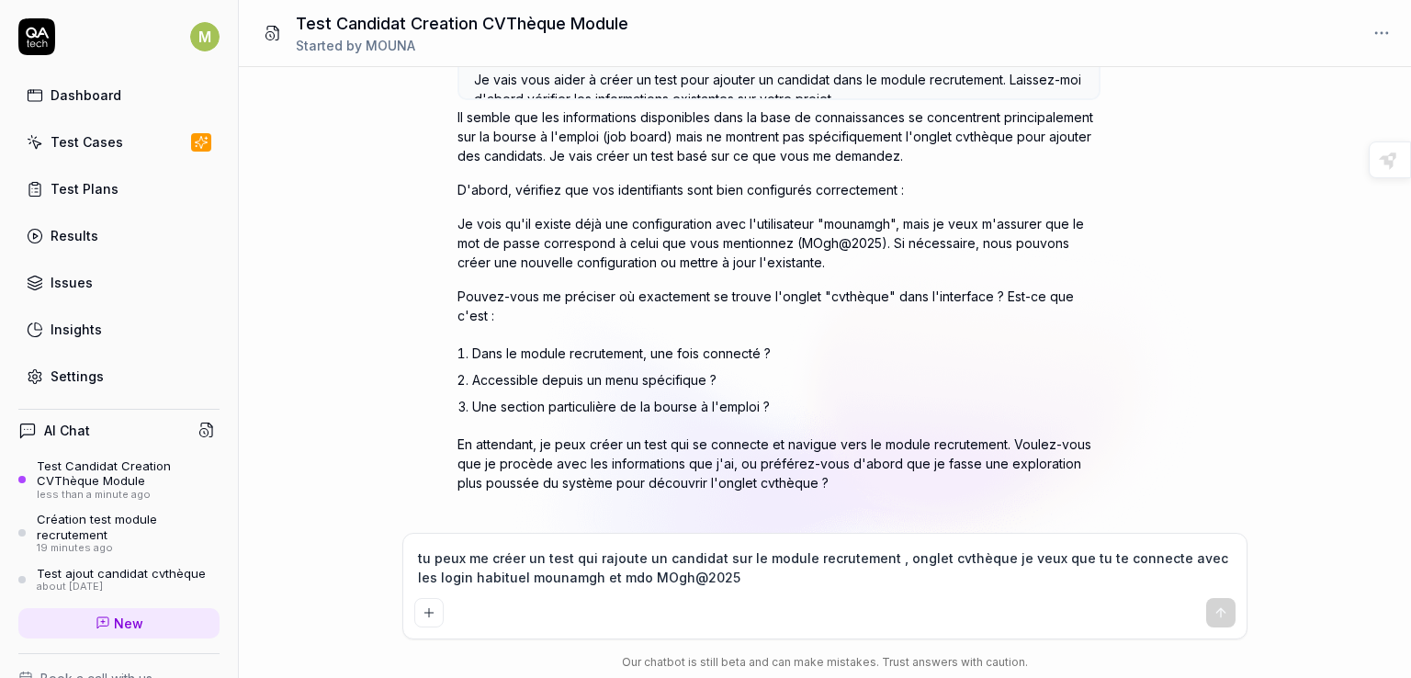
scroll to position [135, 0]
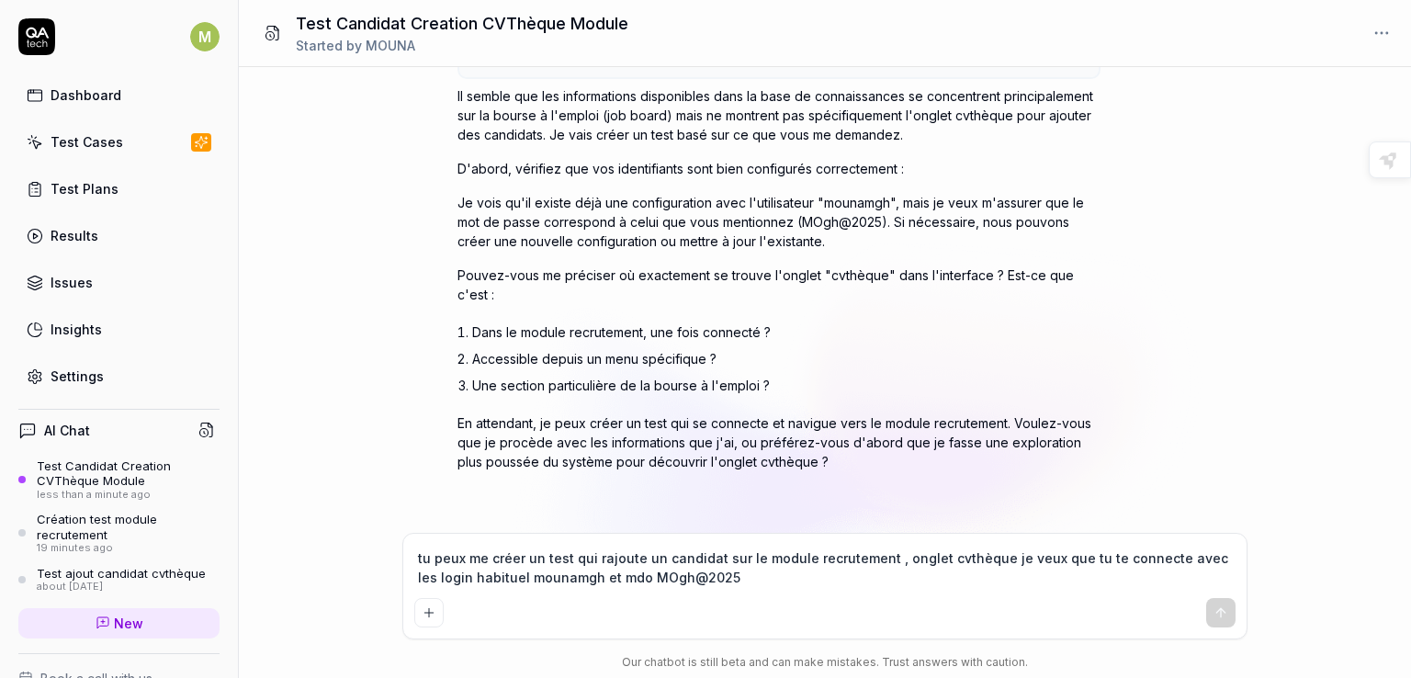
type textarea "*"
click at [624, 581] on textarea "tu peux me créer un test qui rajoute un candidat sur le module recrutement , on…" at bounding box center [824, 568] width 821 height 46
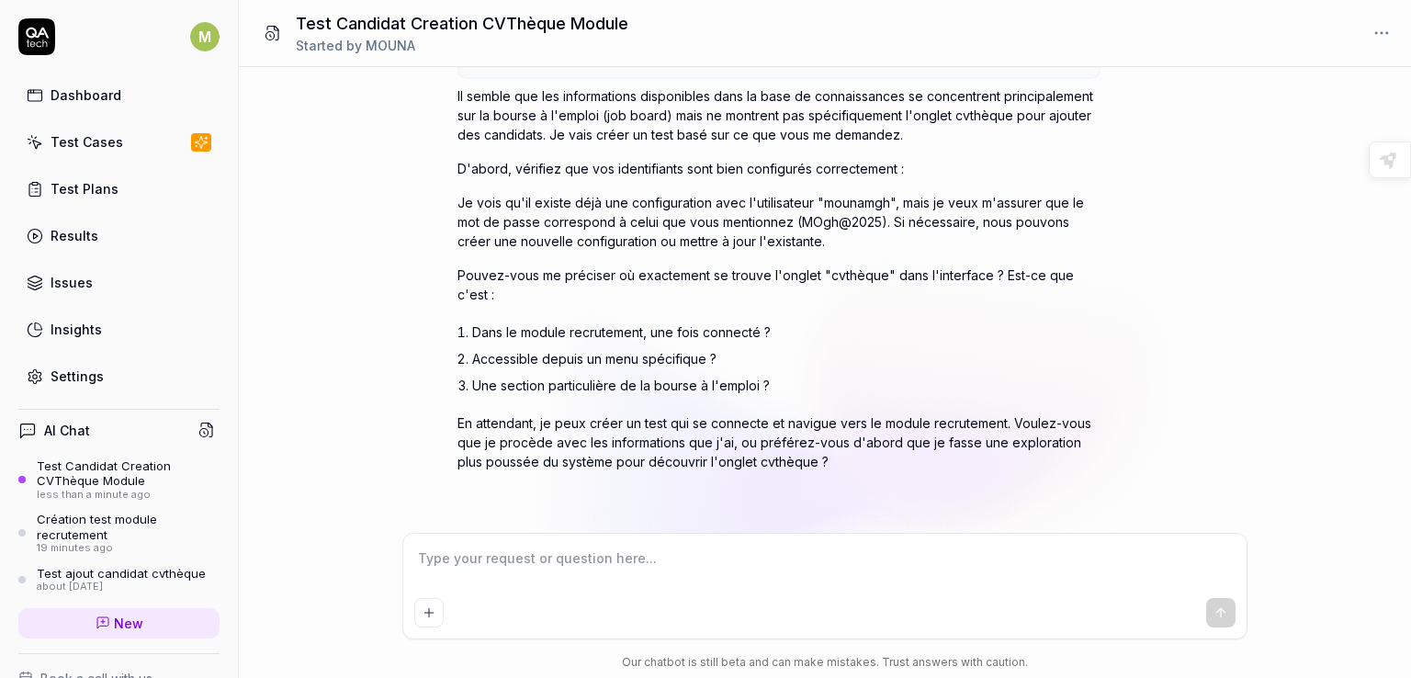
type textarea "d"
type textarea "*"
type textarea "da"
type textarea "*"
type textarea "dan"
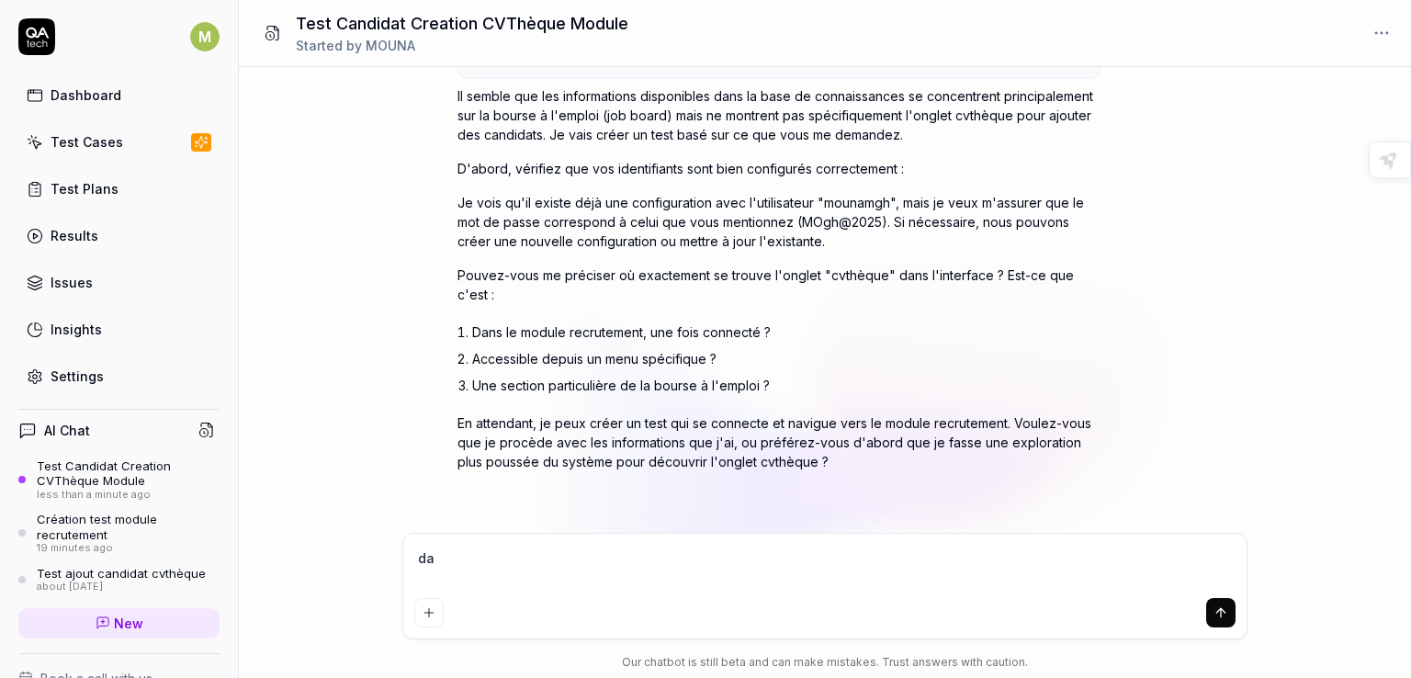
type textarea "*"
type textarea "dans"
type textarea "*"
type textarea "dans"
type textarea "*"
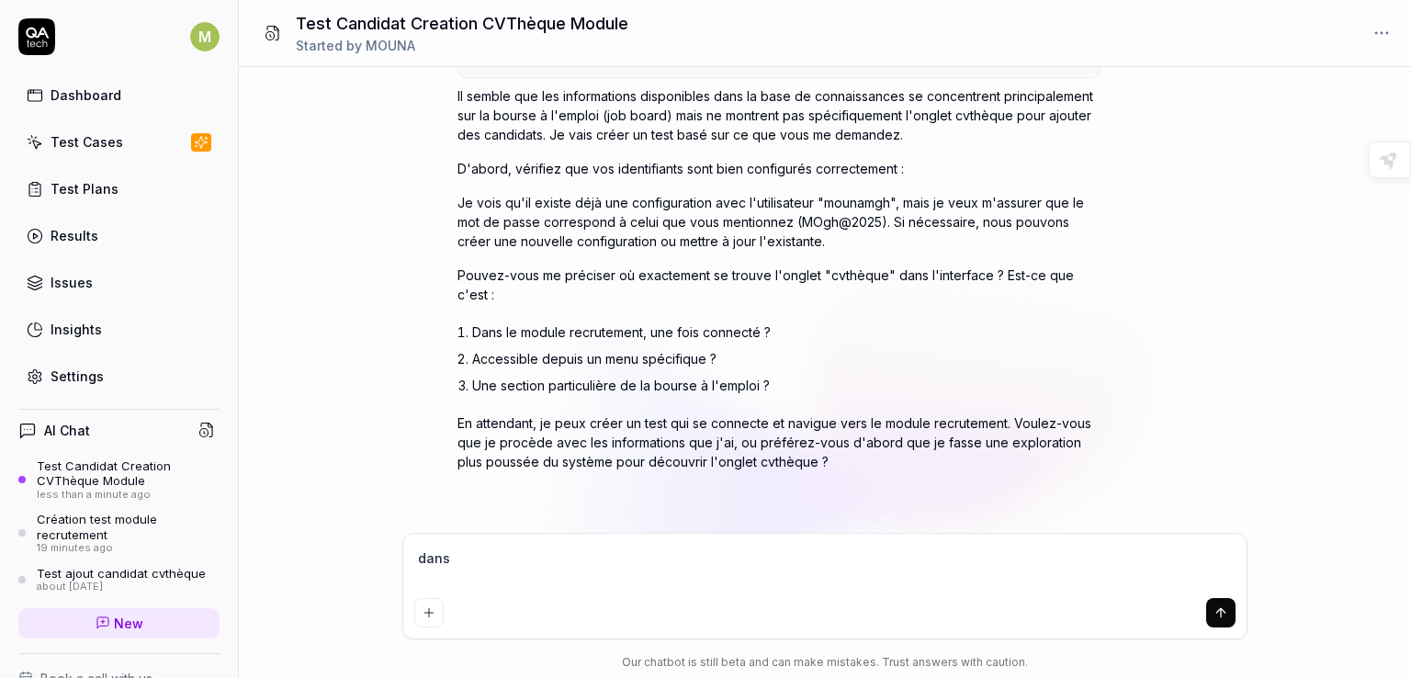
type textarea "dans l"
type textarea "*"
type textarea "dans le"
type textarea "*"
type textarea "dans le"
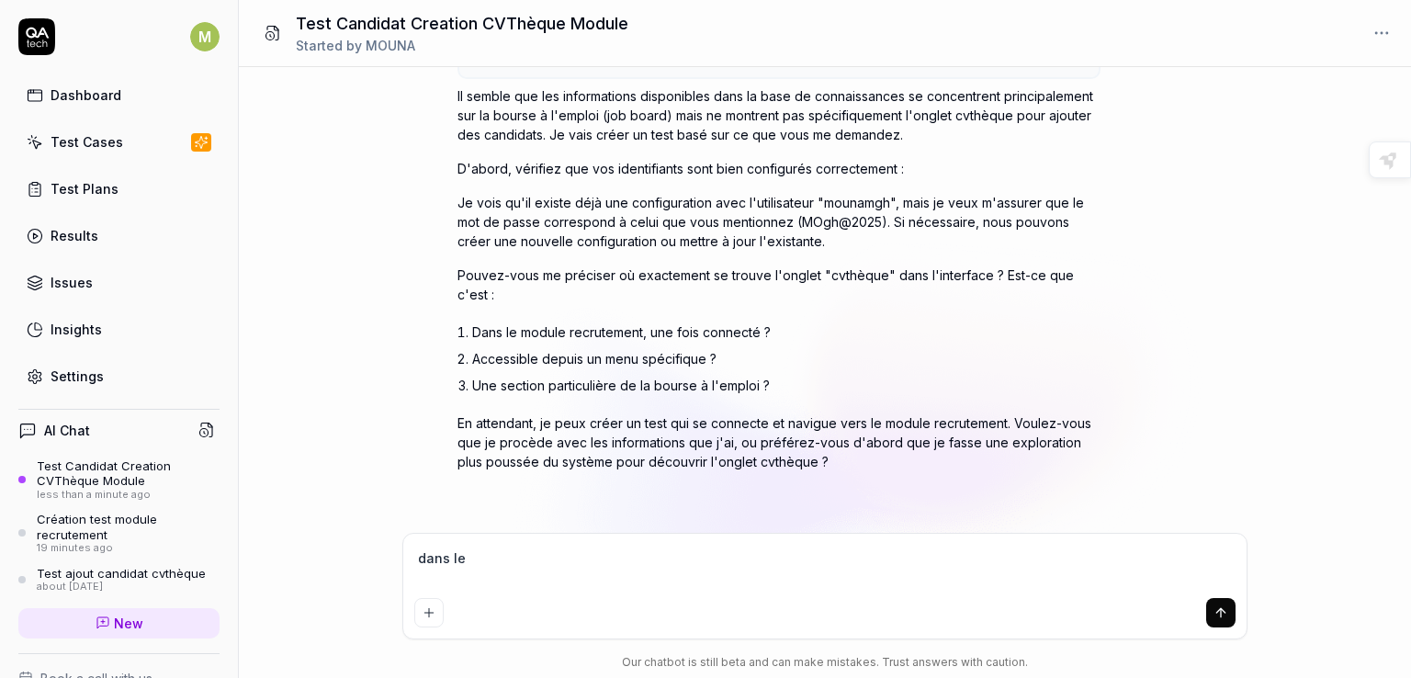
type textarea "*"
type textarea "dans le m"
type textarea "*"
type textarea "dans le mo"
type textarea "*"
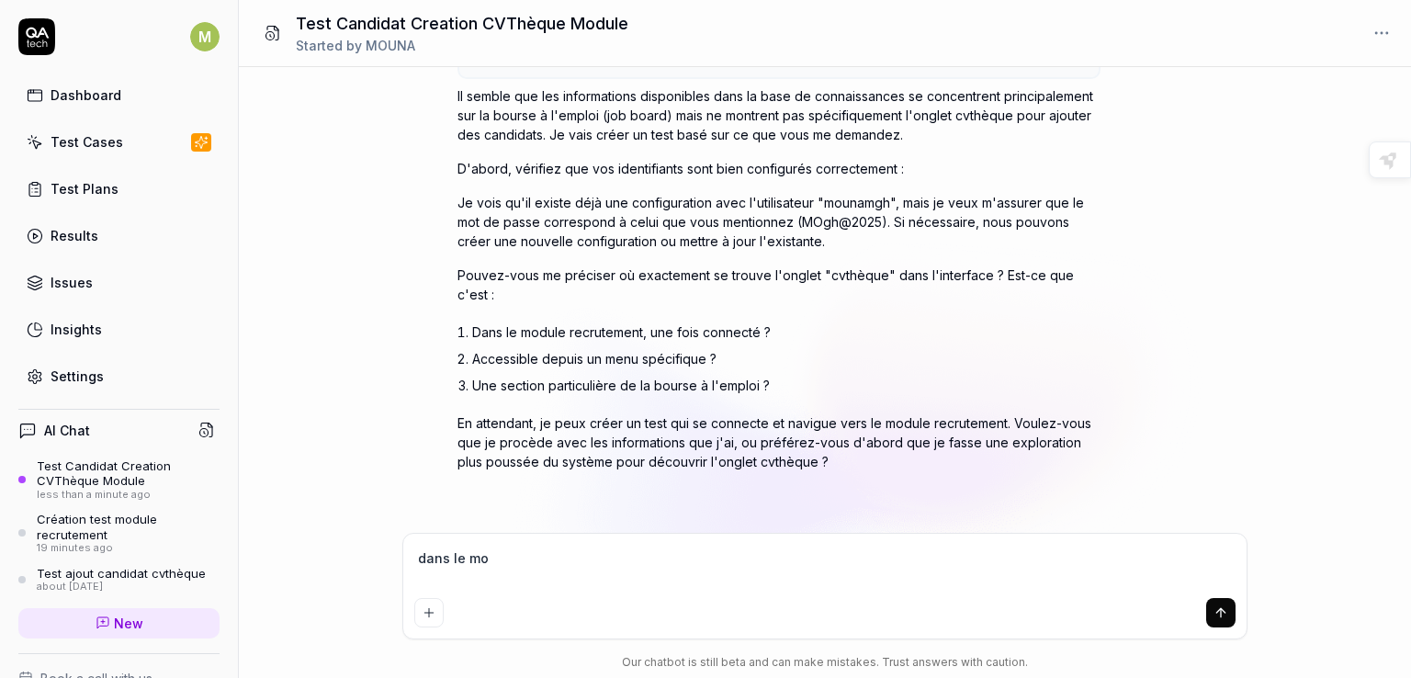
type textarea "dans le mod"
type textarea "*"
type textarea "dans le modu"
type textarea "*"
type textarea "dans le modul"
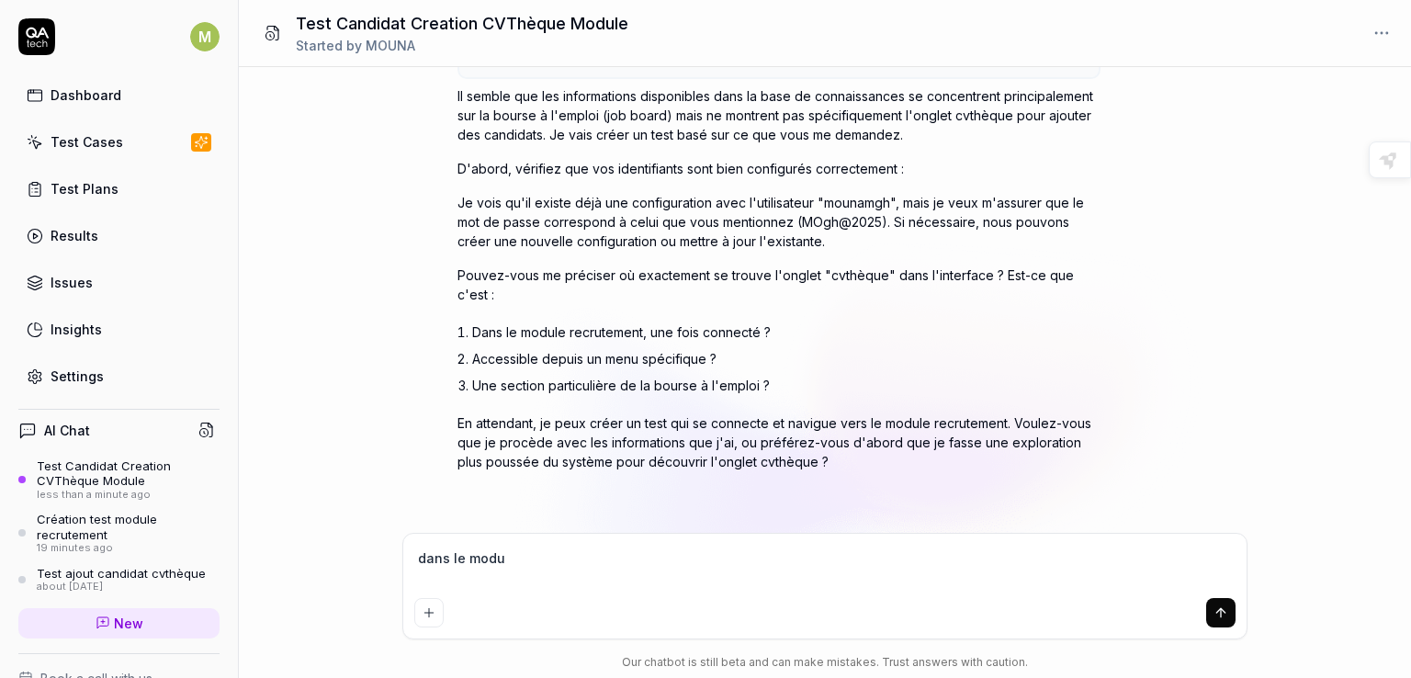
type textarea "*"
type textarea "dans le module"
type textarea "*"
type textarea "dans le module"
type textarea "*"
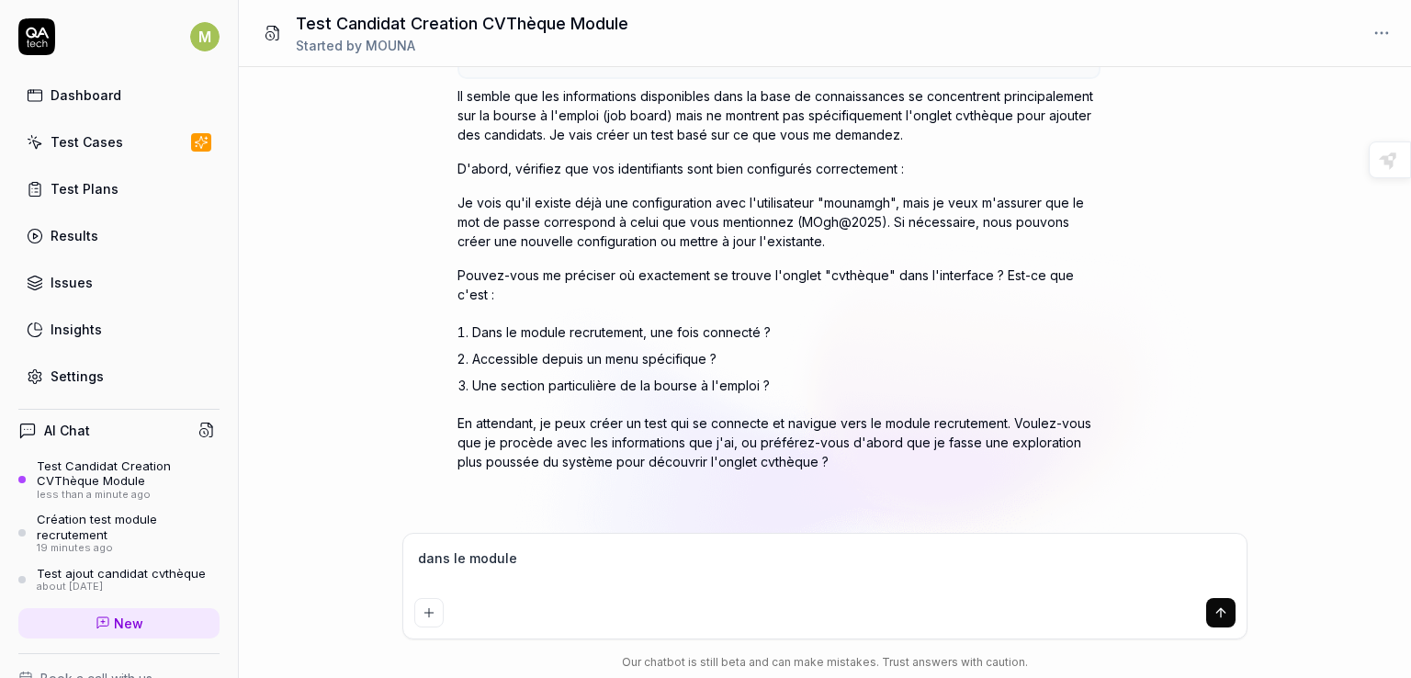
type textarea "dans le module r"
type textarea "*"
type textarea "dans le module re"
type textarea "*"
type textarea "dans le module rec"
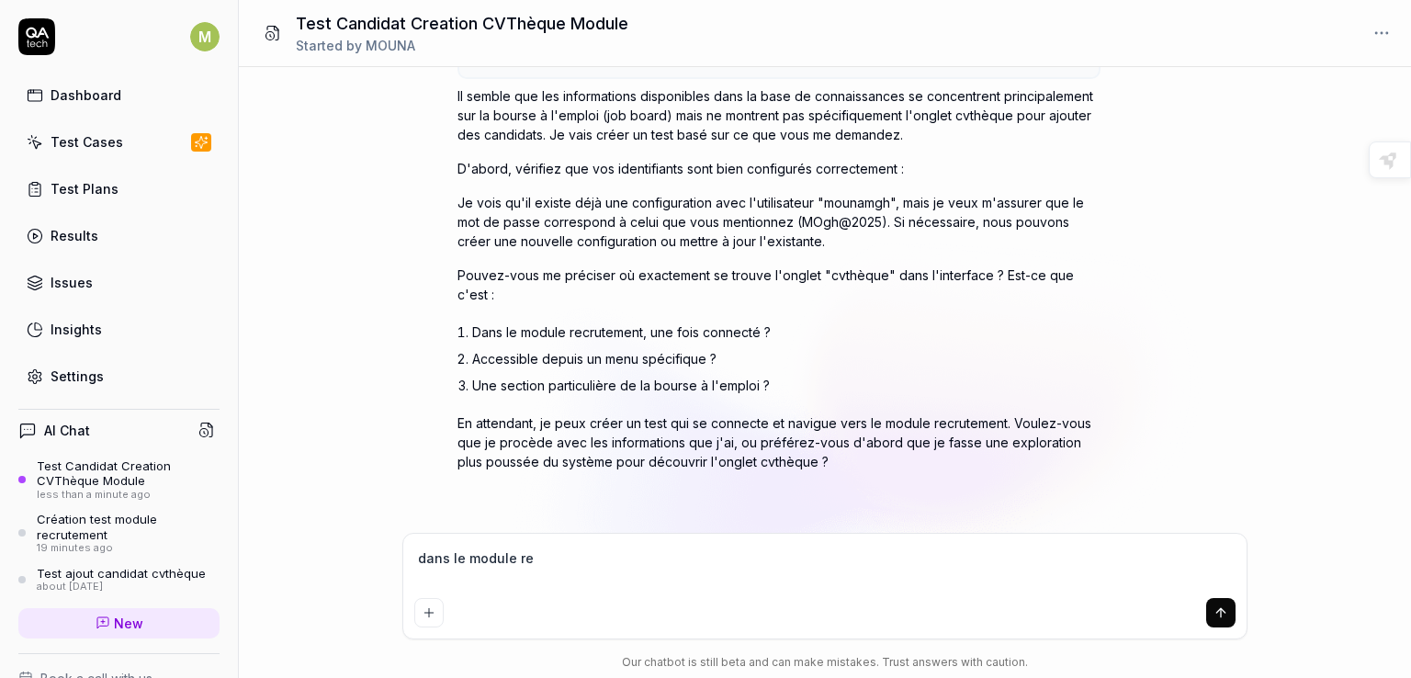
type textarea "*"
type textarea "dans le module recr"
type textarea "*"
type textarea "dans le module recru"
type textarea "*"
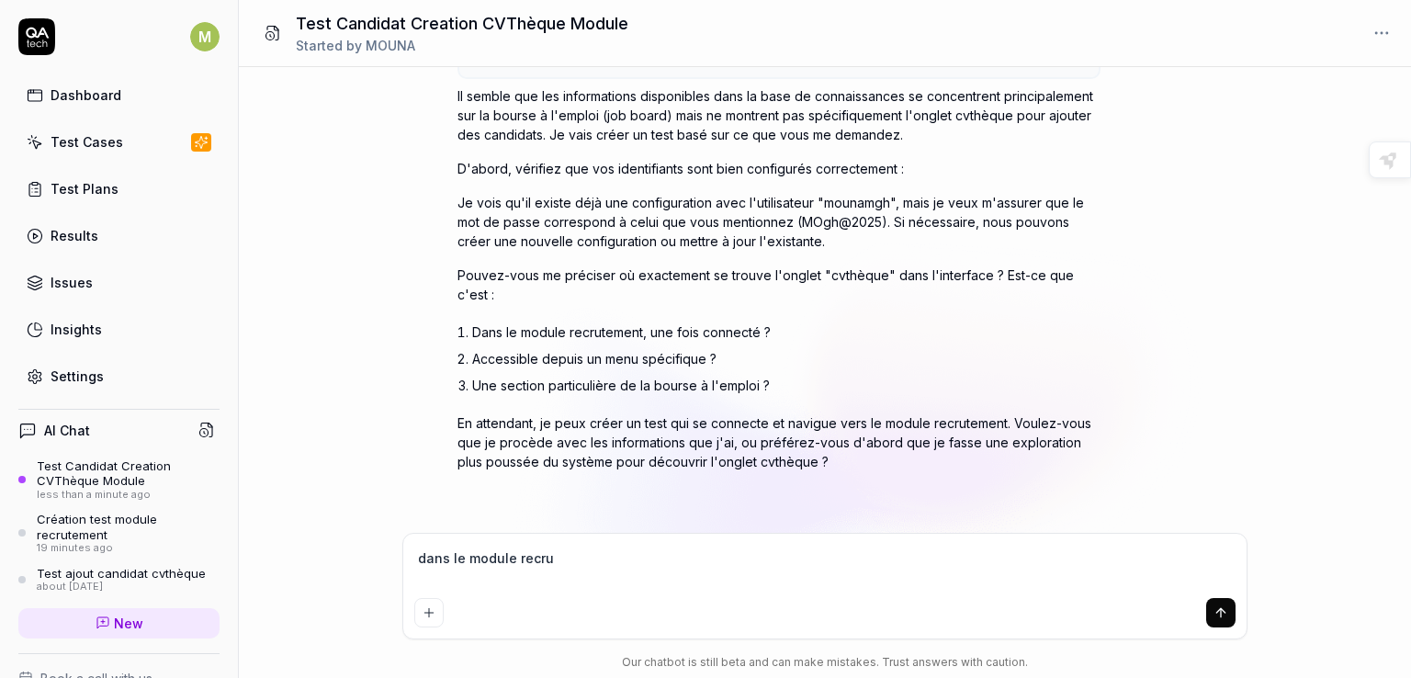
type textarea "dans le module recrut"
type textarea "*"
type textarea "dans le module recrute"
type textarea "*"
type textarea "dans le module recrutem"
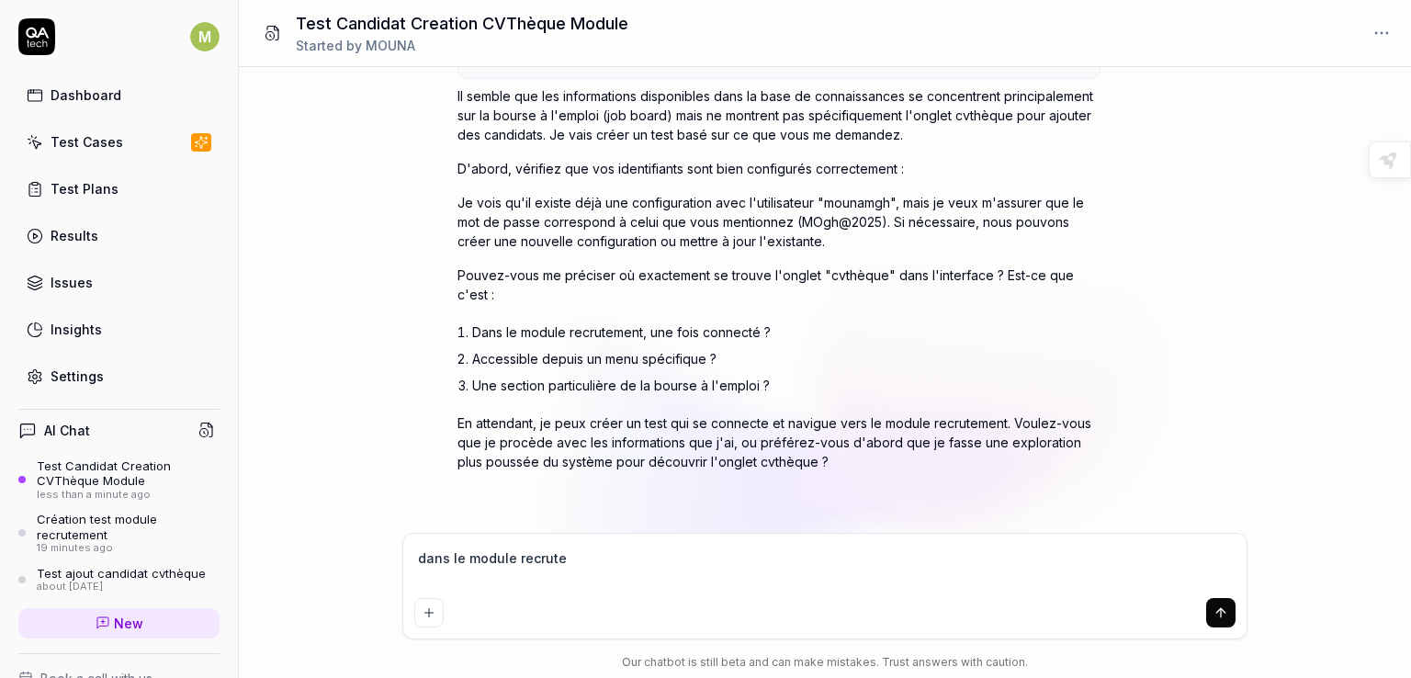
type textarea "*"
type textarea "dans le module recruteme"
type textarea "*"
type textarea "dans le module recrutemen"
type textarea "*"
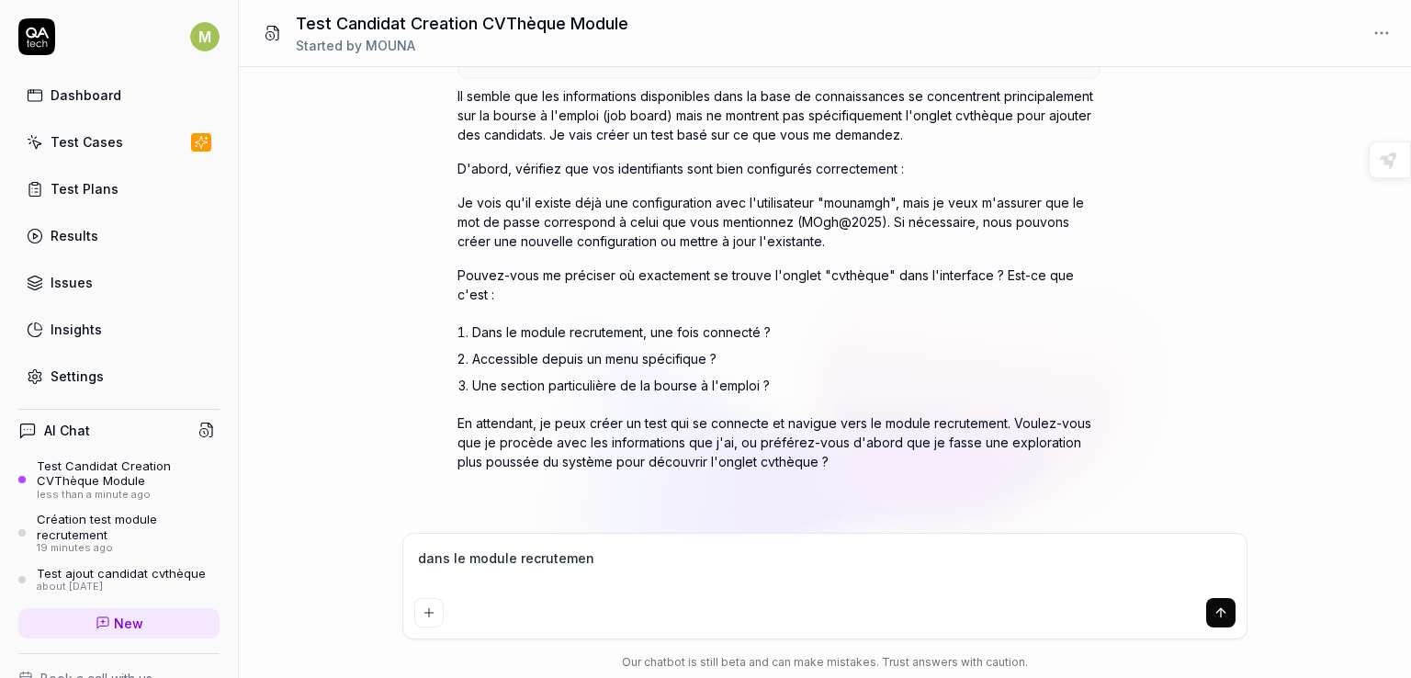
type textarea "dans le module recrutement"
type textarea "*"
type textarea "dans le module recrutement"
type textarea "*"
type textarea "dans le module recrutement e"
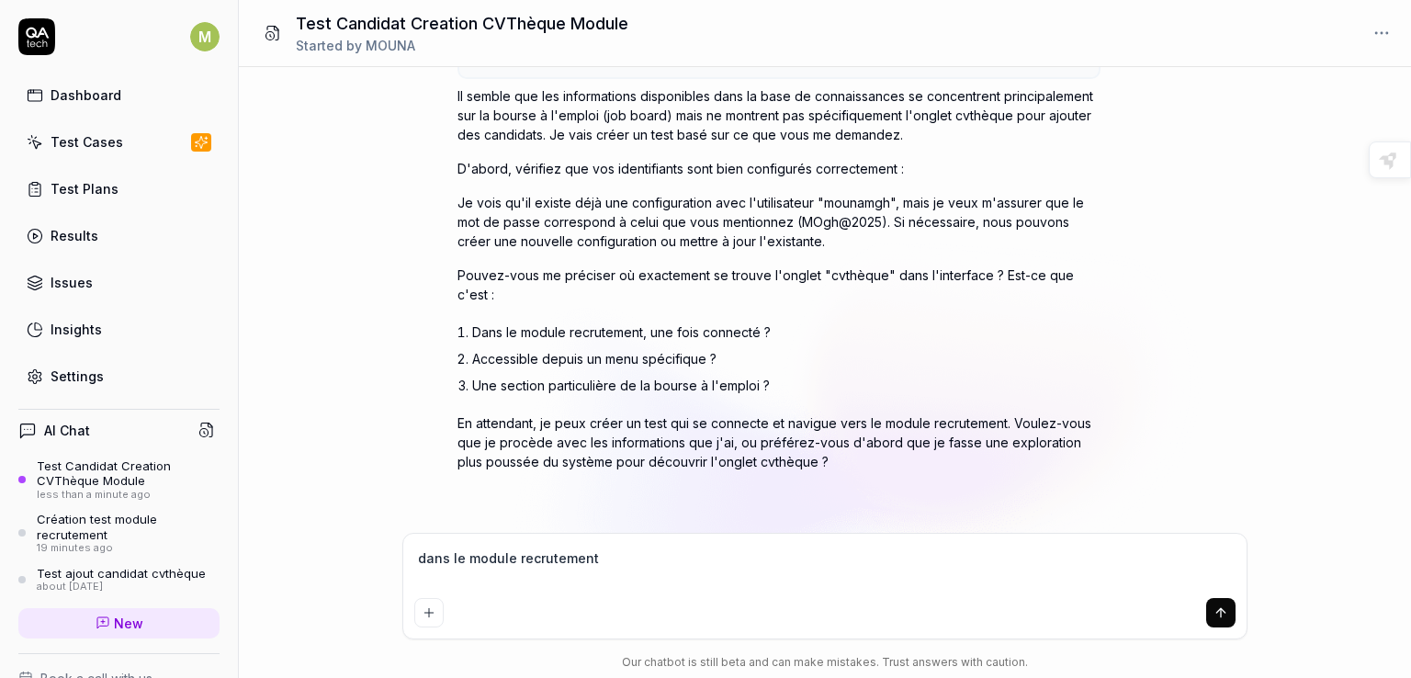
type textarea "*"
type textarea "dans le module recrutement et"
type textarea "*"
type textarea "dans le module recrutement et"
type textarea "*"
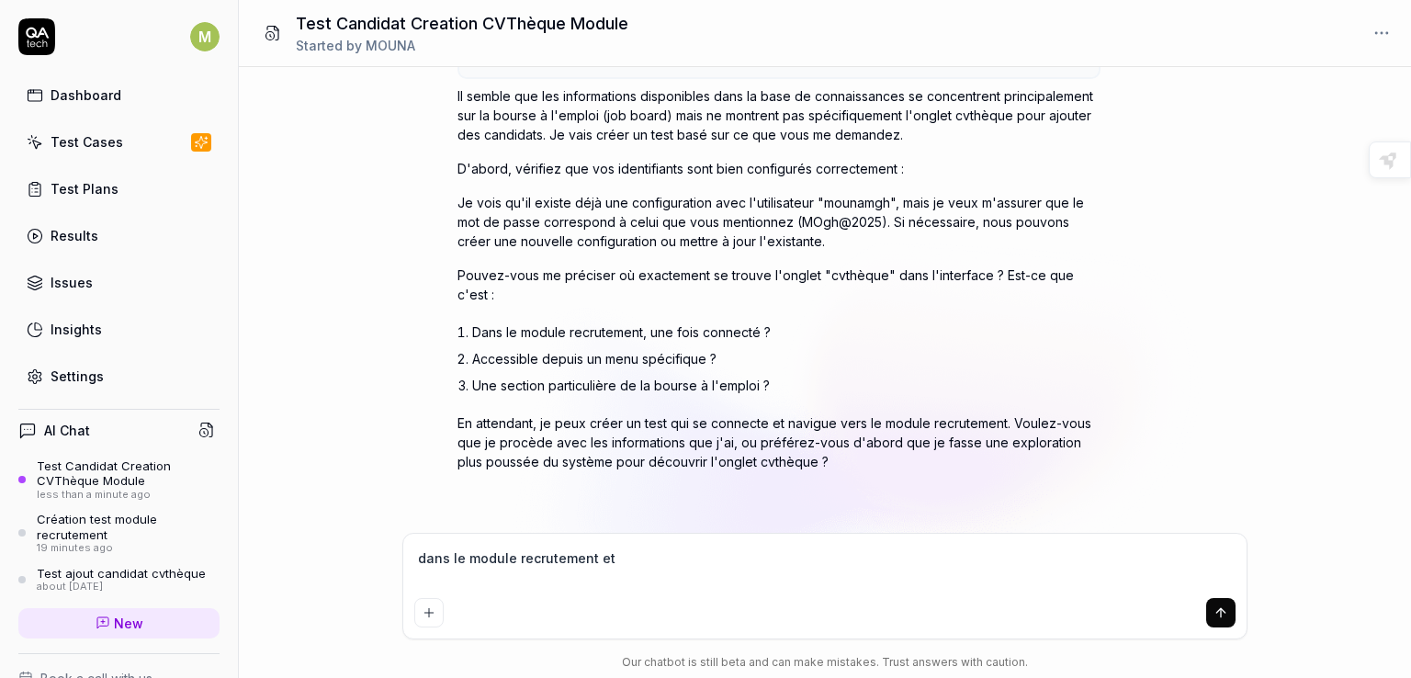
type textarea "dans le module recrutement et p"
type textarea "*"
type textarea "dans le module recrutement et pa"
type textarea "*"
type textarea "dans le module recrutement et pas"
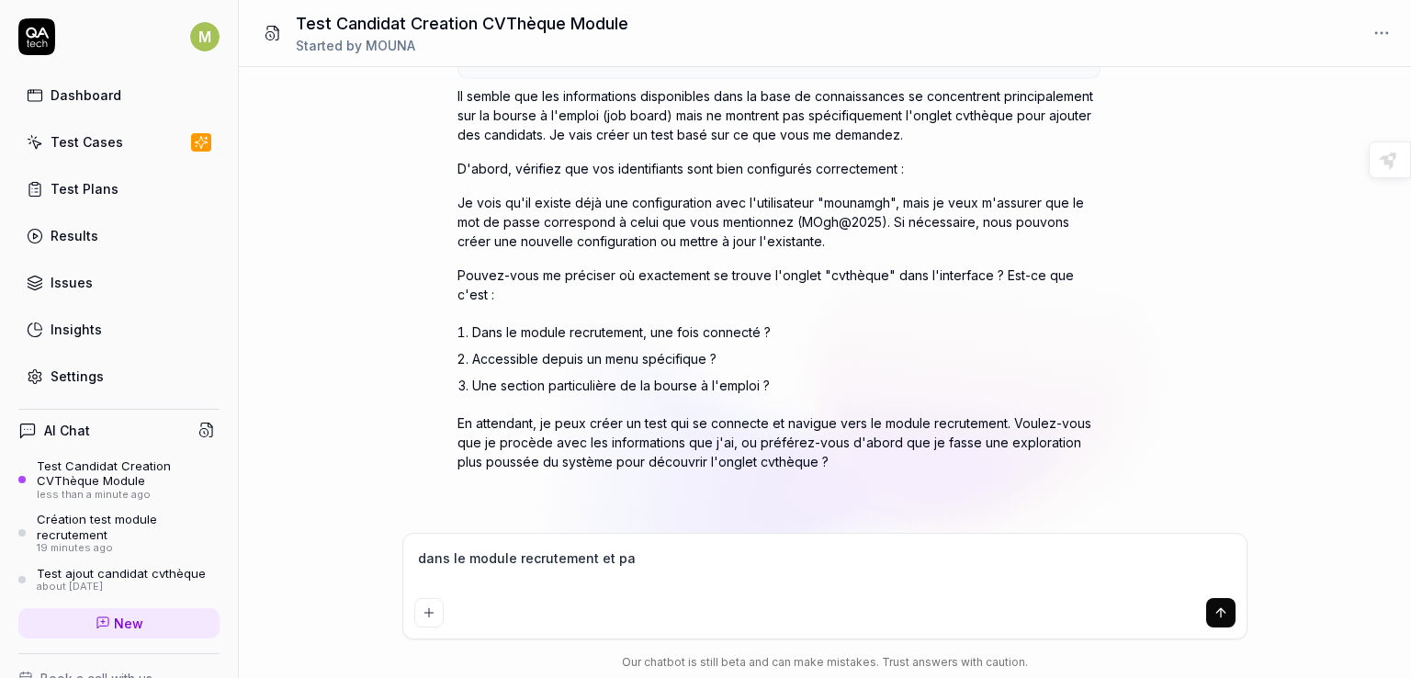
type textarea "*"
type textarea "dans le module recrutement et pas"
type textarea "*"
type textarea "dans le module recrutement et pas b"
type textarea "*"
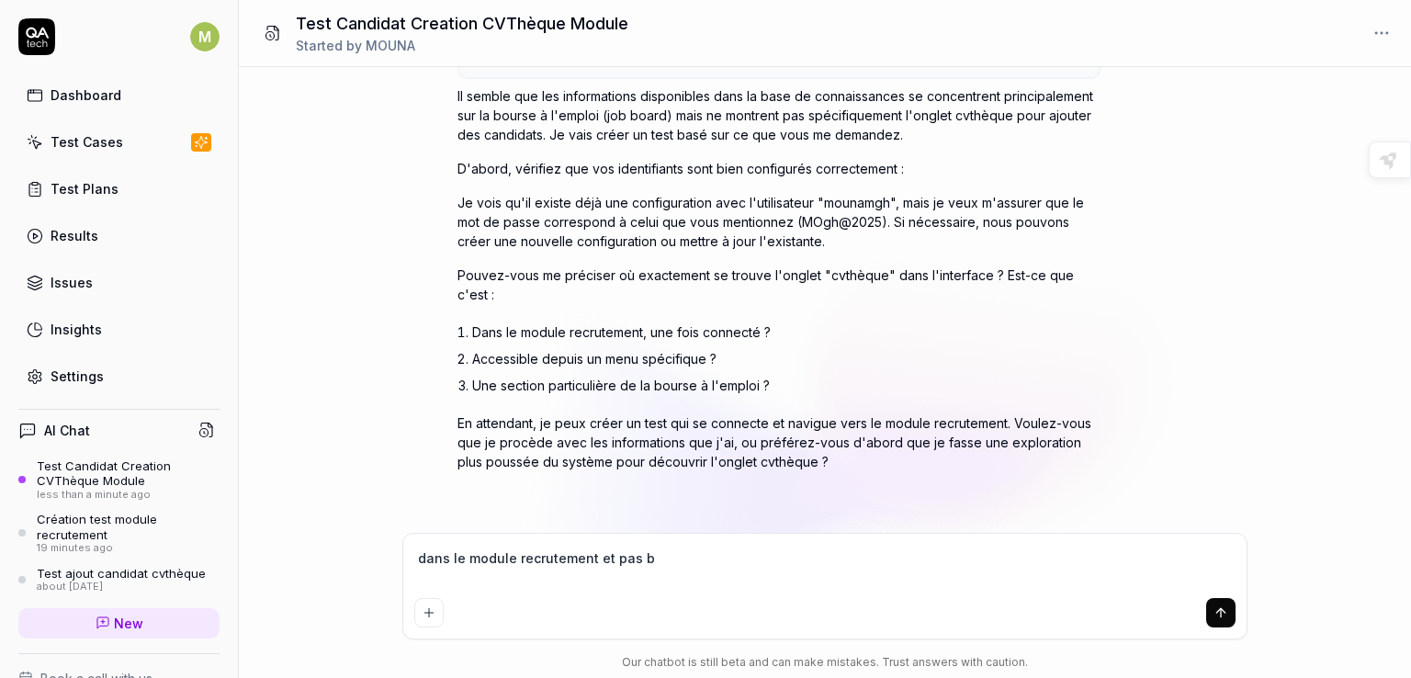
type textarea "dans le module recrutement et pas bo"
type textarea "*"
type textarea "dans le module recrutement et pas bou"
type textarea "*"
type textarea "dans le module recrutement et pas bour"
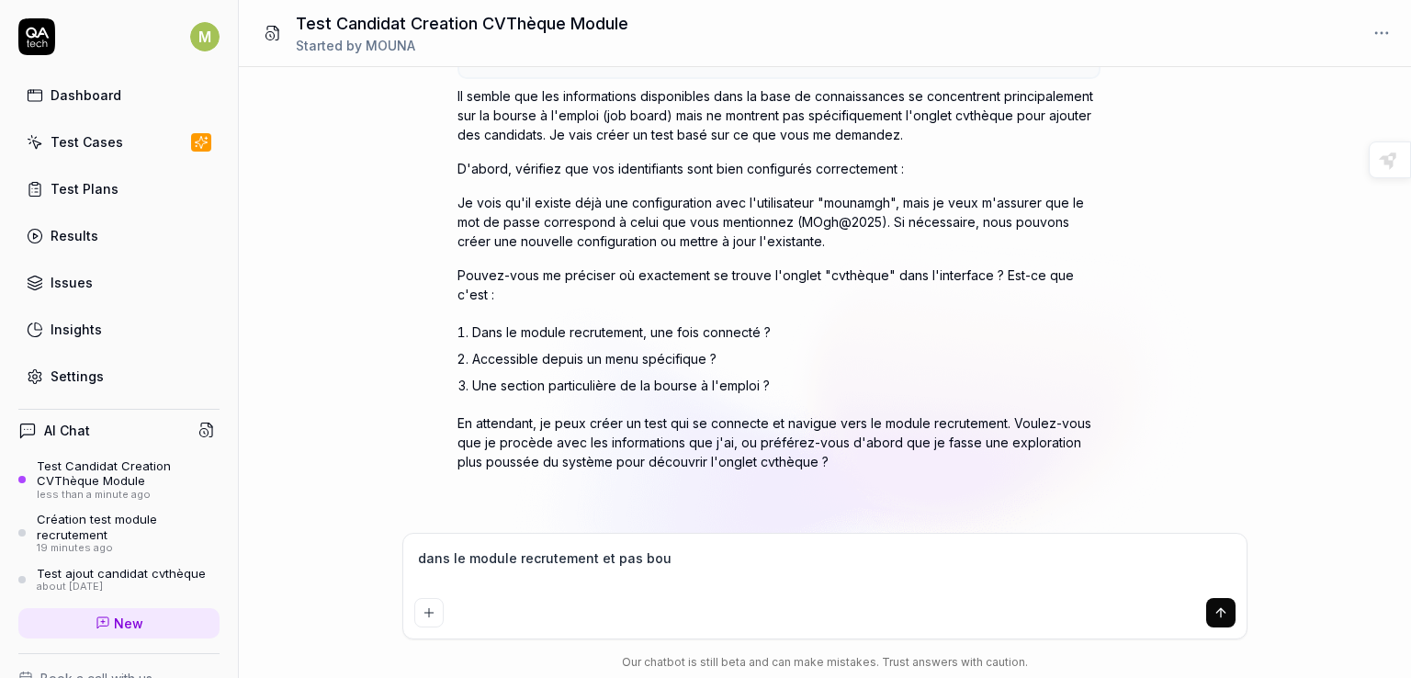
type textarea "*"
type textarea "dans le module recrutement et pas bours"
type textarea "*"
type textarea "dans le module recrutement et pas bourse"
type textarea "*"
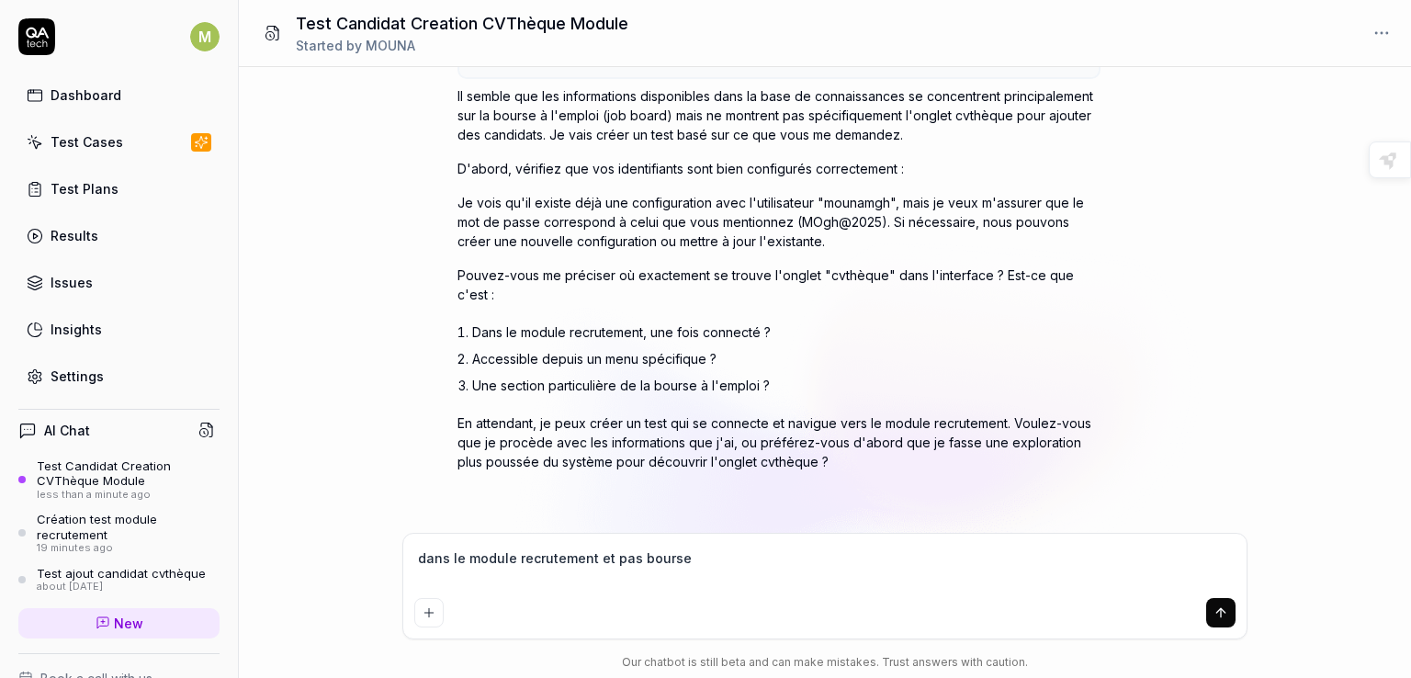
type textarea "dans le module recrutement et pas bourse"
type textarea "*"
type textarea "dans le module recrutement et pas bourse à"
type textarea "*"
type textarea "dans le module recrutement et pas bourse à"
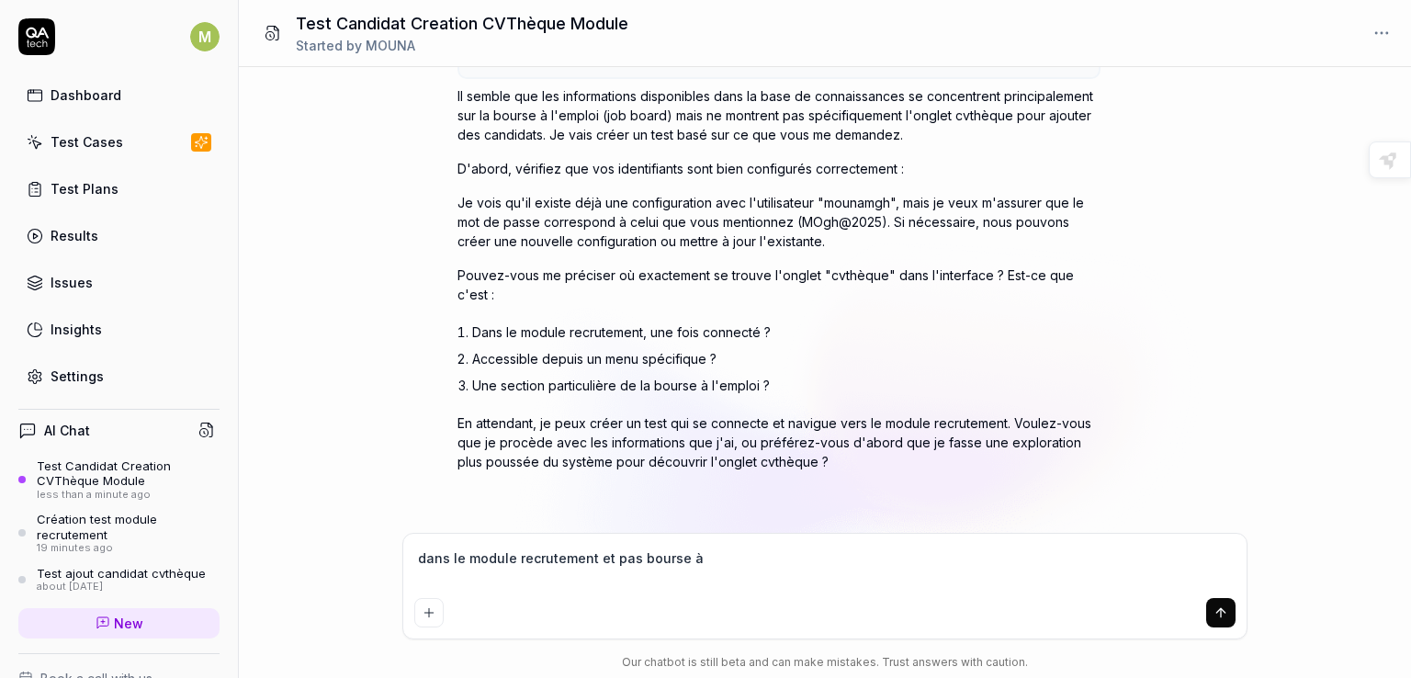
type textarea "*"
type textarea "dans le module recrutement et pas bourse à l"
type textarea "*"
type textarea "dans le module recrutement et pas bourse à l'"
type textarea "*"
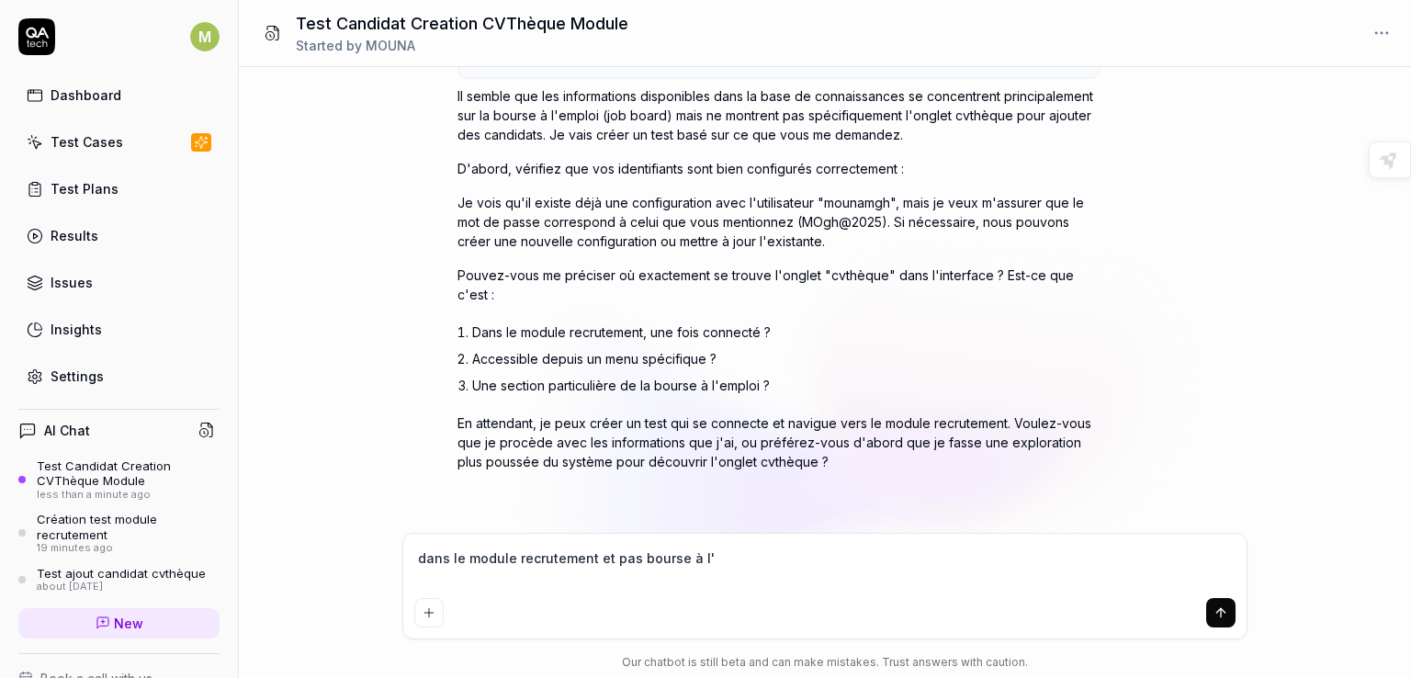
type textarea "dans le module recrutement et pas bourse à l'e"
type textarea "*"
type textarea "dans le module recrutement et pas bourse à l'em"
type textarea "*"
type textarea "dans le module recrutement et pas bourse à l'emp"
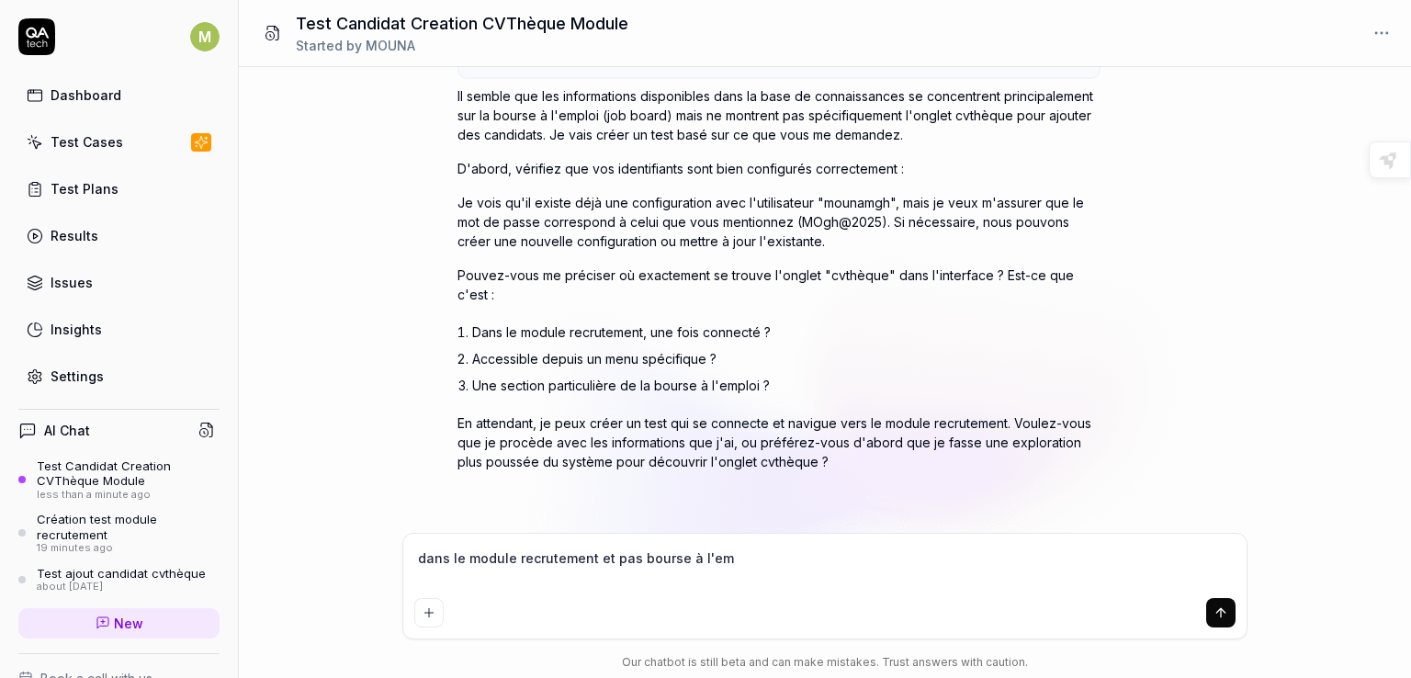
type textarea "*"
type textarea "dans le module recrutement et pas bourse à l'empl"
type textarea "*"
type textarea "dans le module recrutement et pas bourse à l'emplo"
type textarea "*"
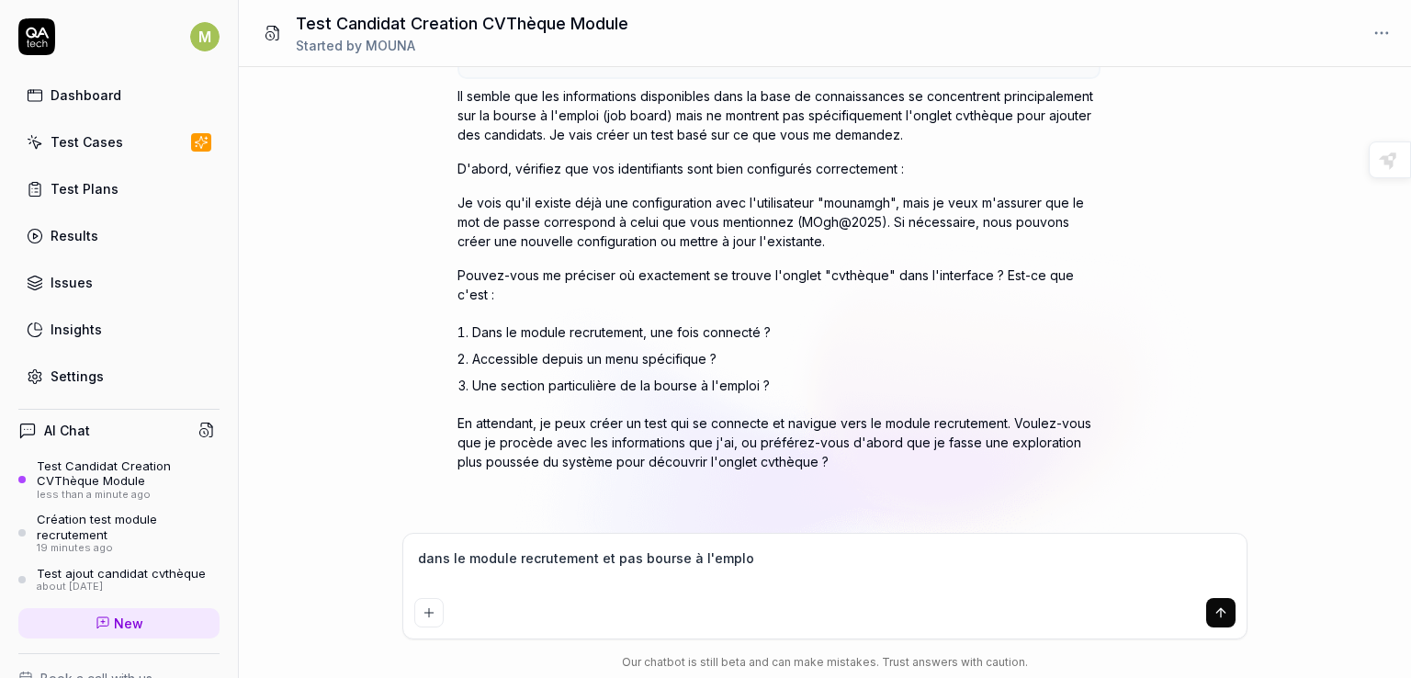
type textarea "dans le module recrutement et pas bourse à l'emploi"
type textarea "*"
type textarea "dans le module recrutement et pas bourse à l'emploi"
type textarea "*"
type textarea "dans le module recrutement et pas bourse à l'emploi ,"
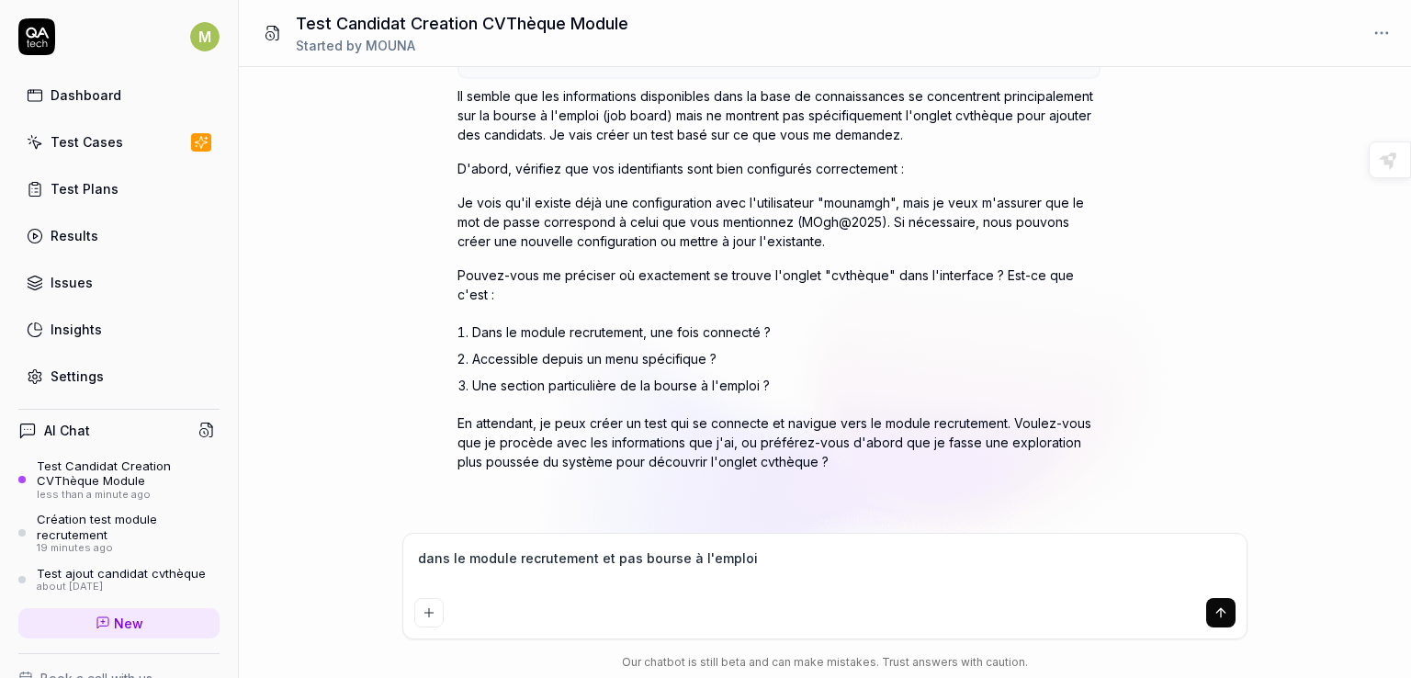
type textarea "*"
type textarea "dans le module recrutement et pas bourse à l'emploi ,"
type textarea "*"
type textarea "dans le module recrutement et pas bourse à l'emploi , i"
type textarea "*"
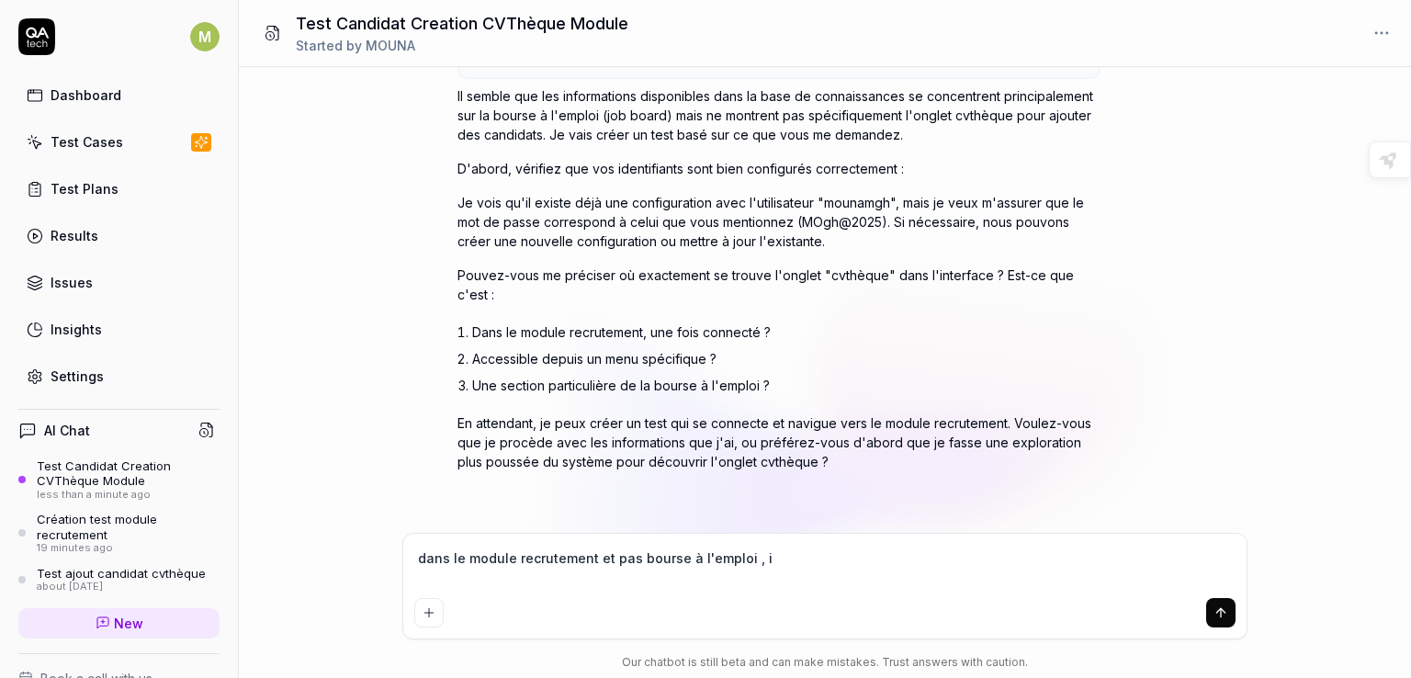
type textarea "dans le module recrutement et pas bourse à l'emploi , il"
type textarea "*"
type textarea "dans le module recrutement et pas bourse à l'emploi , il"
type textarea "*"
type textarea "dans le module recrutement et pas bourse à l'emploi , il f"
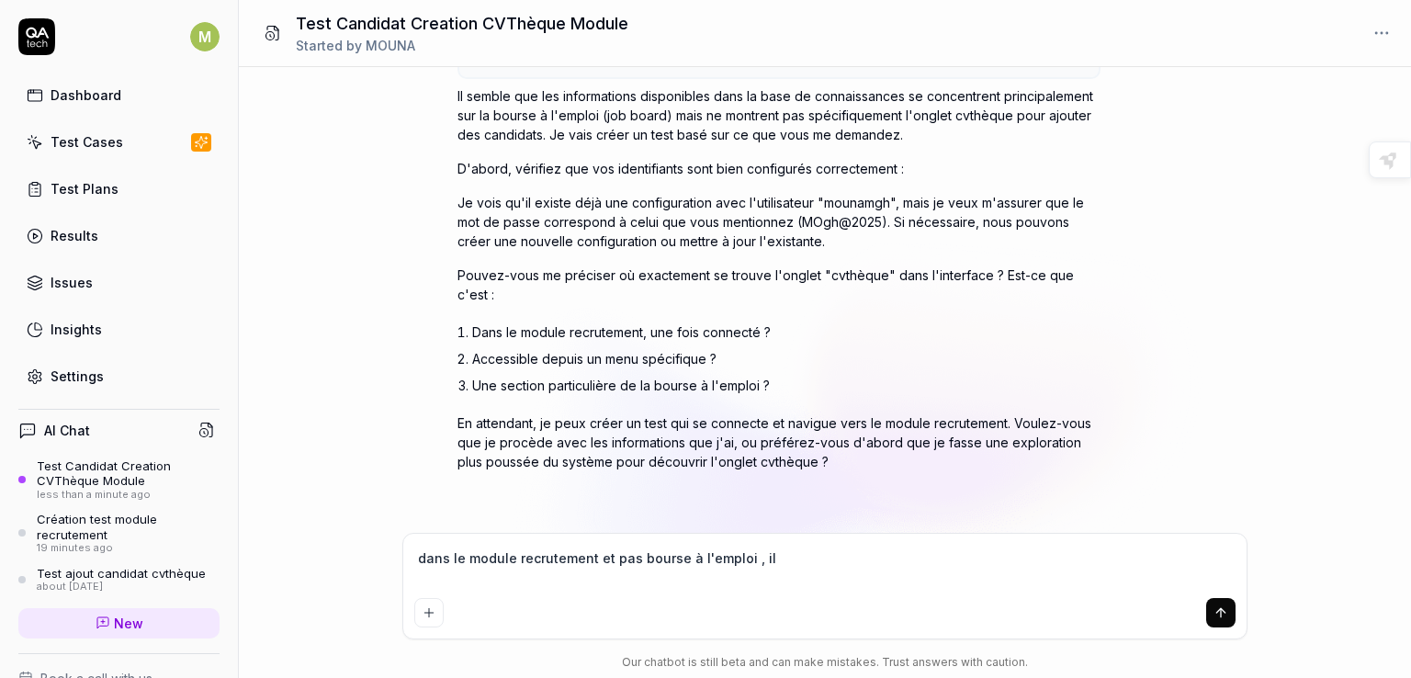
type textarea "*"
type textarea "dans le module recrutement et pas bourse à l'emploi , il fa"
type textarea "*"
type textarea "dans le module recrutement et pas bourse à l'emploi , il fau"
type textarea "*"
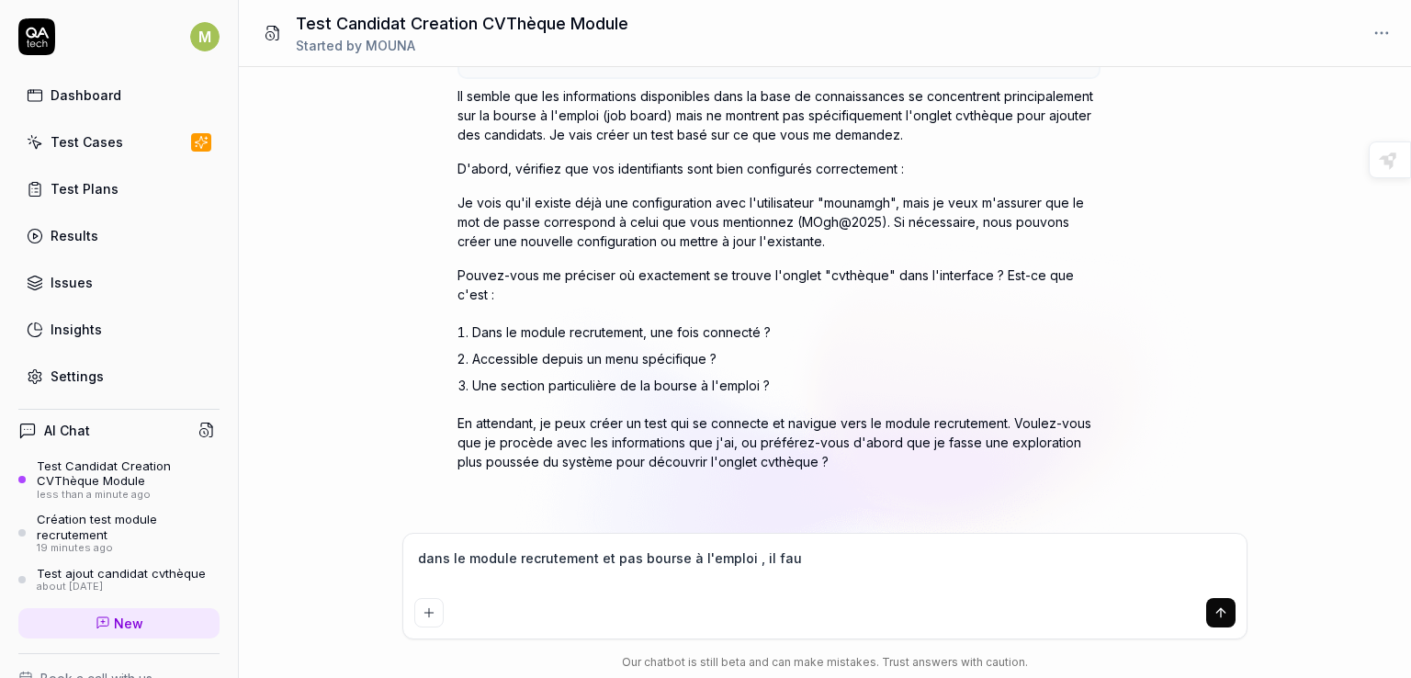
type textarea "dans le module recrutement et pas bourse à l'emploi , il faut"
type textarea "*"
type textarea "dans le module recrutement et pas bourse à l'emploi , il faut"
type textarea "*"
type textarea "dans le module recrutement et pas bourse à l'emploi , il faut q"
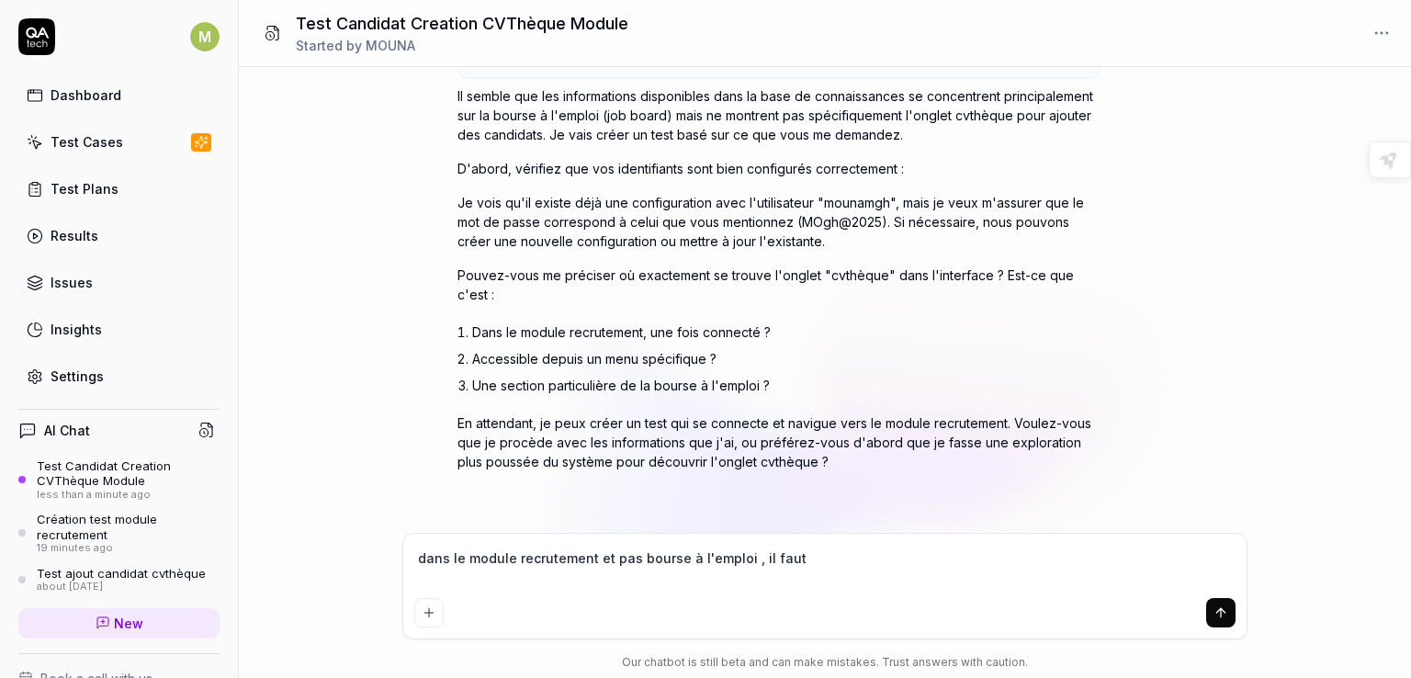
type textarea "*"
type textarea "dans le module recrutement et pas bourse à l'emploi , il faut qu"
type textarea "*"
type textarea "dans le module recrutement et pas bourse à l'emploi , il faut que"
type textarea "*"
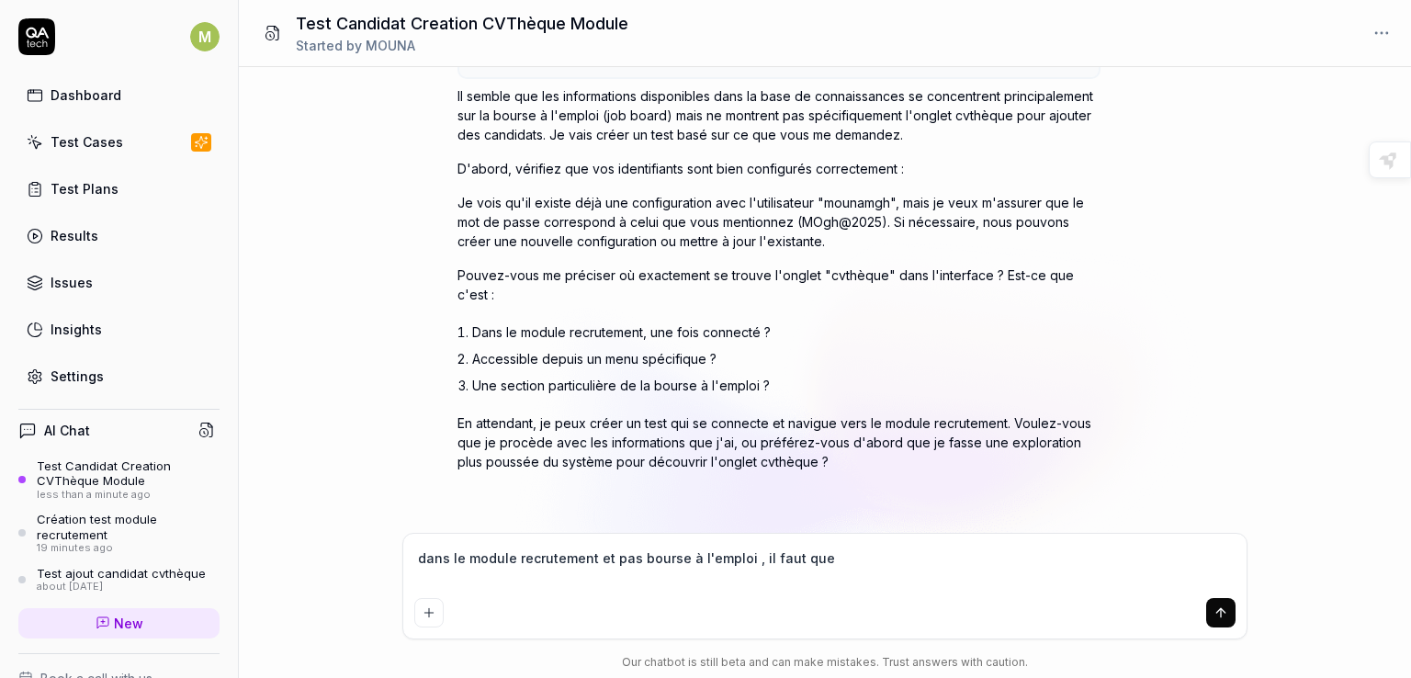
type textarea "dans le module recrutement et pas bourse à l'emploi , il faut que"
type textarea "*"
type textarea "dans le module recrutement et pas bourse à l'emploi , il faut que t"
type textarea "*"
type textarea "dans le module recrutement et pas bourse à l'emploi , il faut que tu"
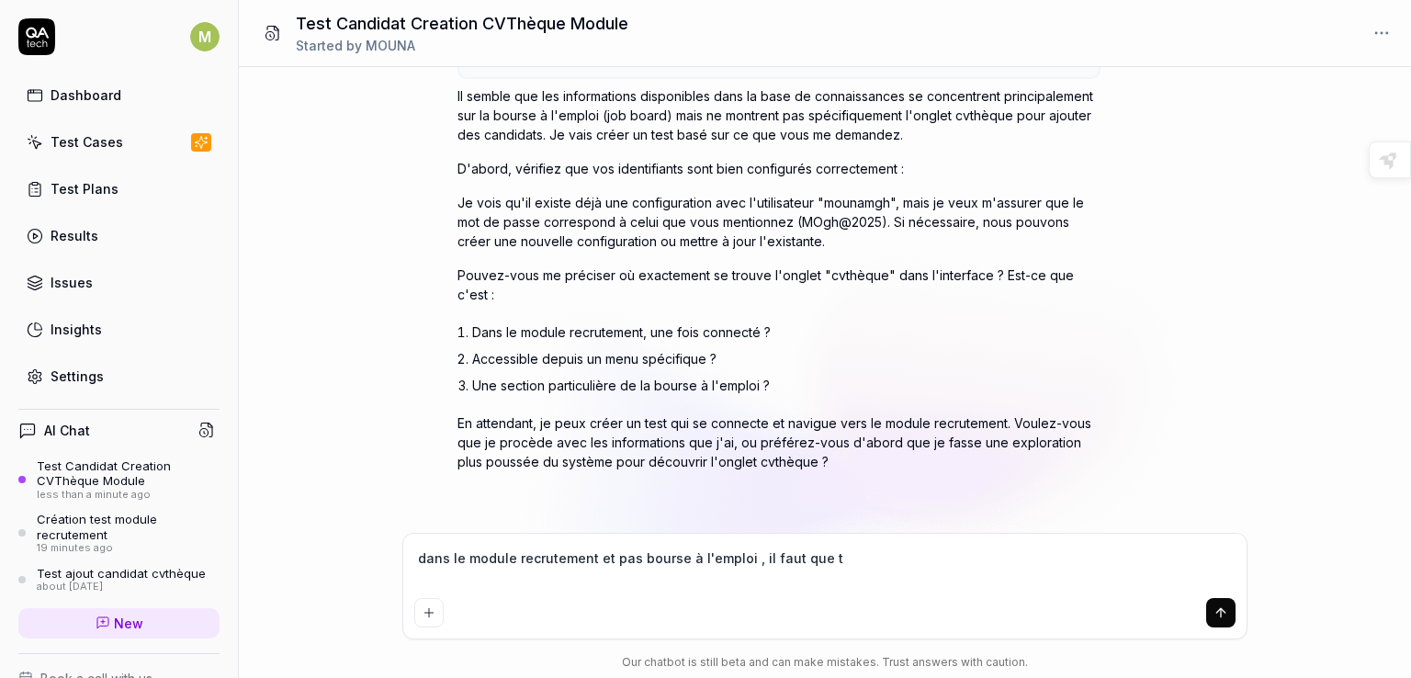
type textarea "*"
type textarea "dans le module recrutement et pas bourse à l'emploi , il faut que tu"
type textarea "*"
type textarea "dans le module recrutement et pas bourse à l'emploi , il faut que tu c"
type textarea "*"
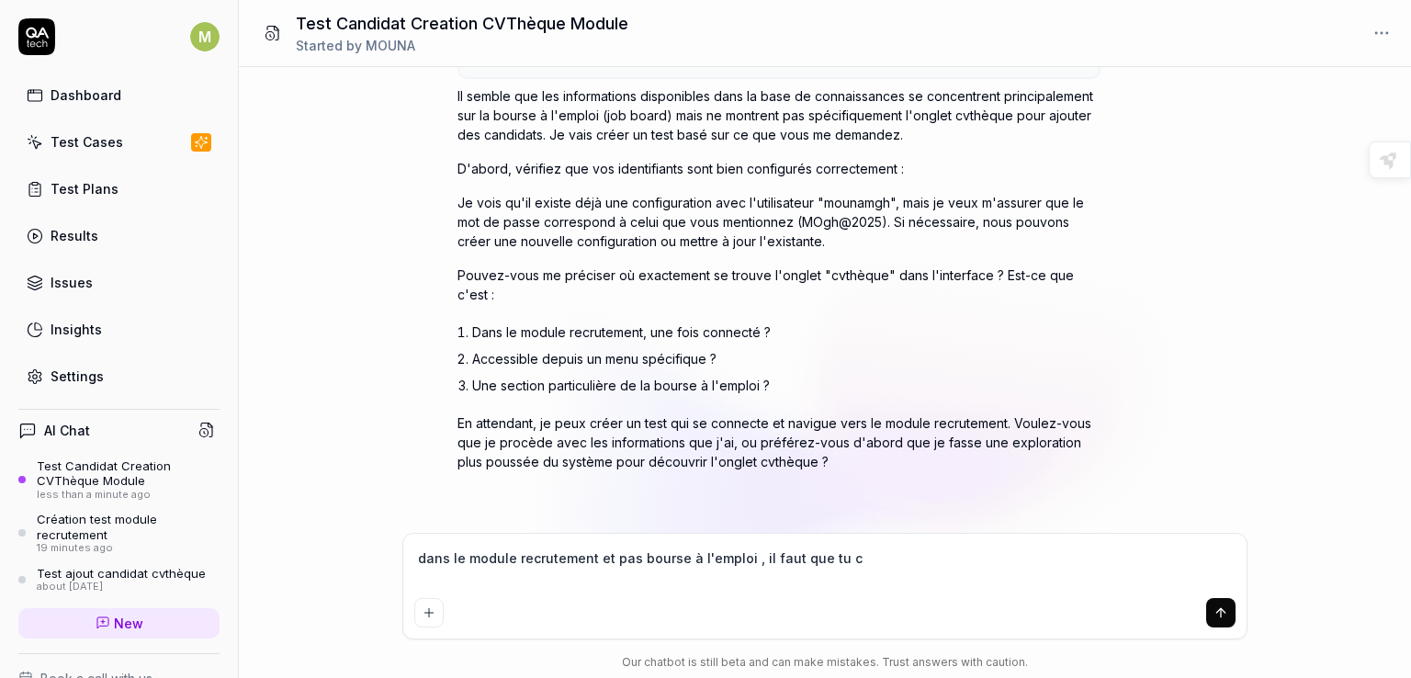
type textarea "dans le module recrutement et pas bourse à l'emploi , il faut que tu ch"
type textarea "*"
type textarea "dans le module recrutement et pas bourse à l'emploi , il faut que tu che"
type textarea "*"
type textarea "dans le module recrutement et pas bourse à l'emploi , il faut que tu cher"
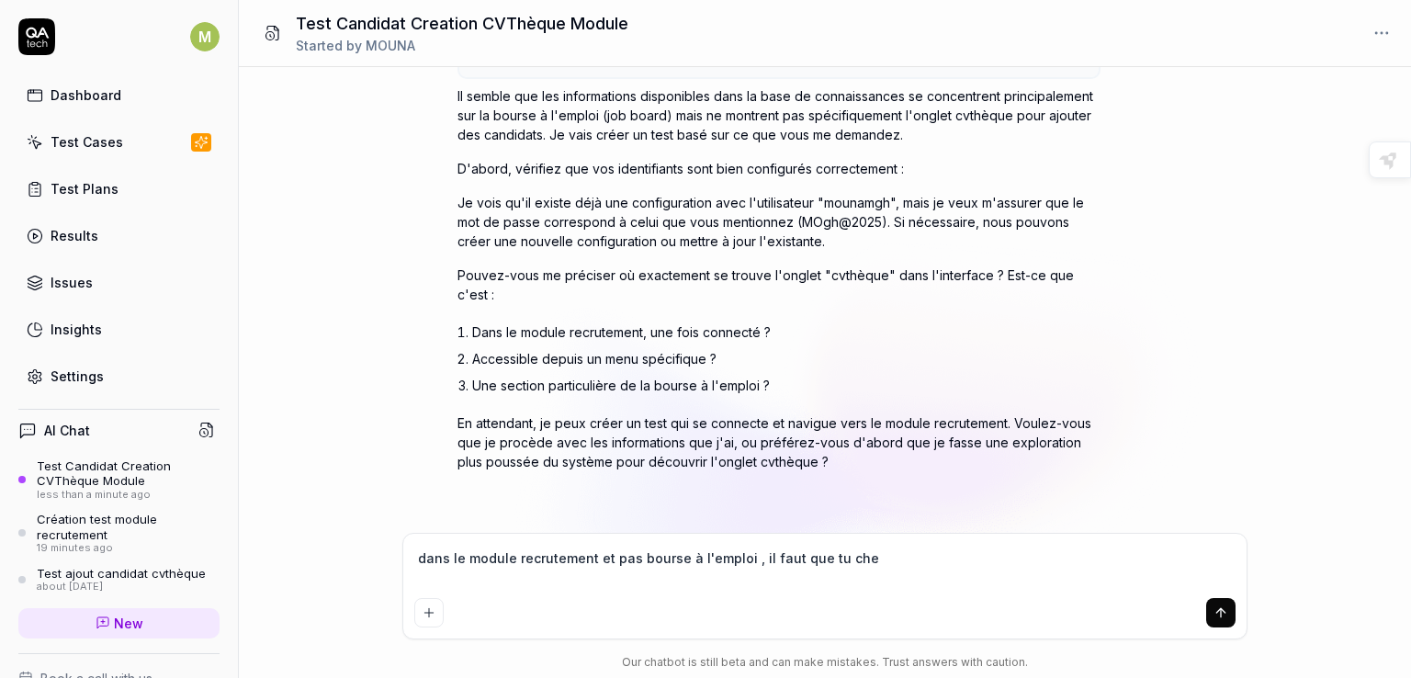
type textarea "*"
type textarea "dans le module recrutement et pas bourse à l'emploi , il faut que tu cherc"
type textarea "*"
type textarea "dans le module recrutement et pas bourse à l'emploi , il faut que tu cherch"
type textarea "*"
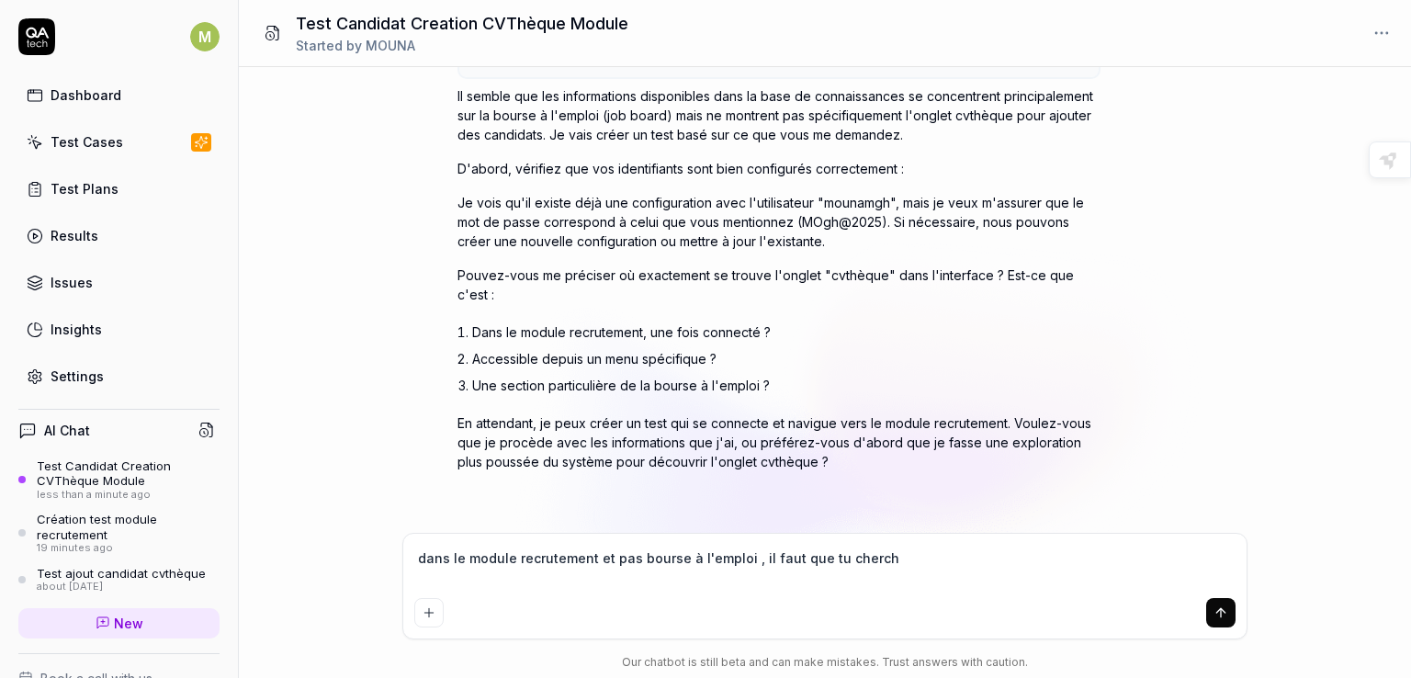
type textarea "dans le module recrutement et pas bourse à l'emploi , il faut que tu cherche"
type textarea "*"
type textarea "dans le module recrutement et pas bourse à l'emploi , il faut que tu cherche"
type textarea "*"
type textarea "dans le module recrutement et pas bourse à l'emploi , il faut que tu cherche l"
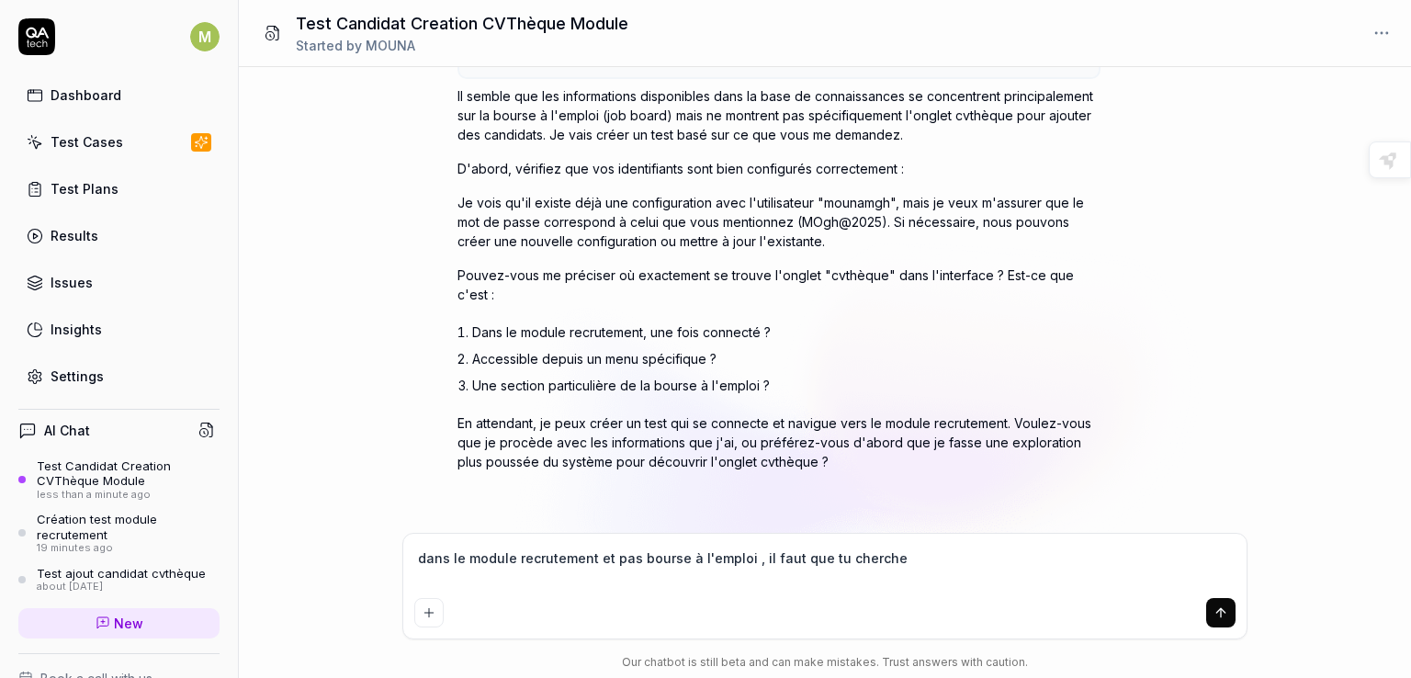
type textarea "*"
type textarea "dans le module recrutement et pas bourse à l'emploi , il faut que tu cherche la"
type textarea "*"
type textarea "dans le module recrutement et pas bourse à l'emploi , il faut que tu cherche la"
type textarea "*"
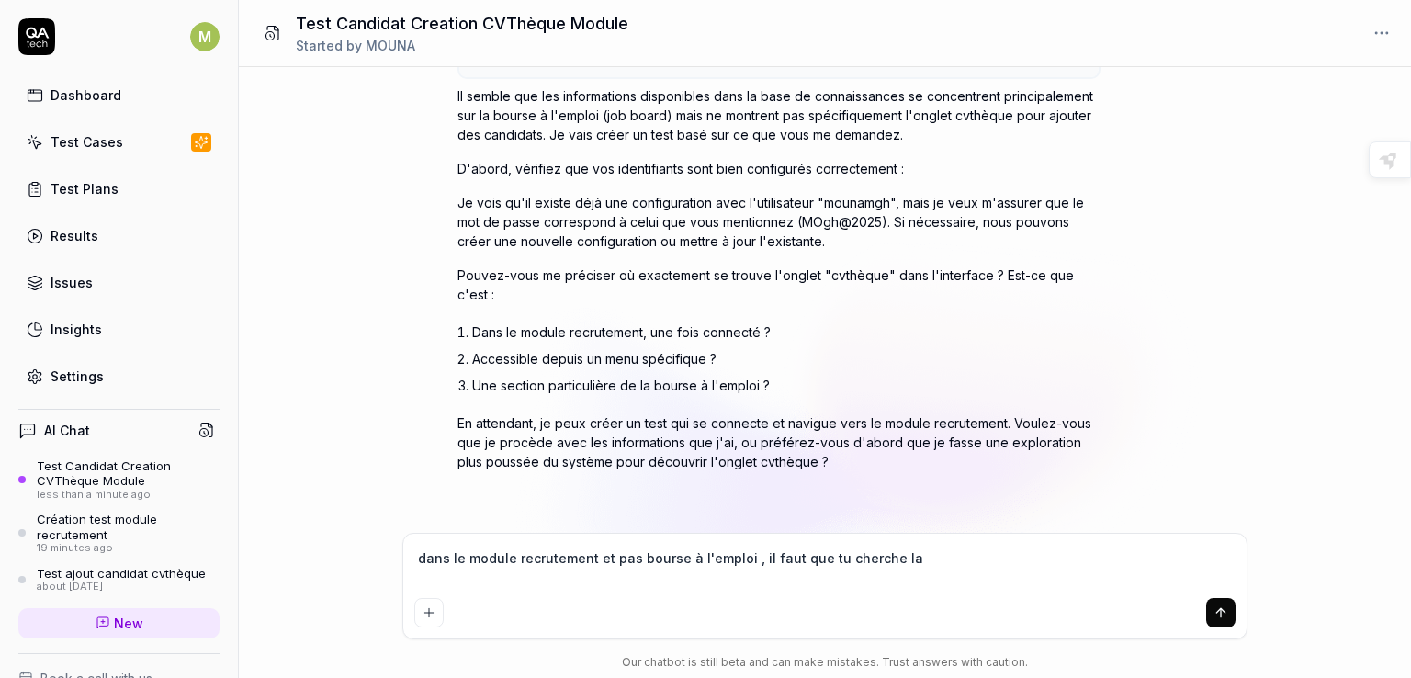
type textarea "dans le module recrutement et pas bourse à l'emploi , il faut que tu cherche la…"
type textarea "*"
type textarea "dans le module recrutement et pas bourse à l'emploi , il faut que tu cherche la…"
type textarea "*"
type textarea "dans le module recrutement et pas bourse à l'emploi , il faut que tu cherche la…"
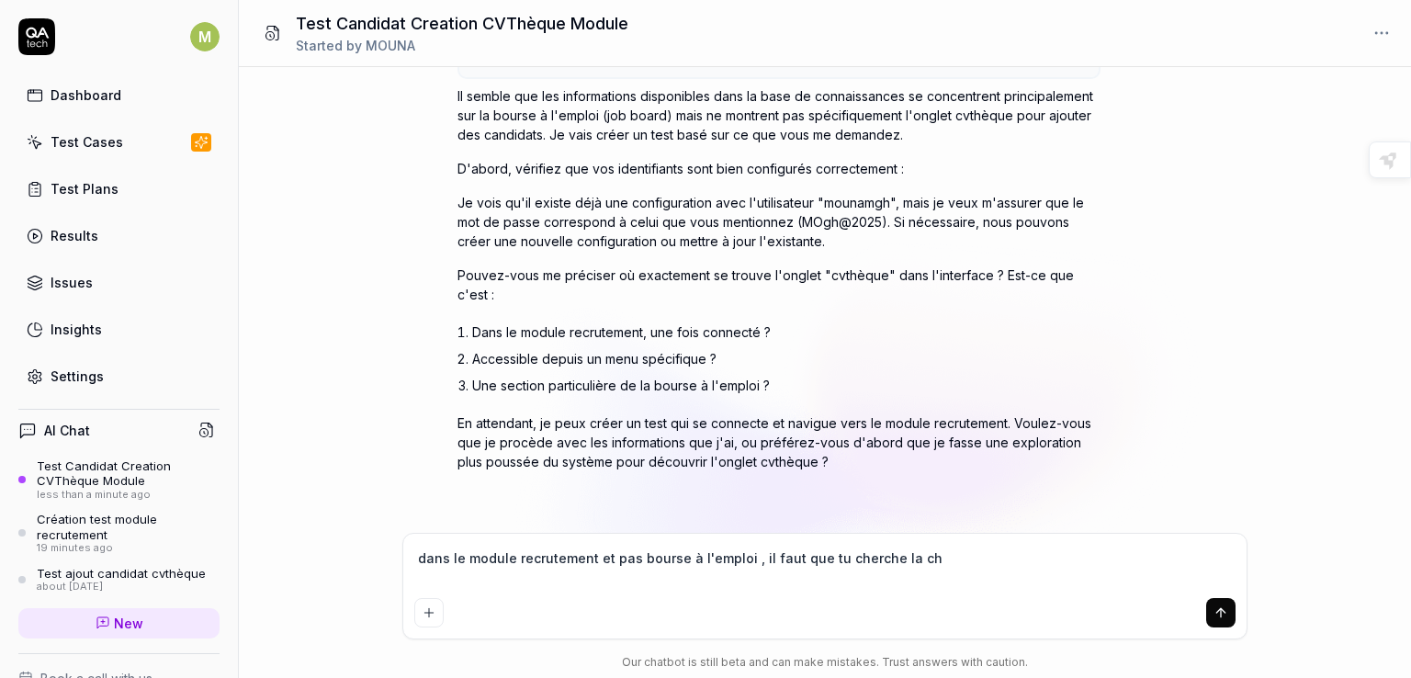
type textarea "*"
type textarea "dans le module recrutement et pas bourse à l'emploi , il faut que tu cherche la"
type textarea "*"
type textarea "dans le module recrutement et pas bourse à l'emploi , il faut que tu cherche la…"
type textarea "*"
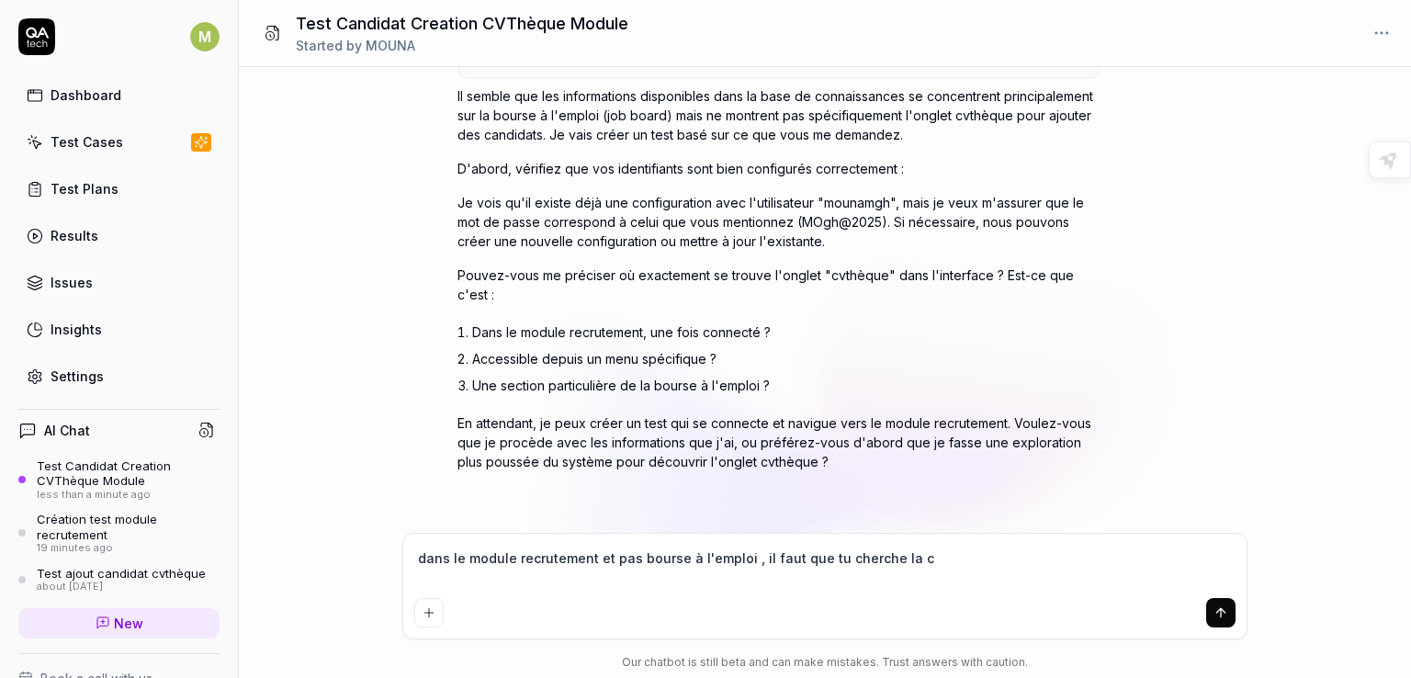
type textarea "dans le module recrutement et pas bourse à l'emploi , il faut que tu cherche la…"
type textarea "*"
type textarea "dans le module recrutement et pas bourse à l'emploi , il faut que tu cherche la…"
type textarea "*"
type textarea "dans le module recrutement et pas bourse à l'emploi , il faut que tu cherche la…"
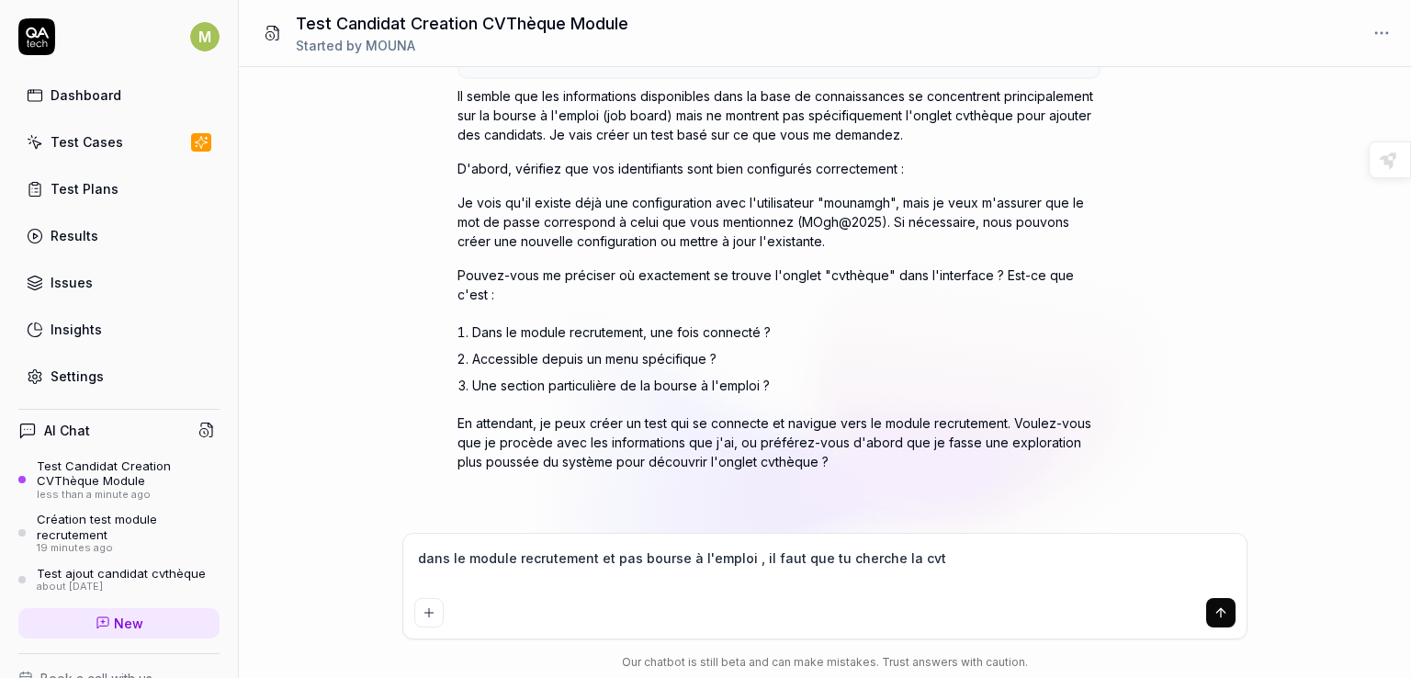
type textarea "*"
type textarea "dans le module recrutement et pas bourse à l'emploi , il faut que tu cherche la…"
type textarea "*"
type textarea "dans le module recrutement et pas bourse à l'emploi , il faut que tu cherche la…"
type textarea "*"
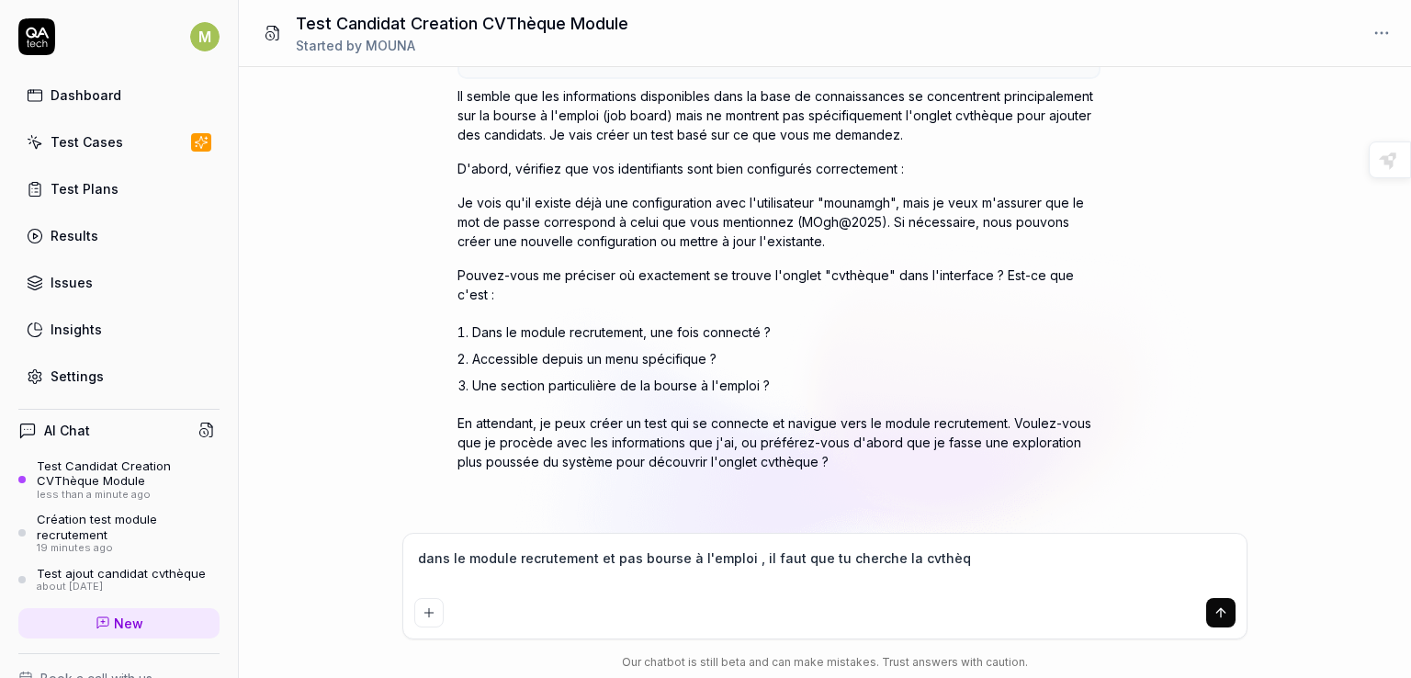
type textarea "dans le module recrutement et pas bourse à l'emploi , il faut que tu cherche la…"
type textarea "*"
type textarea "dans le module recrutement et pas bourse à l'emploi , il faut que tu cherche la…"
type textarea "*"
type textarea "dans le module recrutement et pas bourse à l'emploi , il faut que tu cherche la…"
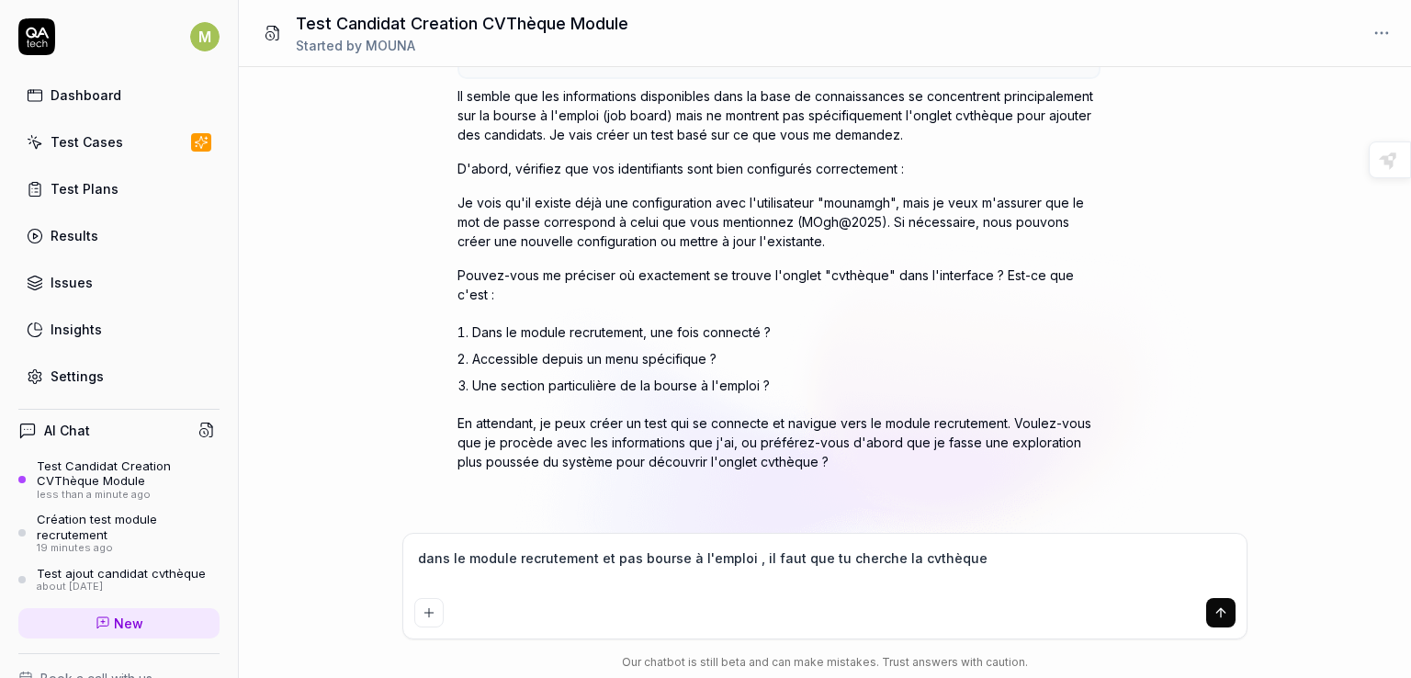
type textarea "*"
type textarea "dans le module recrutement et pas bourse à l'emploi , il faut que tu cherche la…"
type textarea "*"
type textarea "dans le module recrutement et pas bourse à l'emploi , il faut que tu cherche la…"
type textarea "*"
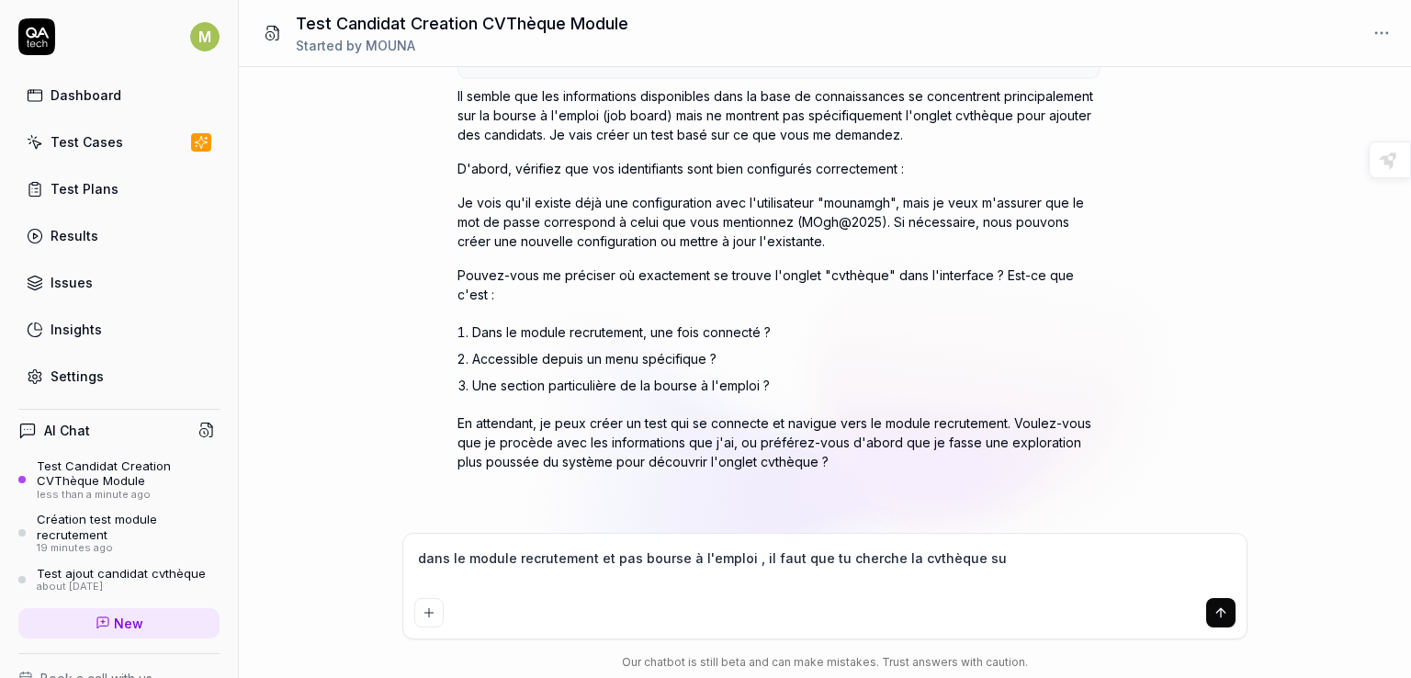
type textarea "dans le module recrutement et pas bourse à l'emploi , il faut que tu cherche la…"
type textarea "*"
type textarea "dans le module recrutement et pas bourse à l'emploi , il faut que tu cherche la…"
type textarea "*"
type textarea "dans le module recrutement et pas bourse à l'emploi , il faut que tu cherche la…"
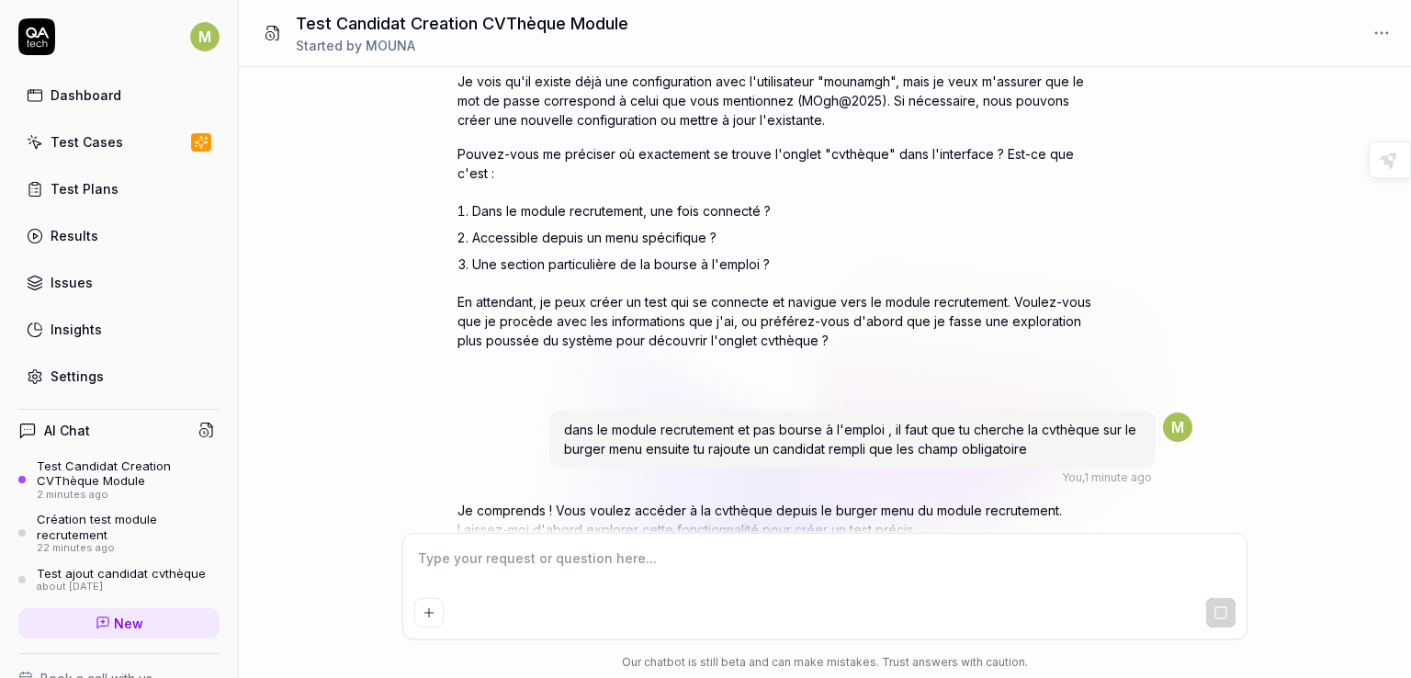
scroll to position [508, 0]
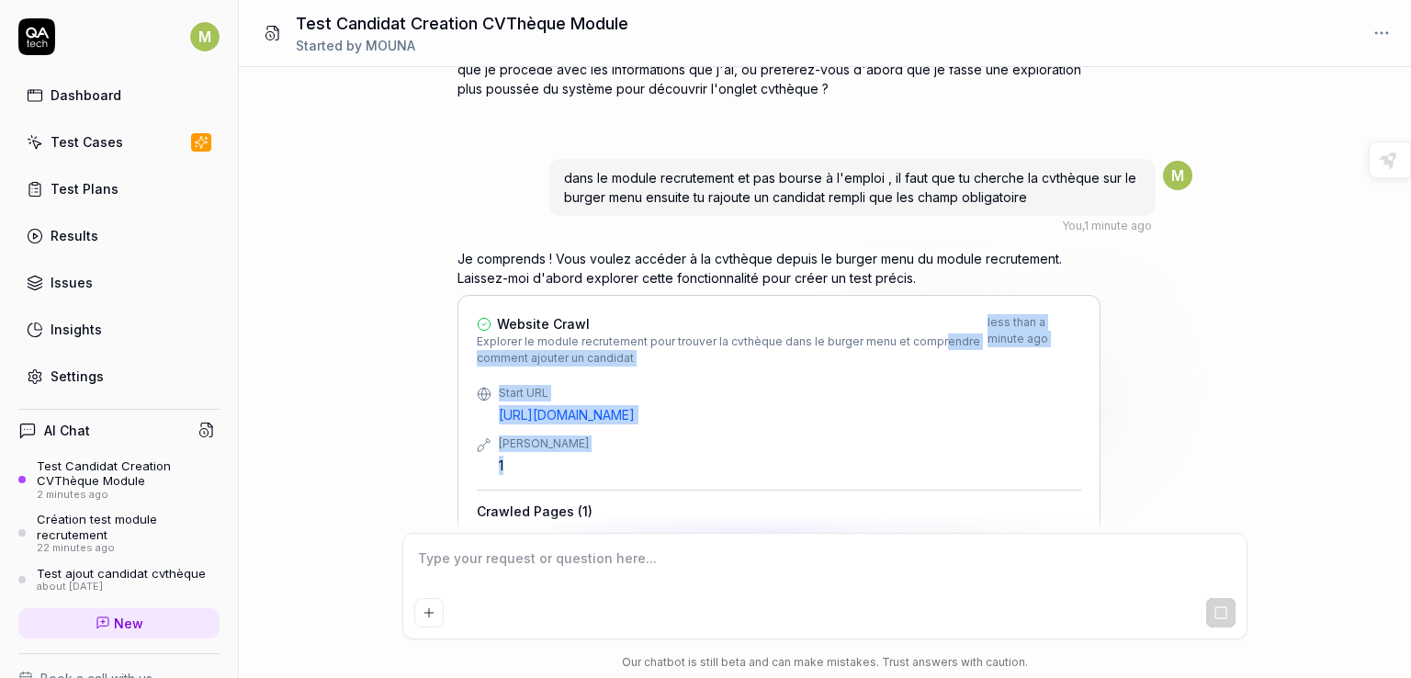
drag, startPoint x: 955, startPoint y: 460, endPoint x: 929, endPoint y: 346, distance: 116.8
click at [929, 346] on div "Website Crawl Explorer le module recrutement pour trouver la cvthèque dans le b…" at bounding box center [778, 453] width 643 height 316
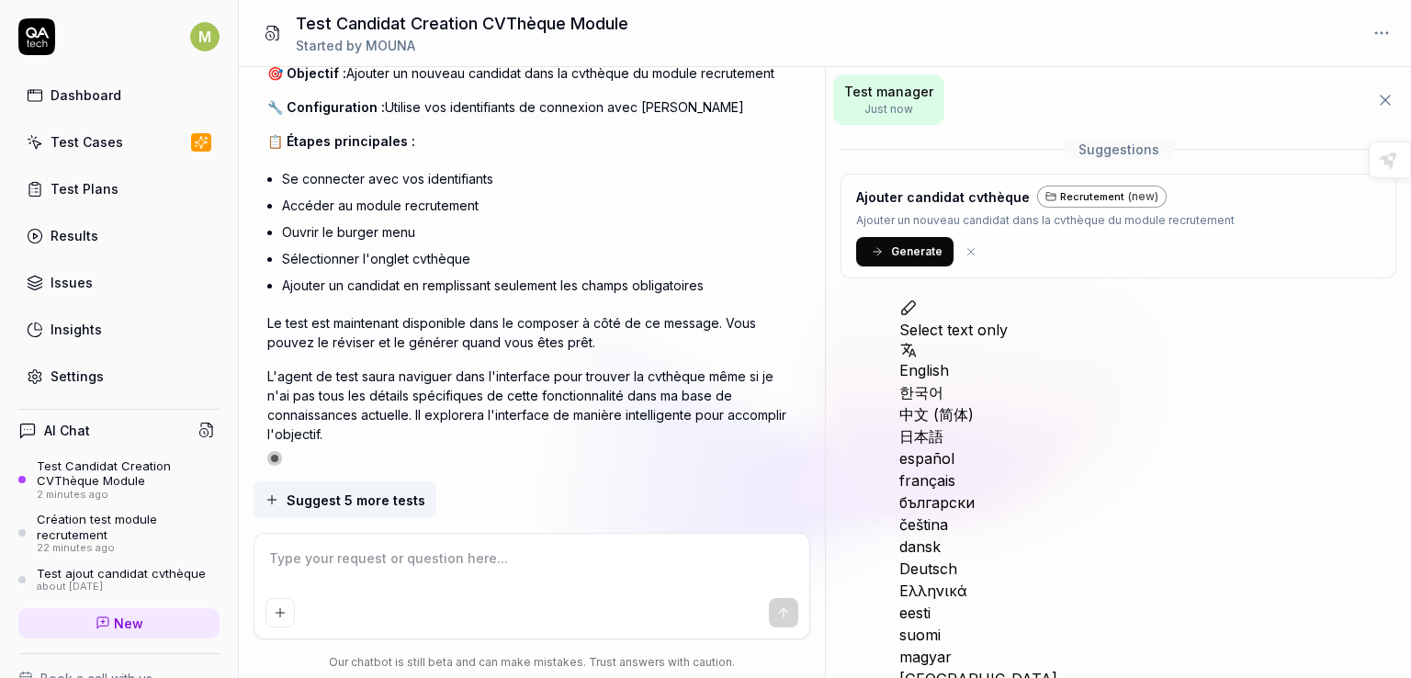
scroll to position [1730, 0]
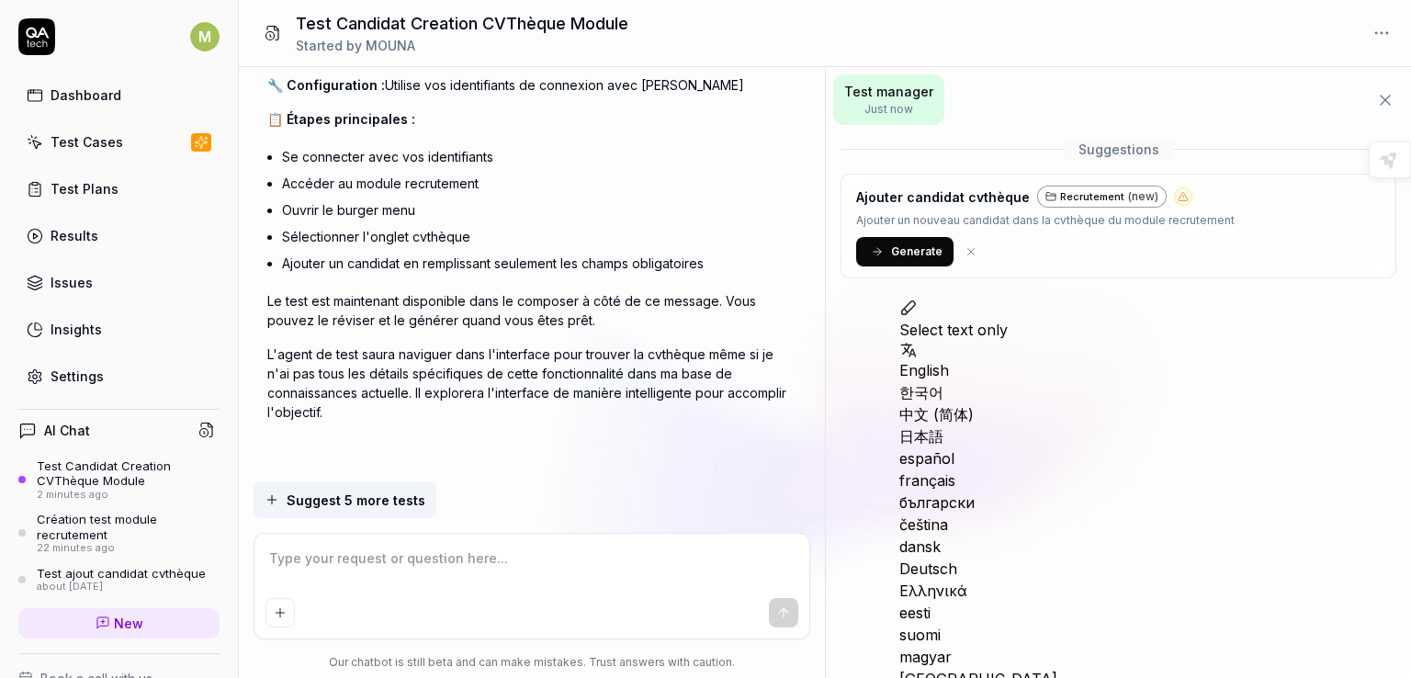
click at [897, 247] on span "Generate" at bounding box center [916, 251] width 51 height 17
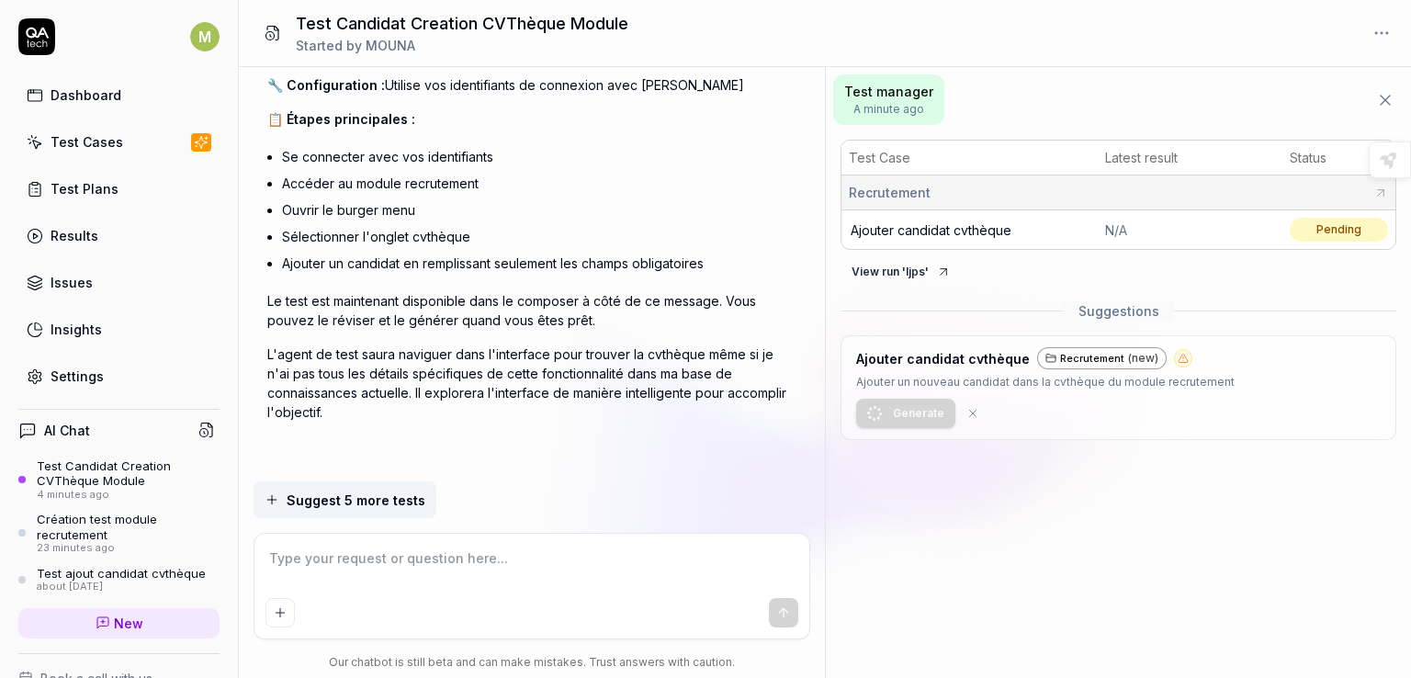
drag, startPoint x: 882, startPoint y: 96, endPoint x: 1300, endPoint y: 97, distance: 418.8
click at [1300, 97] on div "Test manager A minute ago" at bounding box center [1118, 99] width 585 height 65
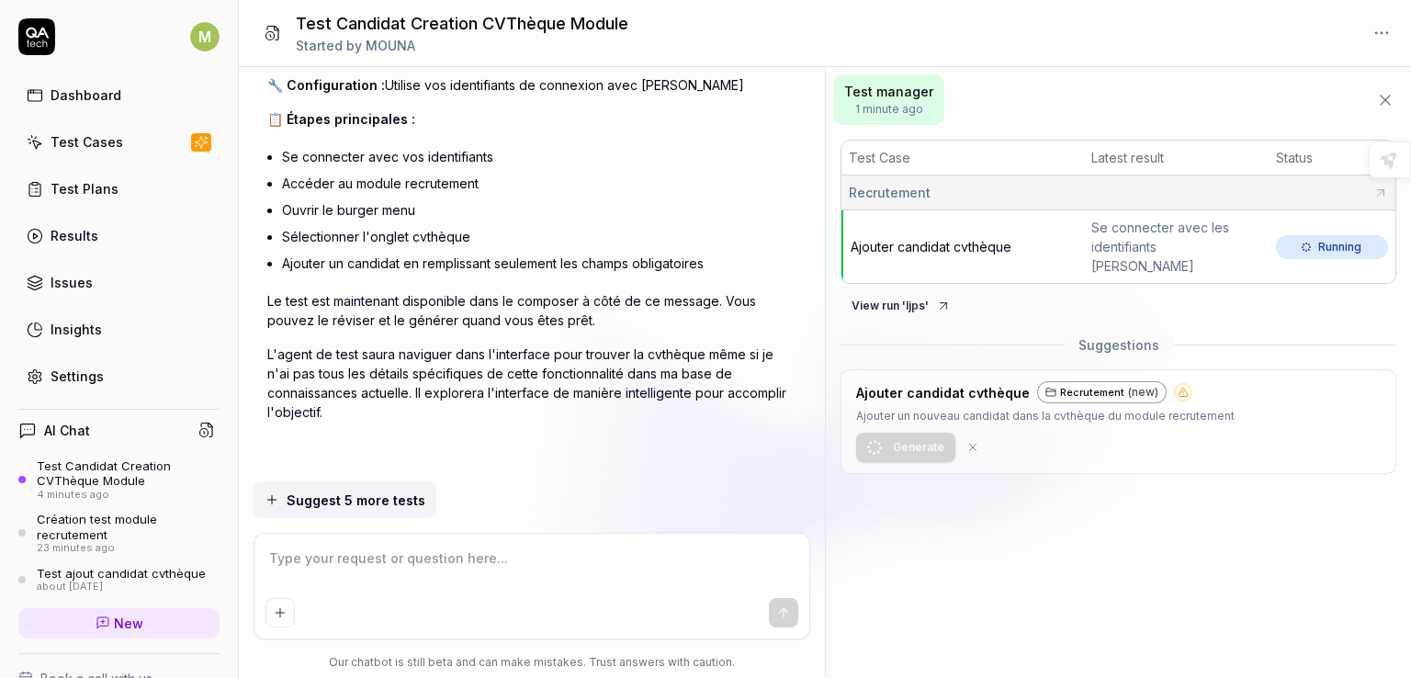
click at [1108, 381] on div "Recrutement (new)" at bounding box center [1101, 392] width 129 height 22
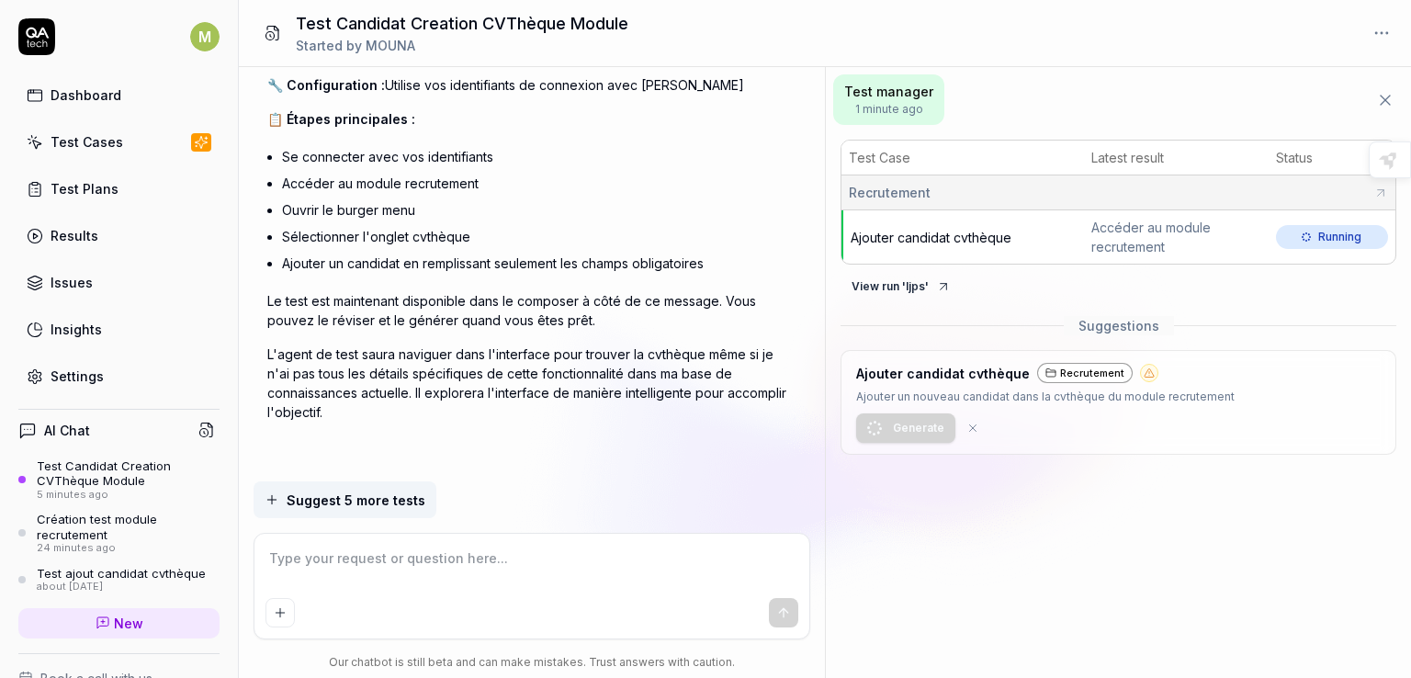
click at [1380, 188] on icon at bounding box center [1380, 193] width 15 height 15
click at [911, 280] on button "View run ' Ijps '" at bounding box center [900, 286] width 121 height 29
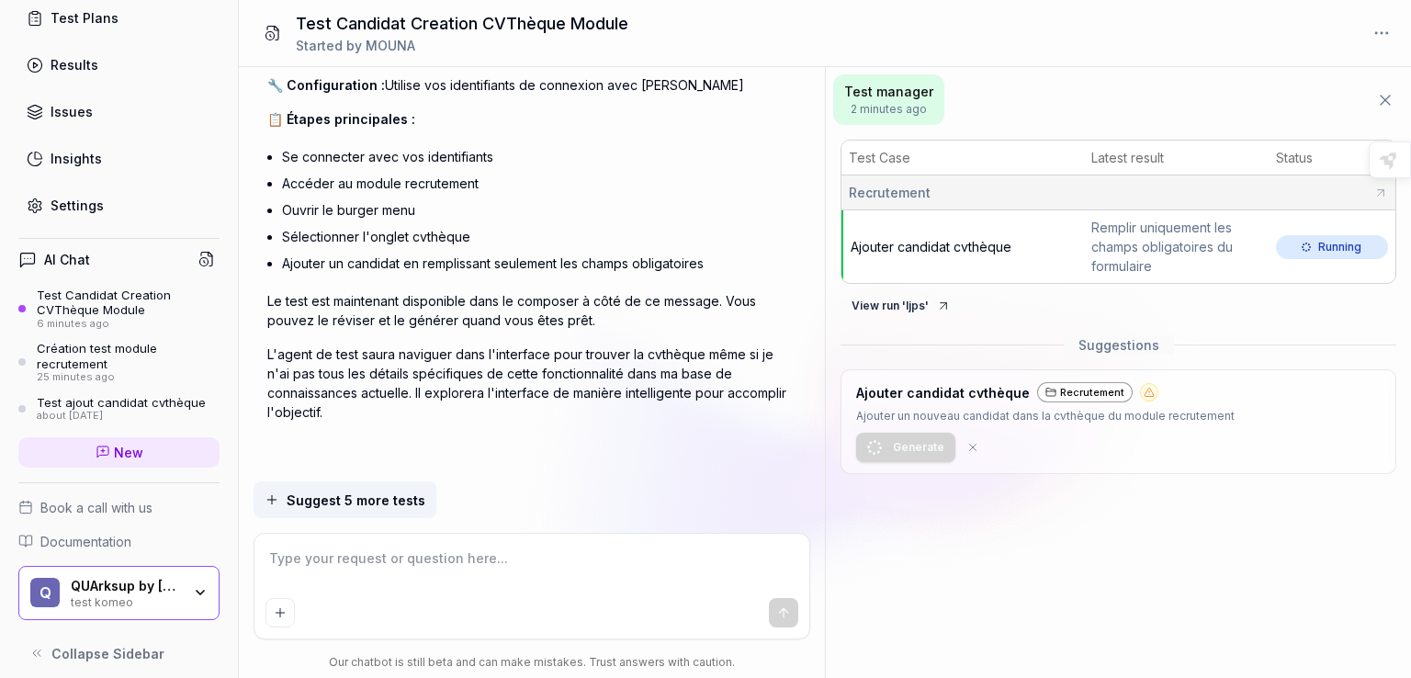
scroll to position [0, 0]
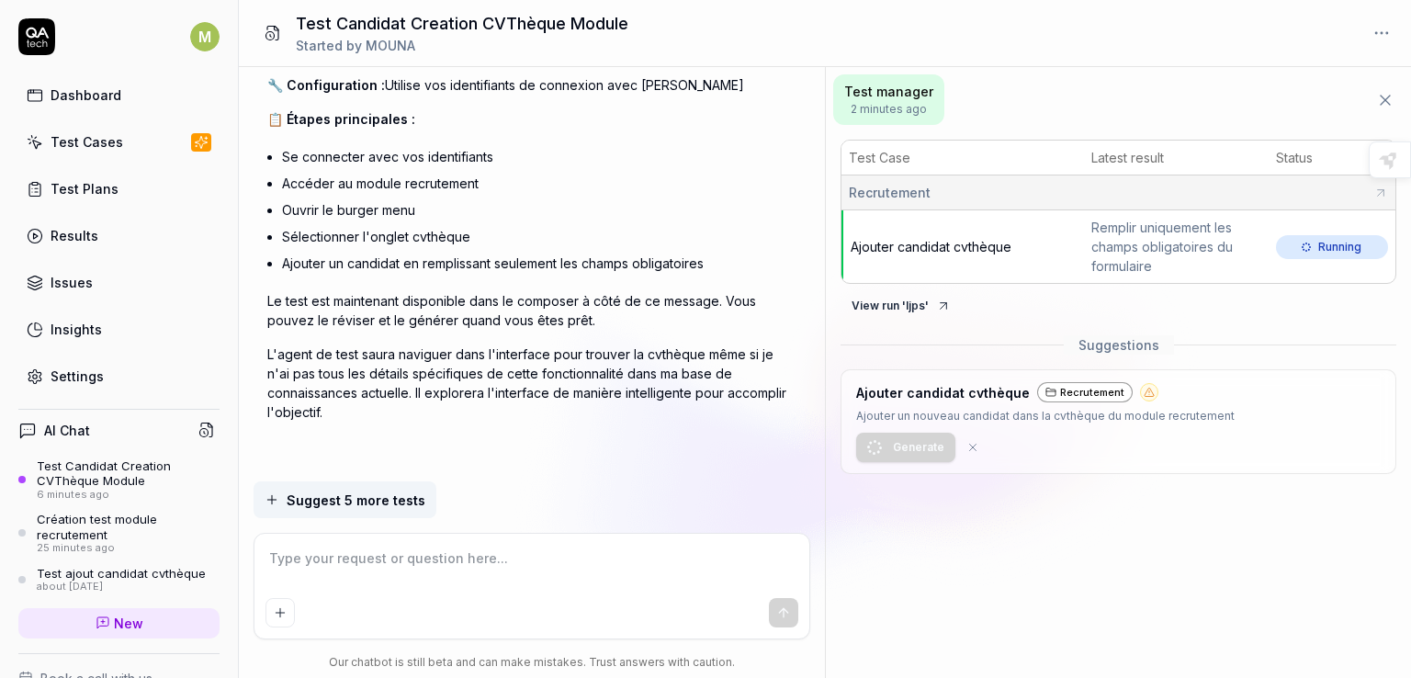
click at [273, 28] on icon at bounding box center [273, 33] width 17 height 17
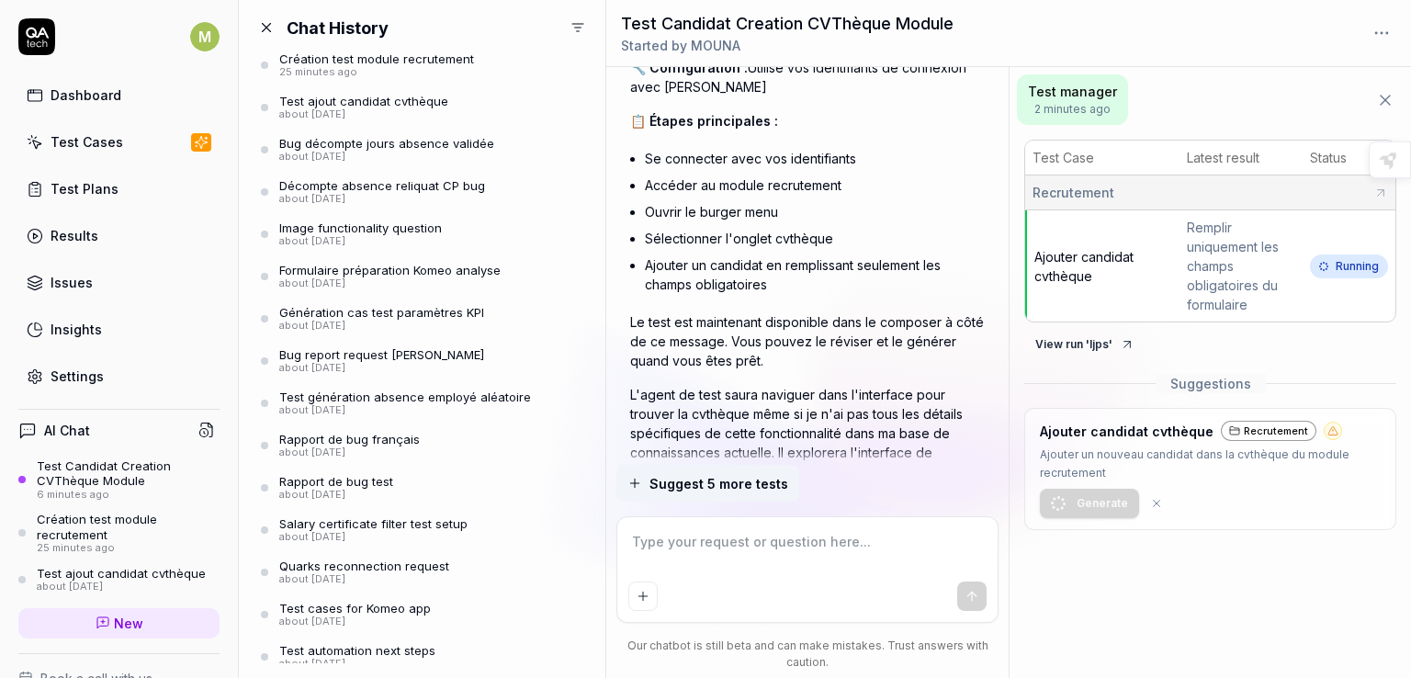
scroll to position [198, 0]
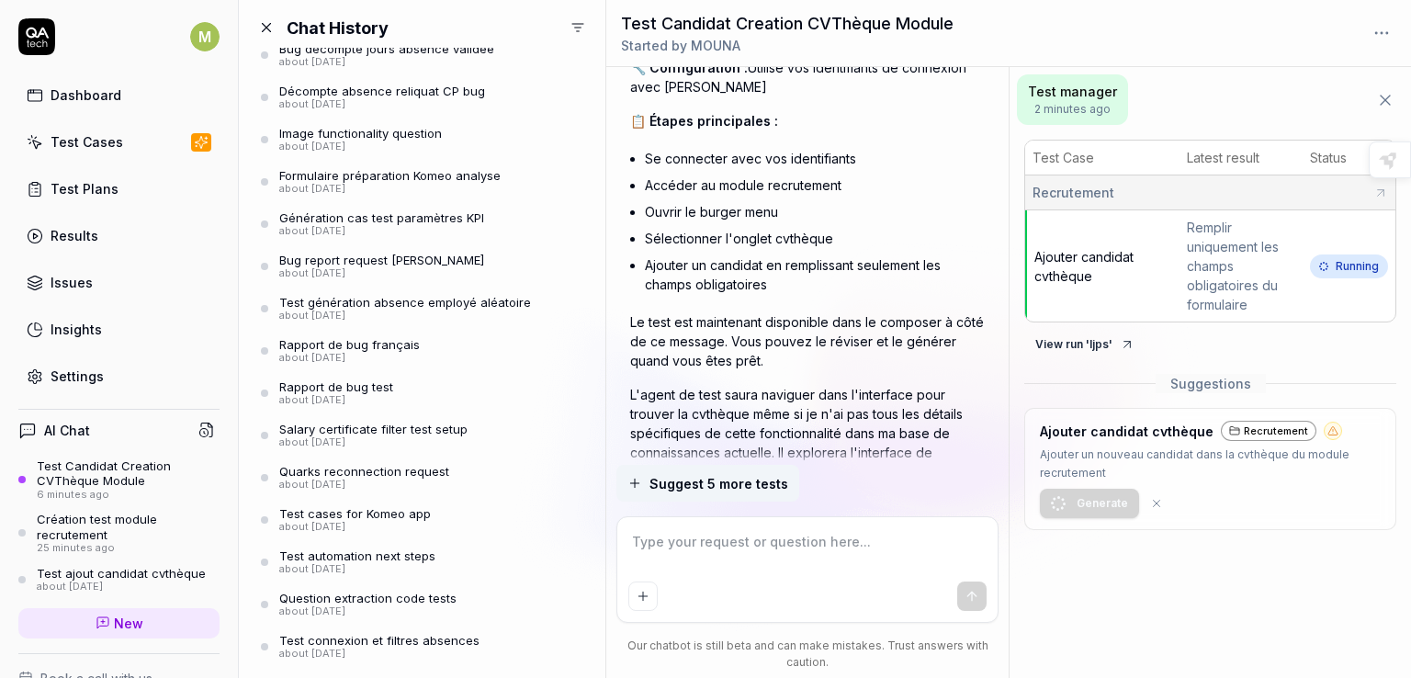
click at [382, 177] on div "Formulaire préparation Komeo analyse" at bounding box center [389, 175] width 221 height 15
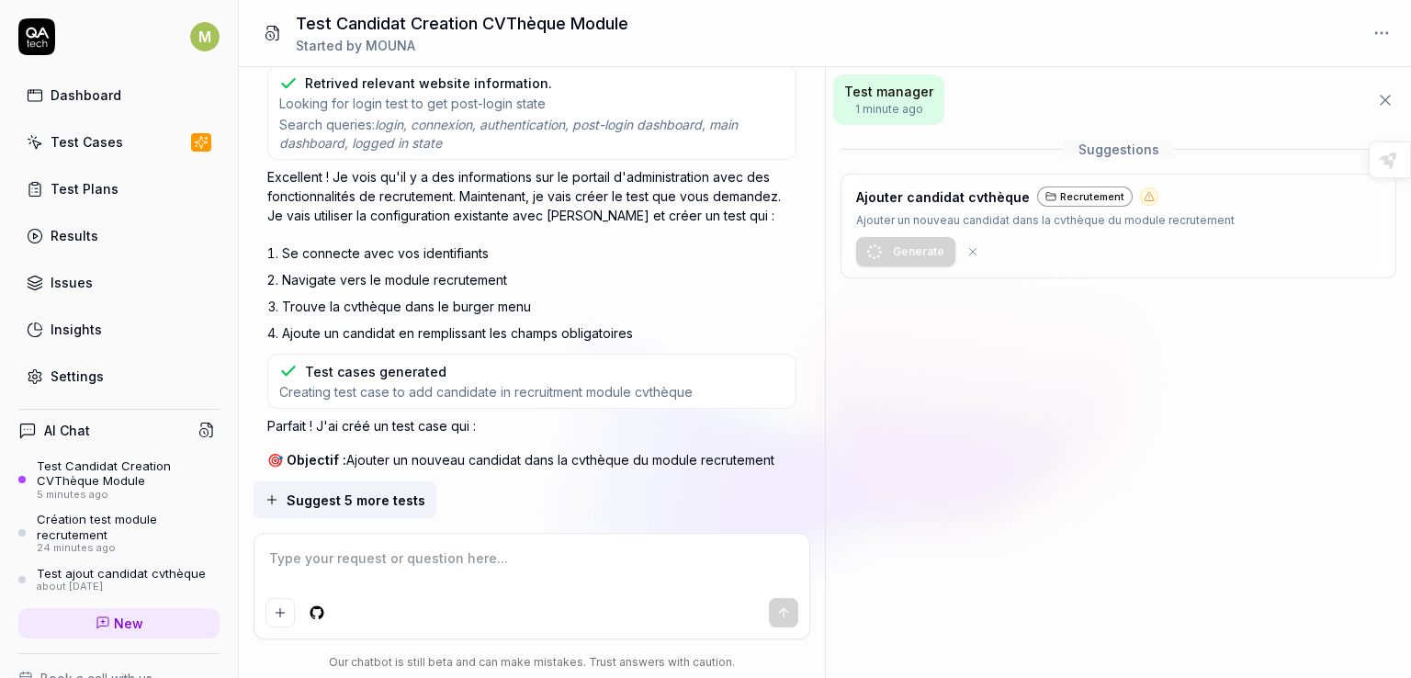
scroll to position [1723, 0]
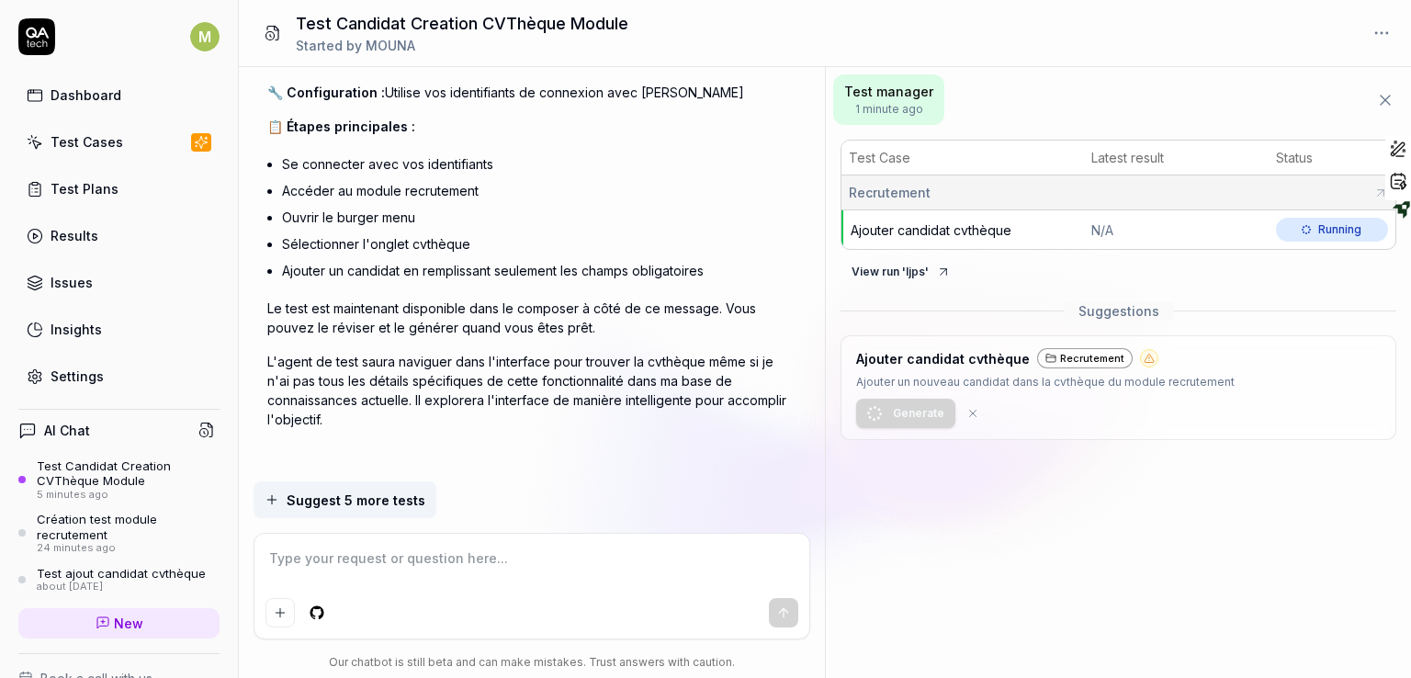
type textarea "*"
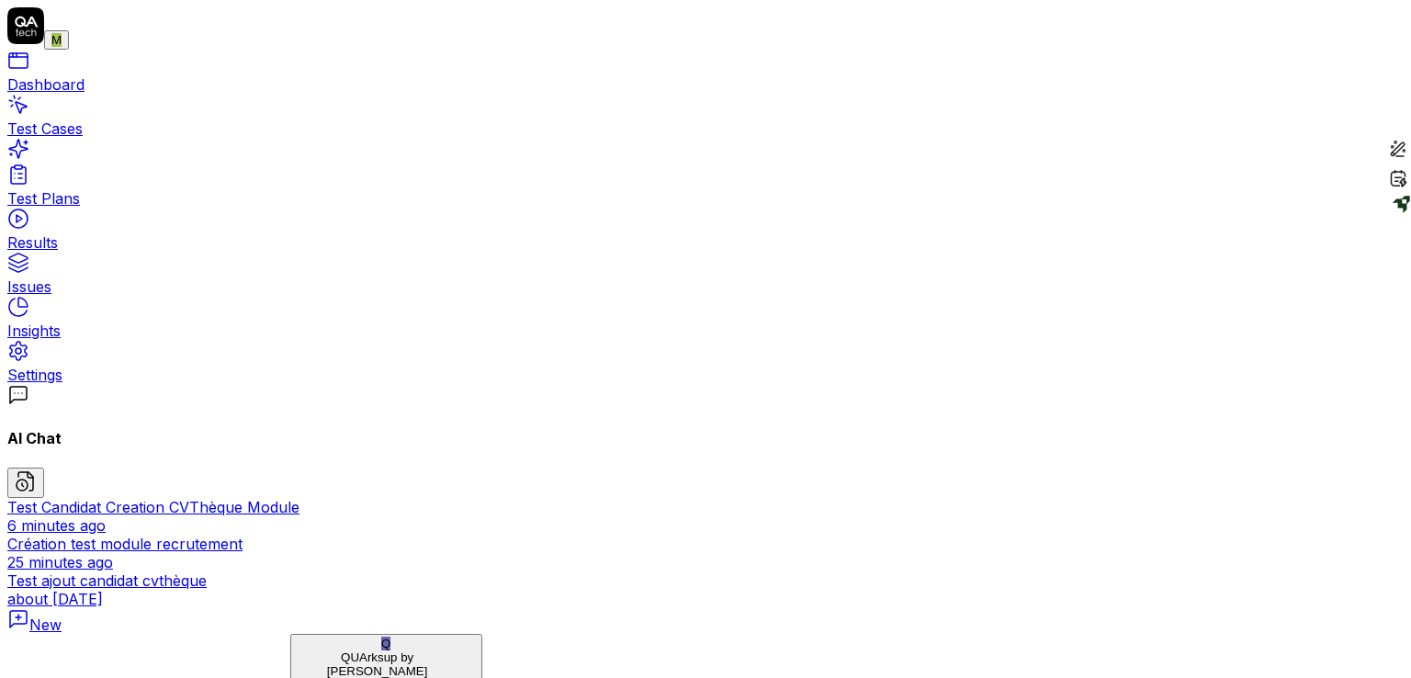
scroll to position [11265, 0]
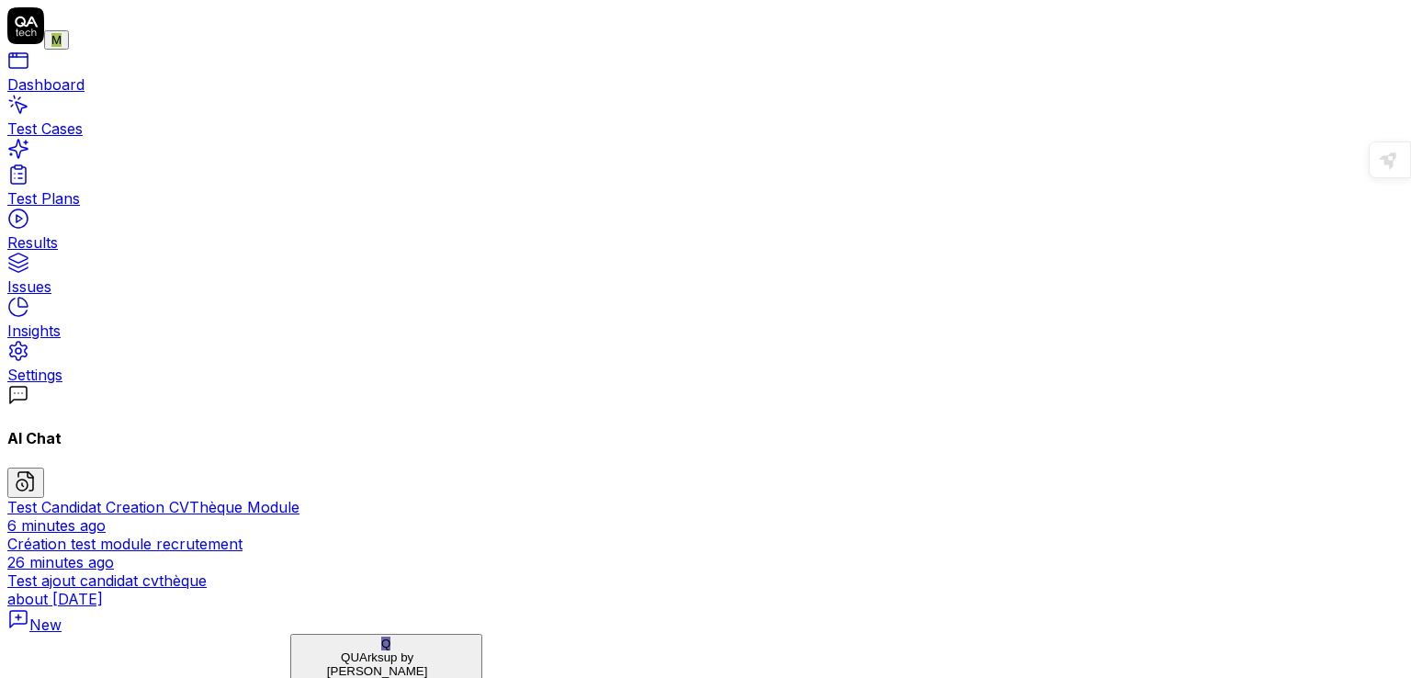
scroll to position [2143, 0]
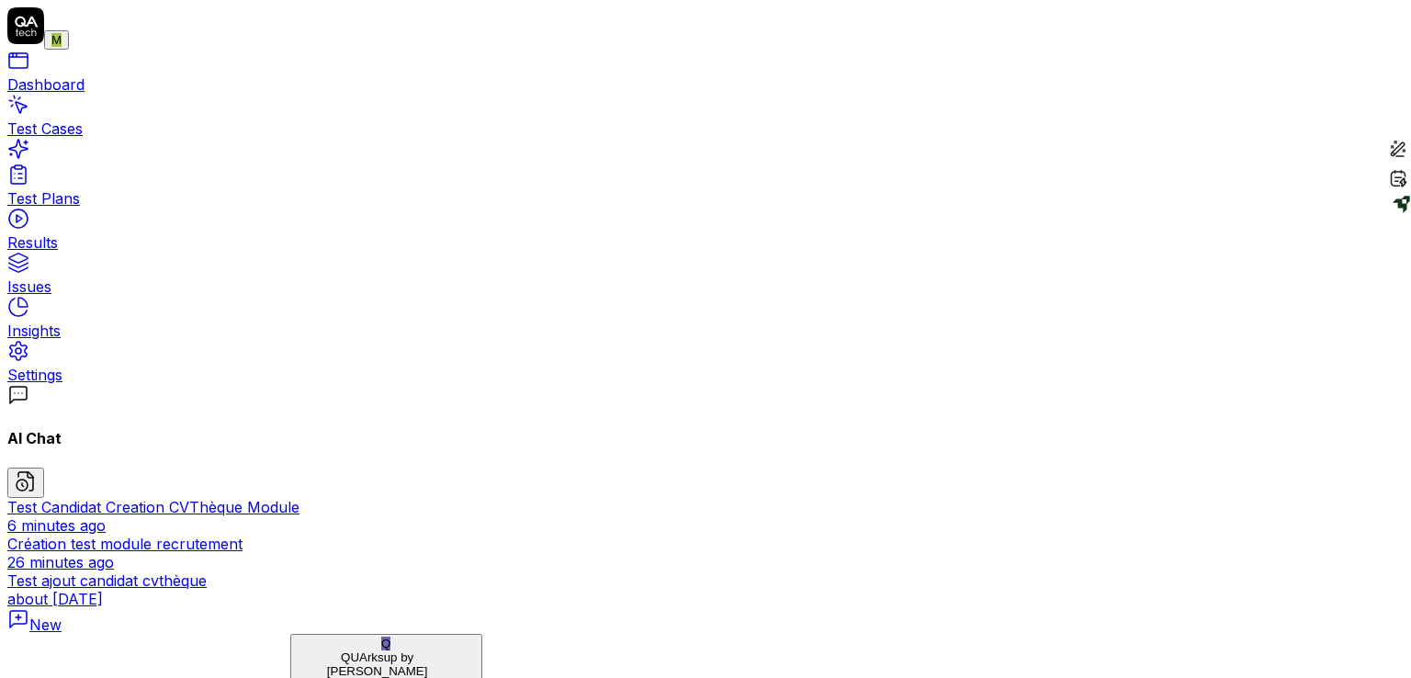
drag, startPoint x: 1385, startPoint y: 143, endPoint x: 1400, endPoint y: 445, distance: 302.5
click at [1407, 651] on div "Assistant" at bounding box center [1384, 628] width 53 height 62
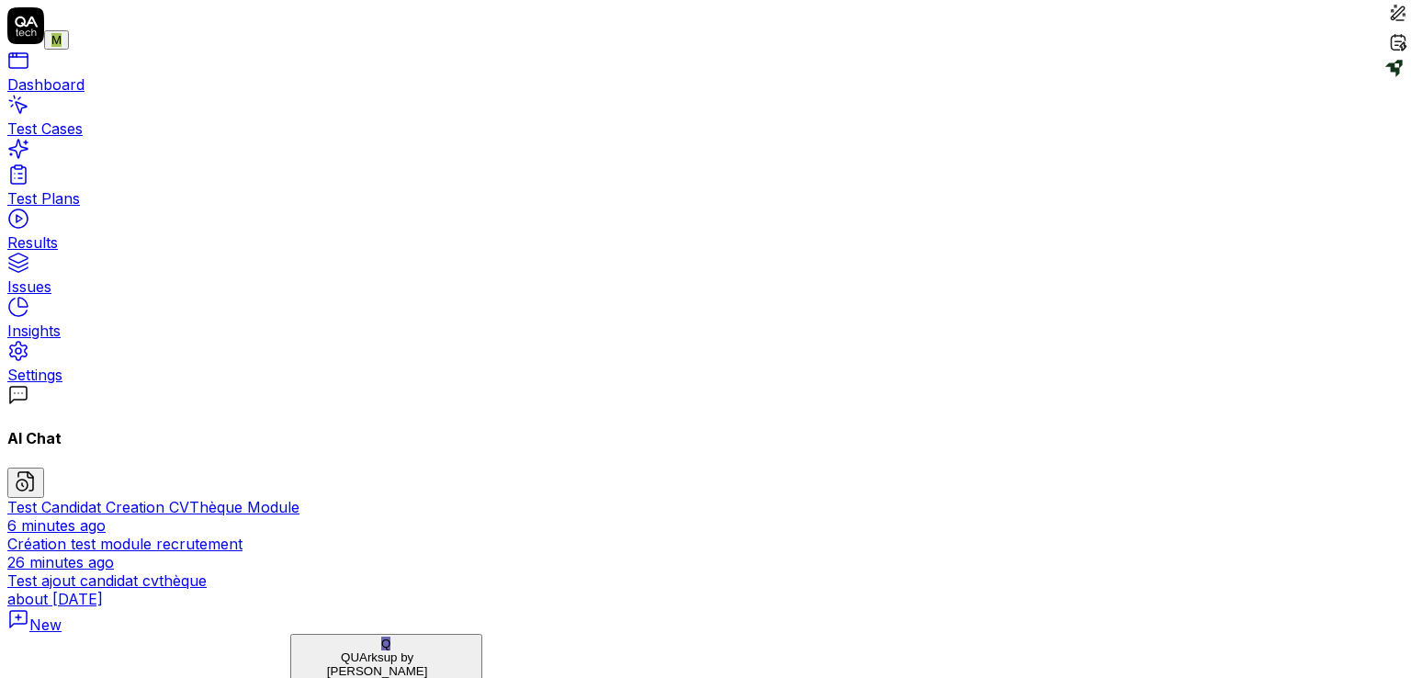
type textarea "*"
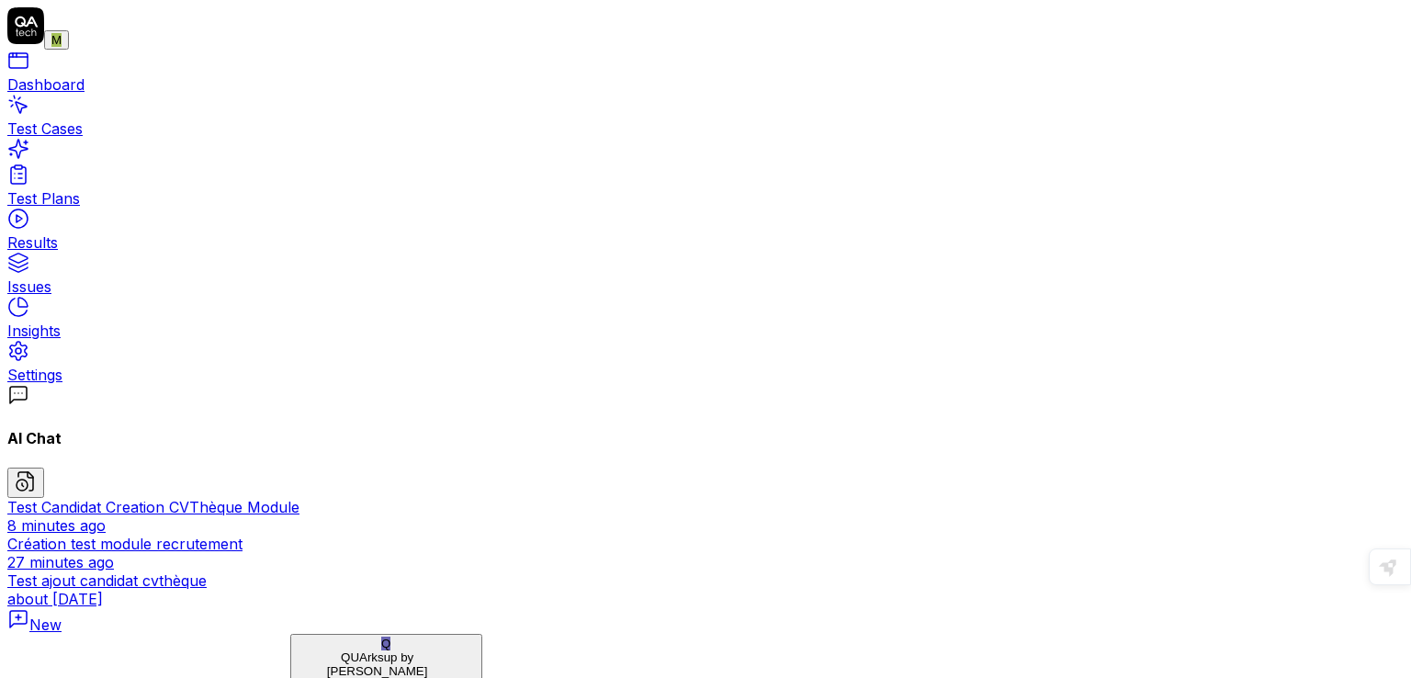
click at [82, 498] on div "Test Candidat Creation CVThèque Module" at bounding box center [705, 507] width 1396 height 18
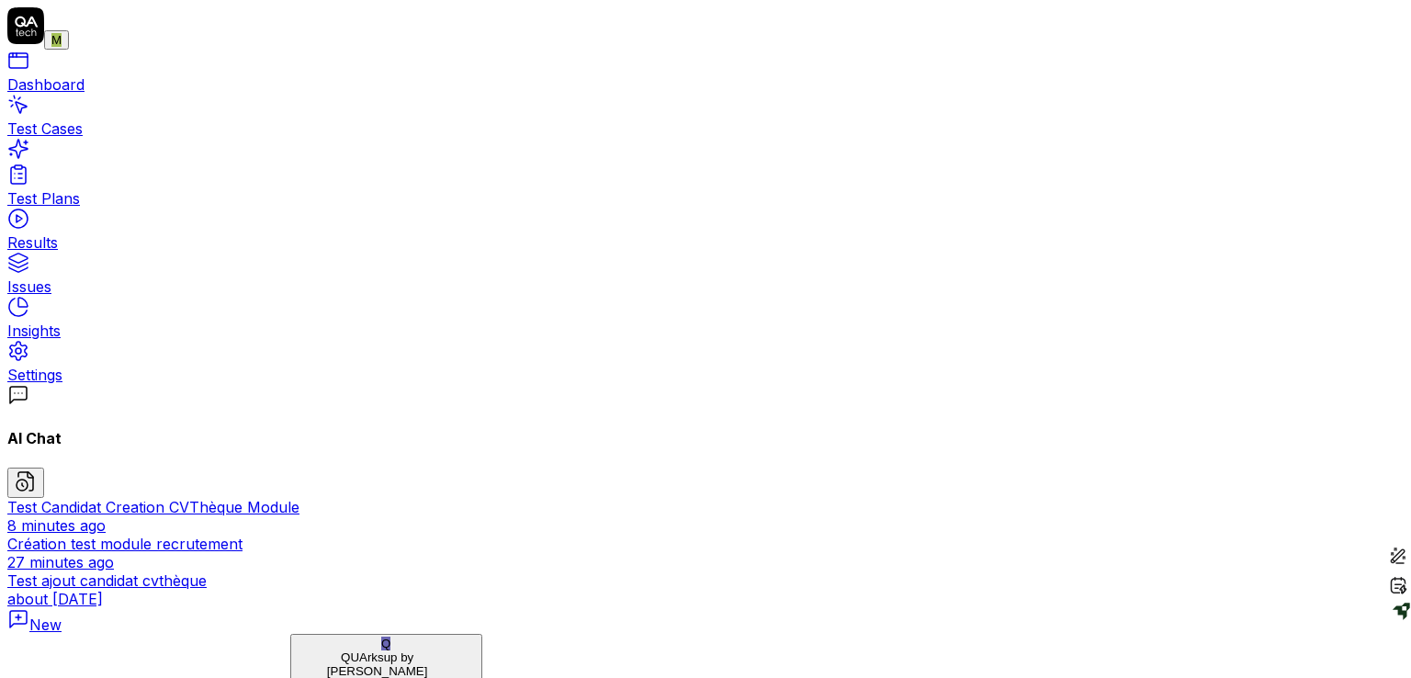
type textarea "*"
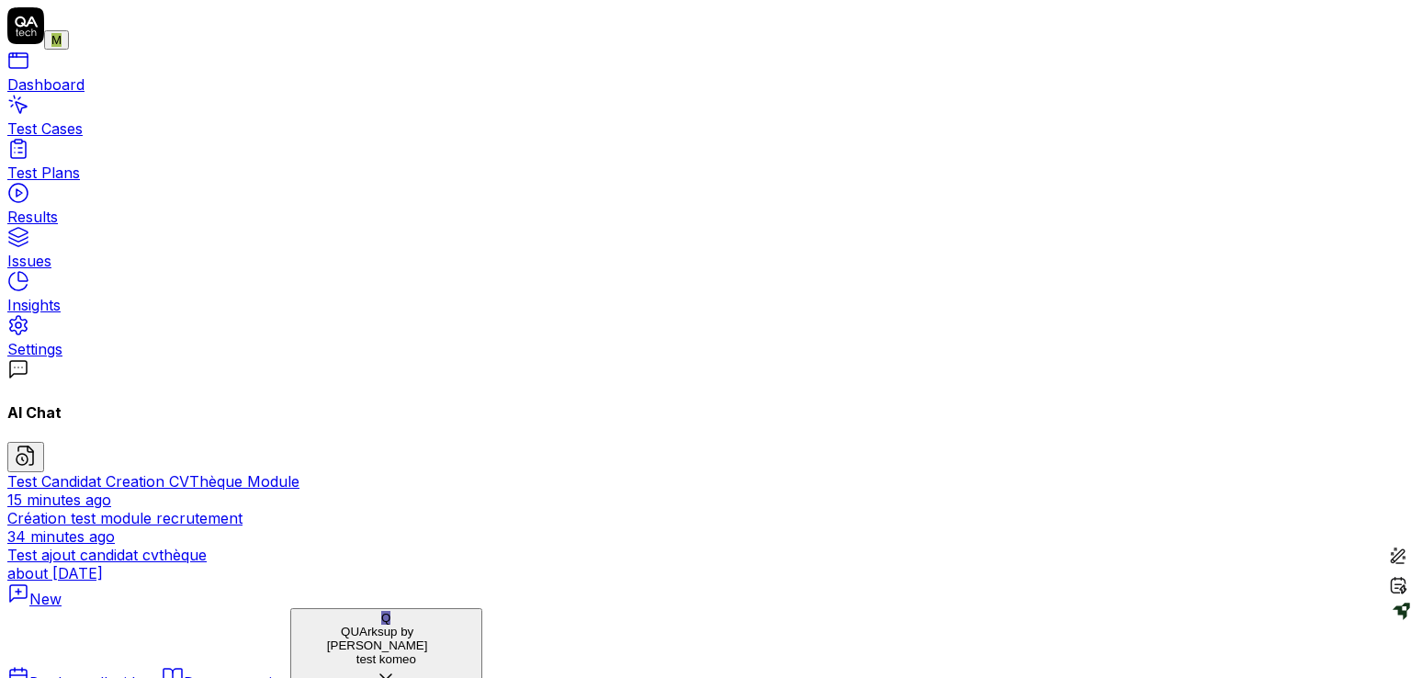
drag, startPoint x: 1408, startPoint y: 165, endPoint x: 1403, endPoint y: 183, distance: 18.0
click at [92, 472] on div "Test Candidat Creation CVThèque Module" at bounding box center [705, 481] width 1396 height 18
type textarea "*"
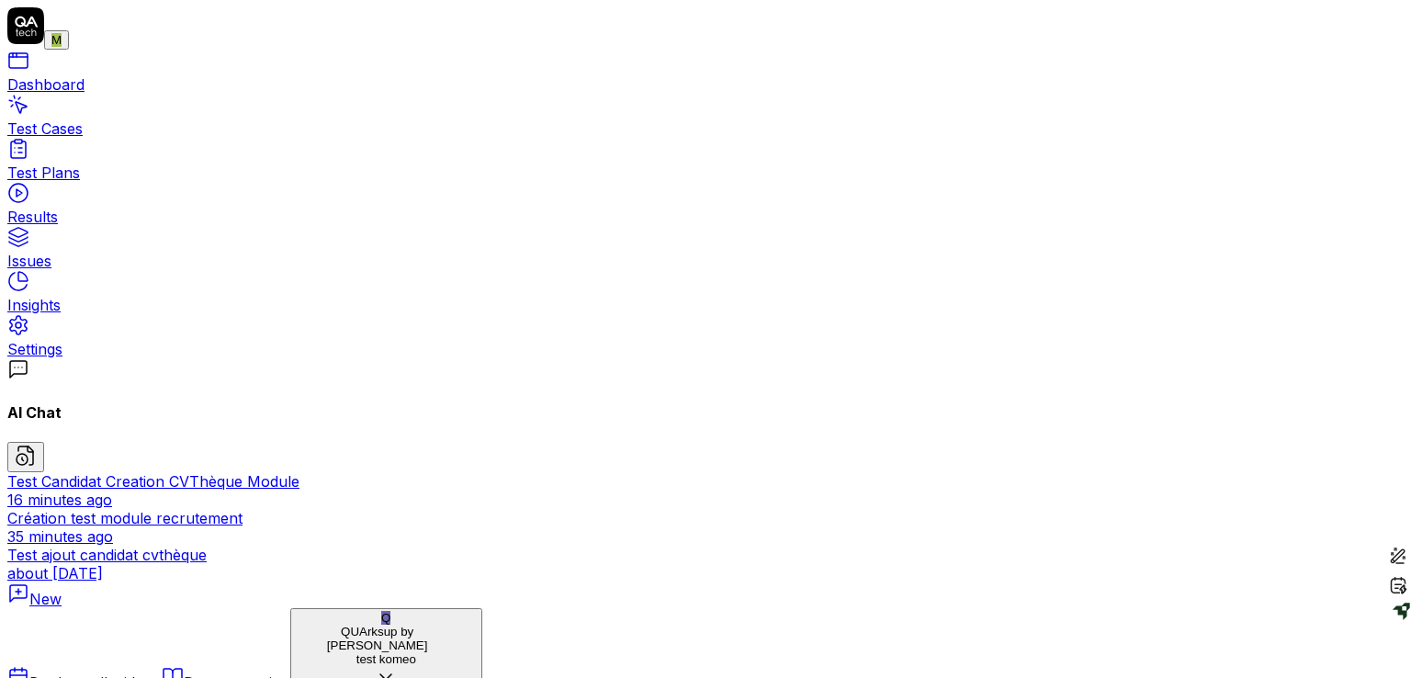
scroll to position [318, 0]
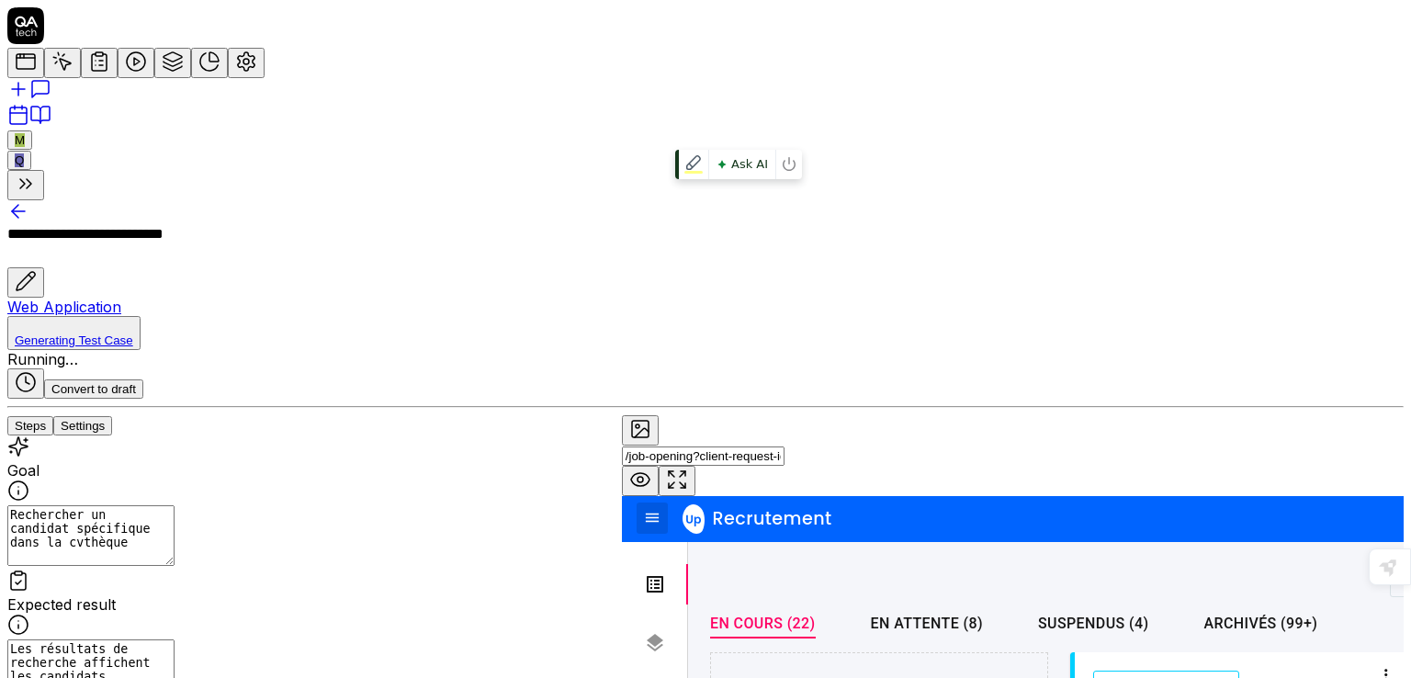
scroll to position [82, 0]
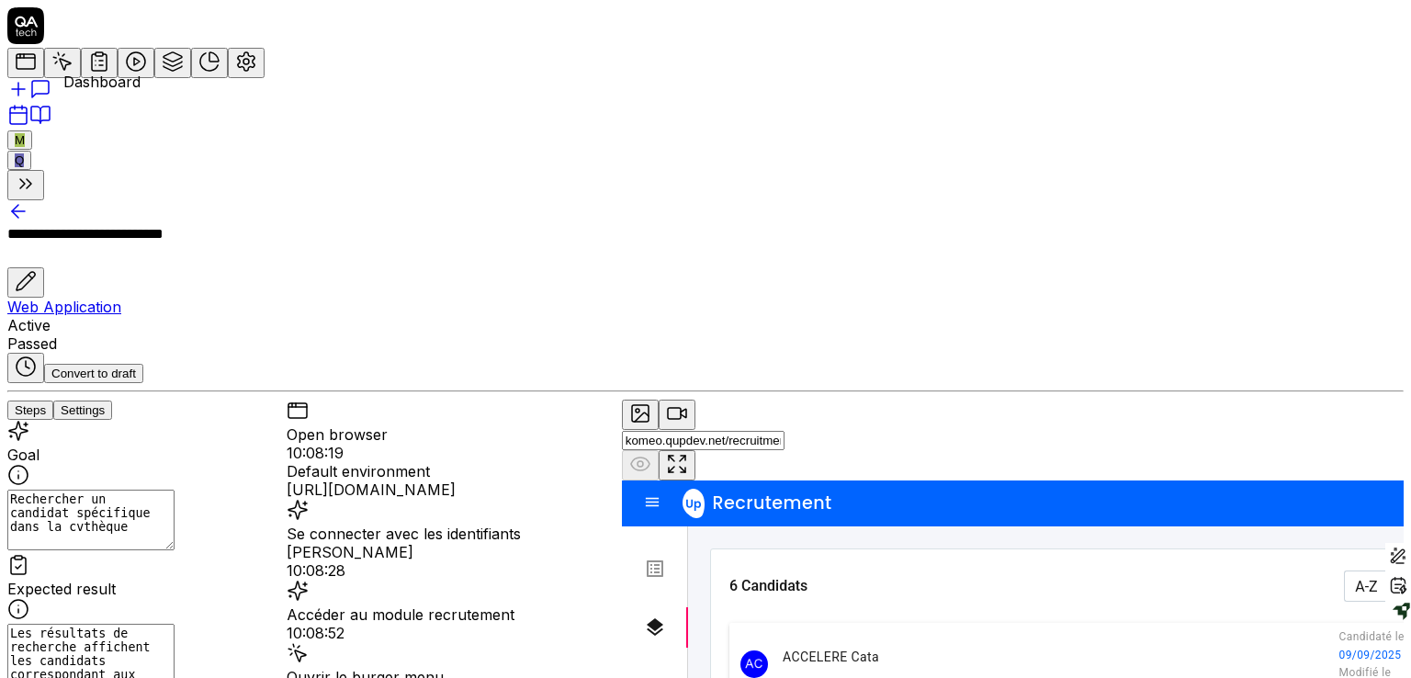
click at [37, 73] on icon at bounding box center [26, 62] width 22 height 22
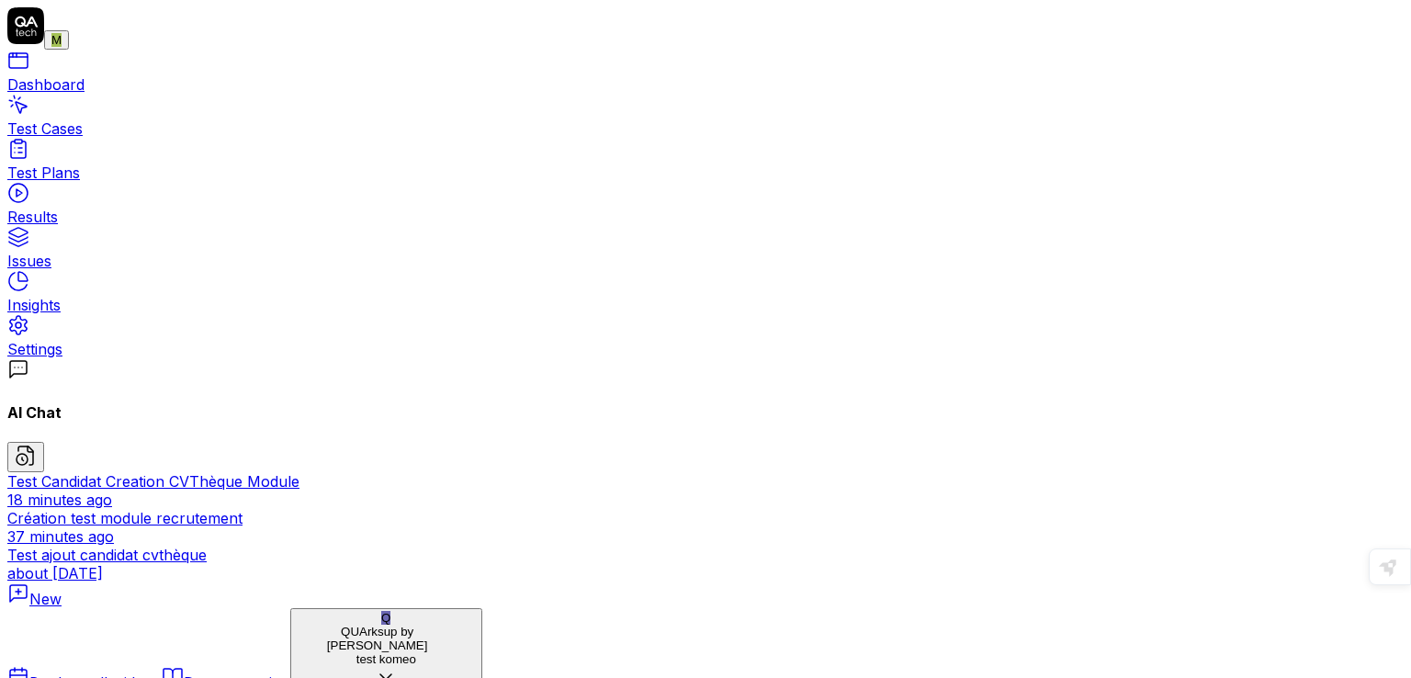
click at [62, 490] on div "18 minutes ago" at bounding box center [705, 499] width 1396 height 18
type textarea "*"
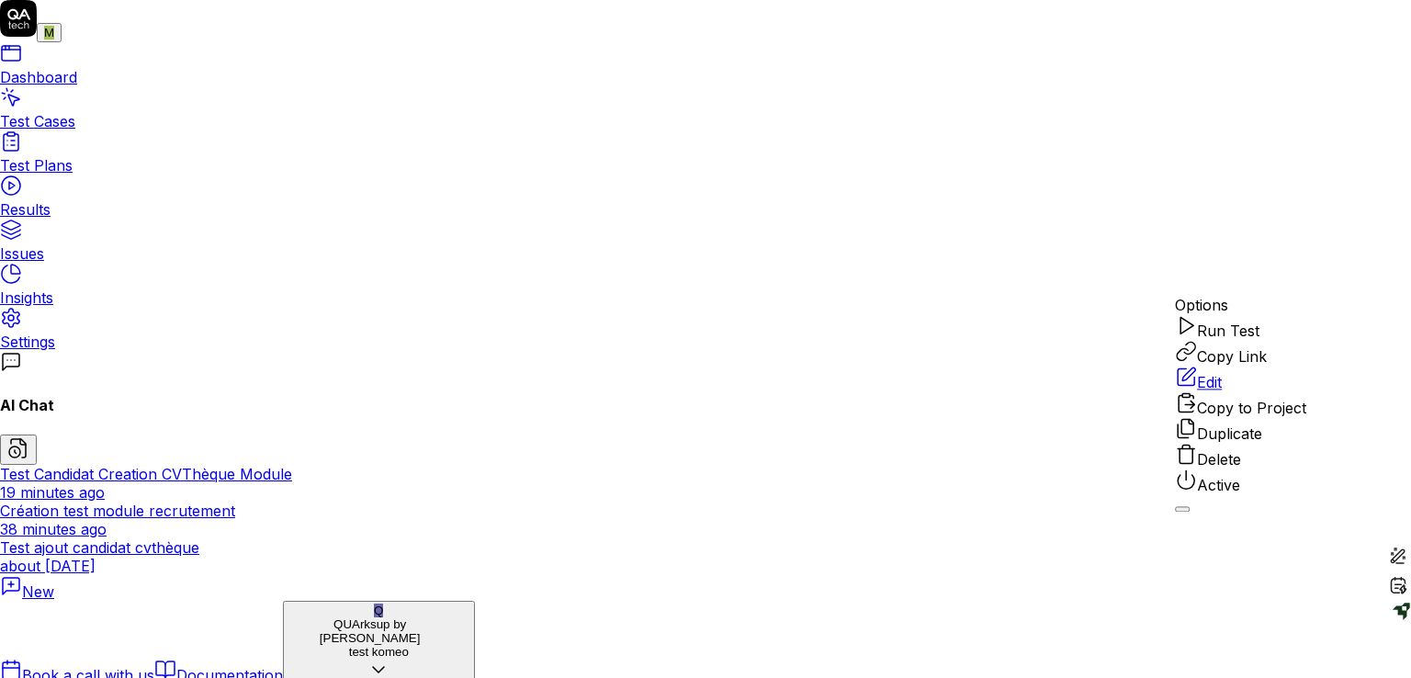
click at [1214, 340] on div "Run Test" at bounding box center [1240, 327] width 131 height 26
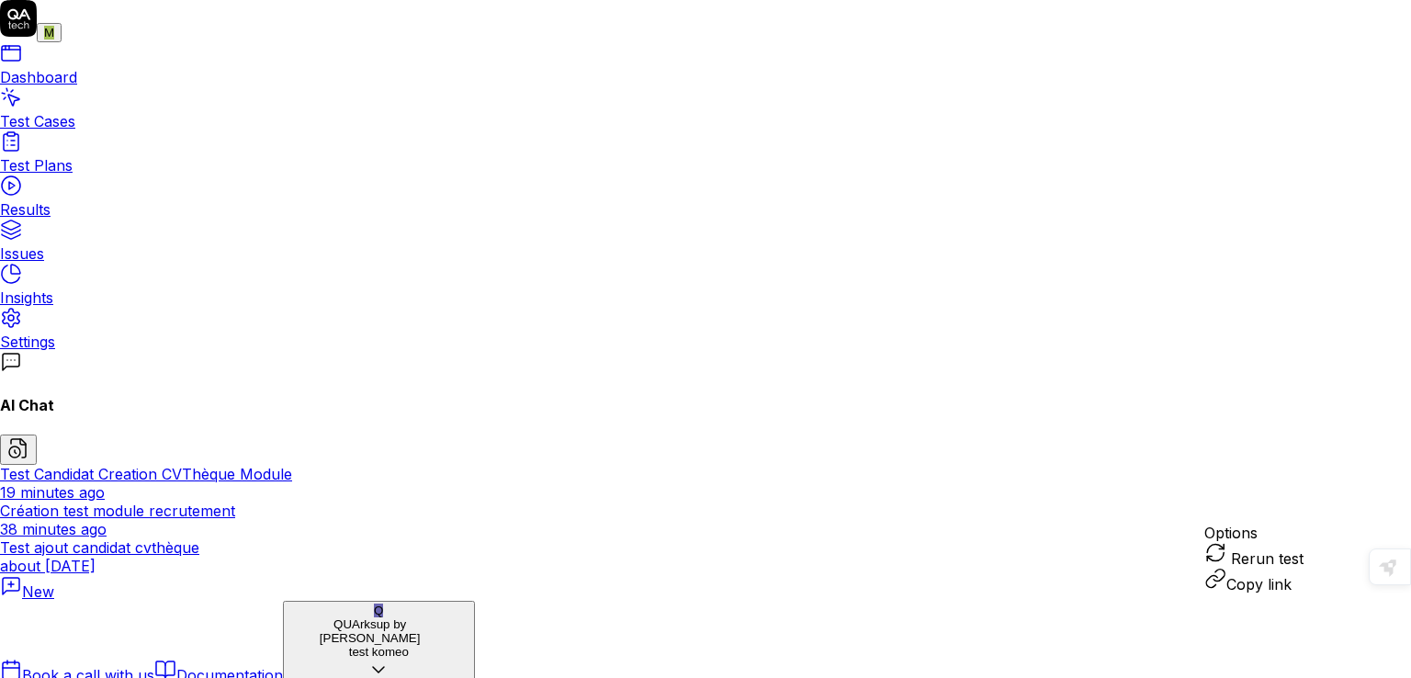
click at [1303, 593] on div "Copy link" at bounding box center [1253, 581] width 99 height 26
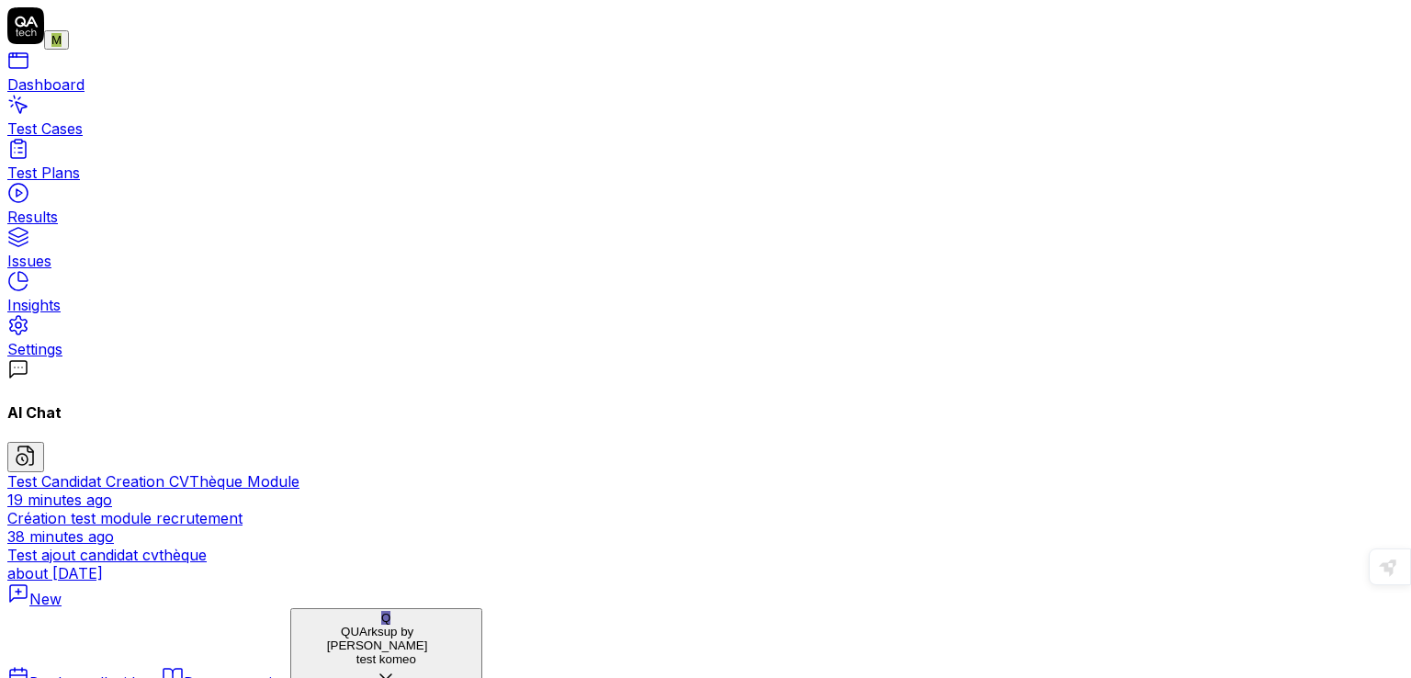
drag, startPoint x: 1379, startPoint y: 324, endPoint x: 1378, endPoint y: 334, distance: 10.1
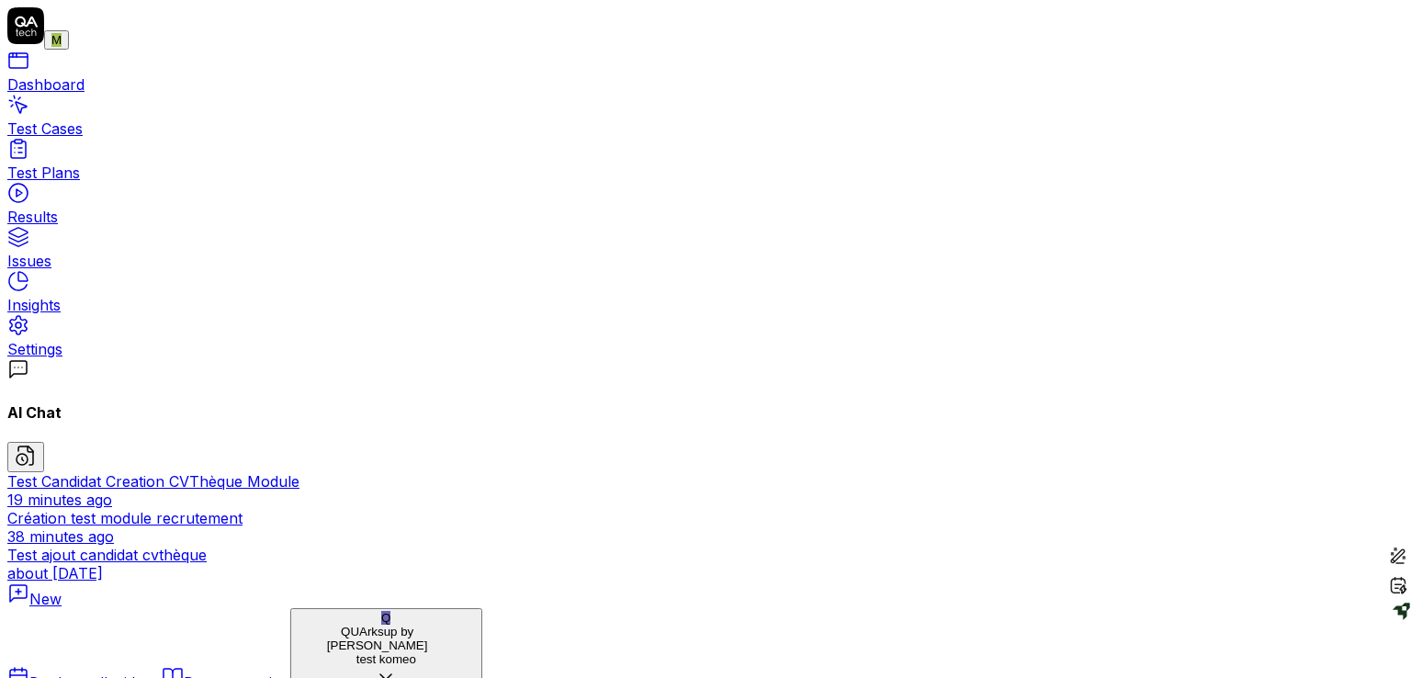
scroll to position [258, 0]
drag, startPoint x: 1370, startPoint y: 360, endPoint x: 1394, endPoint y: 253, distance: 110.1
click at [88, 138] on div "Test Cases" at bounding box center [705, 128] width 1396 height 18
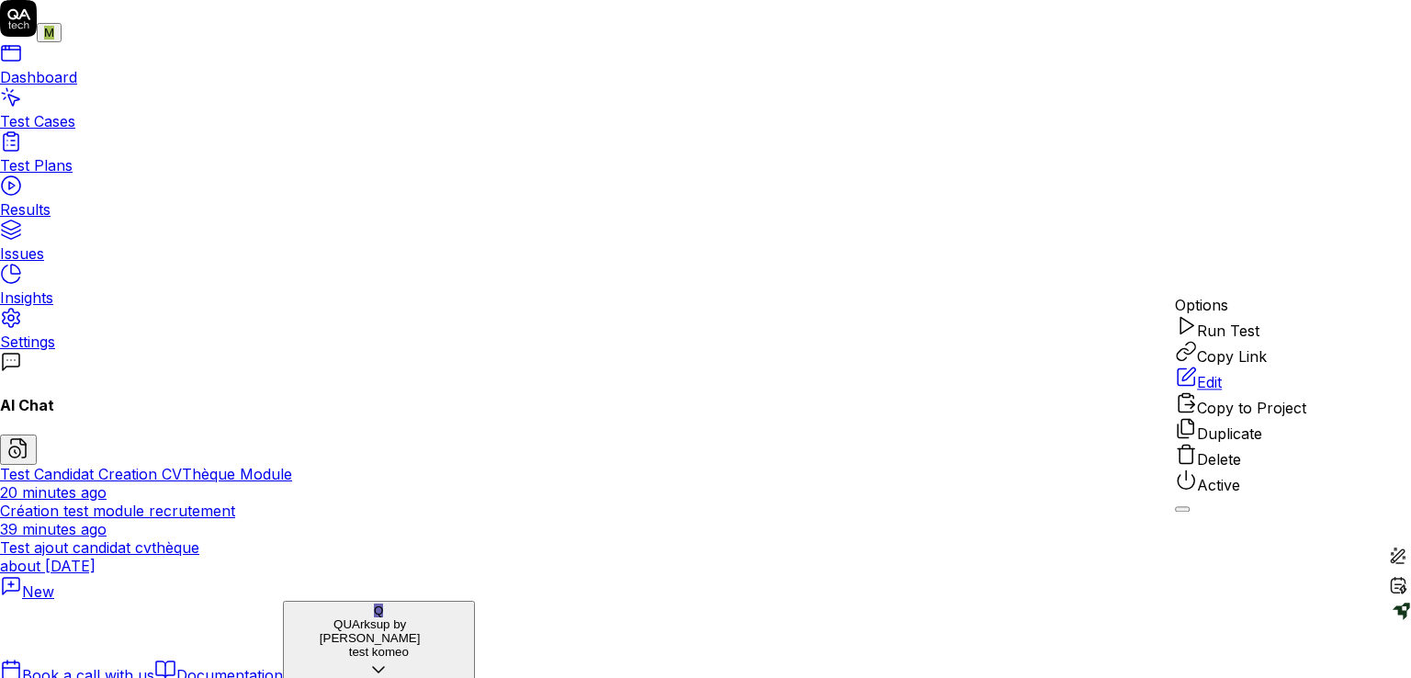
click at [1238, 468] on div "Delete" at bounding box center [1240, 456] width 131 height 26
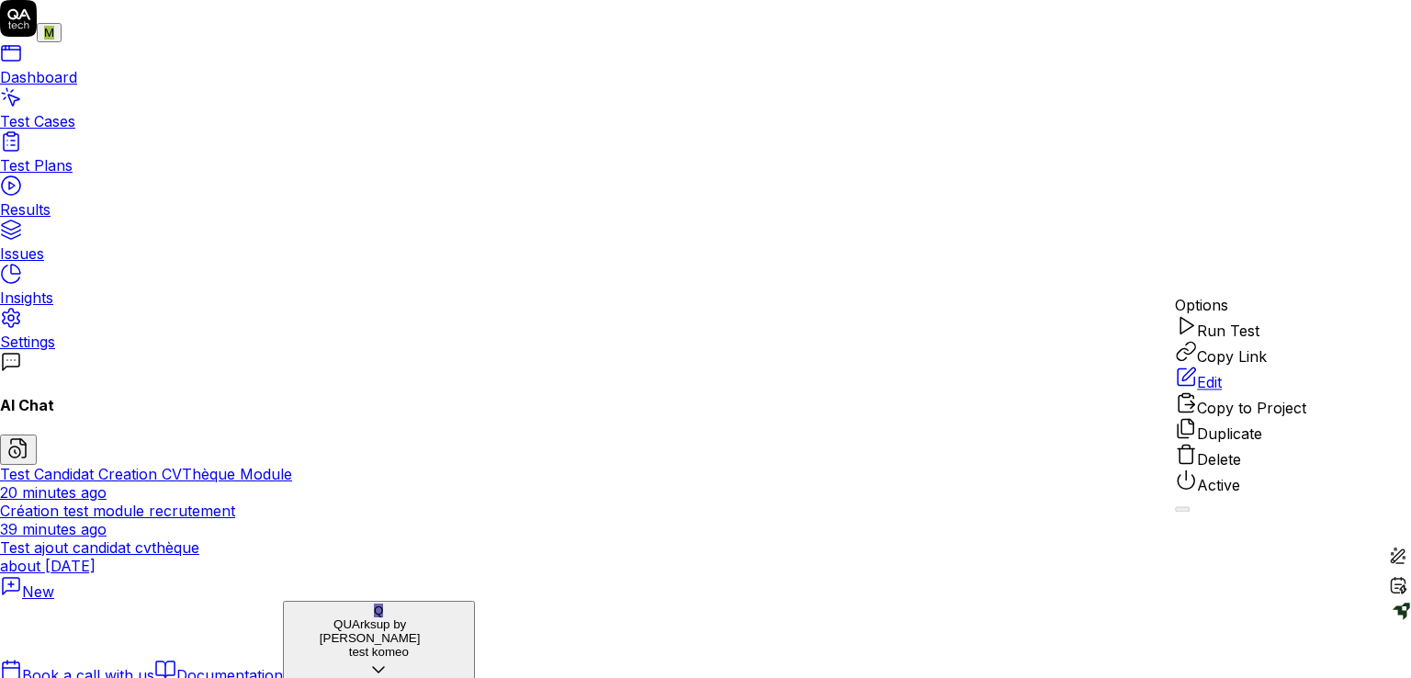
click at [1214, 468] on div "Delete" at bounding box center [1240, 456] width 131 height 26
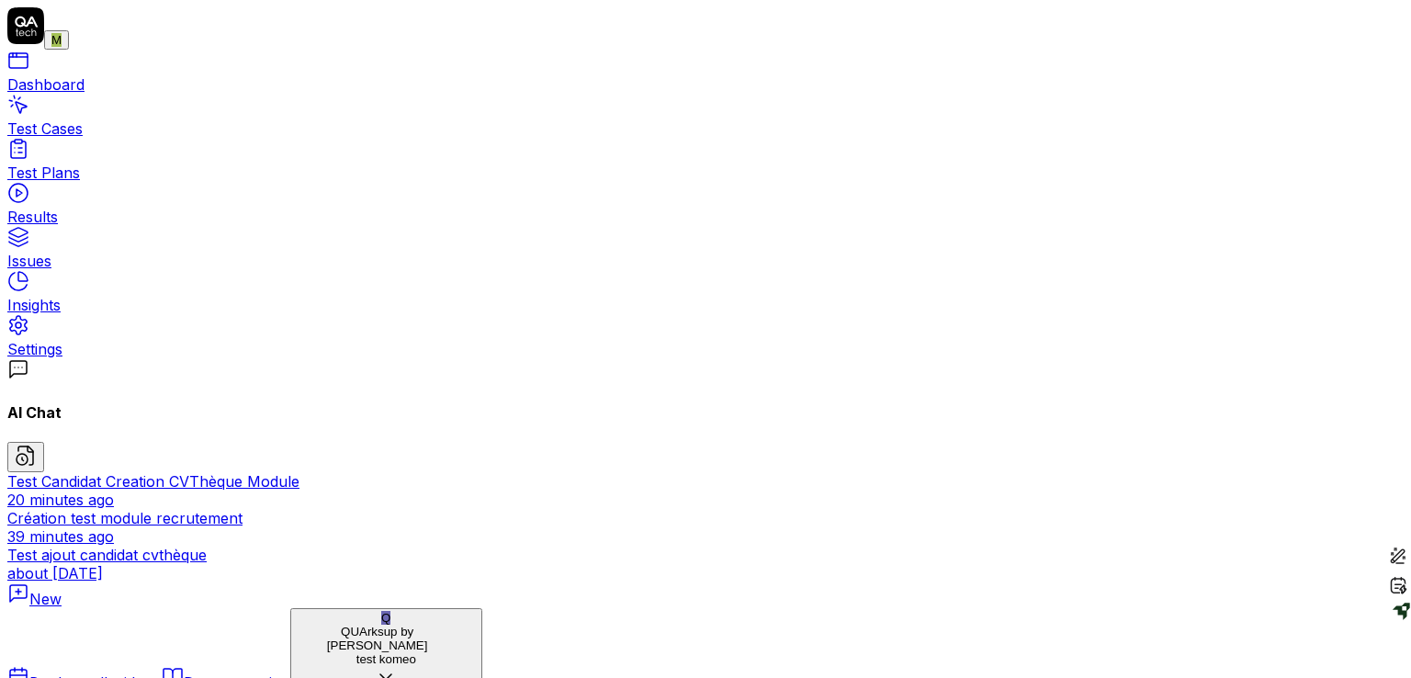
click at [110, 131] on div "Test Cases" at bounding box center [705, 128] width 1396 height 18
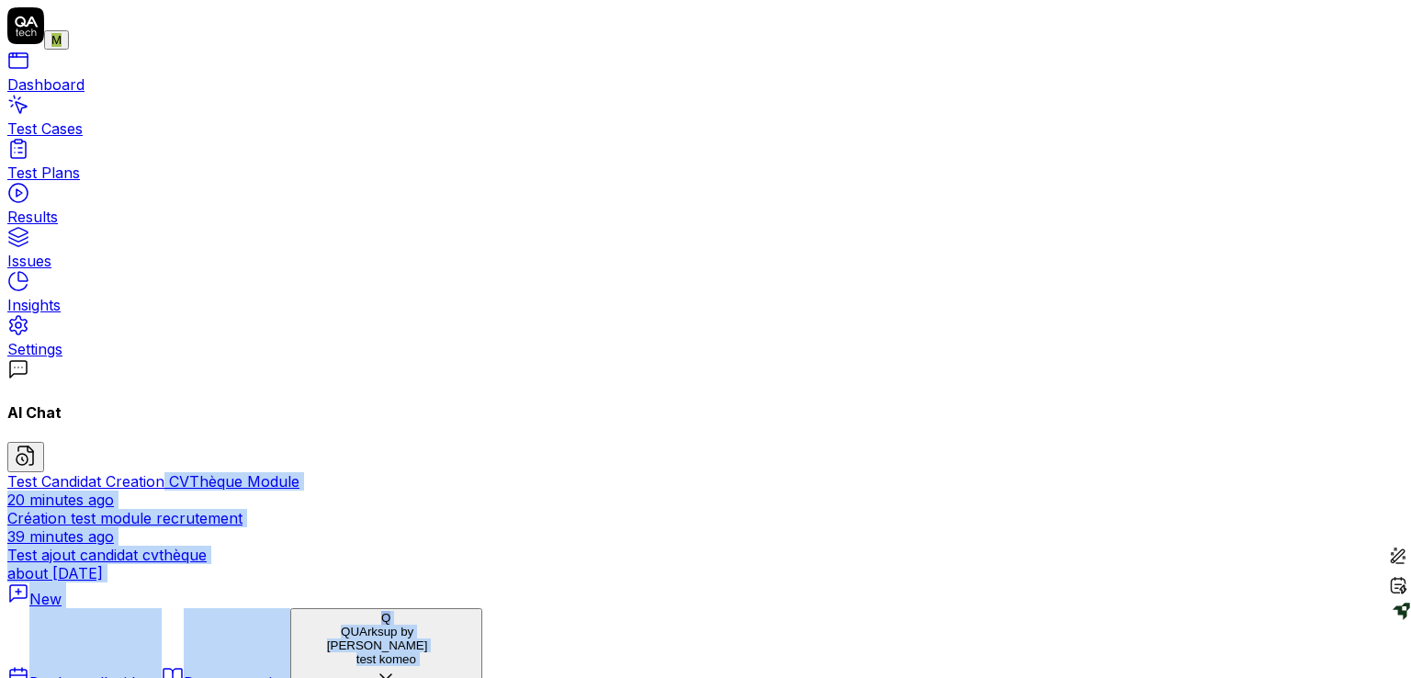
drag, startPoint x: 222, startPoint y: 466, endPoint x: 239, endPoint y: 583, distance: 118.7
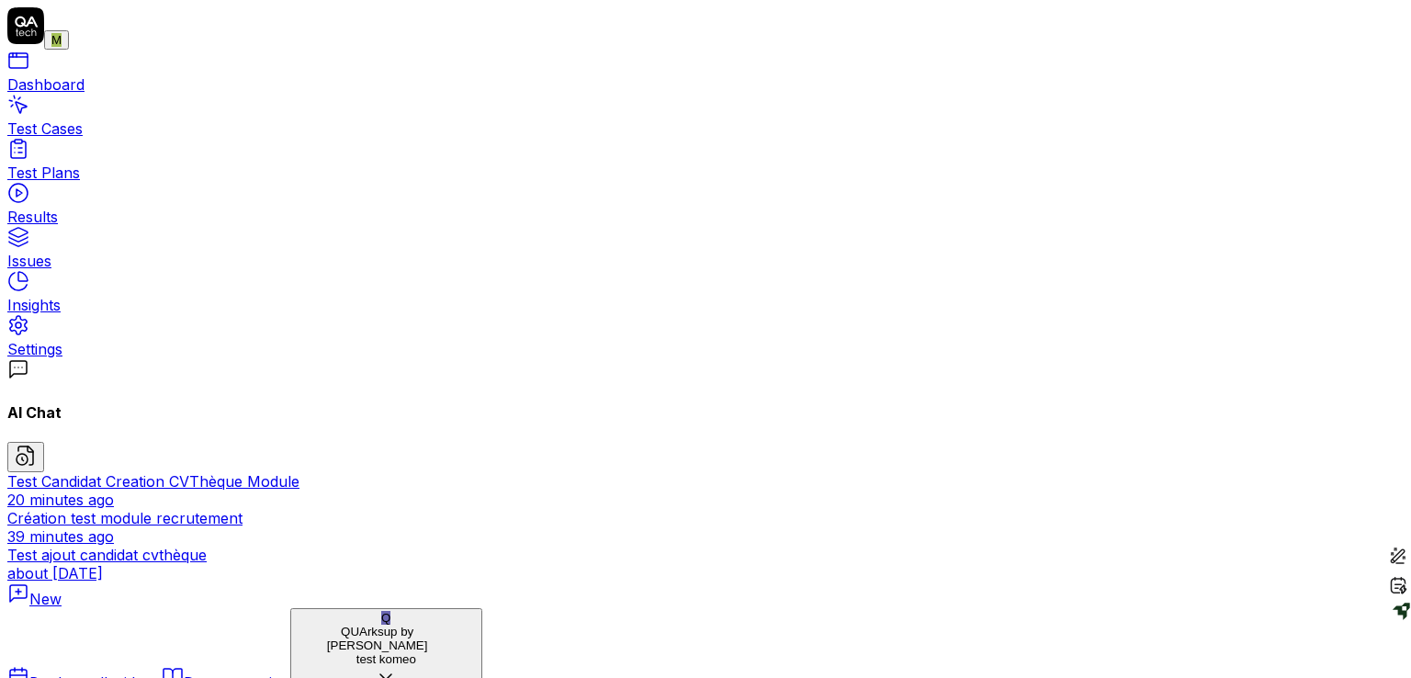
scroll to position [135, 0]
click at [130, 546] on div "Test ajout candidat cvthèque" at bounding box center [705, 555] width 1396 height 18
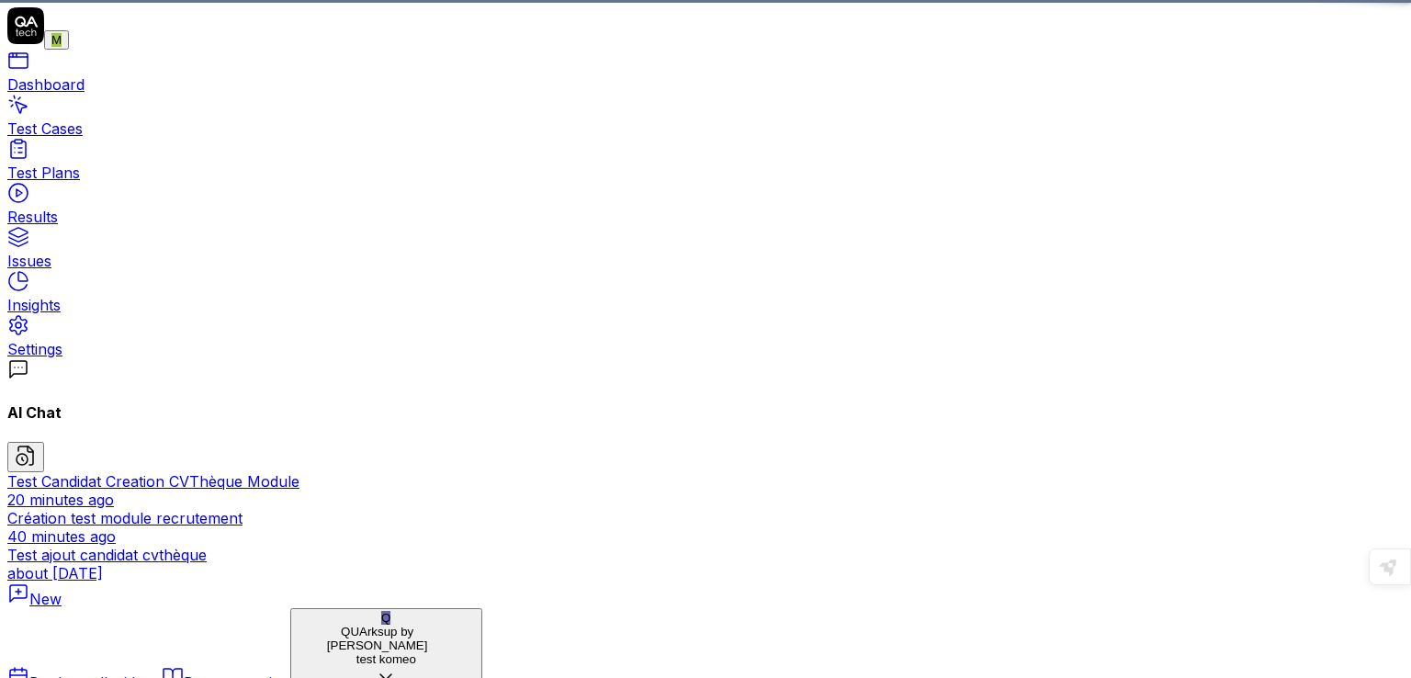
scroll to position [907, 0]
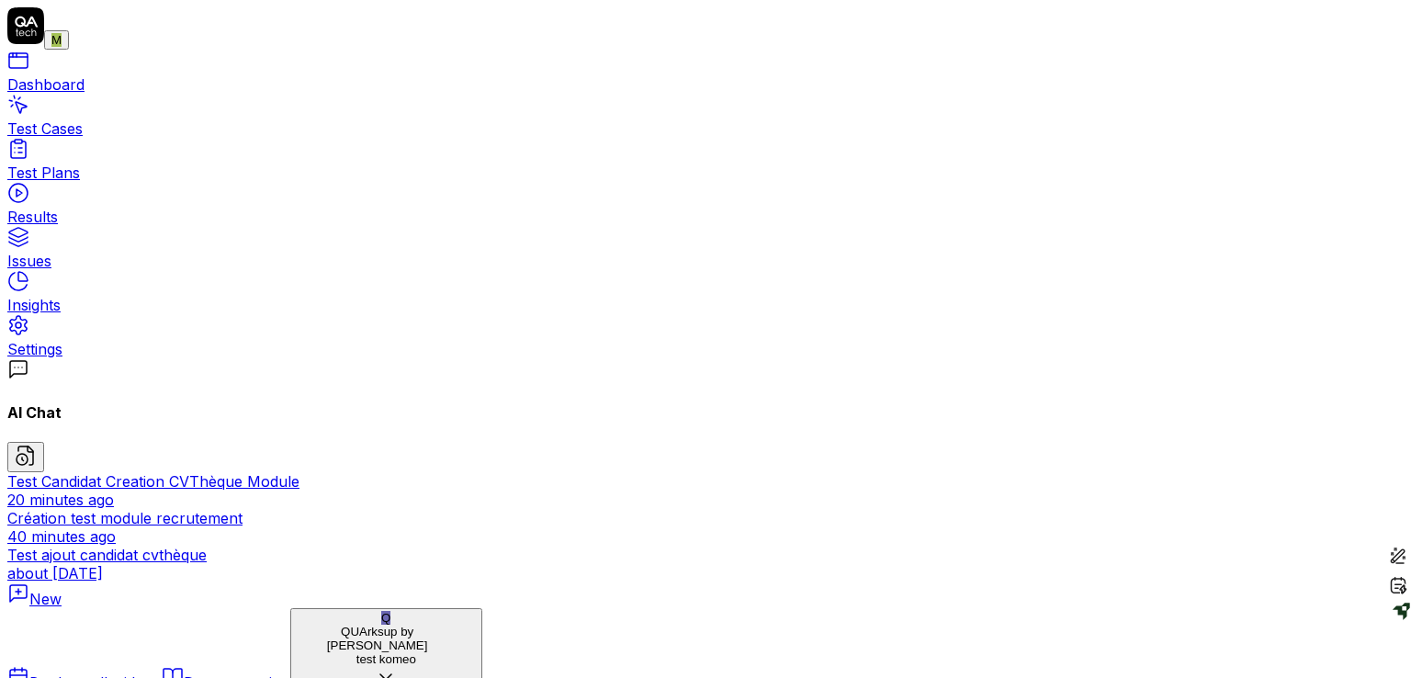
click at [94, 472] on div "Test Candidat Creation CVThèque Module" at bounding box center [705, 481] width 1396 height 18
type textarea "*"
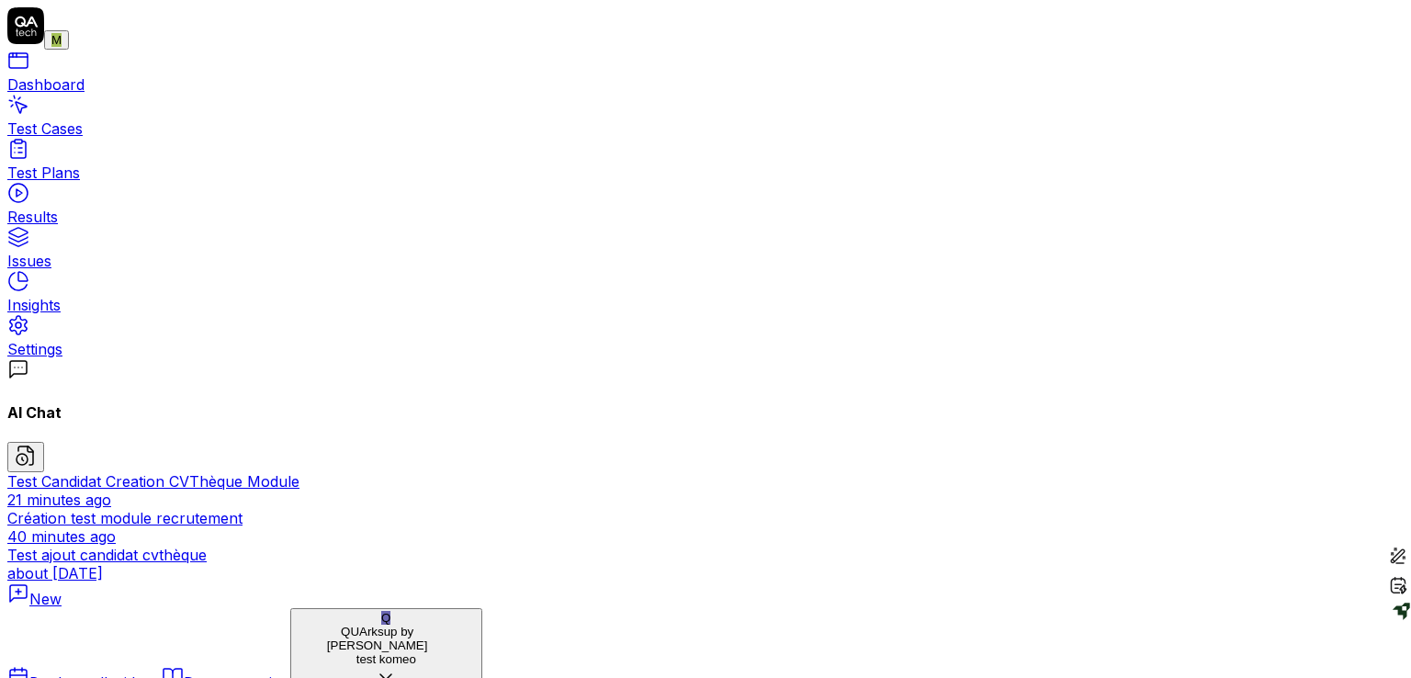
drag, startPoint x: 283, startPoint y: 97, endPoint x: 496, endPoint y: 144, distance: 218.2
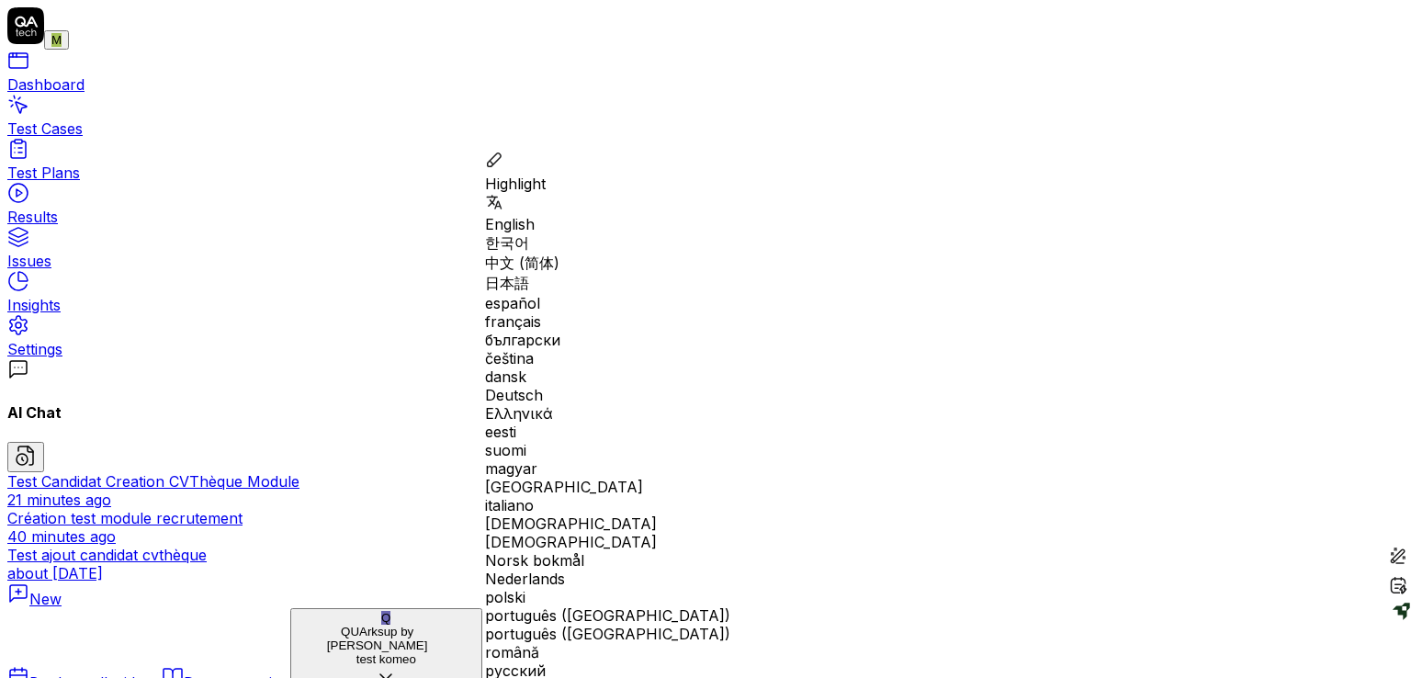
copy span "tu peux me créer un test qui rajoute un candidat sur le module recrutement , on…"
click at [62, 590] on span "New" at bounding box center [45, 599] width 32 height 18
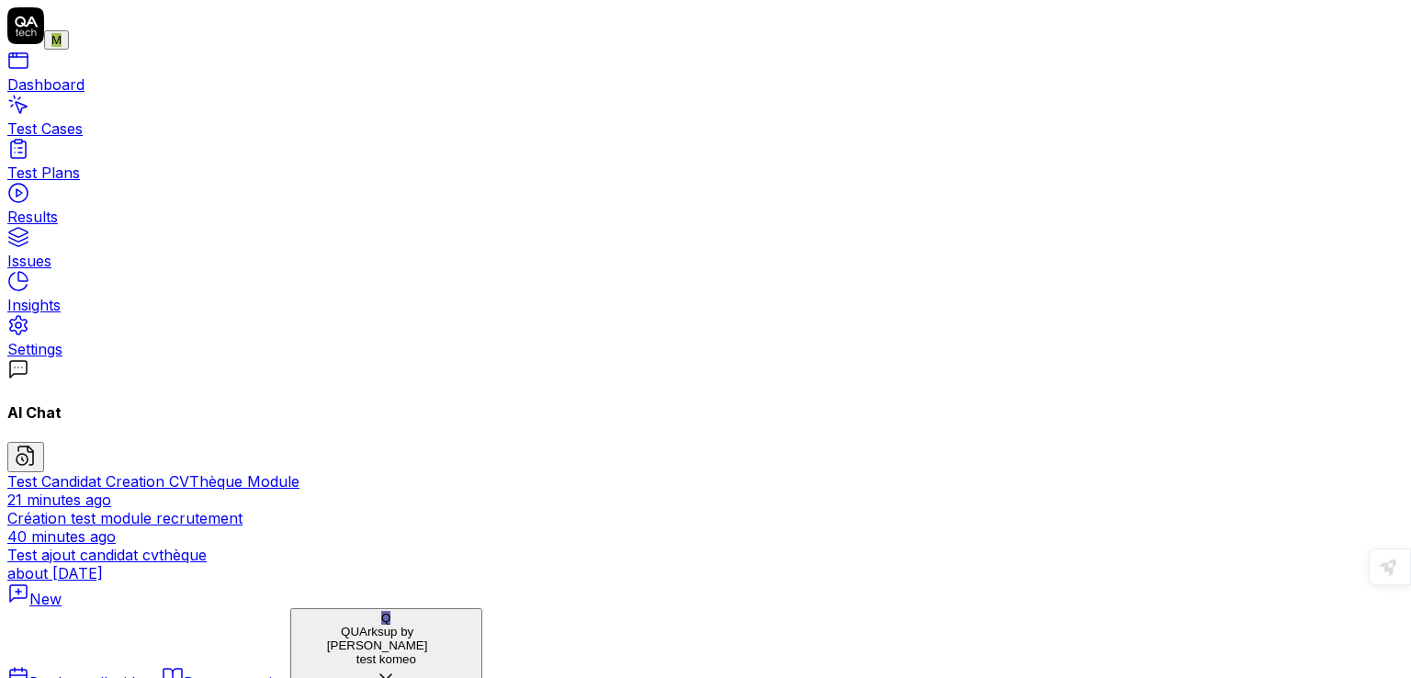
type textarea "*"
type textarea "tu peux me créer un test qui rajoute un candidat sur le module recrutement , on…"
type textarea "*"
type textarea "tu peux me créer un test qui rajoute un candidat sur le module recrutement , on…"
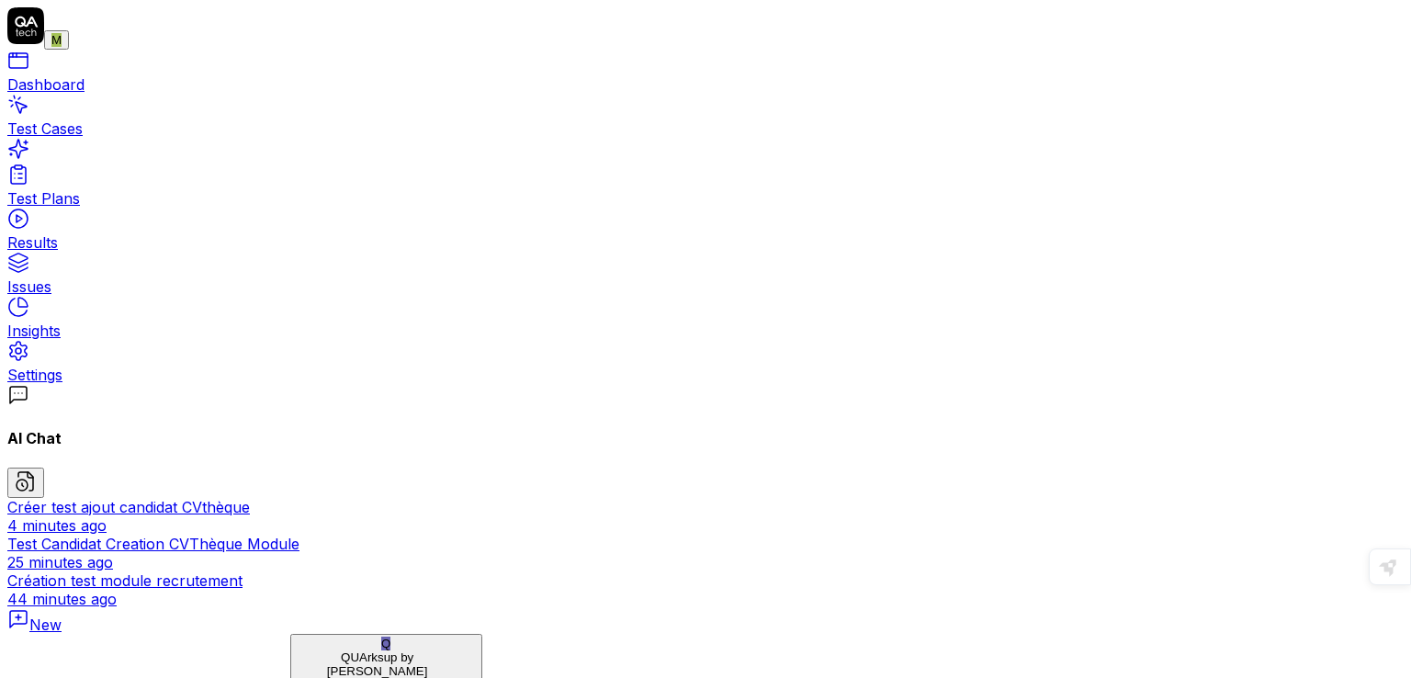
type textarea "*"
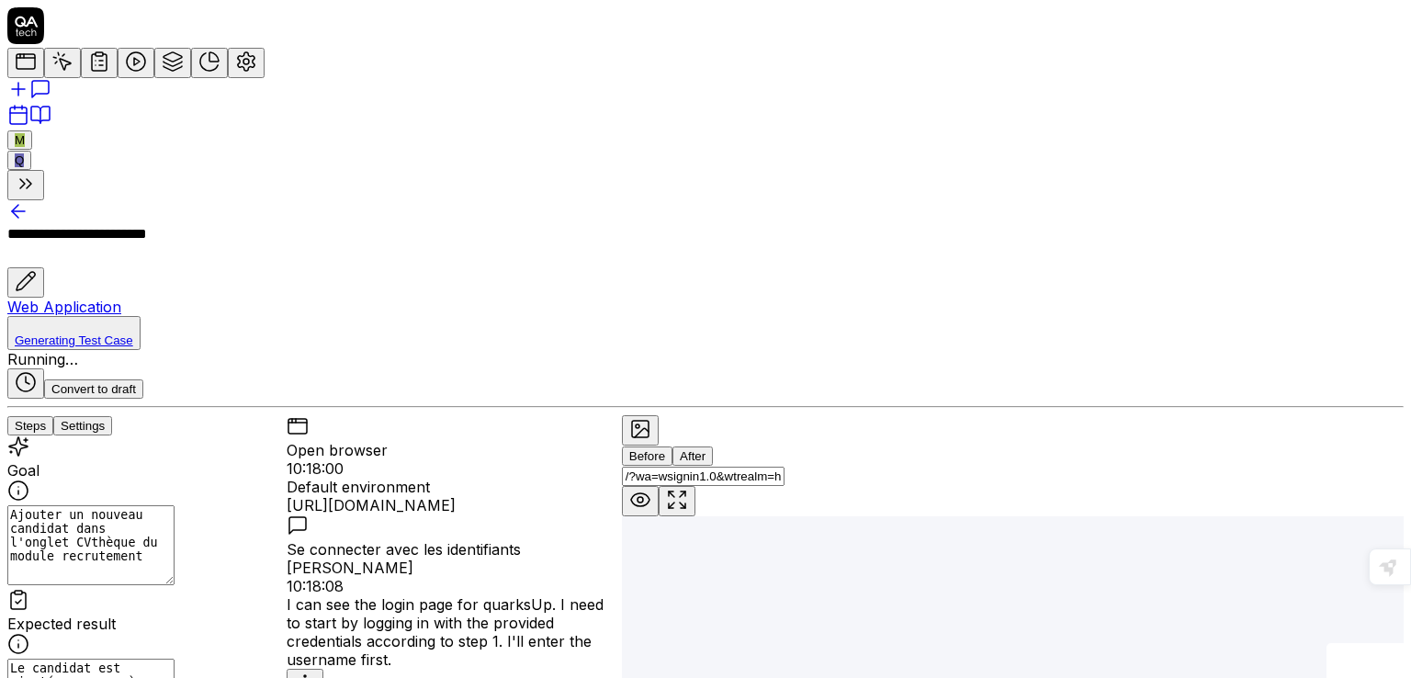
type textarea "*"
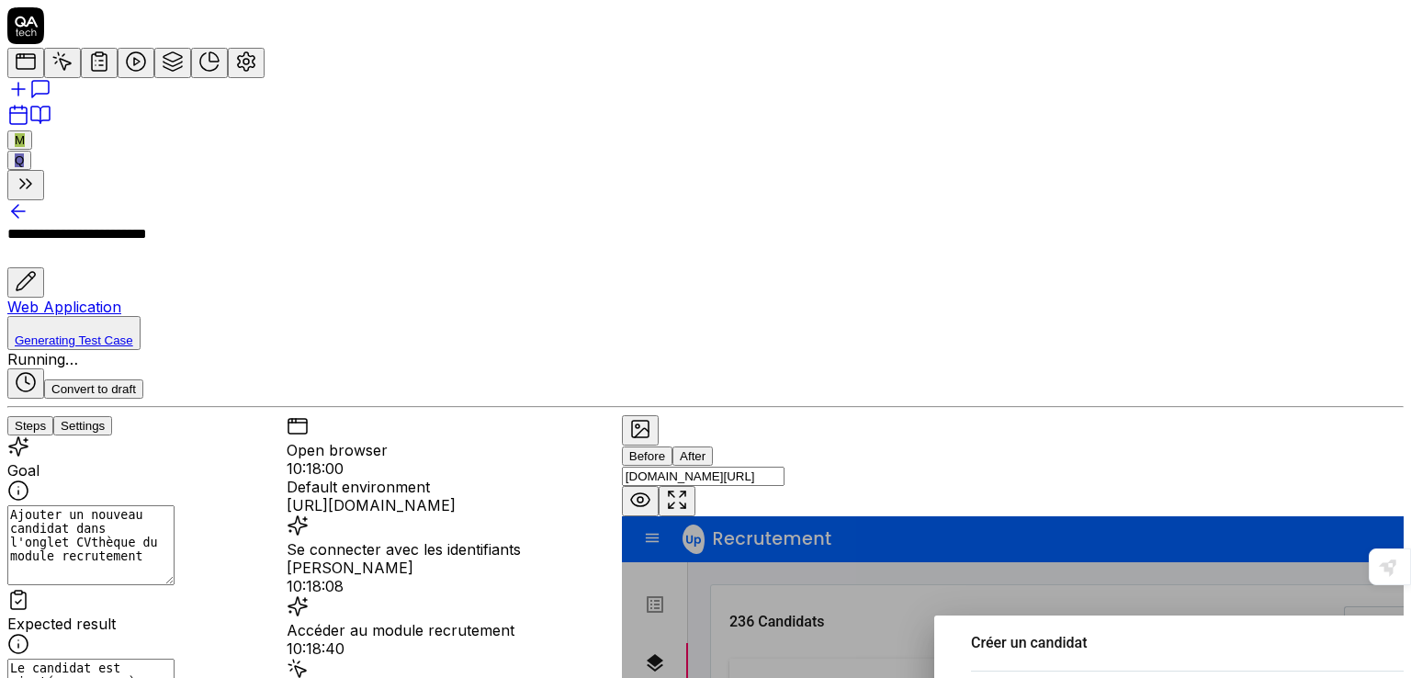
scroll to position [523, 0]
click at [651, 489] on icon at bounding box center [640, 500] width 22 height 22
click at [685, 502] on icon at bounding box center [683, 505] width 6 height 6
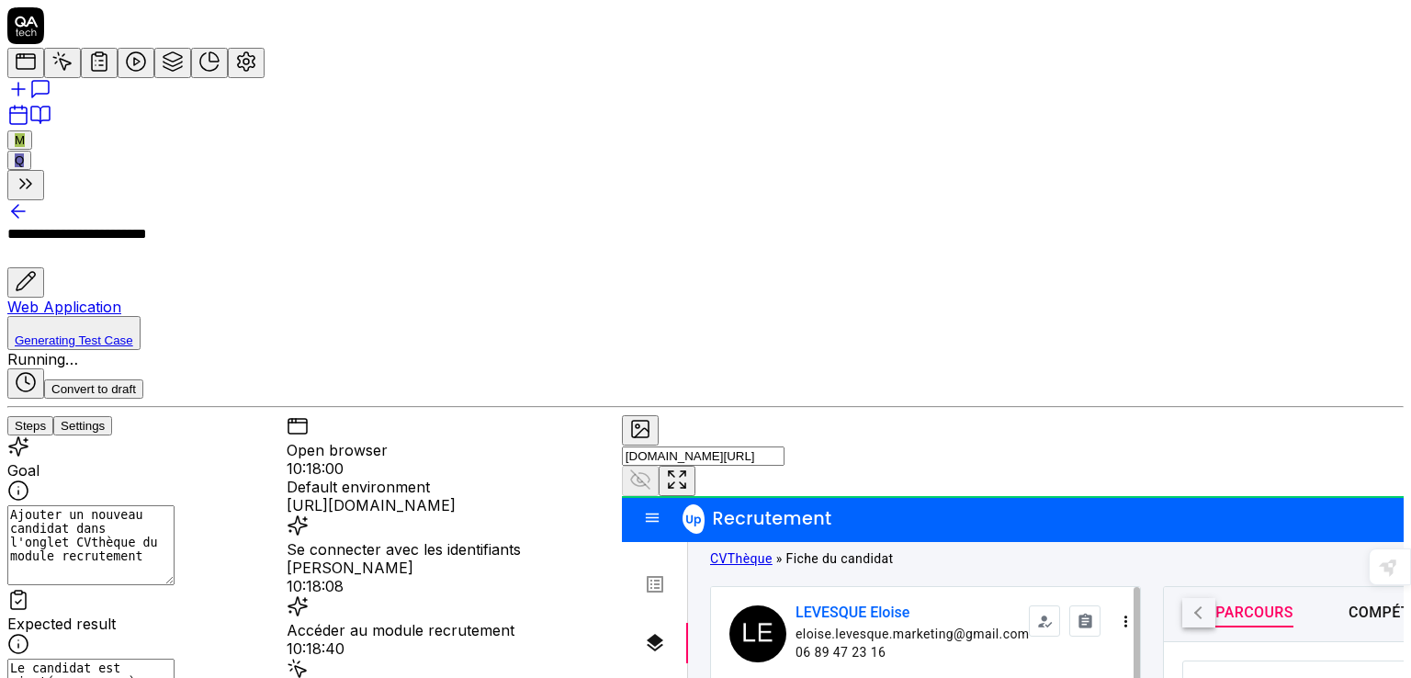
scroll to position [889, 0]
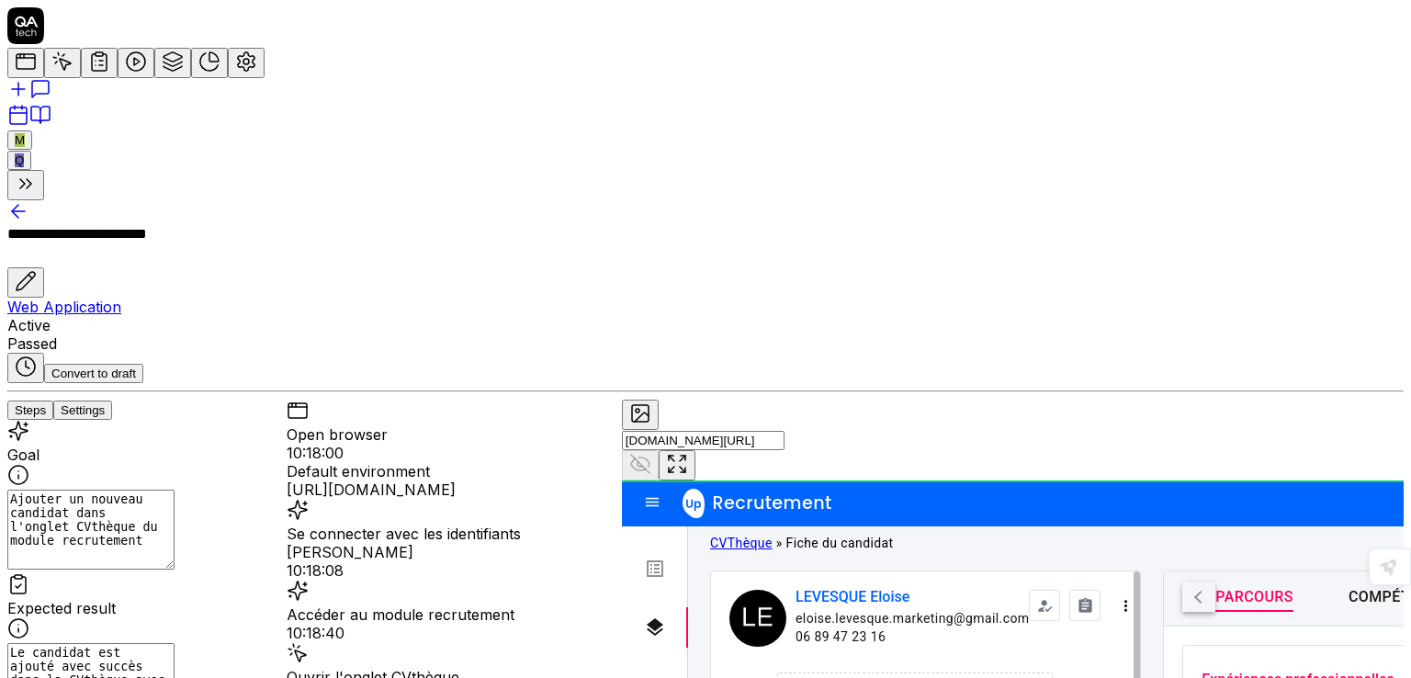
type textarea "*"
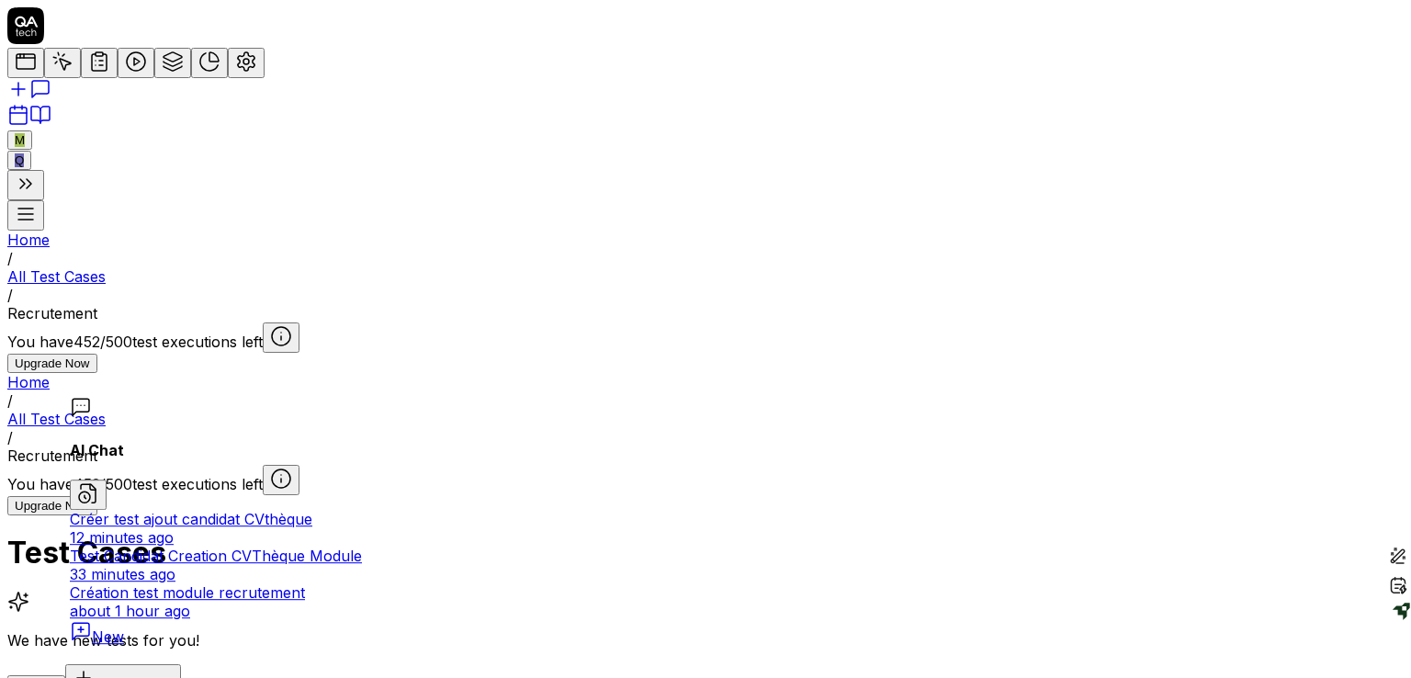
click at [31, 104] on link at bounding box center [705, 91] width 1396 height 26
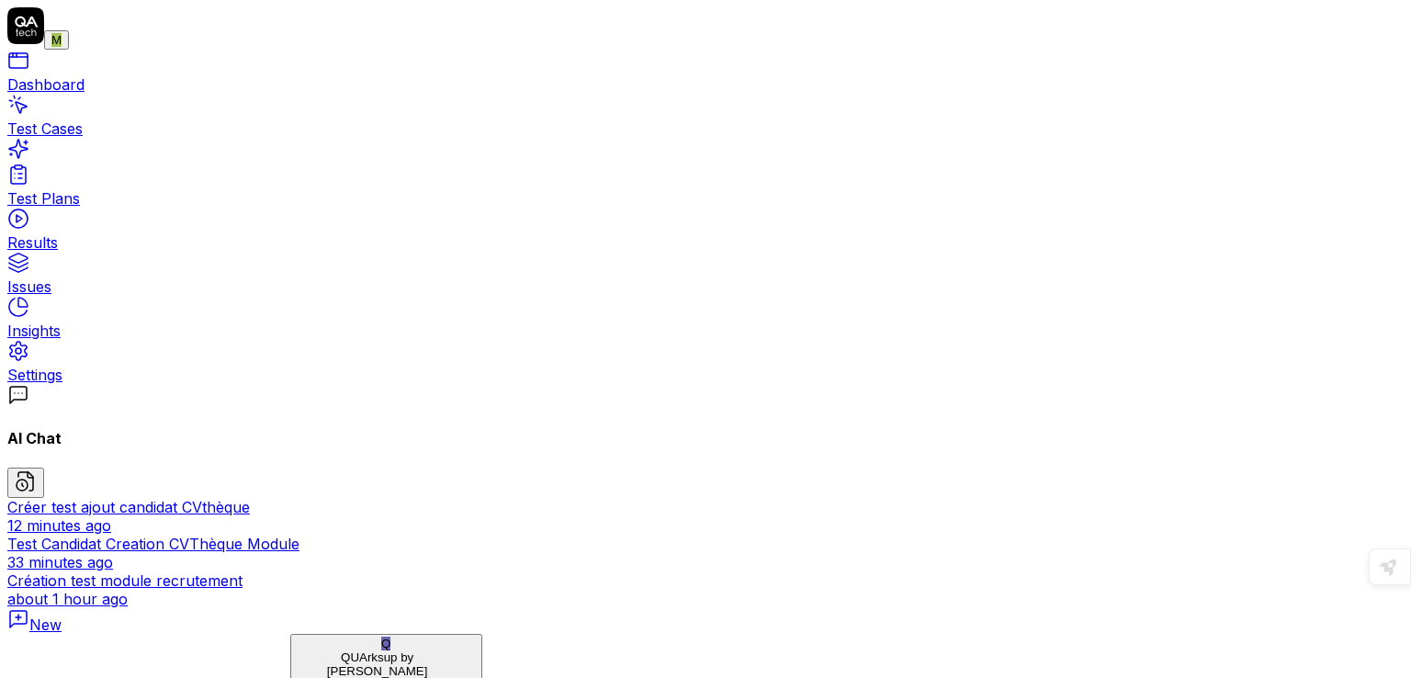
type textarea "*"
click at [29, 630] on icon at bounding box center [18, 619] width 22 height 22
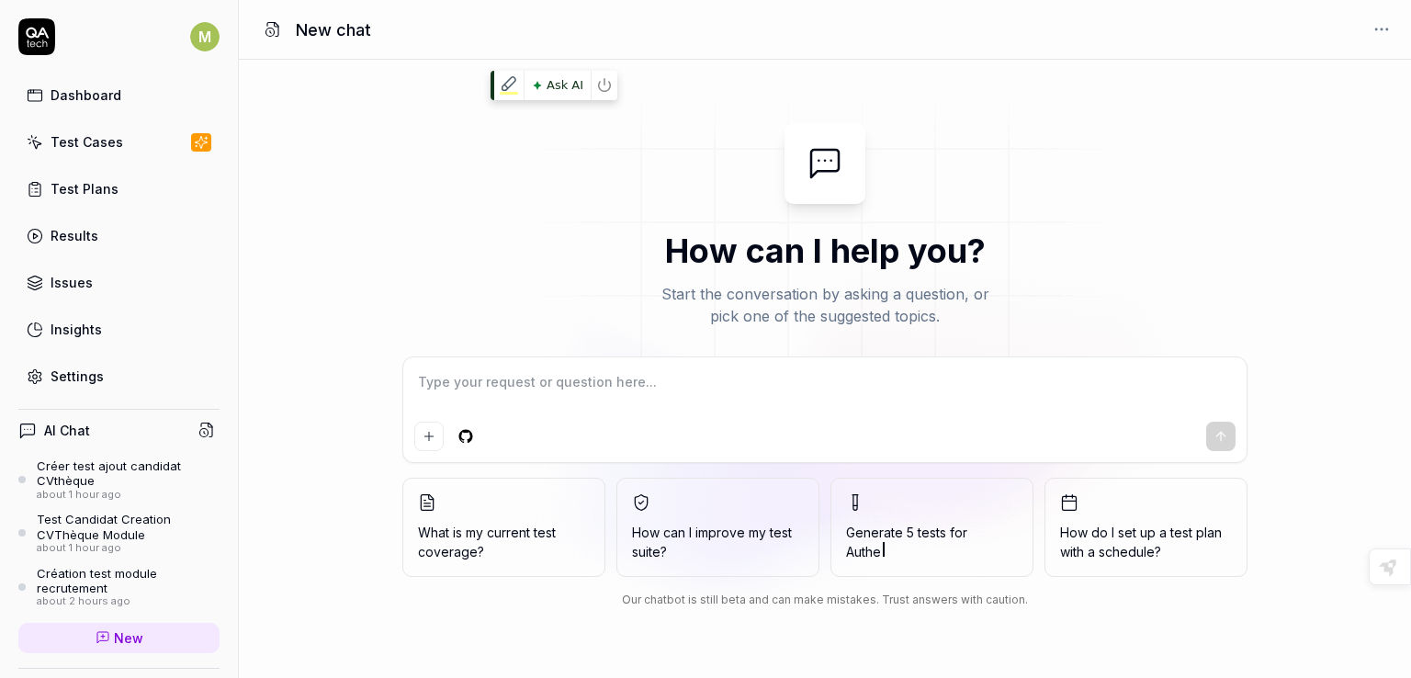
type textarea "*"
